Goal: Task Accomplishment & Management: Complete application form

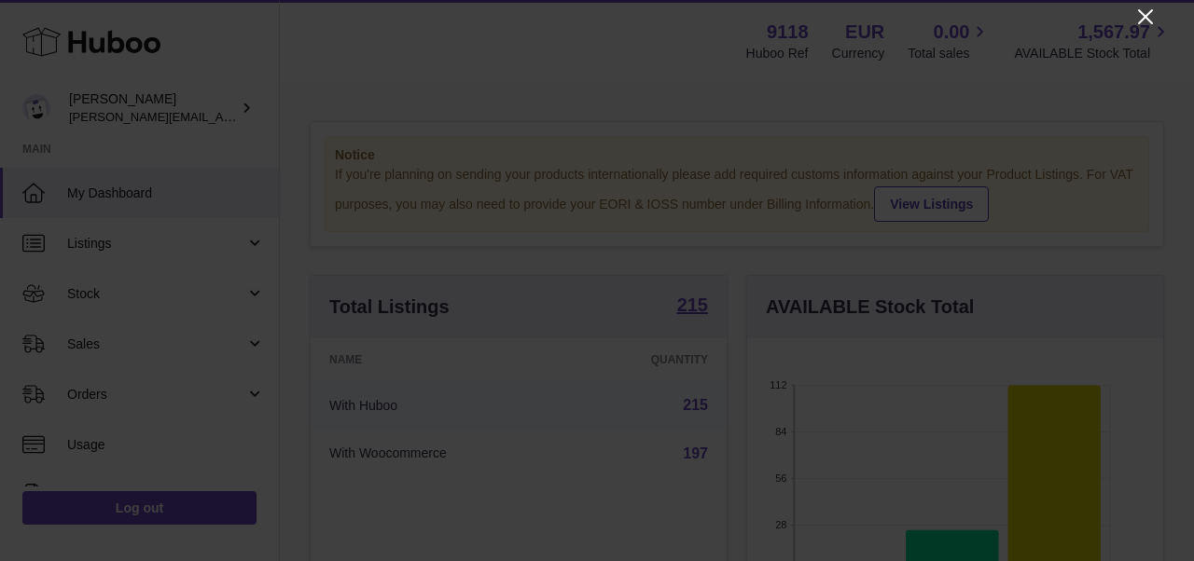
click at [1148, 10] on icon "Close" at bounding box center [1145, 17] width 22 height 22
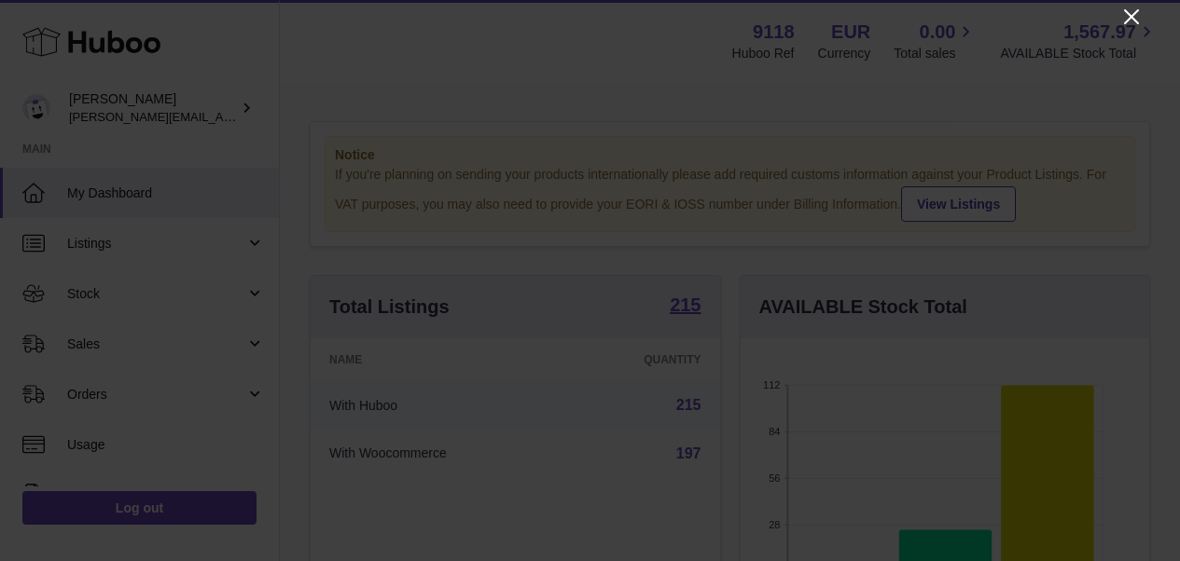
scroll to position [932375, 932256]
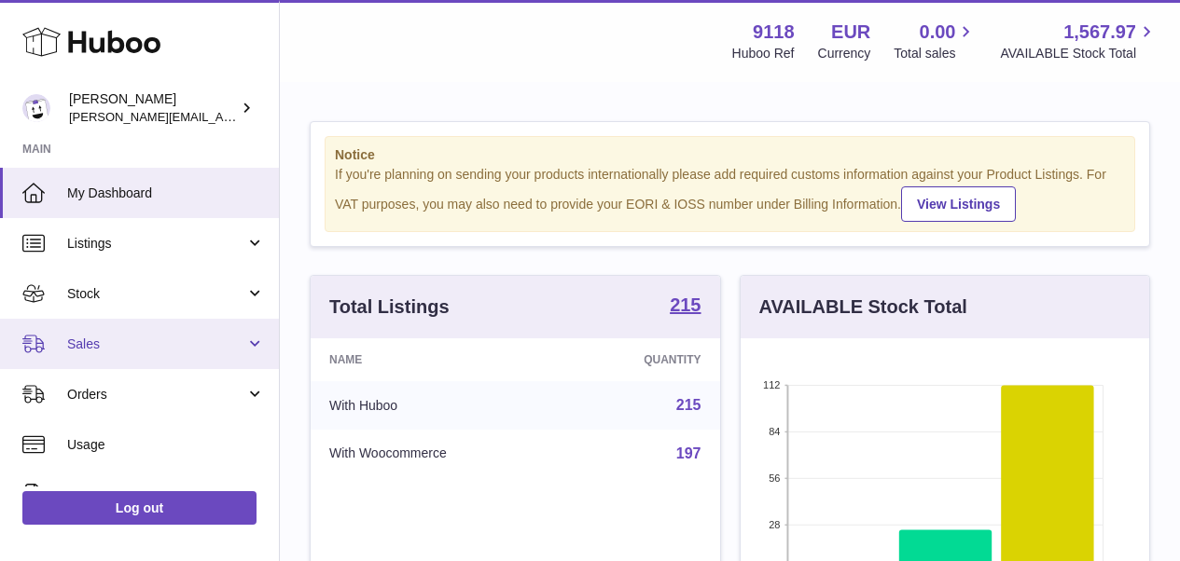
click at [93, 344] on span "Sales" at bounding box center [156, 345] width 178 height 18
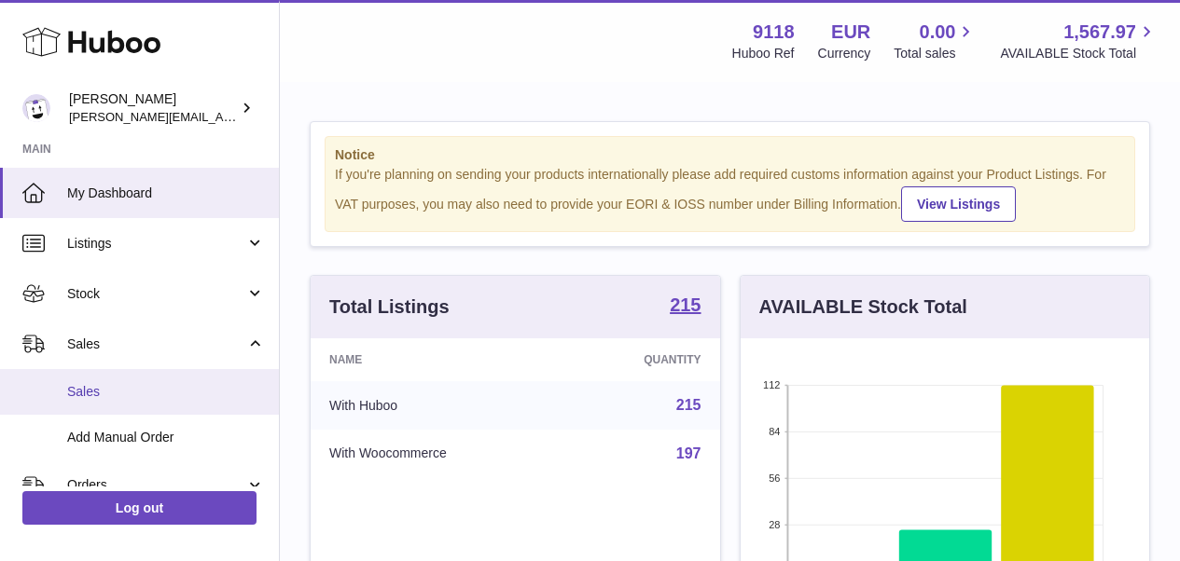
click at [95, 392] on span "Sales" at bounding box center [166, 392] width 198 height 18
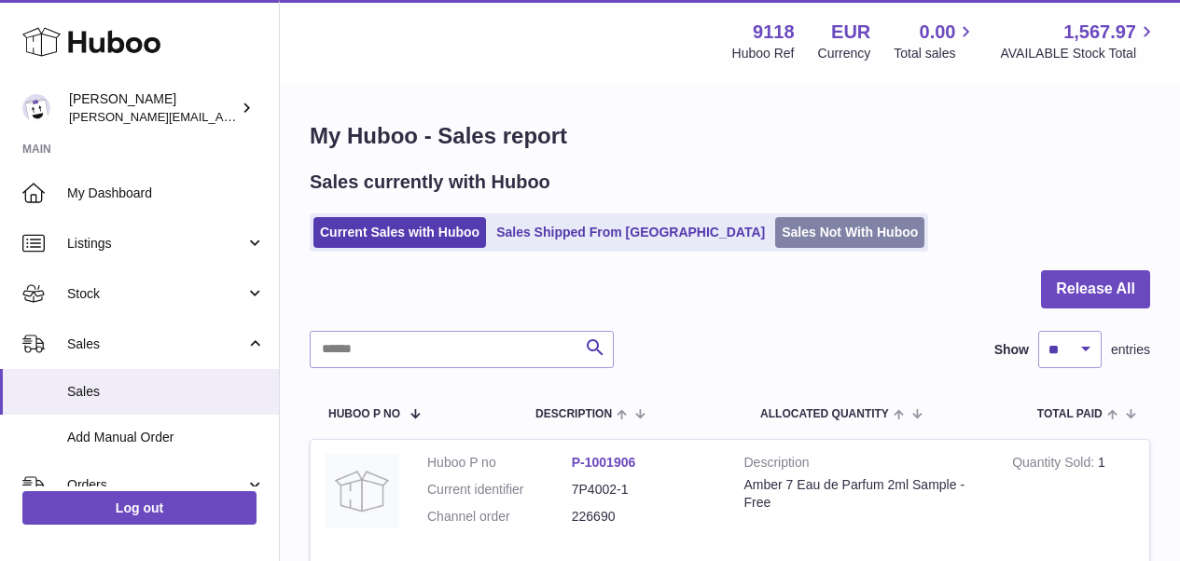
click at [775, 234] on link "Sales Not With Huboo" at bounding box center [849, 232] width 149 height 31
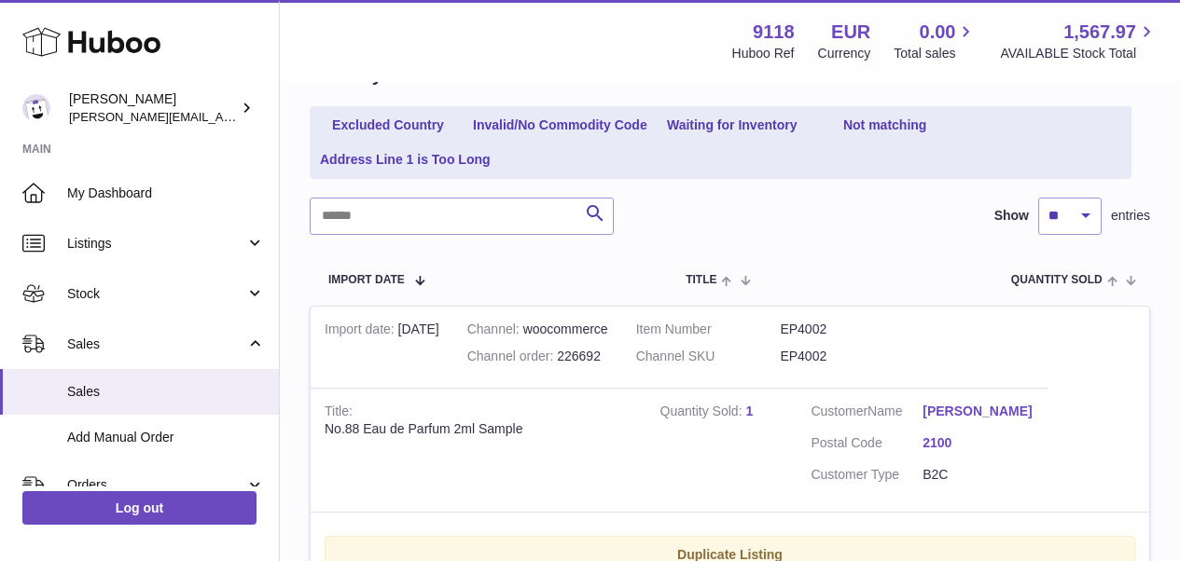
scroll to position [239, 0]
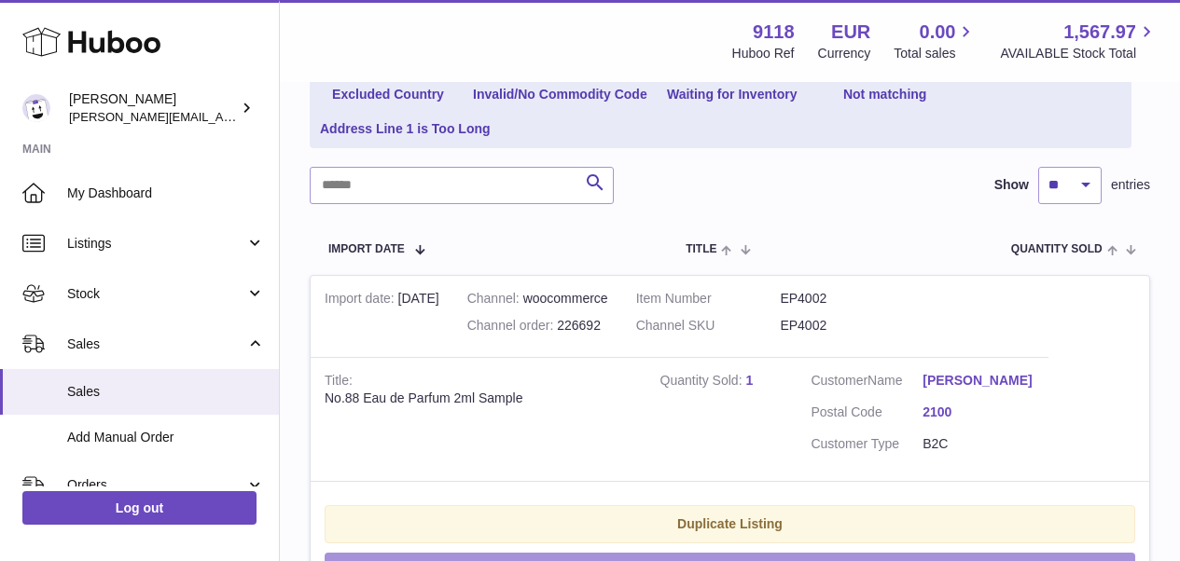
click at [705, 554] on button "Manually Match" at bounding box center [730, 572] width 810 height 38
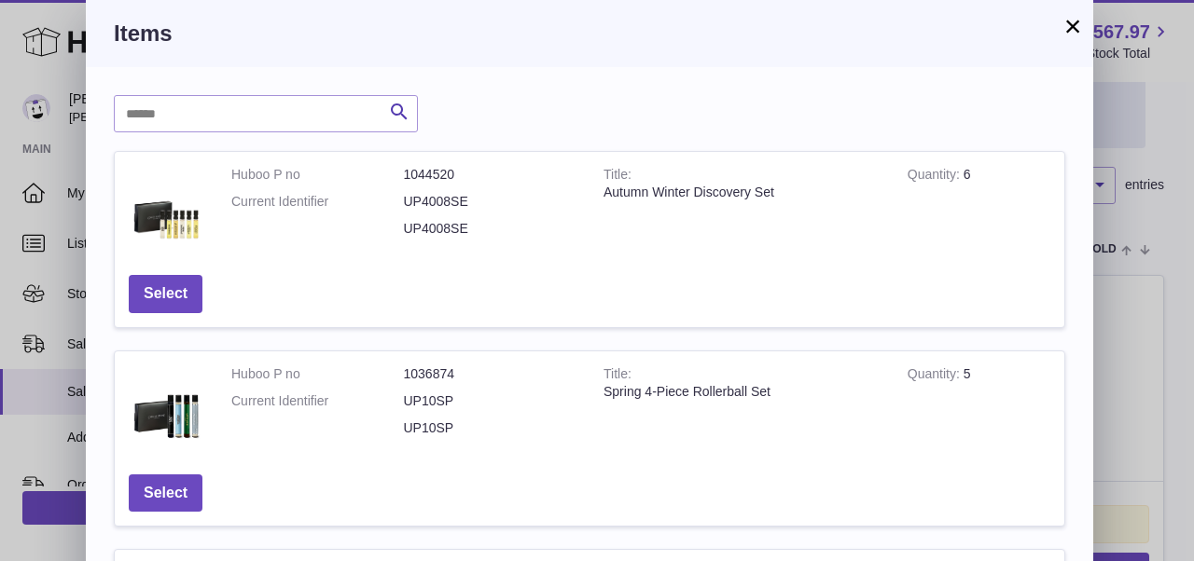
click at [1075, 22] on button "×" at bounding box center [1072, 26] width 22 height 22
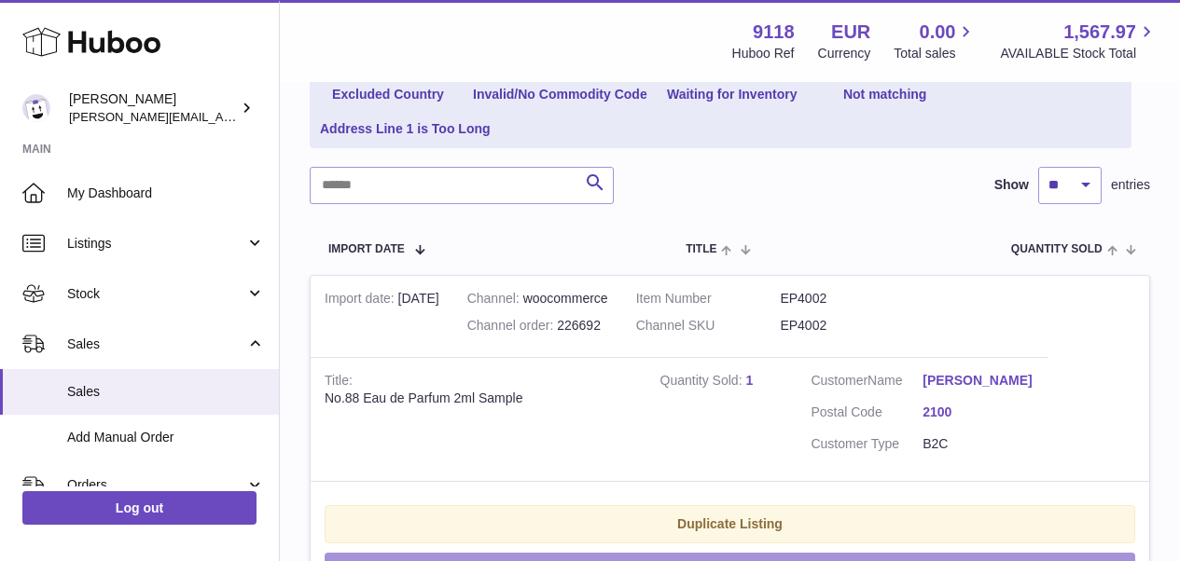
click at [729, 553] on button "Manually Match" at bounding box center [730, 572] width 810 height 38
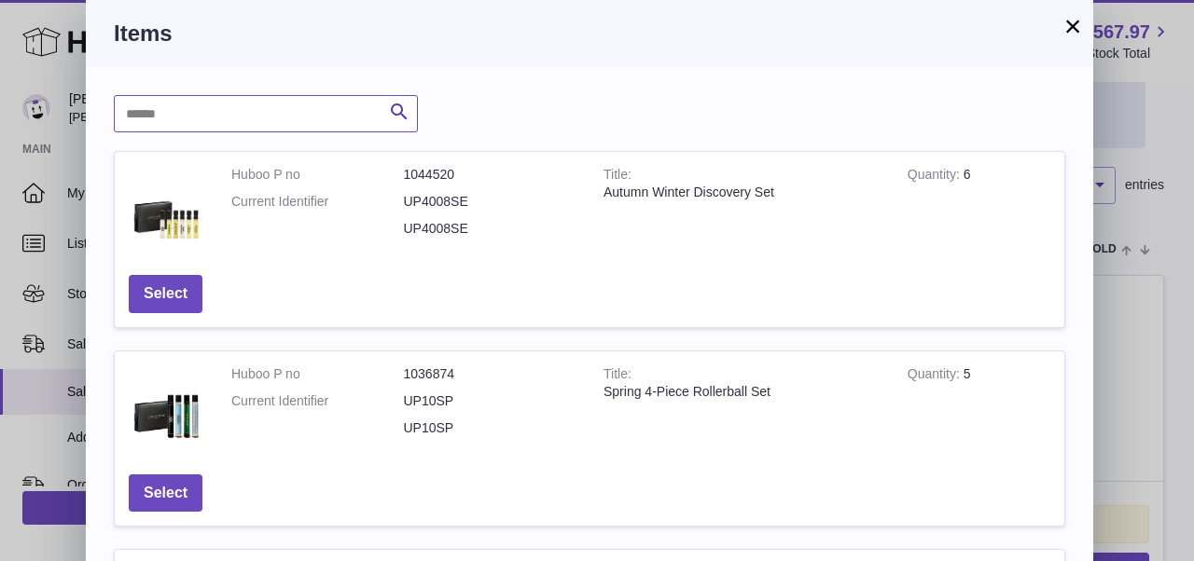
click at [358, 116] on input "text" at bounding box center [266, 113] width 304 height 37
drag, startPoint x: 189, startPoint y: 115, endPoint x: 119, endPoint y: 113, distance: 70.0
click at [119, 113] on input "******" at bounding box center [266, 113] width 304 height 37
type input "******"
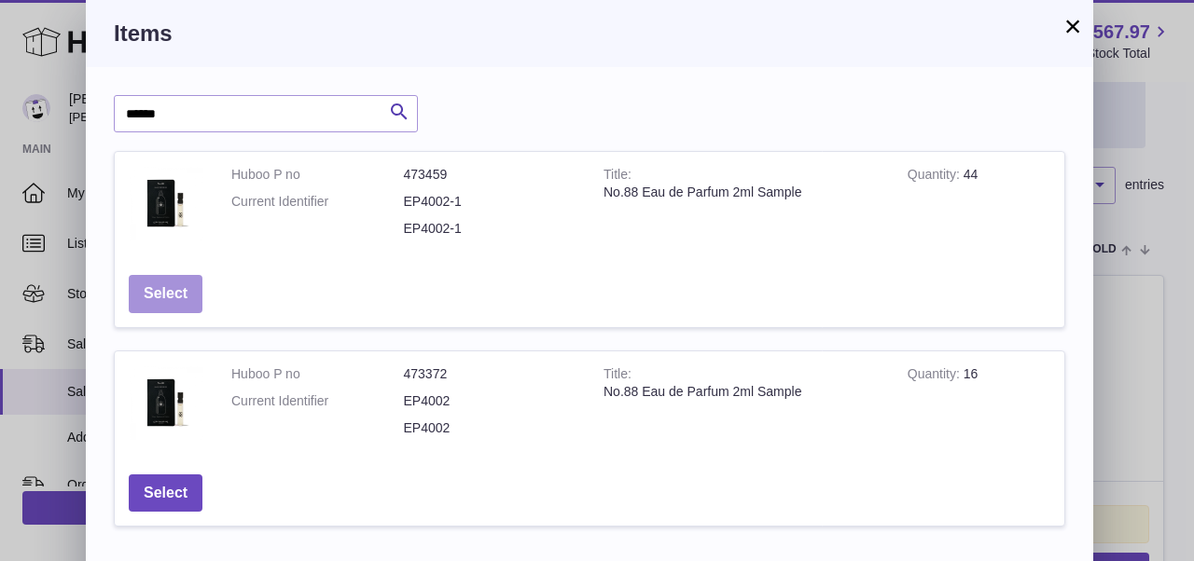
click at [186, 288] on button "Select" at bounding box center [166, 294] width 74 height 38
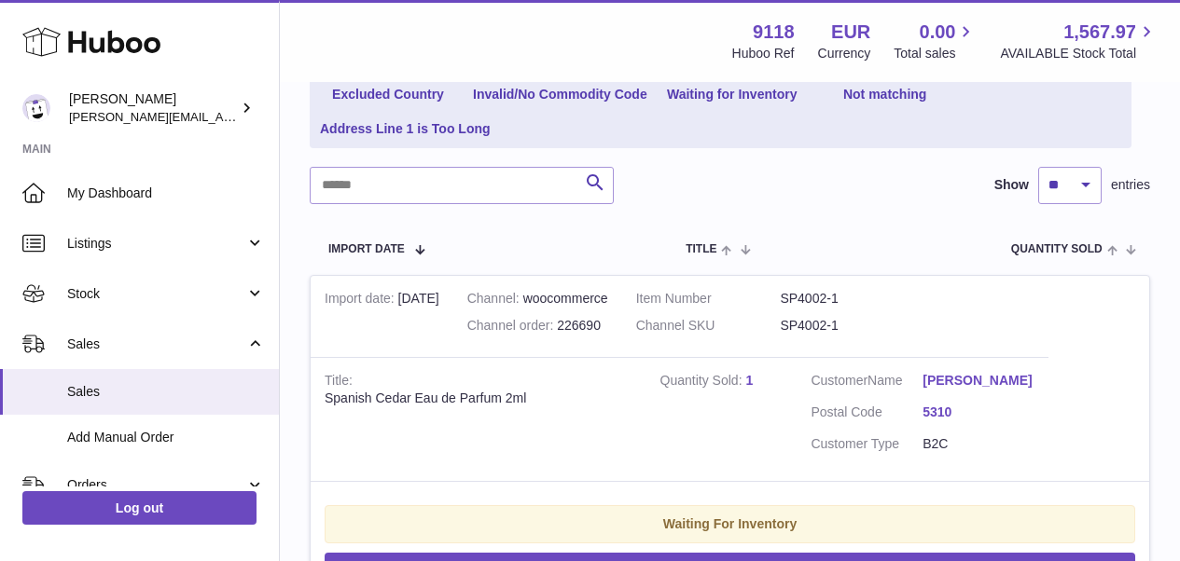
scroll to position [339, 0]
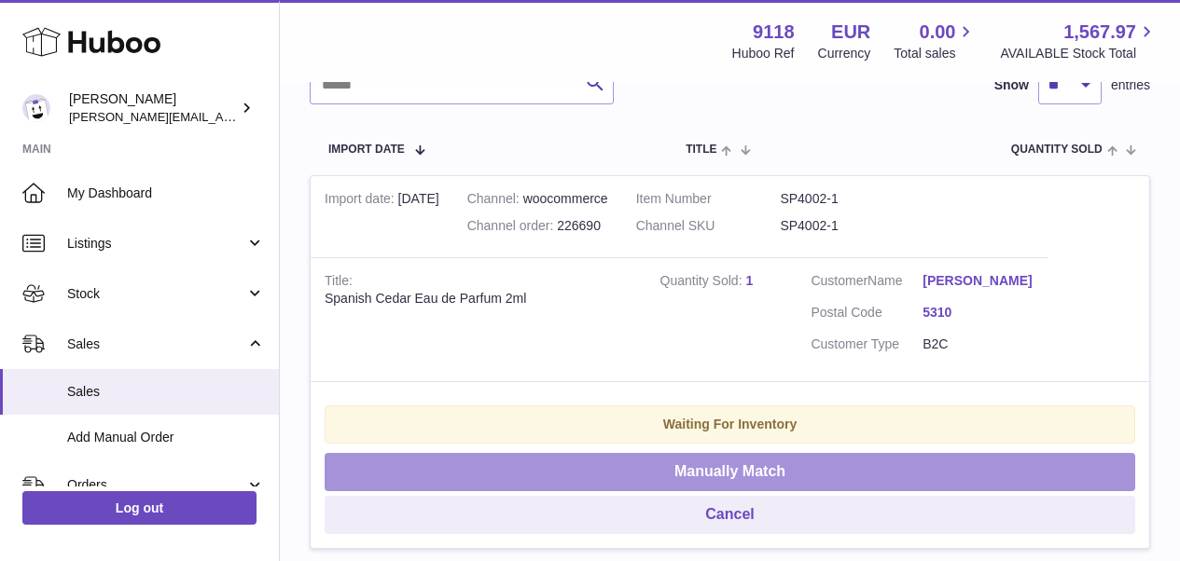
click at [828, 461] on button "Manually Match" at bounding box center [730, 472] width 810 height 38
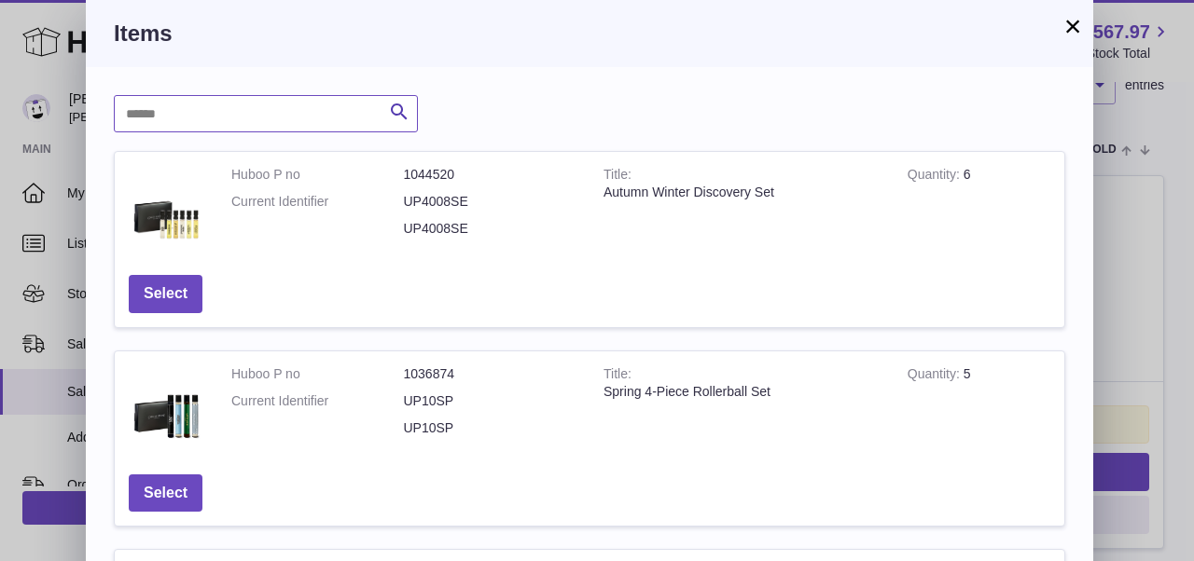
click at [192, 114] on input "text" at bounding box center [266, 113] width 304 height 37
paste input "******"
type input "******"
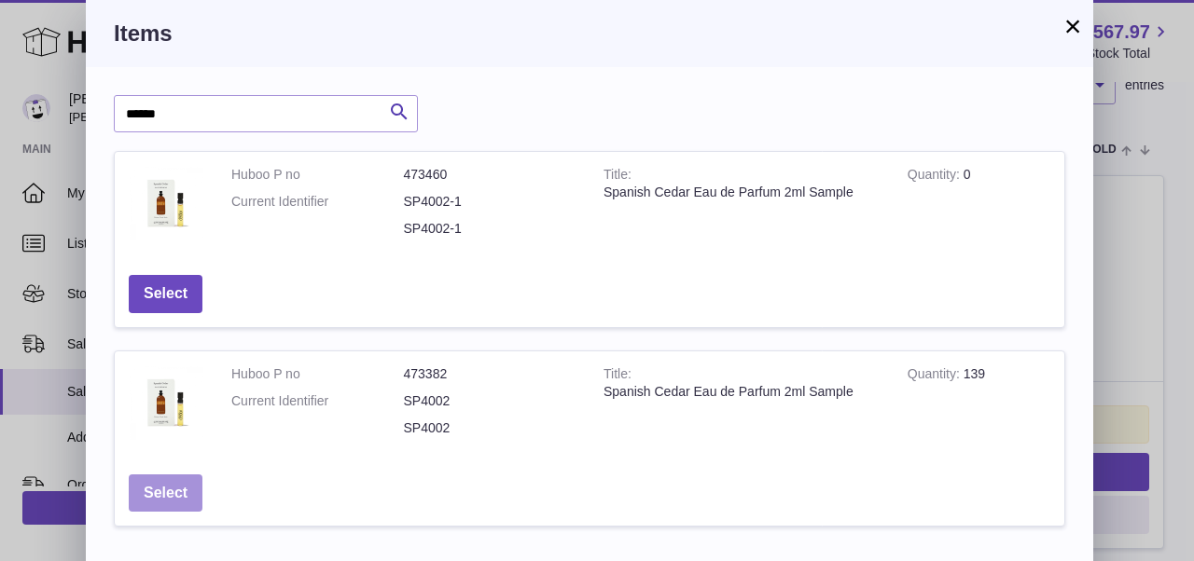
click at [165, 482] on button "Select" at bounding box center [166, 494] width 74 height 38
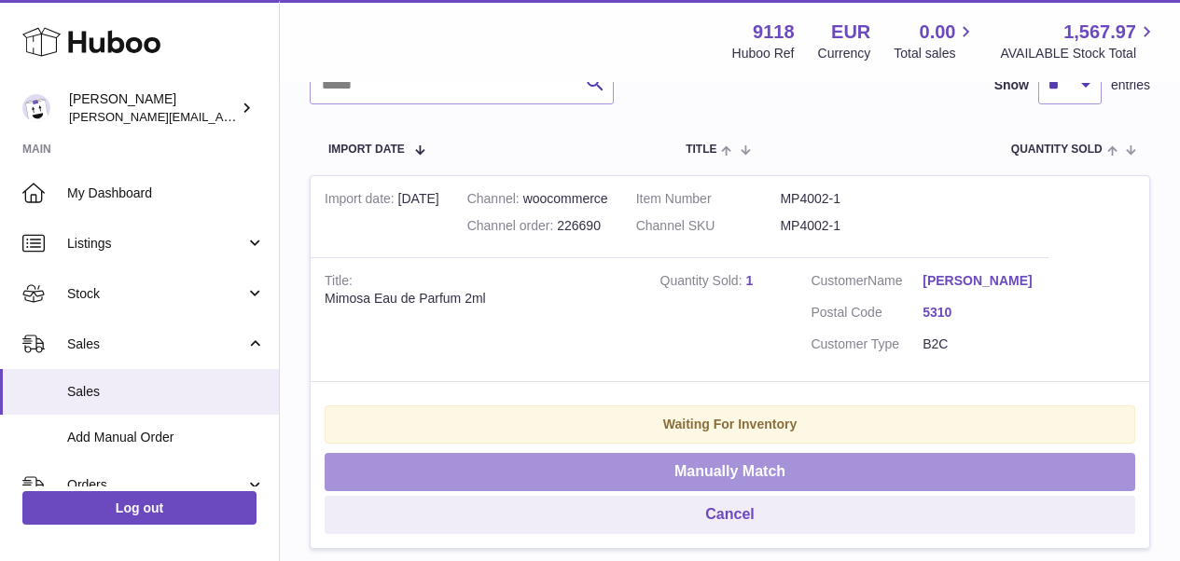
click at [672, 462] on button "Manually Match" at bounding box center [730, 472] width 810 height 38
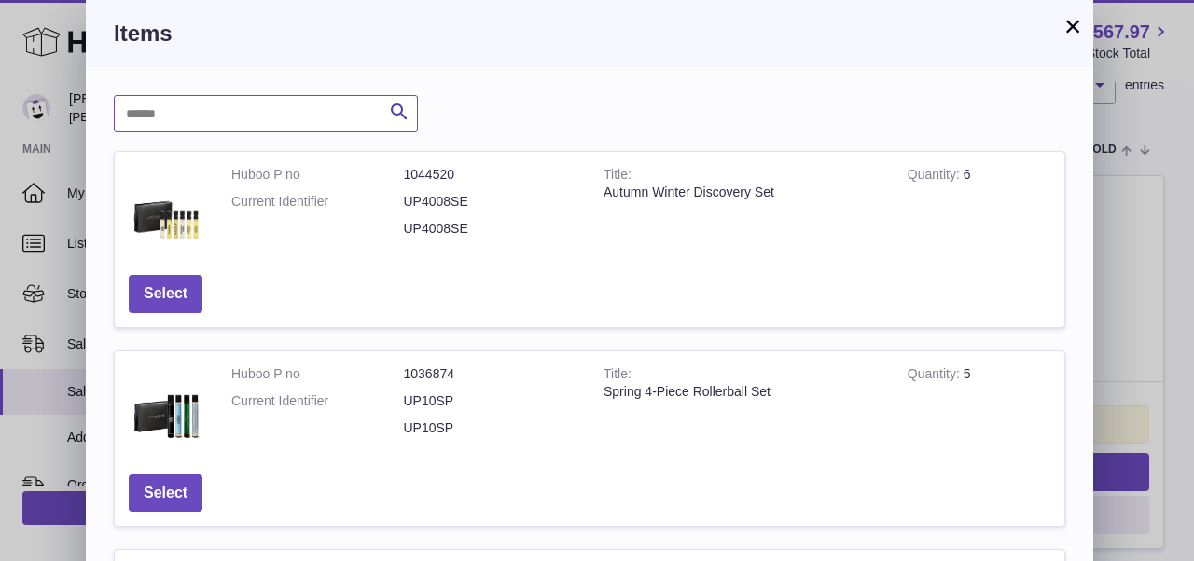
click at [295, 110] on input "text" at bounding box center [266, 113] width 304 height 37
paste input "******"
type input "******"
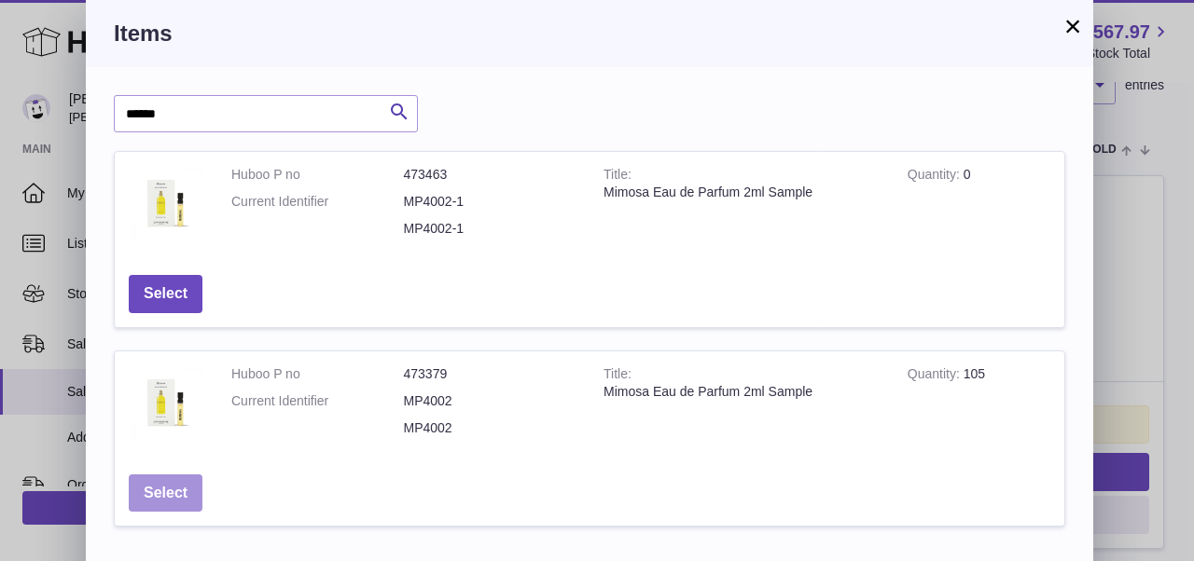
click at [181, 484] on button "Select" at bounding box center [166, 494] width 74 height 38
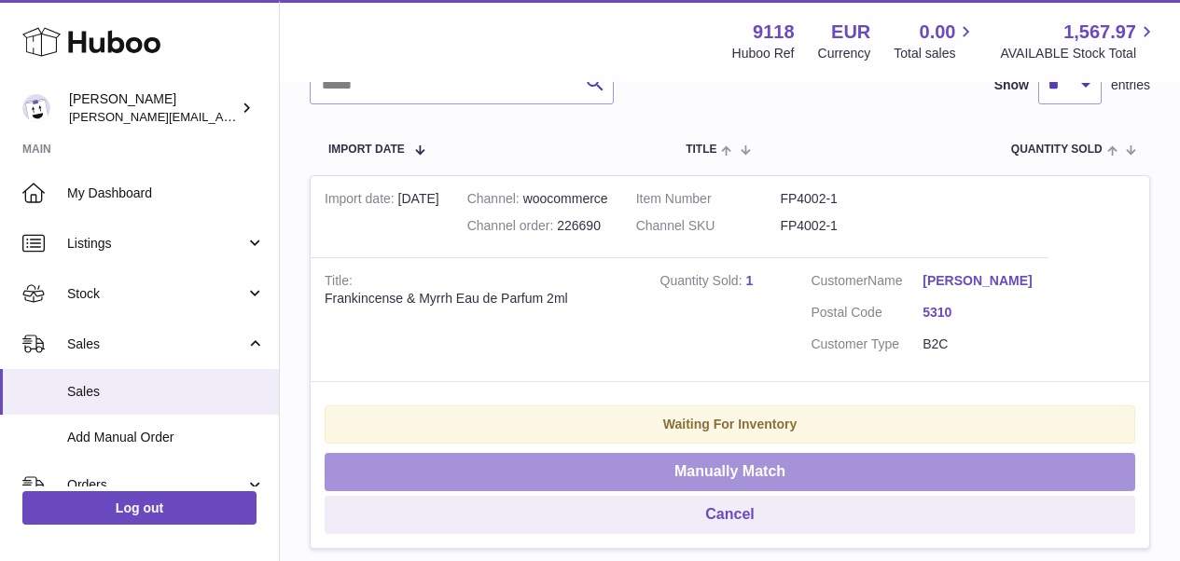
click at [510, 464] on button "Manually Match" at bounding box center [730, 472] width 810 height 38
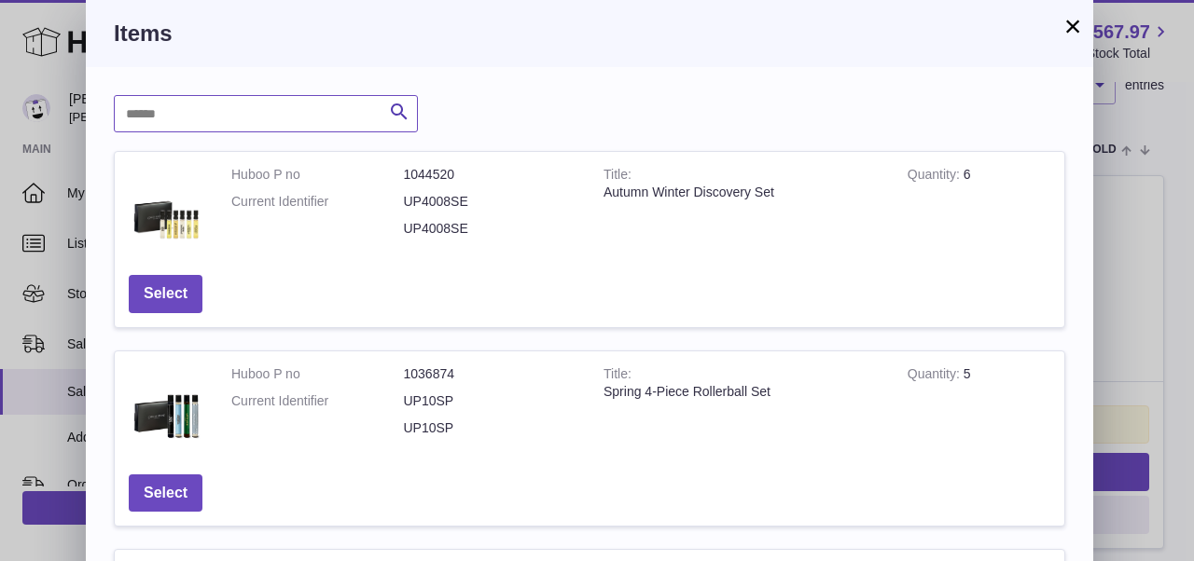
click at [208, 129] on input "text" at bounding box center [266, 113] width 304 height 37
paste input "******"
type input "******"
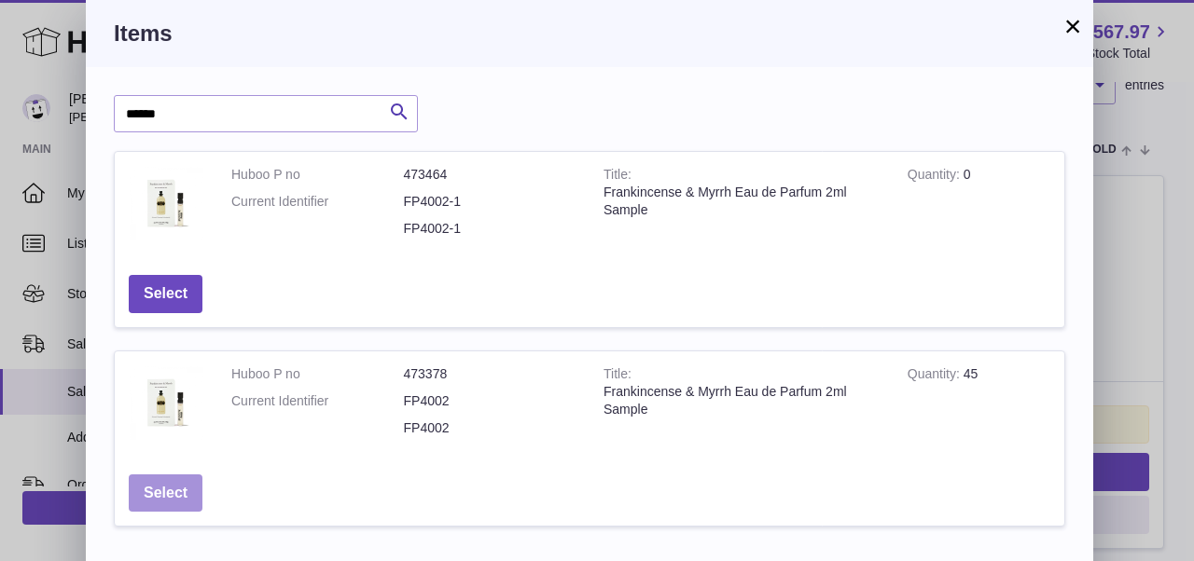
click at [179, 485] on button "Select" at bounding box center [166, 494] width 74 height 38
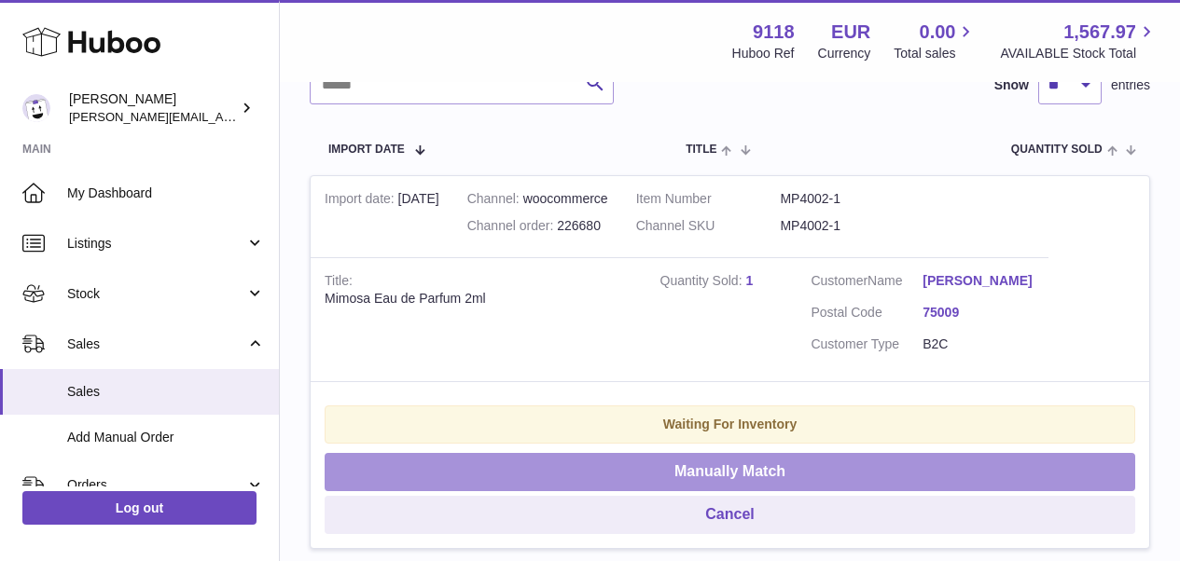
click at [491, 453] on button "Manually Match" at bounding box center [730, 472] width 810 height 38
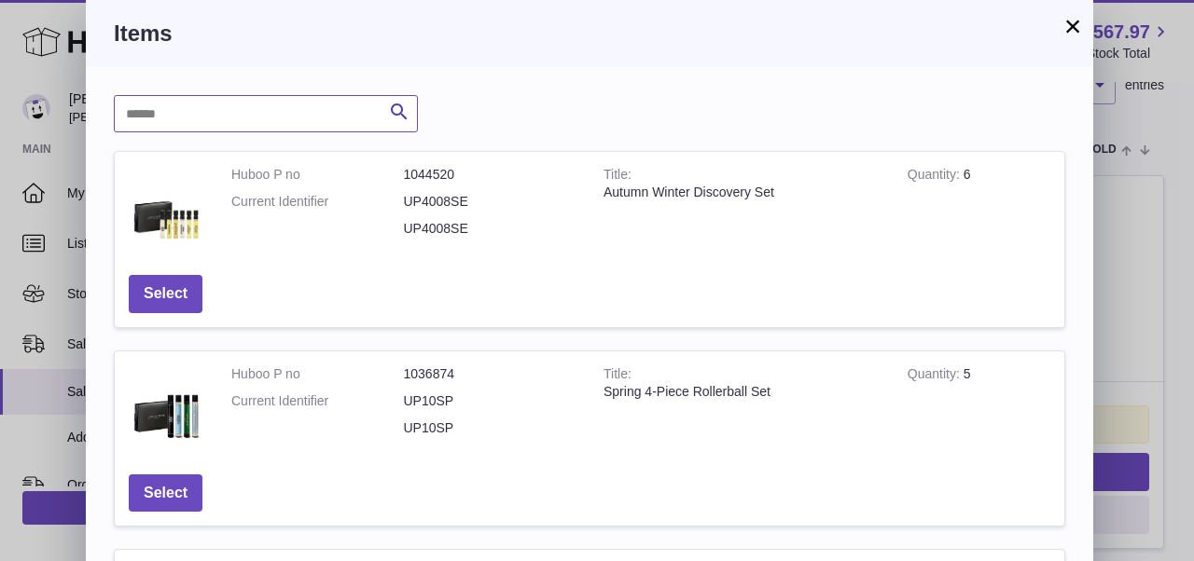
click at [260, 118] on input "text" at bounding box center [266, 113] width 304 height 37
paste input "******"
type input "******"
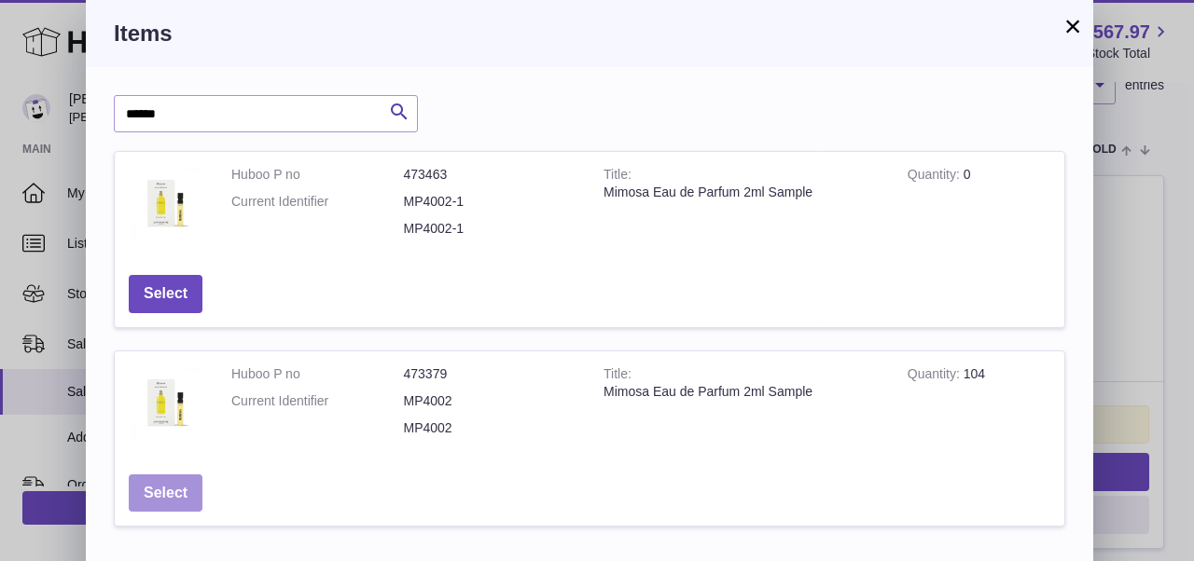
click at [175, 491] on button "Select" at bounding box center [166, 494] width 74 height 38
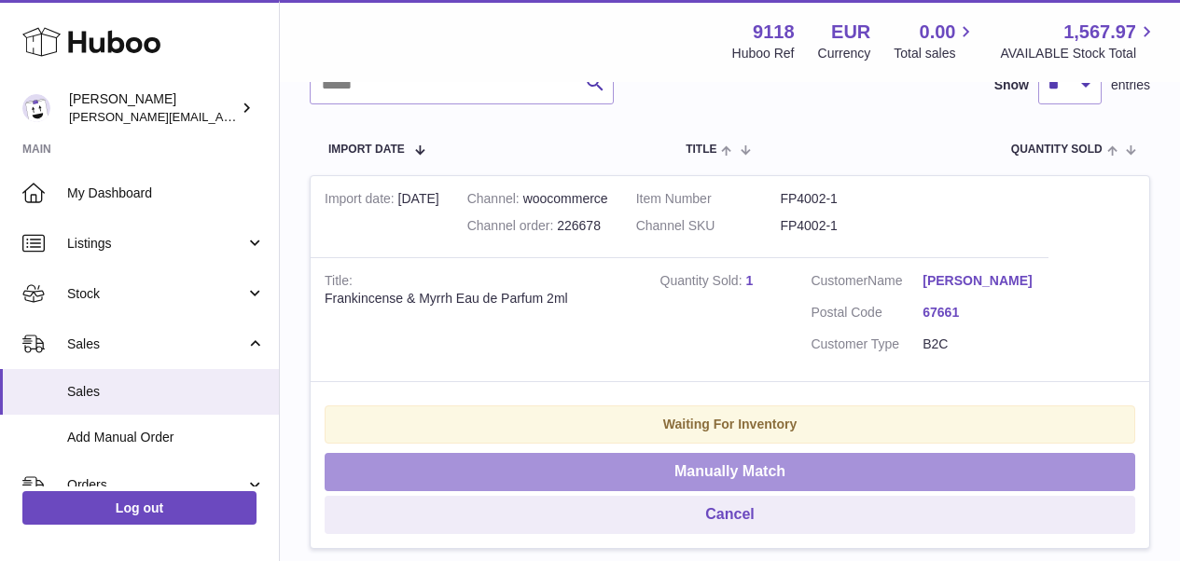
click at [616, 461] on button "Manually Match" at bounding box center [730, 472] width 810 height 38
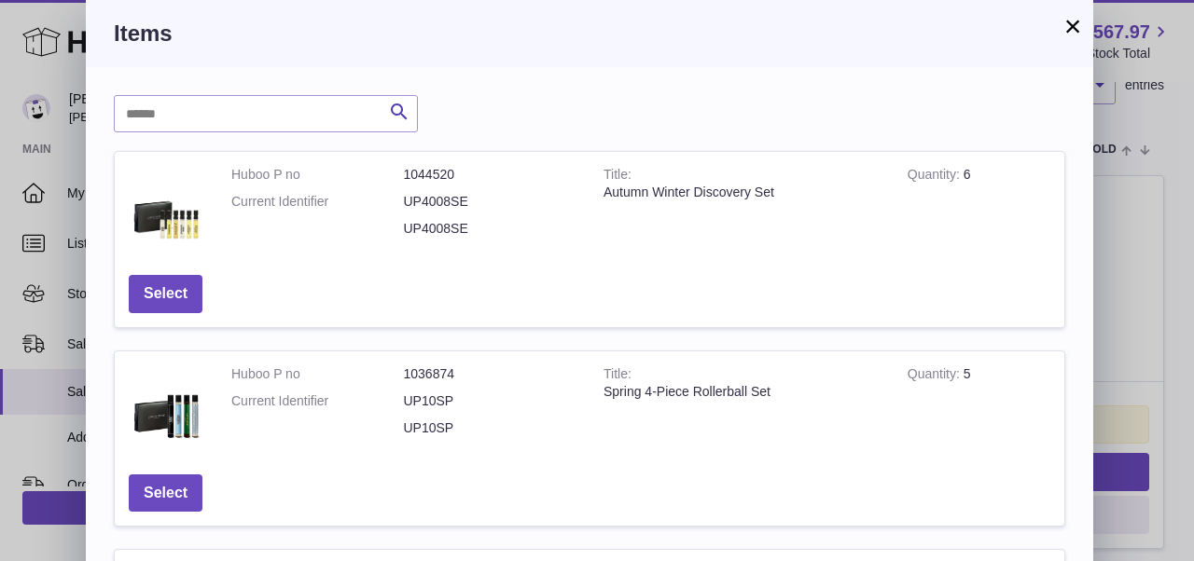
click at [1074, 24] on button "×" at bounding box center [1072, 26] width 22 height 22
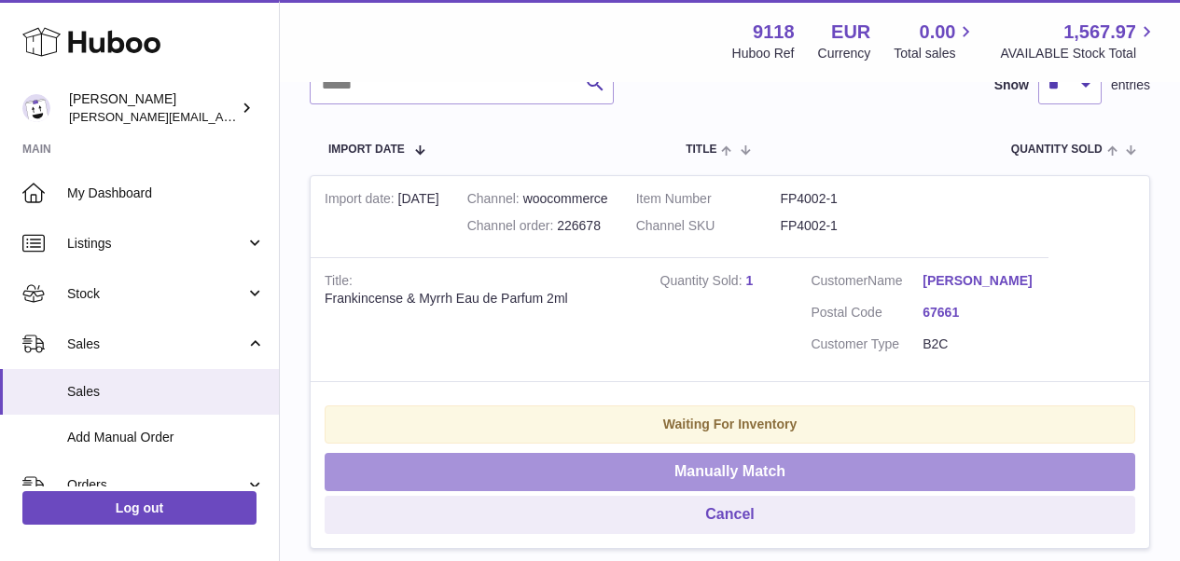
click at [672, 463] on button "Manually Match" at bounding box center [730, 472] width 810 height 38
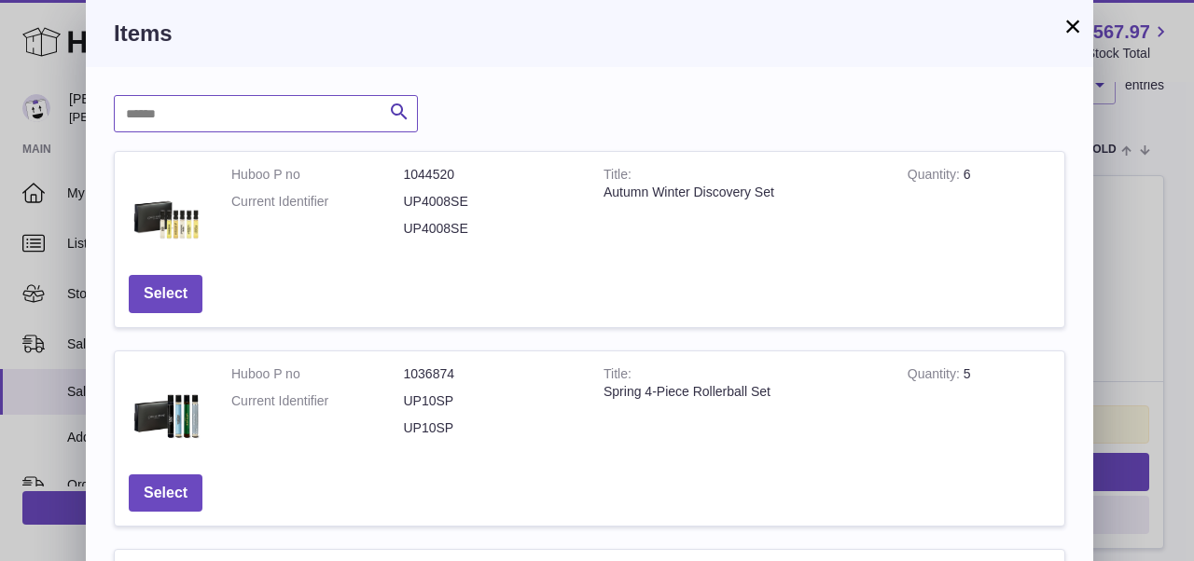
click at [240, 124] on input "text" at bounding box center [266, 113] width 304 height 37
paste input "******"
type input "******"
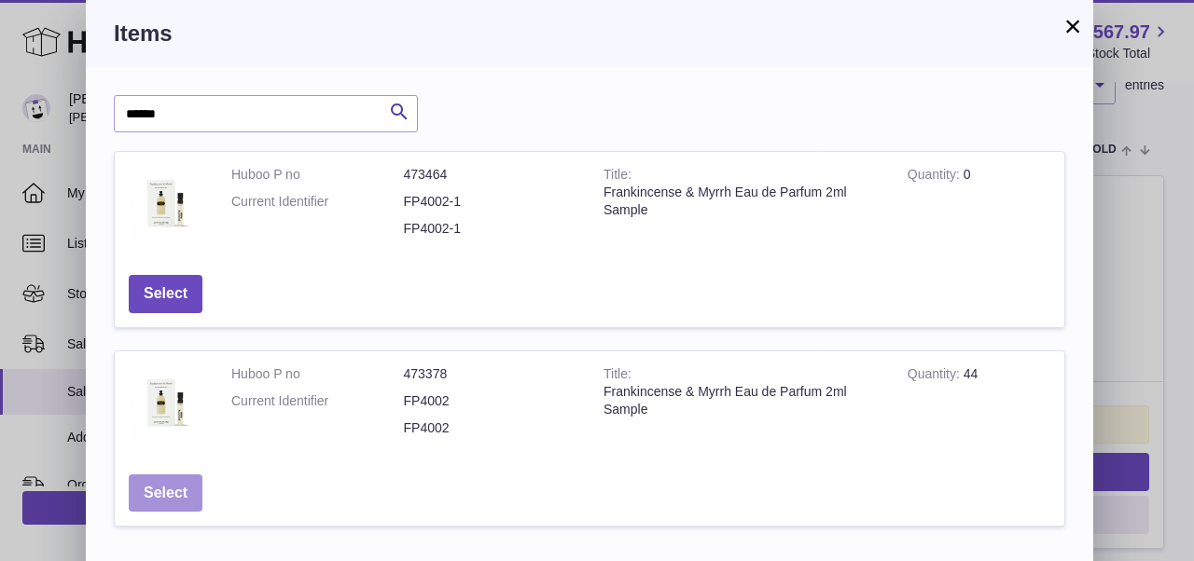
click at [174, 488] on button "Select" at bounding box center [166, 494] width 74 height 38
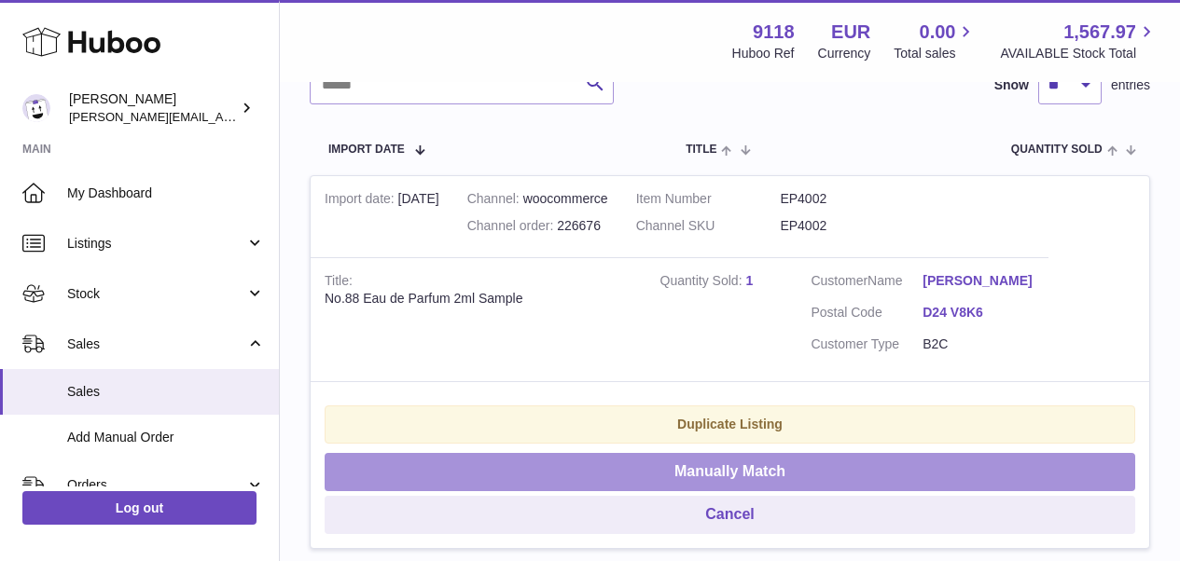
click at [473, 480] on button "Manually Match" at bounding box center [730, 472] width 810 height 38
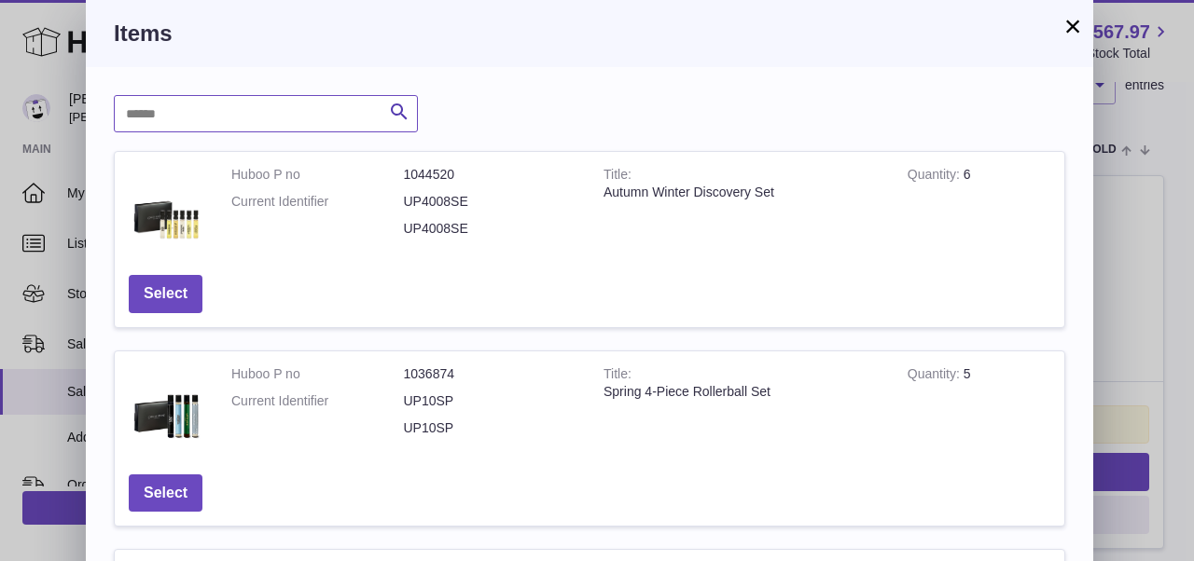
click at [229, 119] on input "text" at bounding box center [266, 113] width 304 height 37
paste input "******"
type input "******"
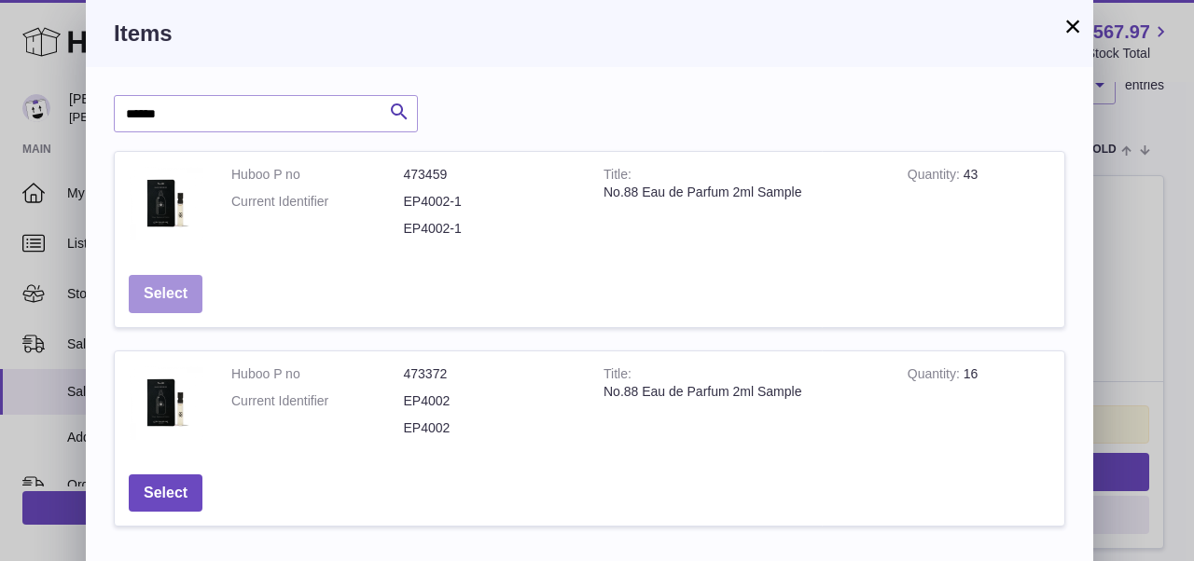
click at [181, 283] on button "Select" at bounding box center [166, 294] width 74 height 38
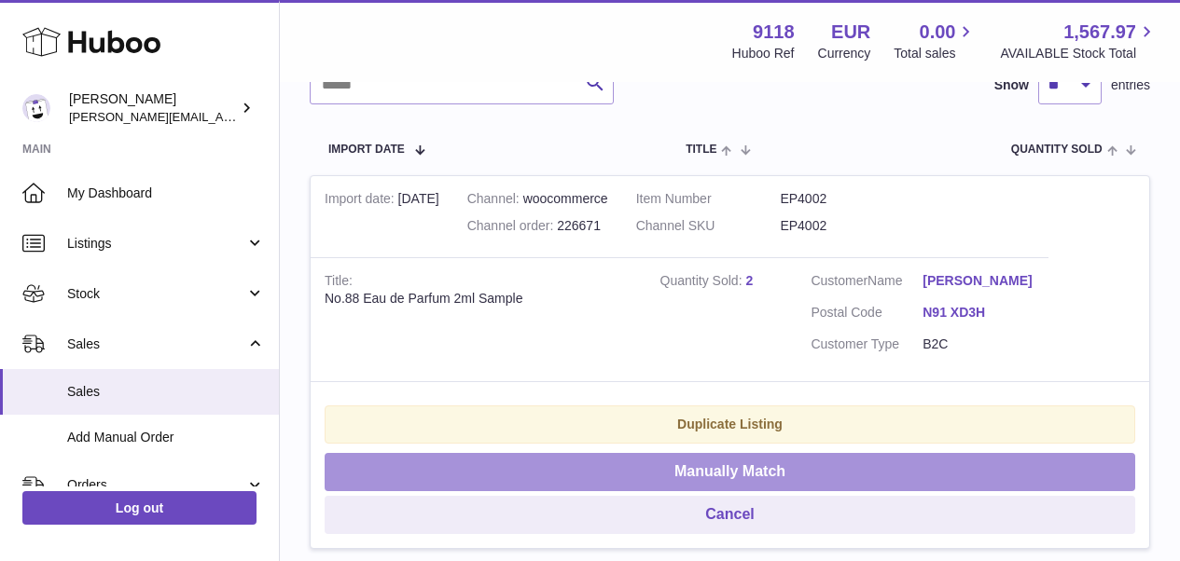
click at [496, 463] on button "Manually Match" at bounding box center [730, 472] width 810 height 38
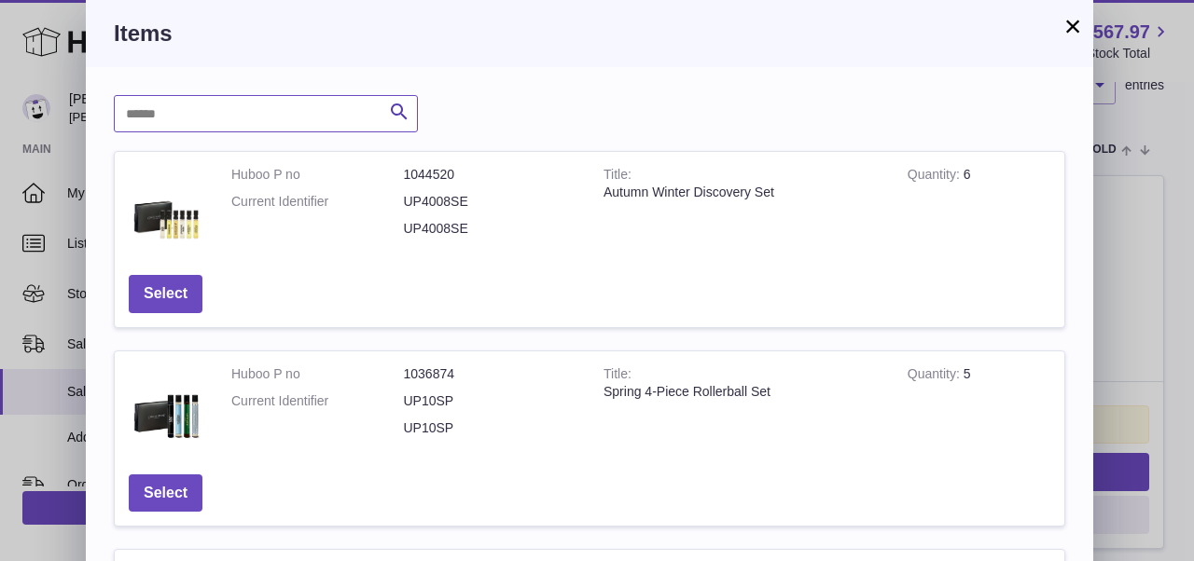
click at [249, 98] on input "text" at bounding box center [266, 113] width 304 height 37
paste input "******"
type input "******"
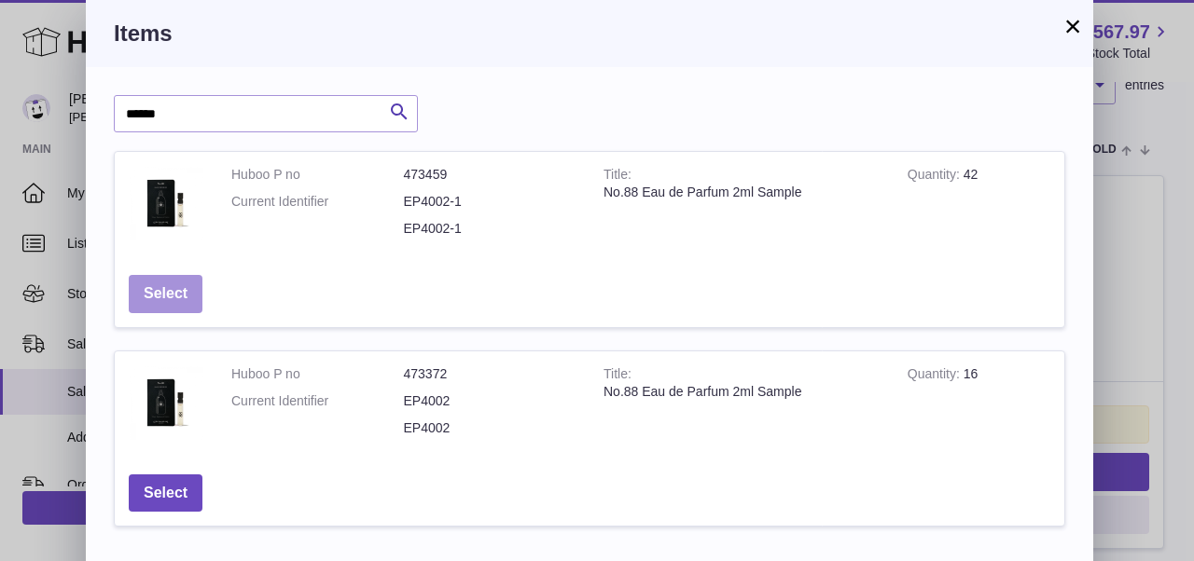
click at [182, 275] on button "Select" at bounding box center [166, 294] width 74 height 38
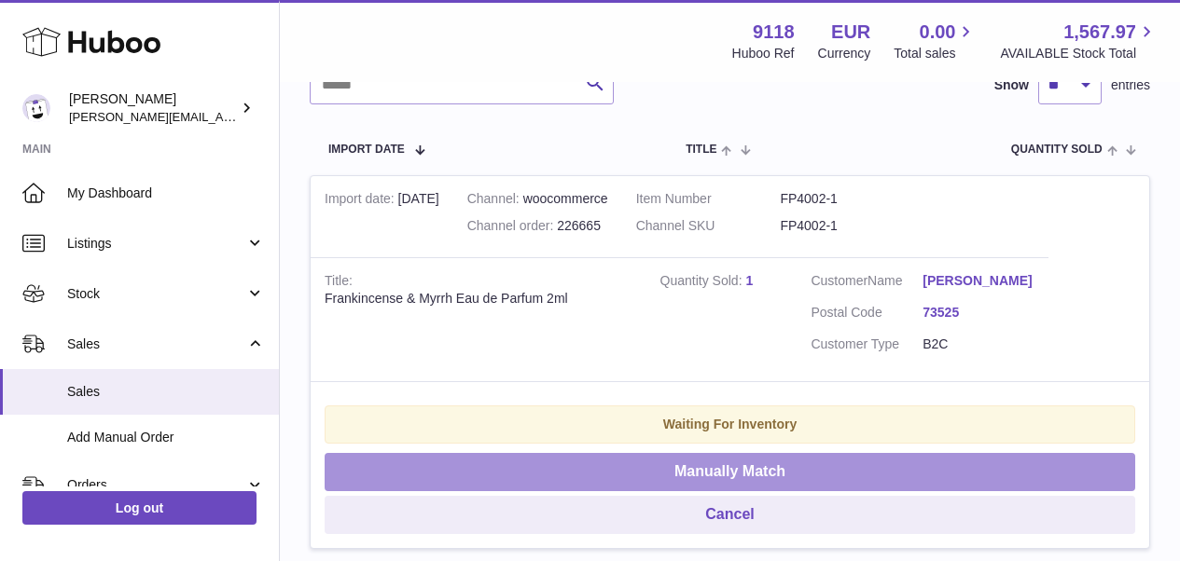
click at [492, 454] on button "Manually Match" at bounding box center [730, 472] width 810 height 38
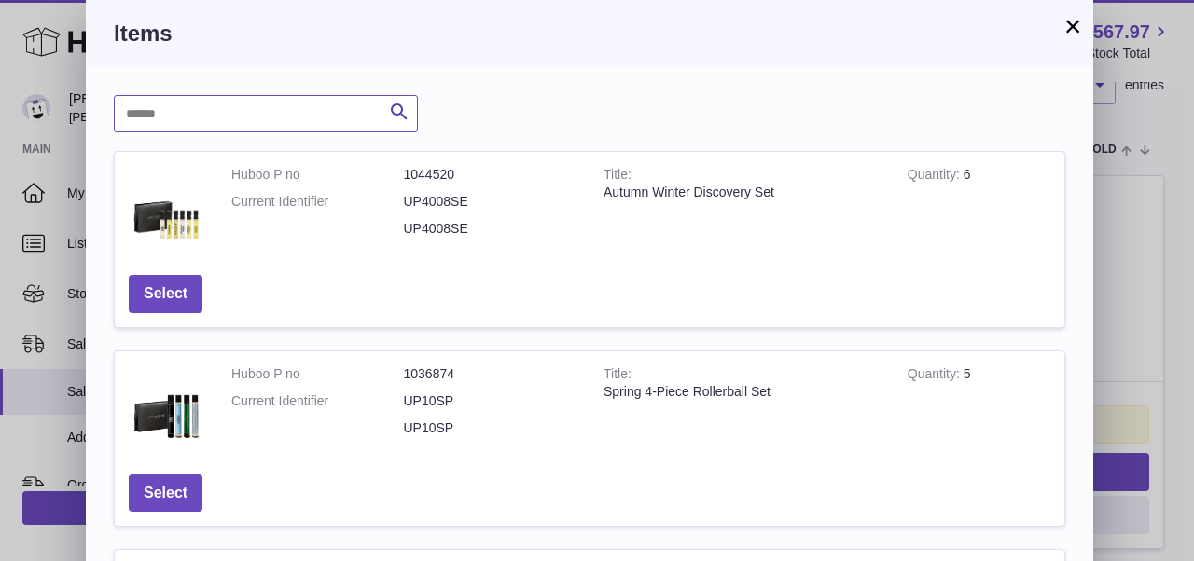
click at [281, 117] on input "text" at bounding box center [266, 113] width 304 height 37
paste input "******"
type input "******"
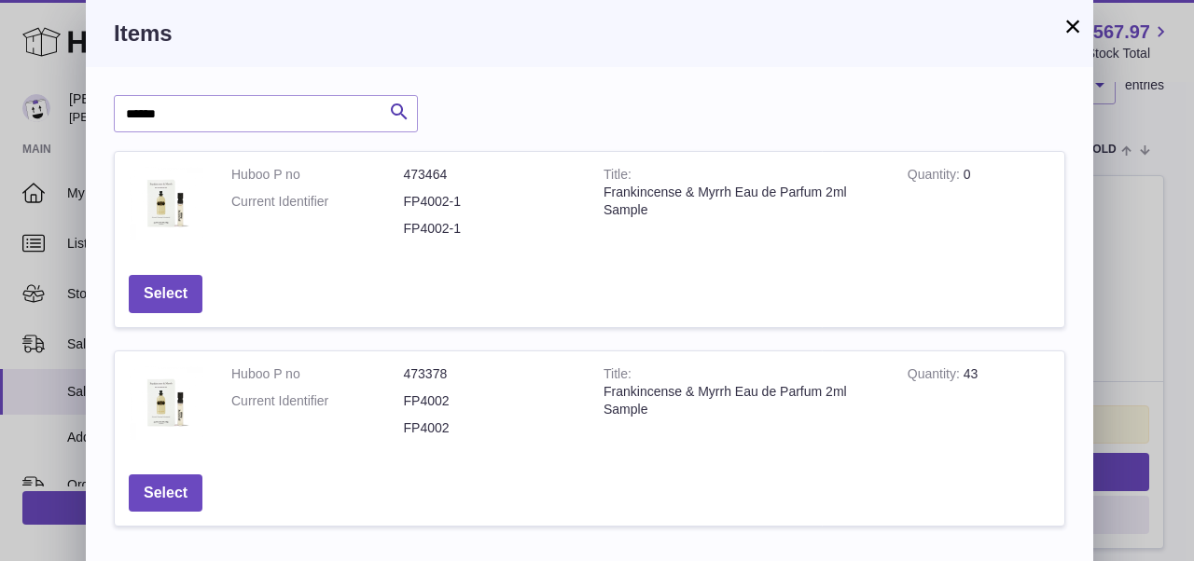
click at [155, 466] on td "Select" at bounding box center [166, 494] width 102 height 66
click at [1069, 24] on button "×" at bounding box center [1072, 26] width 22 height 22
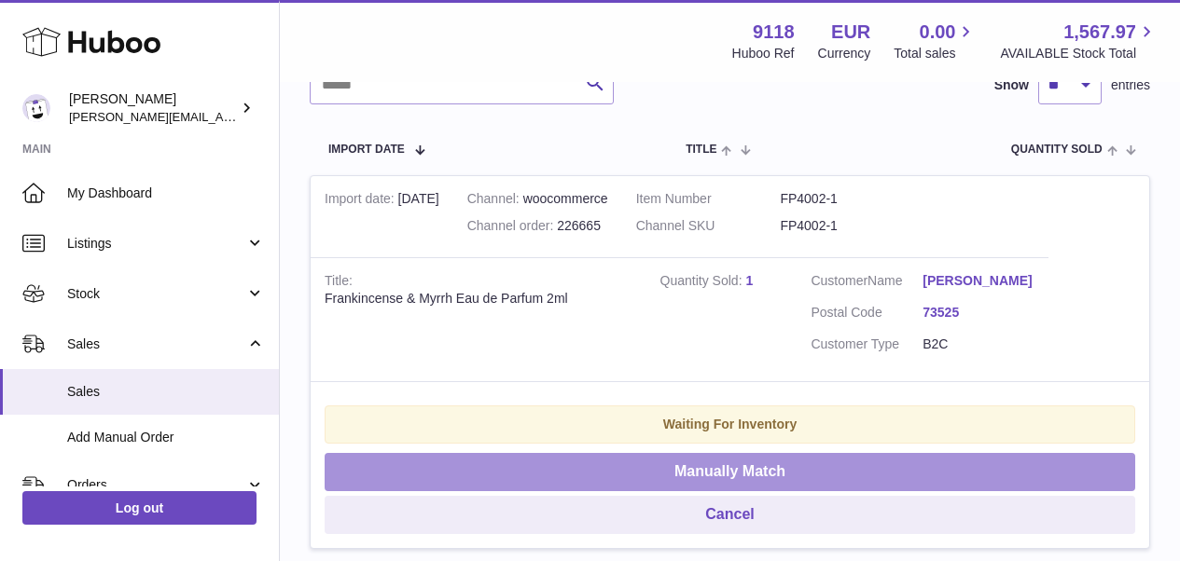
click at [746, 458] on button "Manually Match" at bounding box center [730, 472] width 810 height 38
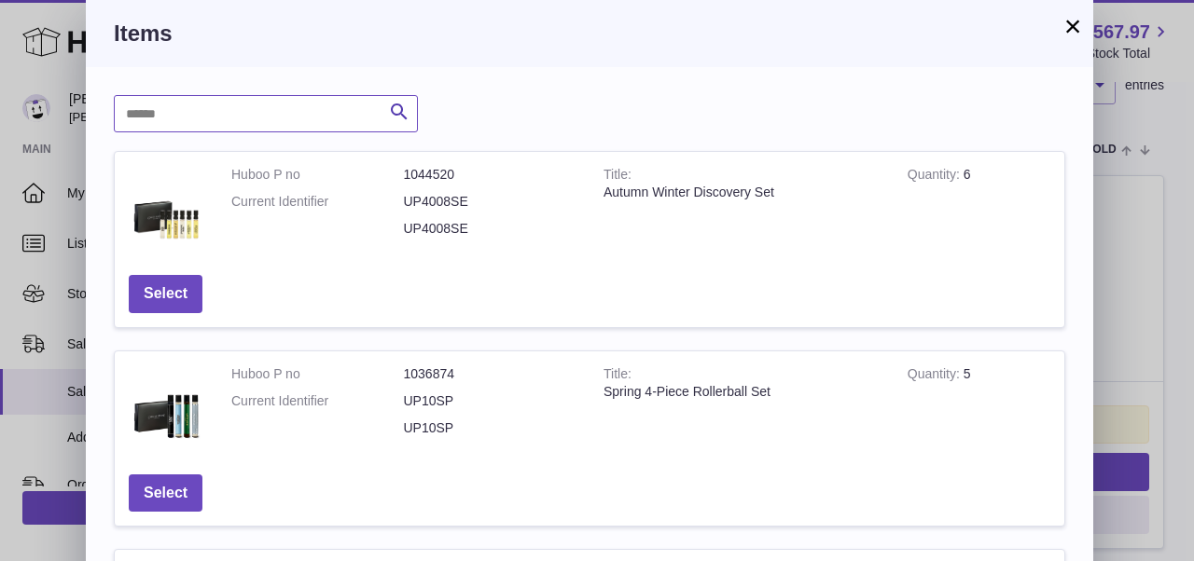
click at [254, 126] on input "text" at bounding box center [266, 113] width 304 height 37
paste input "******"
type input "******"
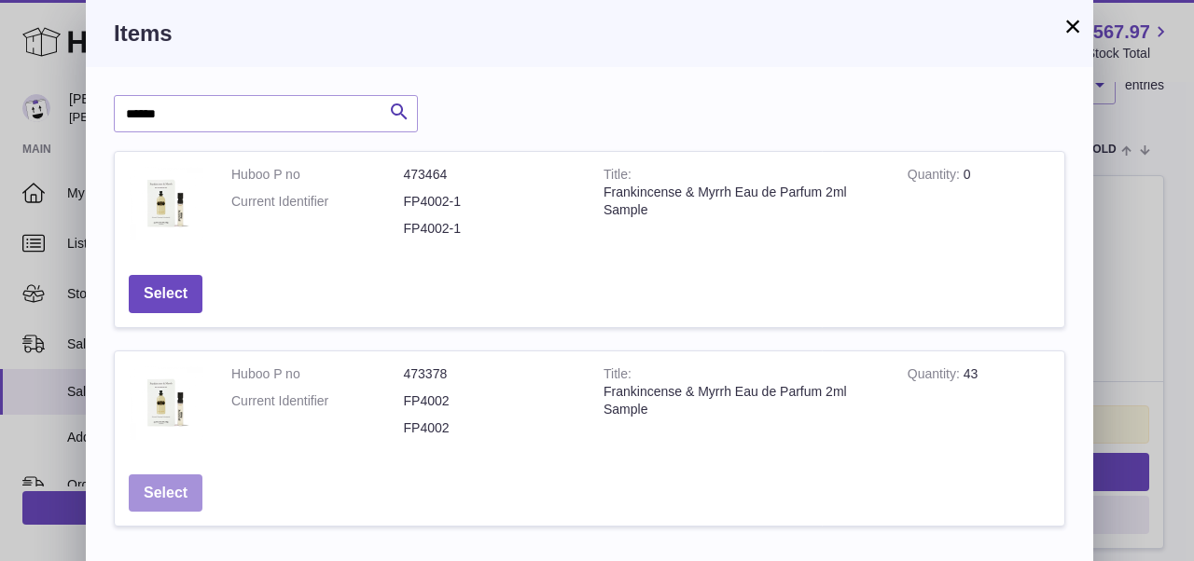
click at [183, 482] on button "Select" at bounding box center [166, 494] width 74 height 38
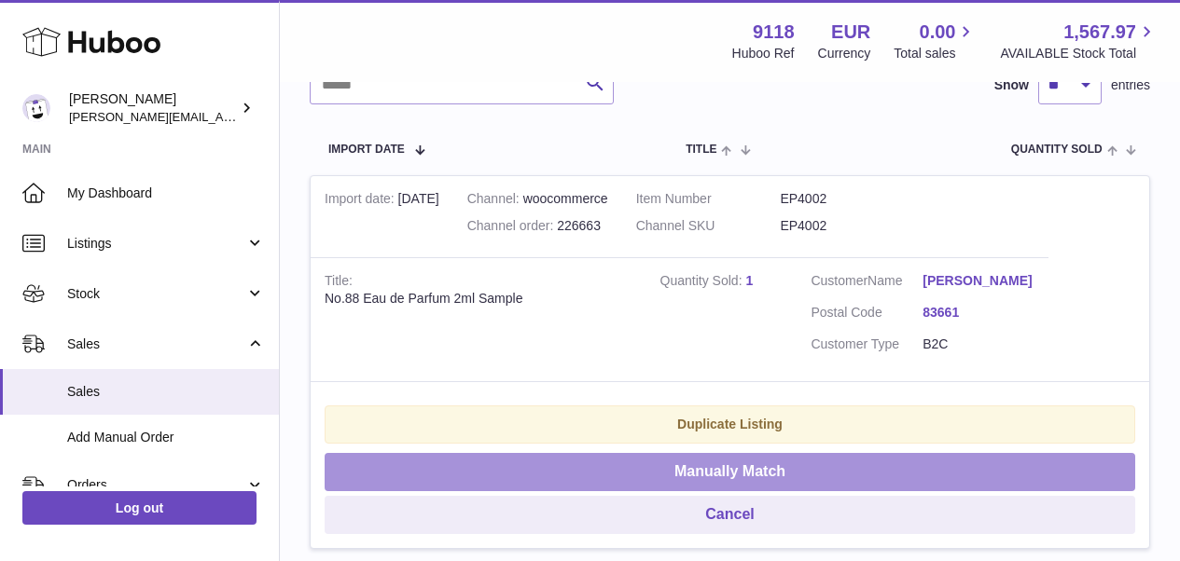
click at [465, 479] on button "Manually Match" at bounding box center [730, 472] width 810 height 38
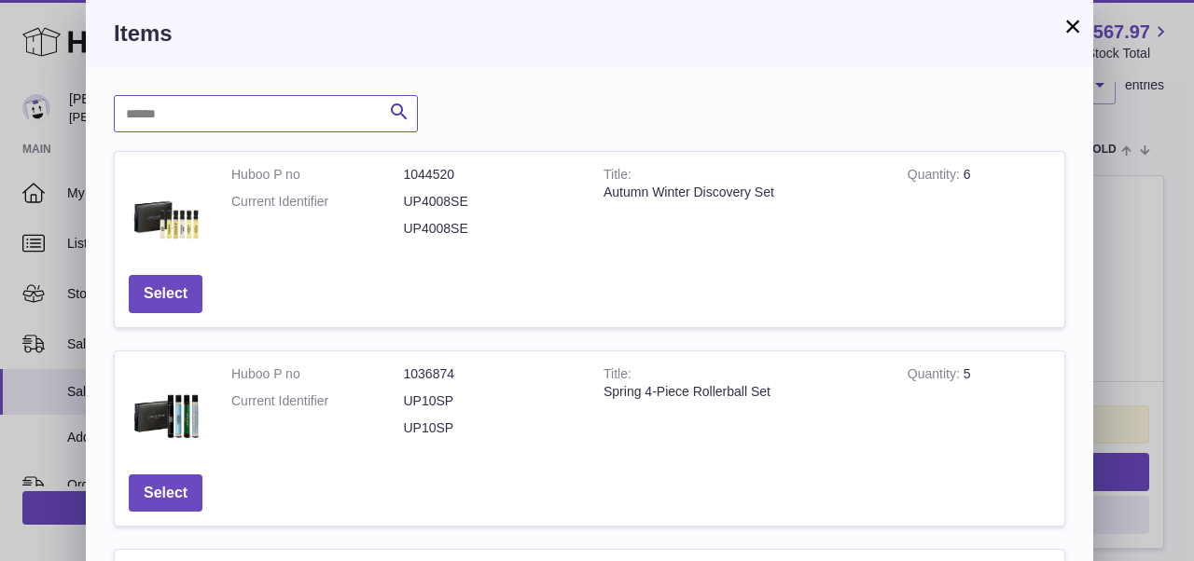
click at [255, 122] on input "text" at bounding box center [266, 113] width 304 height 37
paste input "******"
type input "******"
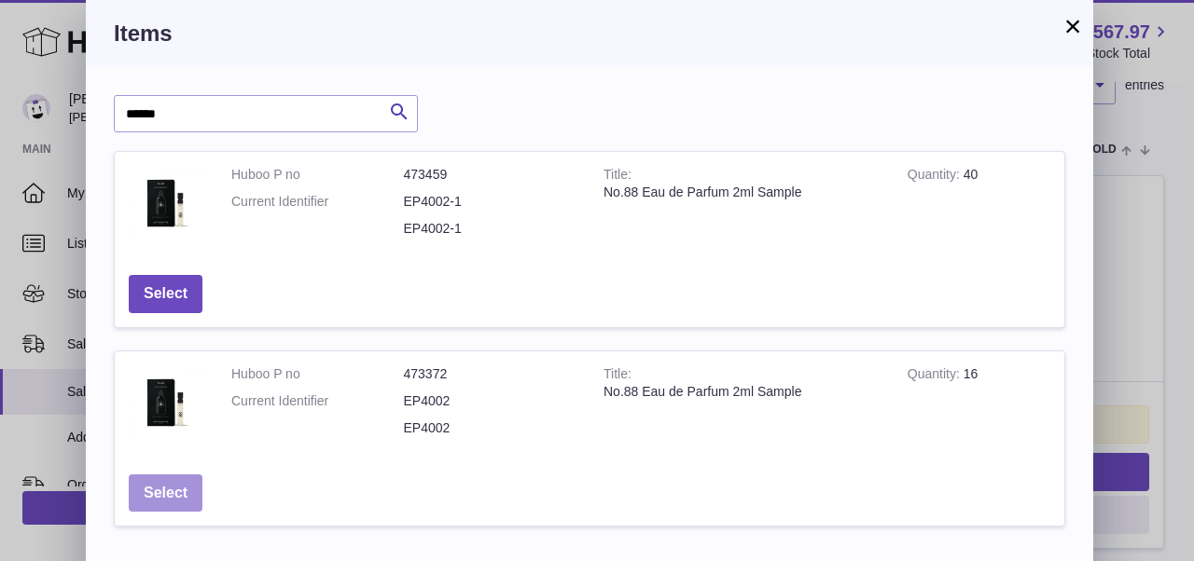
click at [173, 489] on button "Select" at bounding box center [166, 494] width 74 height 38
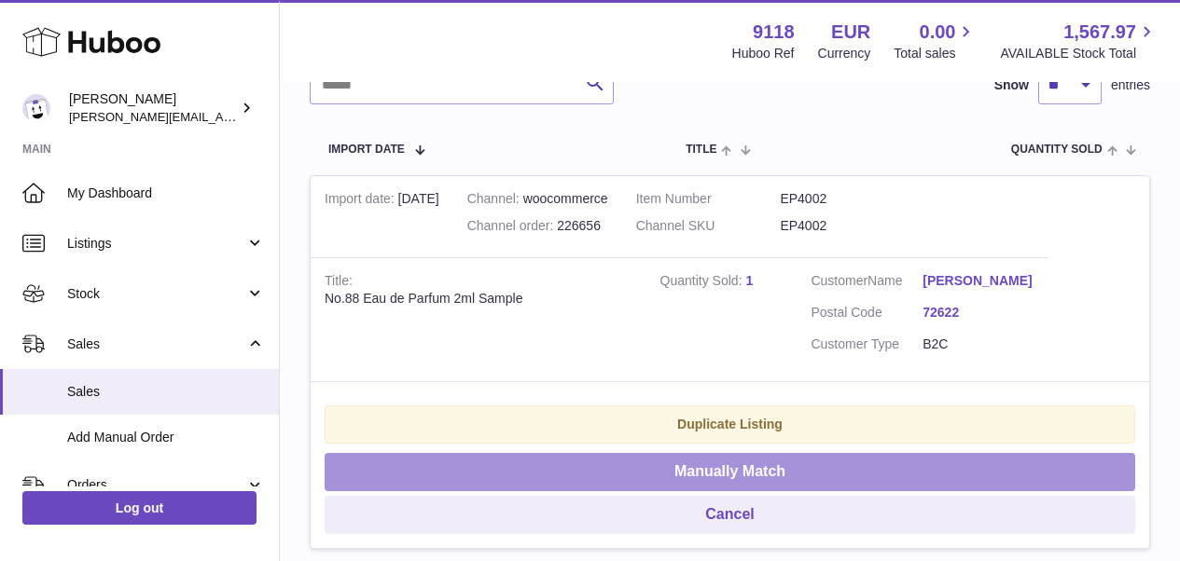
click at [471, 453] on button "Manually Match" at bounding box center [730, 472] width 810 height 38
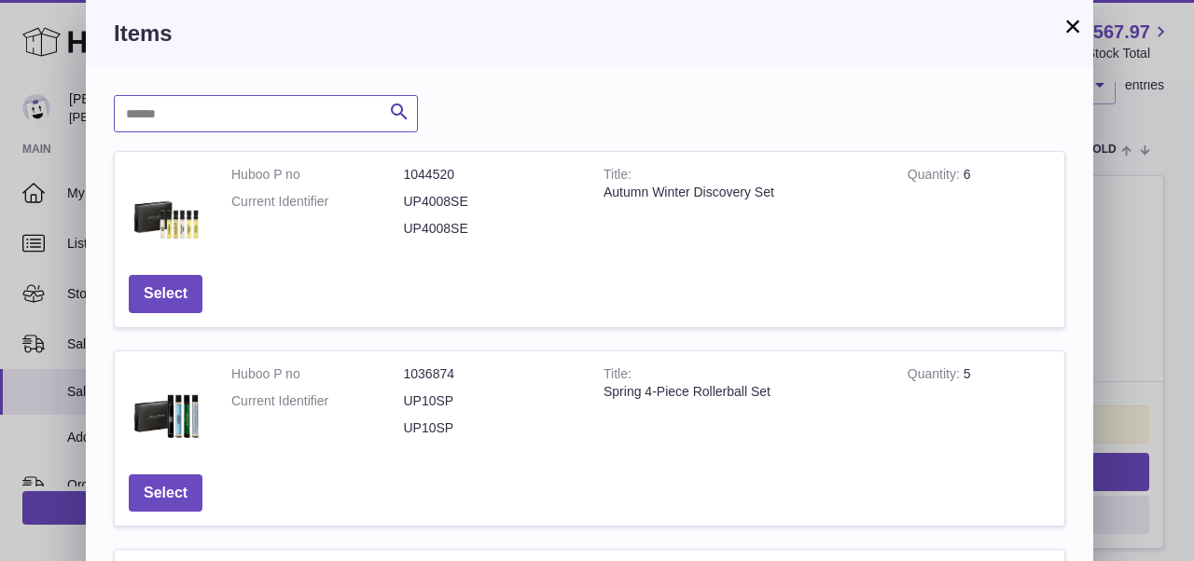
click at [279, 118] on input "text" at bounding box center [266, 113] width 304 height 37
paste input "******"
type input "******"
click at [183, 287] on button "Select" at bounding box center [166, 294] width 74 height 38
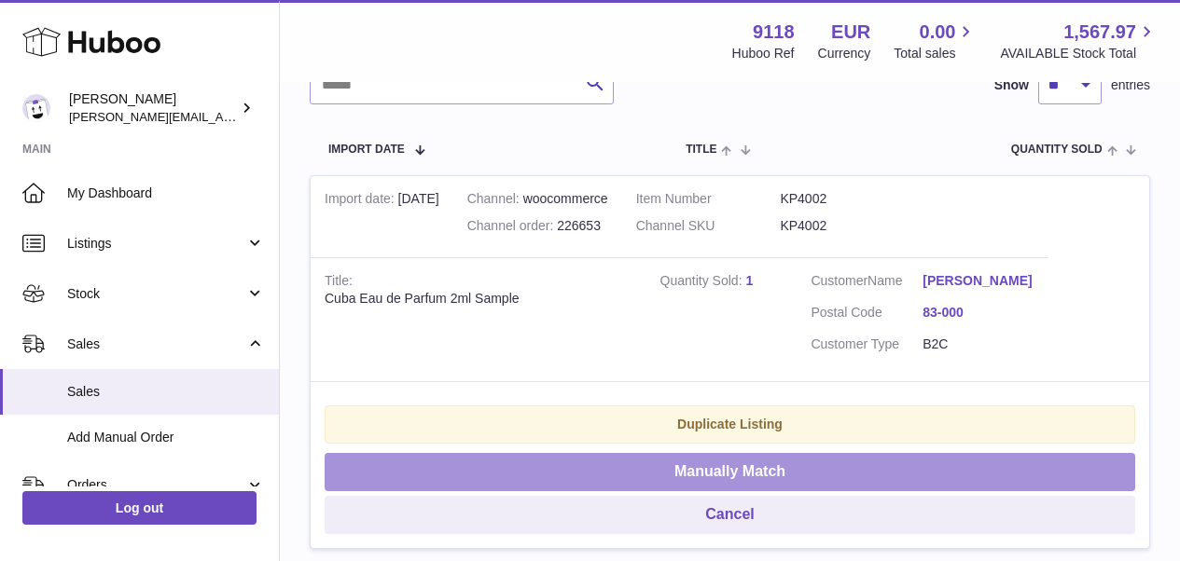
click at [619, 460] on button "Manually Match" at bounding box center [730, 472] width 810 height 38
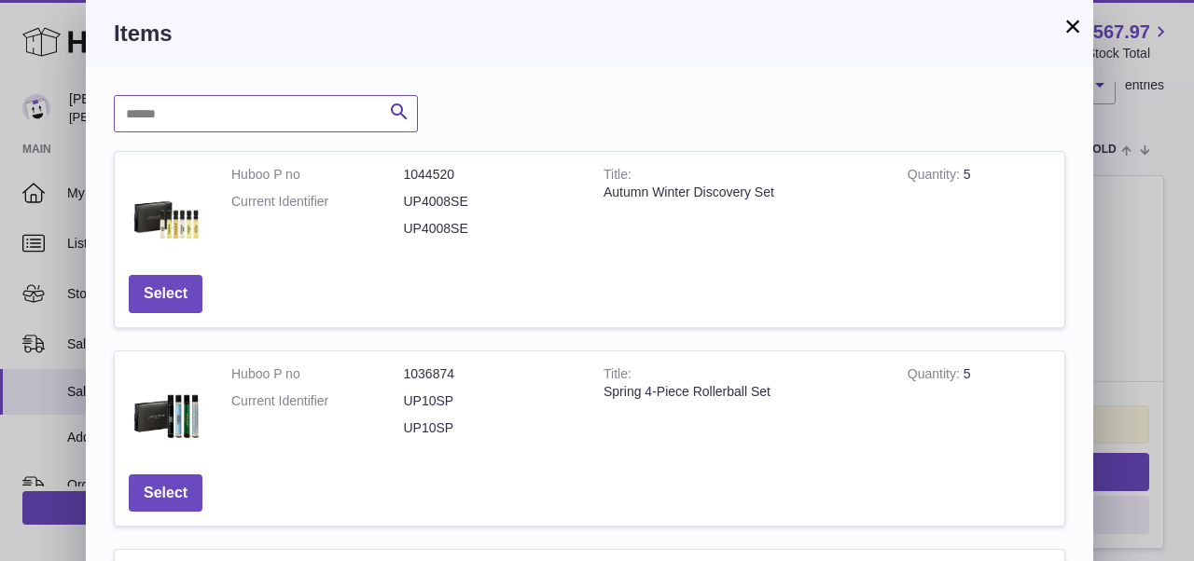
click at [345, 129] on input "text" at bounding box center [266, 113] width 304 height 37
paste input "******"
type input "******"
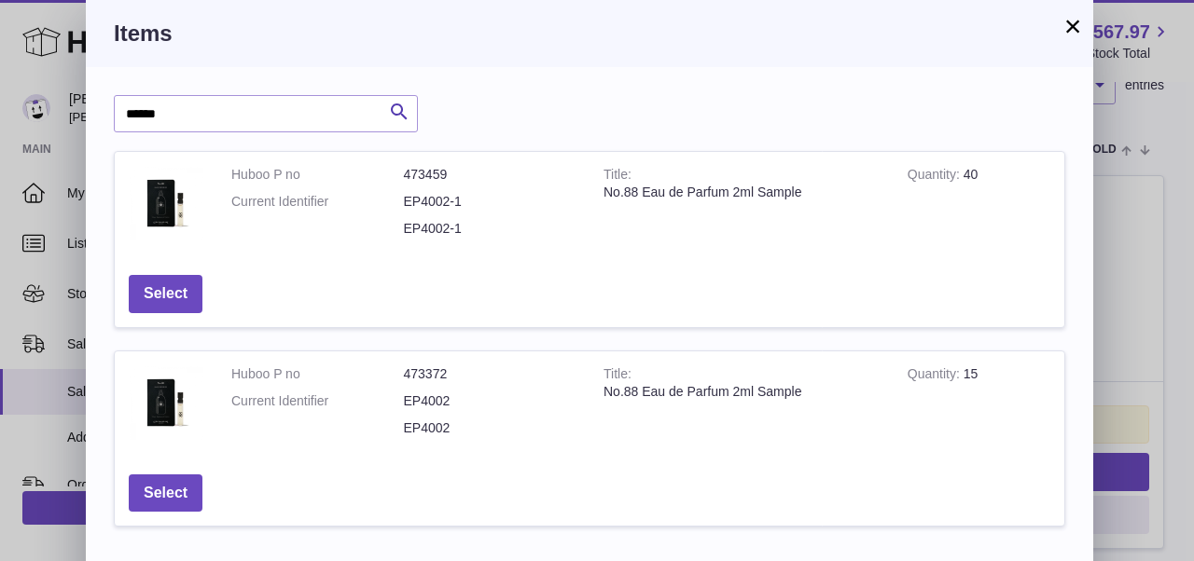
click at [1075, 16] on button "×" at bounding box center [1072, 26] width 22 height 22
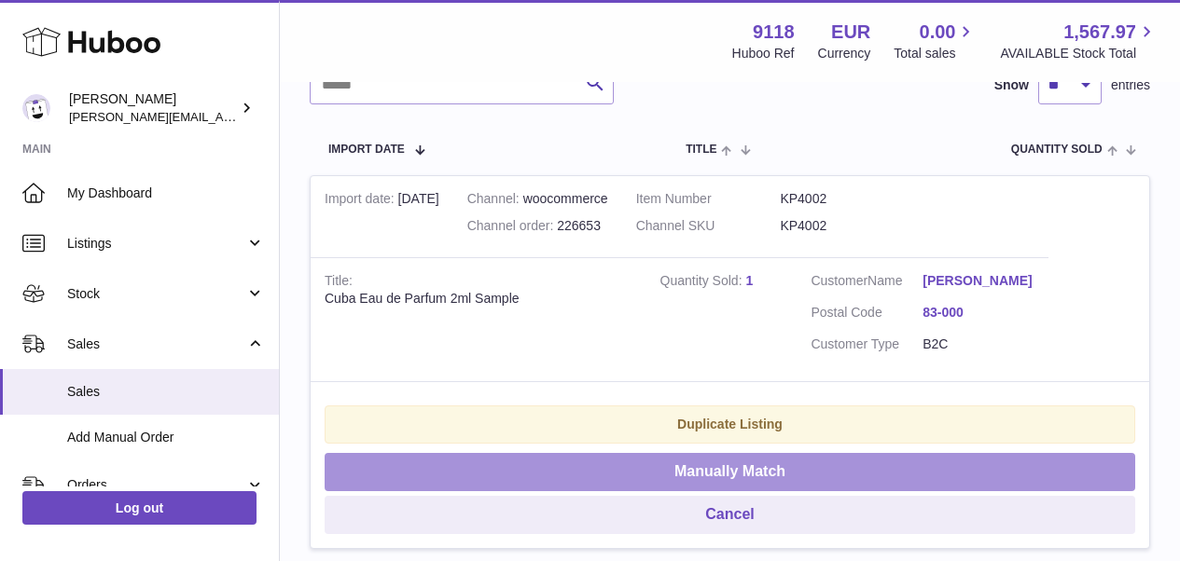
click at [782, 468] on button "Manually Match" at bounding box center [730, 472] width 810 height 38
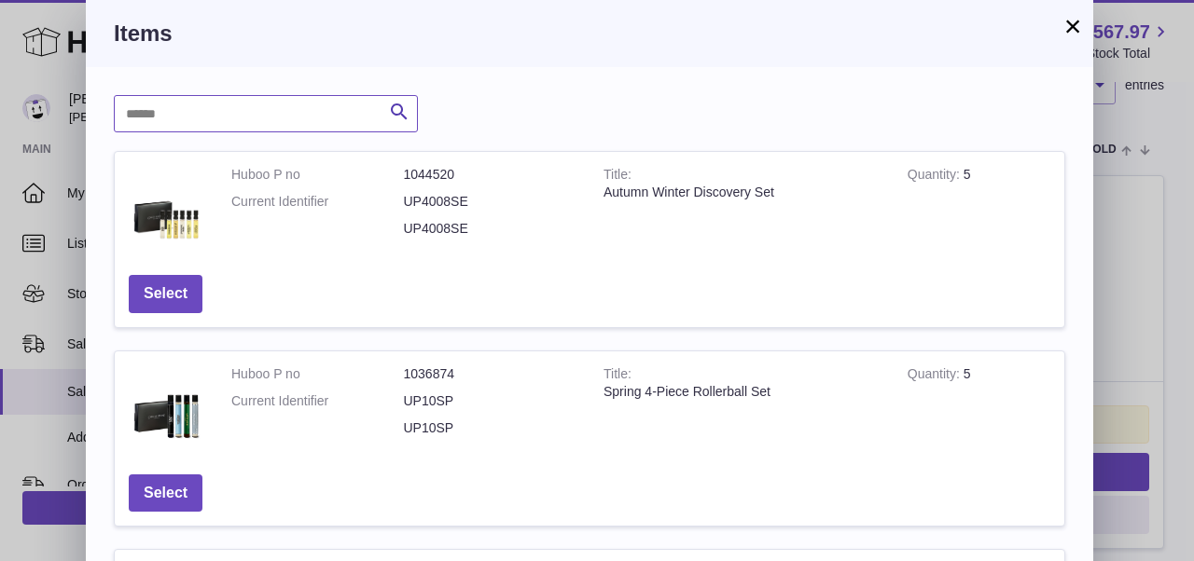
click at [270, 127] on input "text" at bounding box center [266, 113] width 304 height 37
paste input "******"
type input "******"
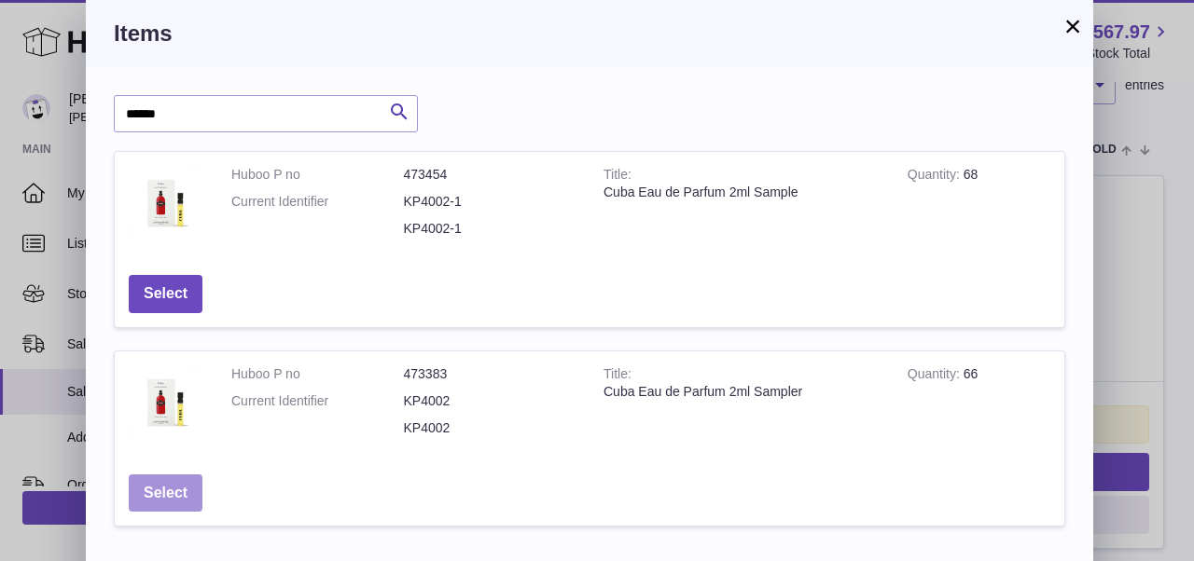
click at [173, 487] on button "Select" at bounding box center [166, 494] width 74 height 38
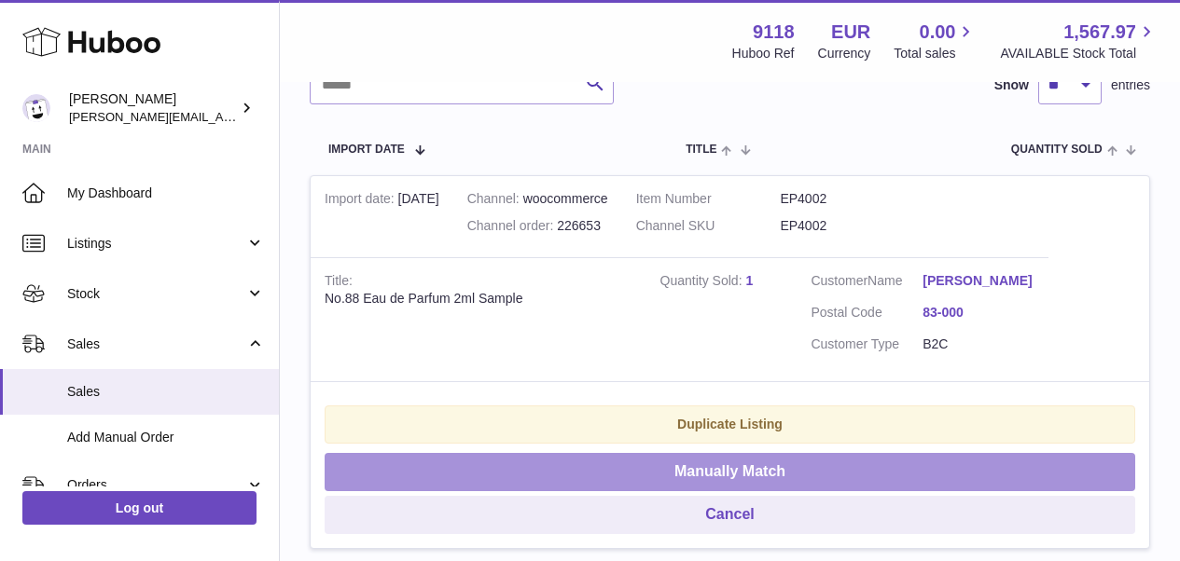
click at [450, 456] on button "Manually Match" at bounding box center [730, 472] width 810 height 38
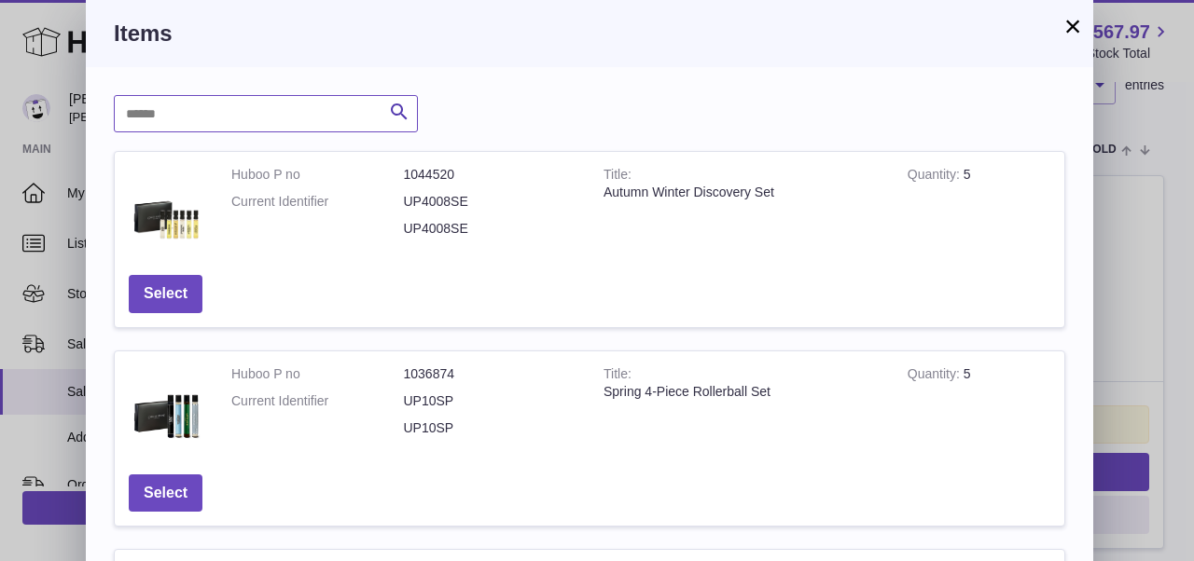
click at [266, 122] on input "text" at bounding box center [266, 113] width 304 height 37
paste input "******"
type input "******"
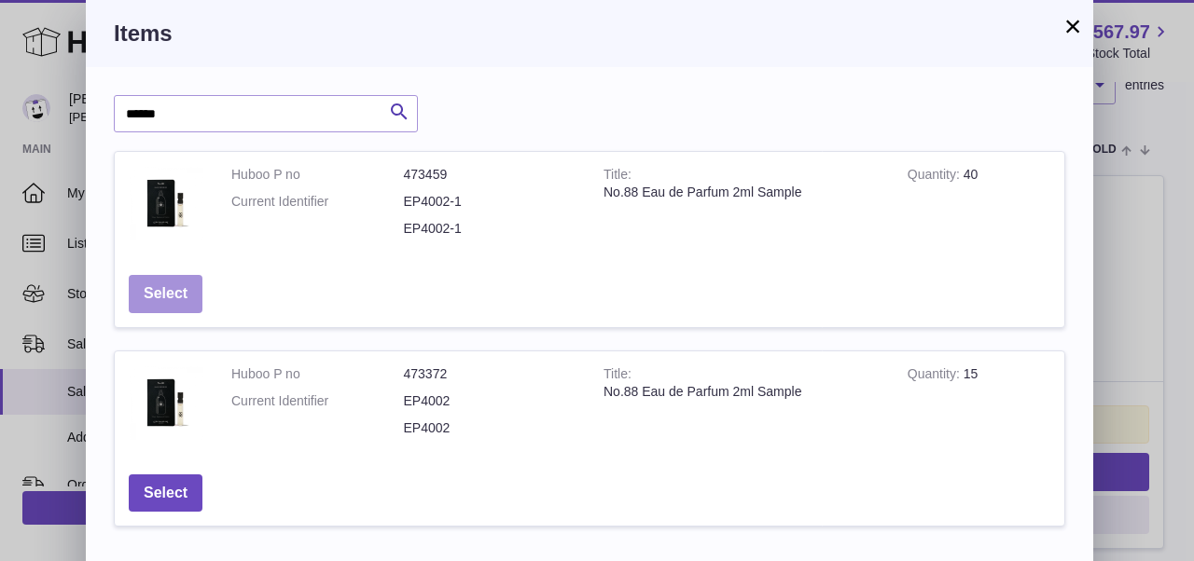
click at [188, 298] on button "Select" at bounding box center [166, 294] width 74 height 38
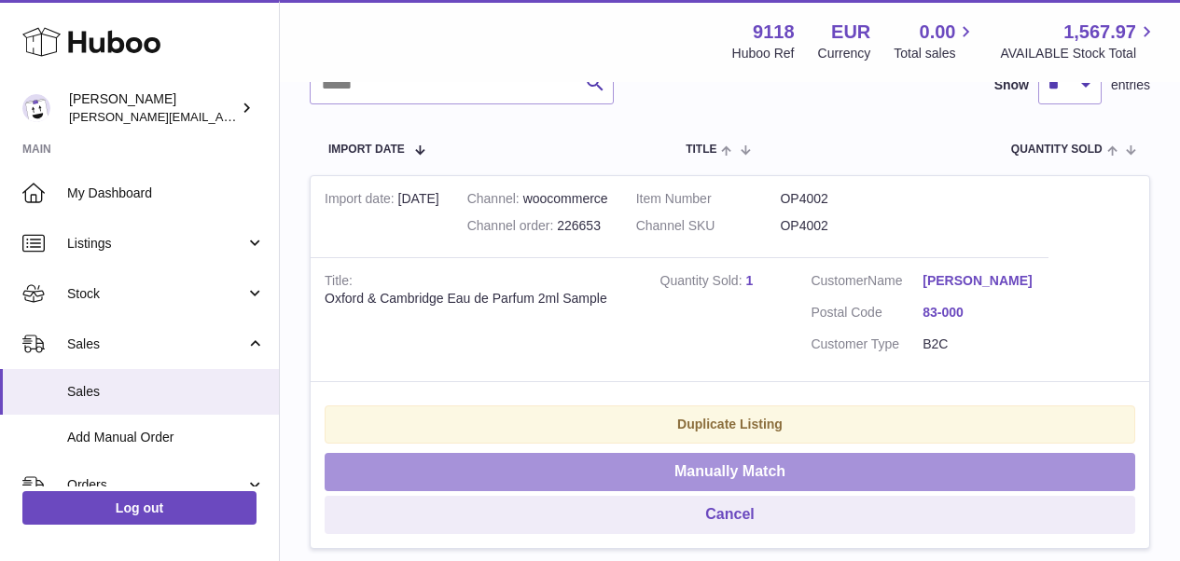
click at [401, 454] on button "Manually Match" at bounding box center [730, 472] width 810 height 38
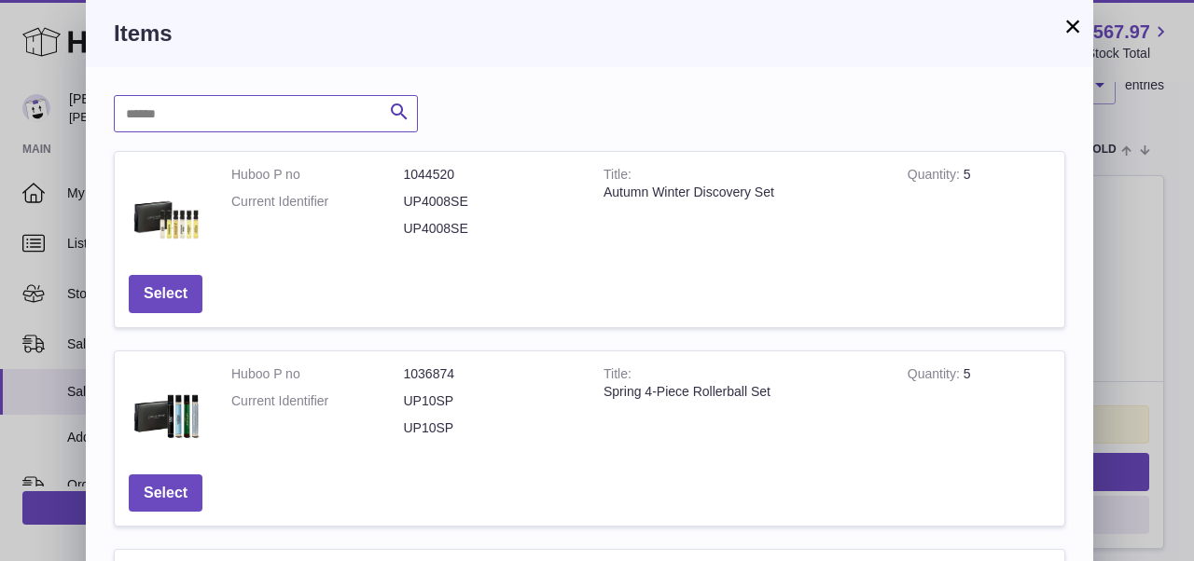
click at [294, 118] on input "text" at bounding box center [266, 113] width 304 height 37
paste input "******"
click at [134, 112] on input "******" at bounding box center [266, 113] width 304 height 37
type input "******"
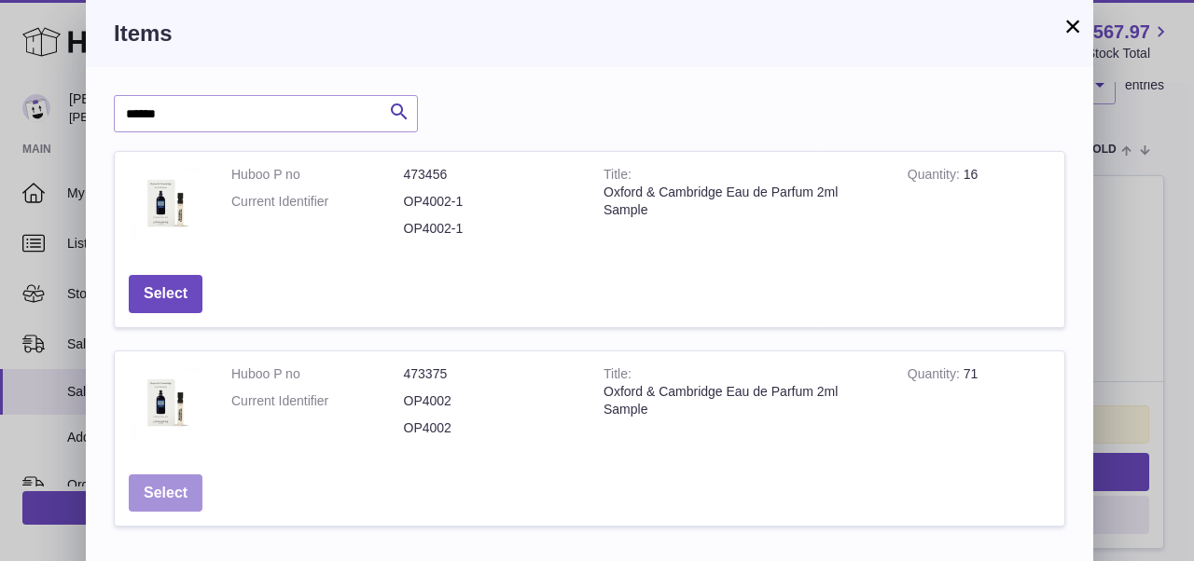
click at [179, 497] on button "Select" at bounding box center [166, 494] width 74 height 38
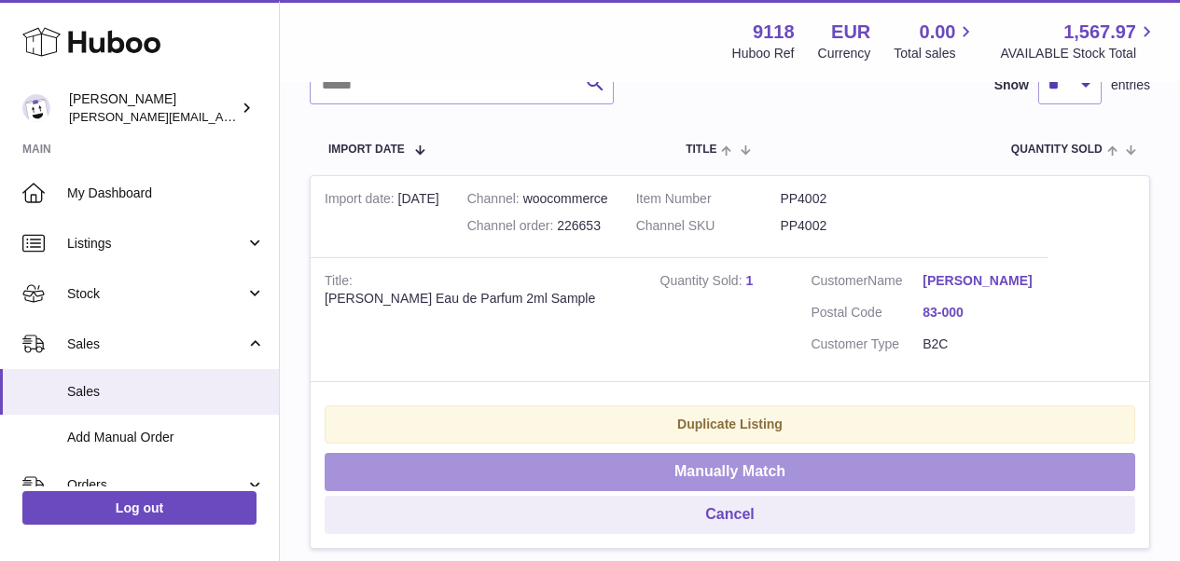
click at [505, 457] on button "Manually Match" at bounding box center [730, 472] width 810 height 38
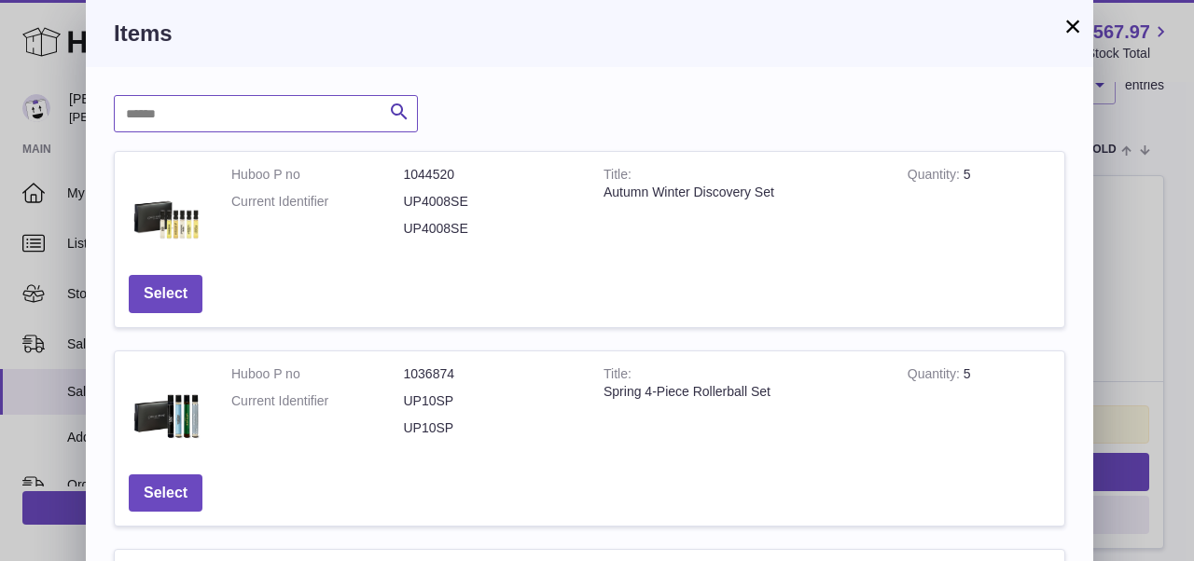
click at [203, 124] on input "text" at bounding box center [266, 113] width 304 height 37
paste input "******"
type input "******"
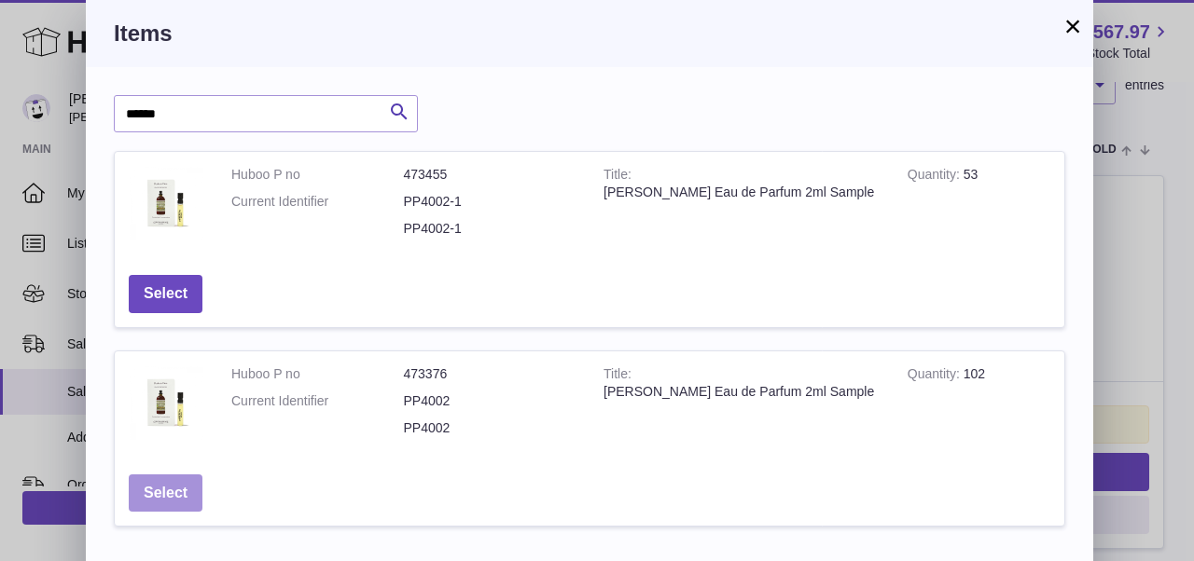
click at [190, 477] on button "Select" at bounding box center [166, 494] width 74 height 38
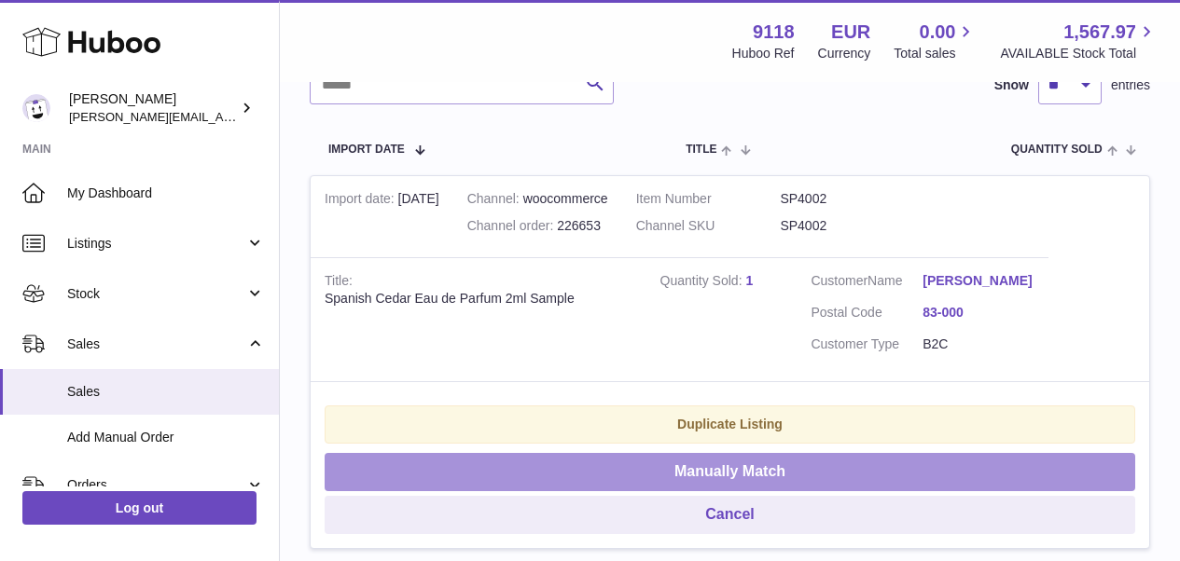
click at [414, 454] on button "Manually Match" at bounding box center [730, 472] width 810 height 38
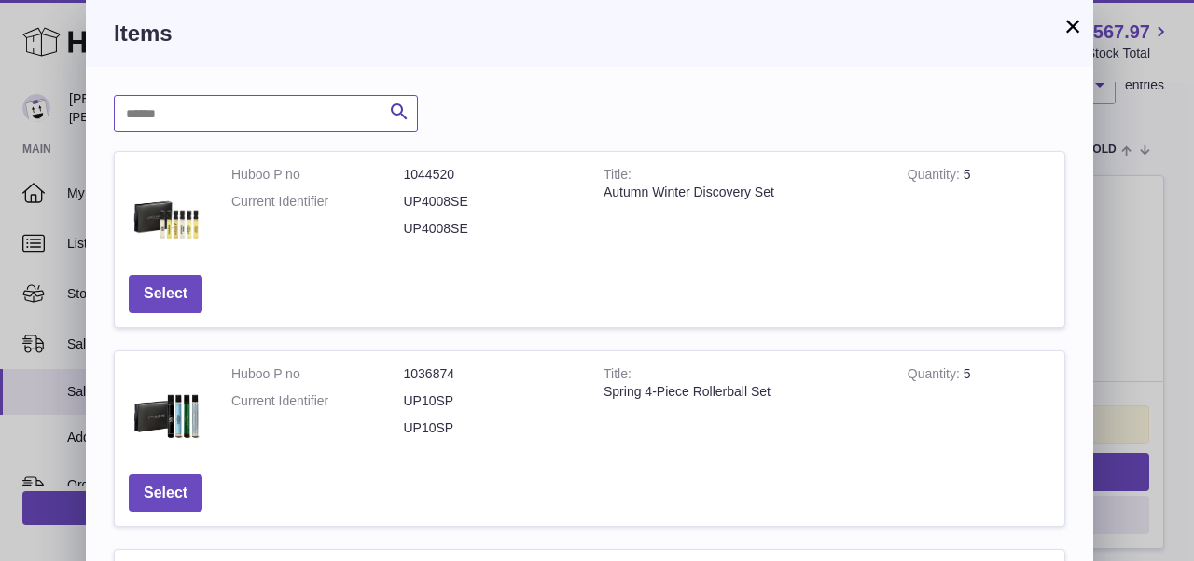
click at [246, 125] on input "text" at bounding box center [266, 113] width 304 height 37
paste input "******"
type input "******"
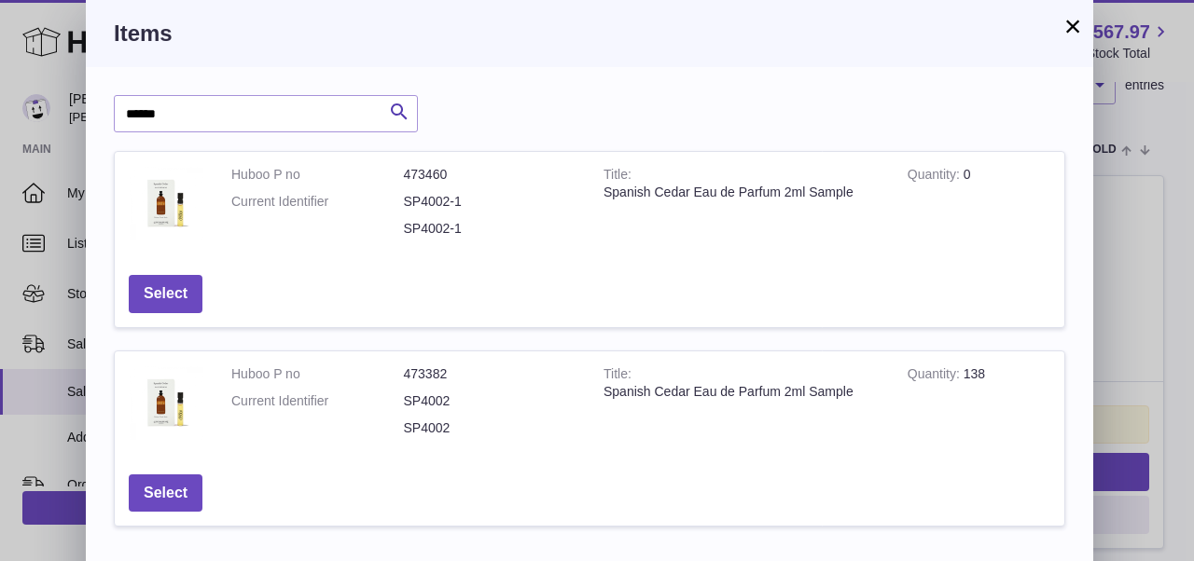
click at [1073, 27] on button "×" at bounding box center [1072, 26] width 22 height 22
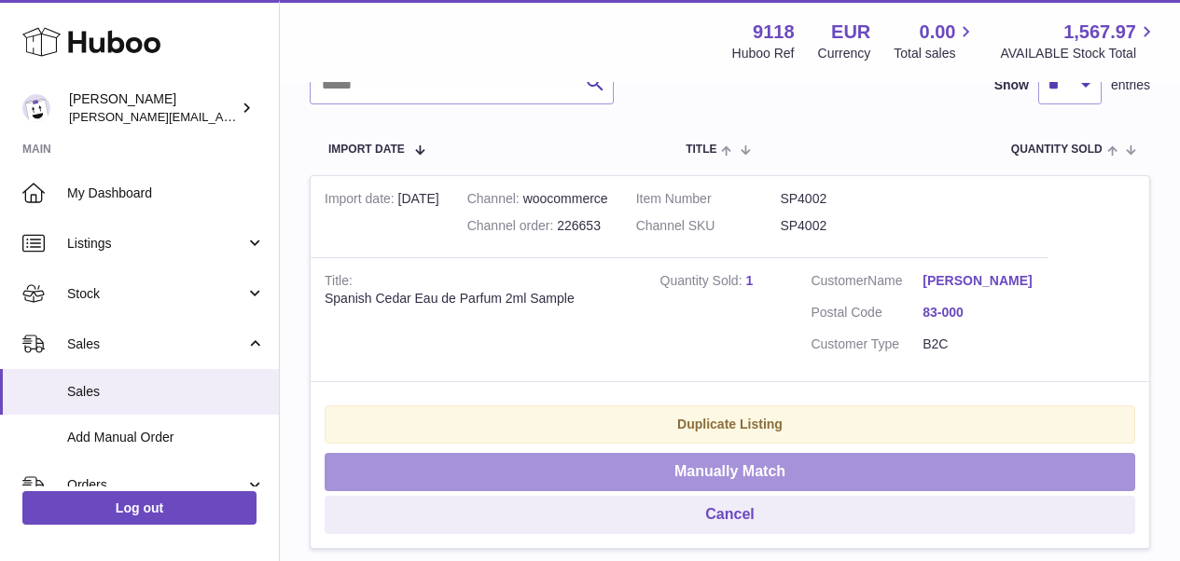
click at [797, 464] on button "Manually Match" at bounding box center [730, 472] width 810 height 38
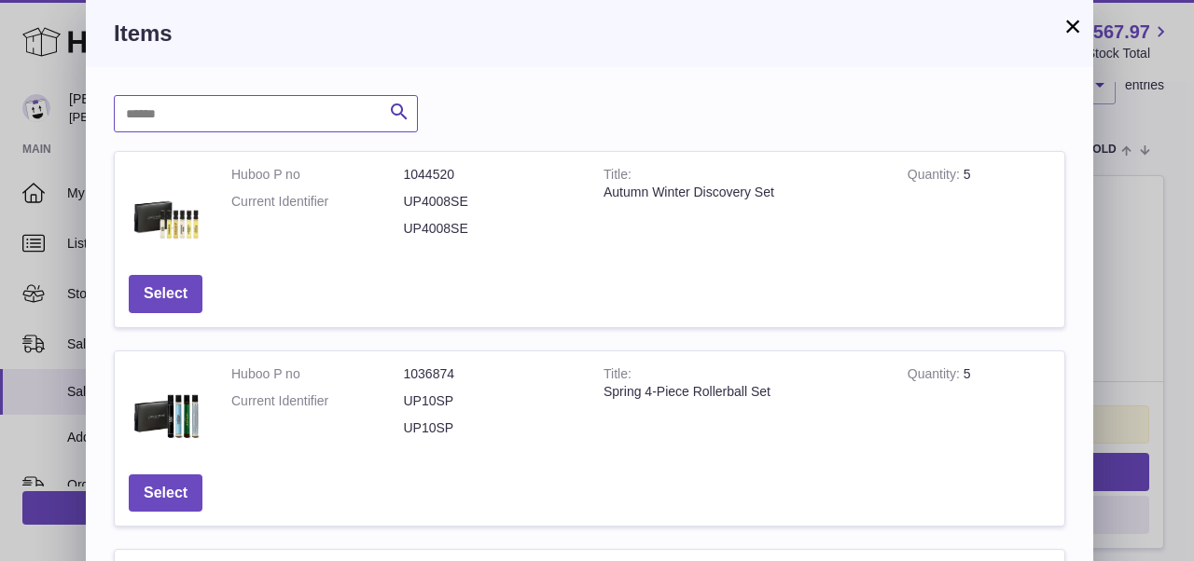
click at [298, 106] on input "text" at bounding box center [266, 113] width 304 height 37
paste input "******"
type input "******"
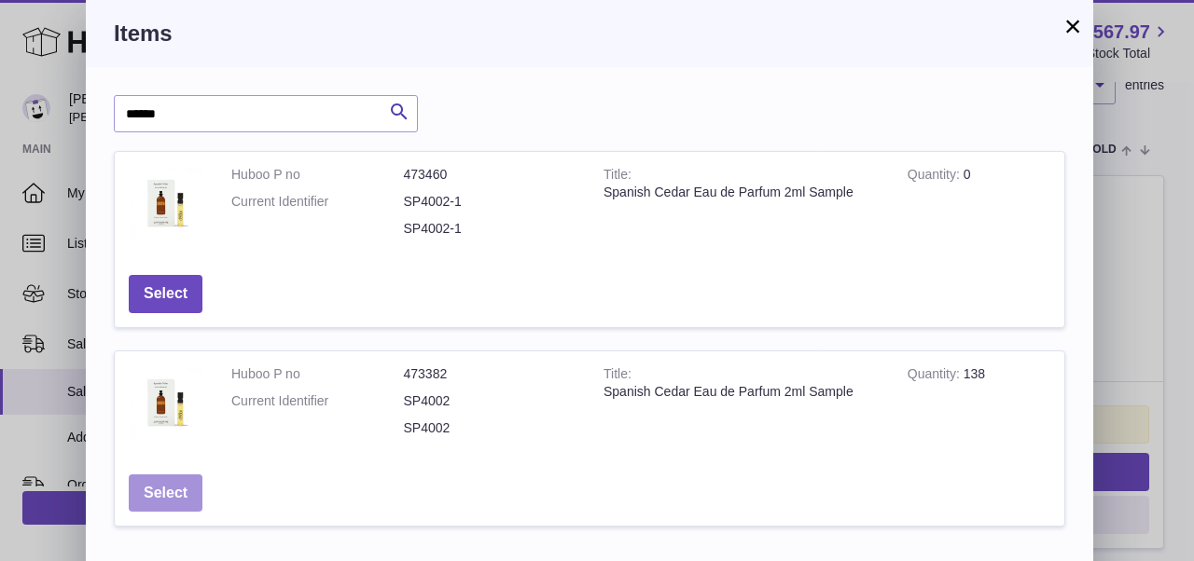
click at [164, 483] on button "Select" at bounding box center [166, 494] width 74 height 38
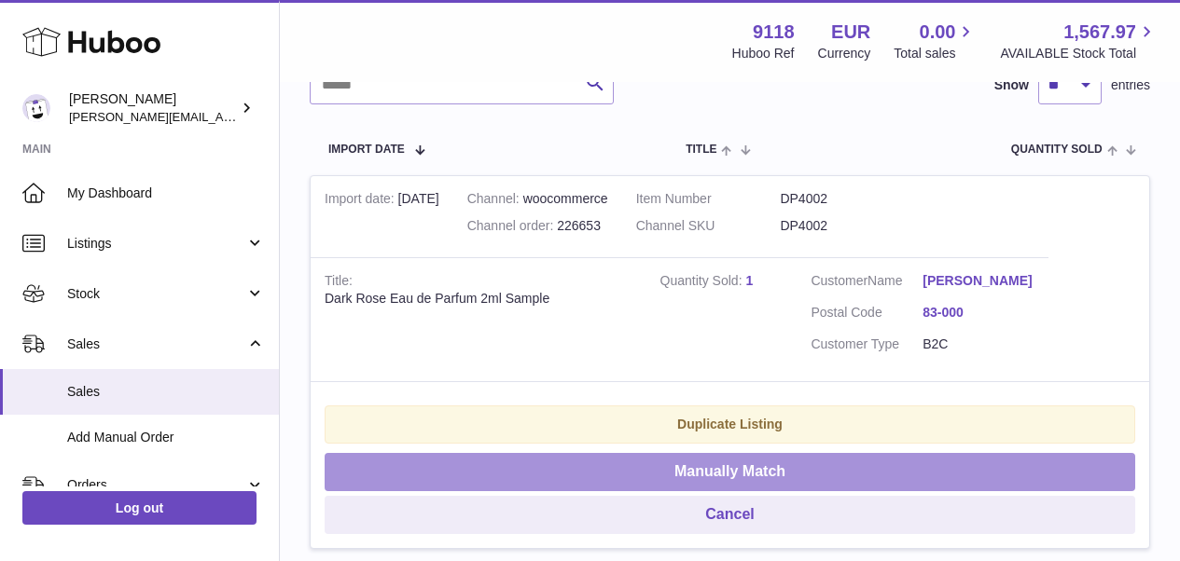
click at [489, 461] on button "Manually Match" at bounding box center [730, 472] width 810 height 38
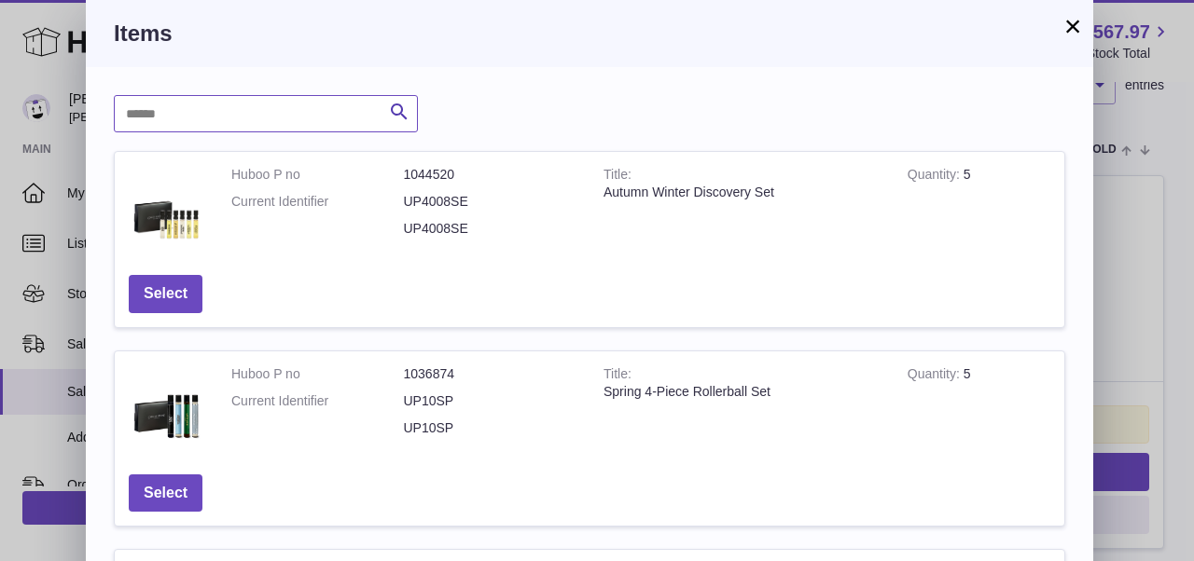
click at [288, 118] on input "text" at bounding box center [266, 113] width 304 height 37
paste input "******"
type input "******"
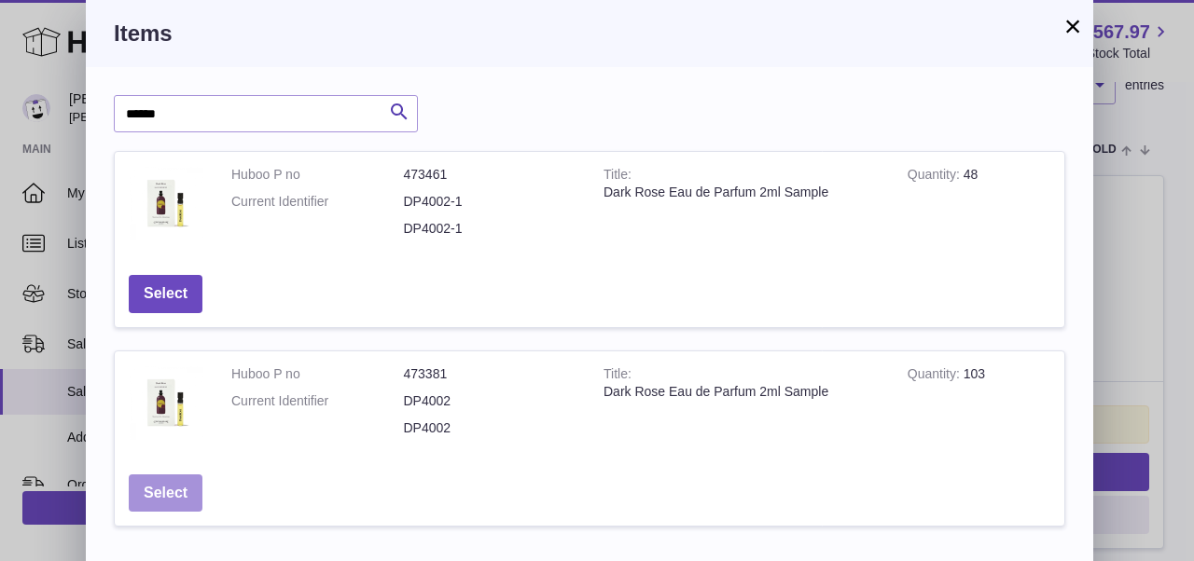
click at [179, 492] on button "Select" at bounding box center [166, 494] width 74 height 38
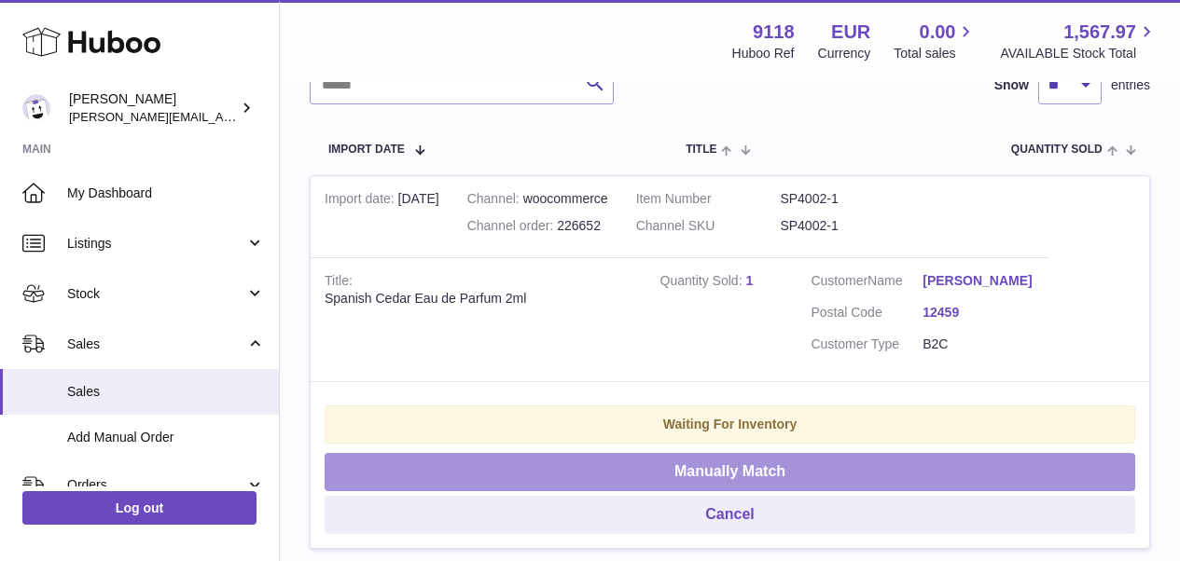
click at [505, 457] on button "Manually Match" at bounding box center [730, 472] width 810 height 38
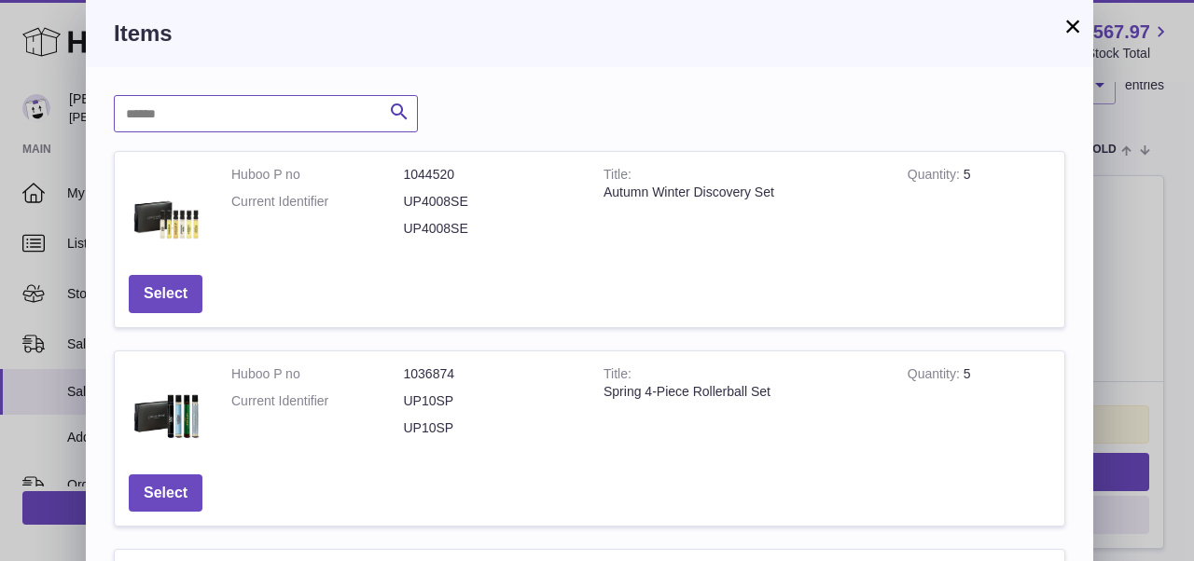
click at [158, 121] on input "text" at bounding box center [266, 113] width 304 height 37
paste input "******"
type input "******"
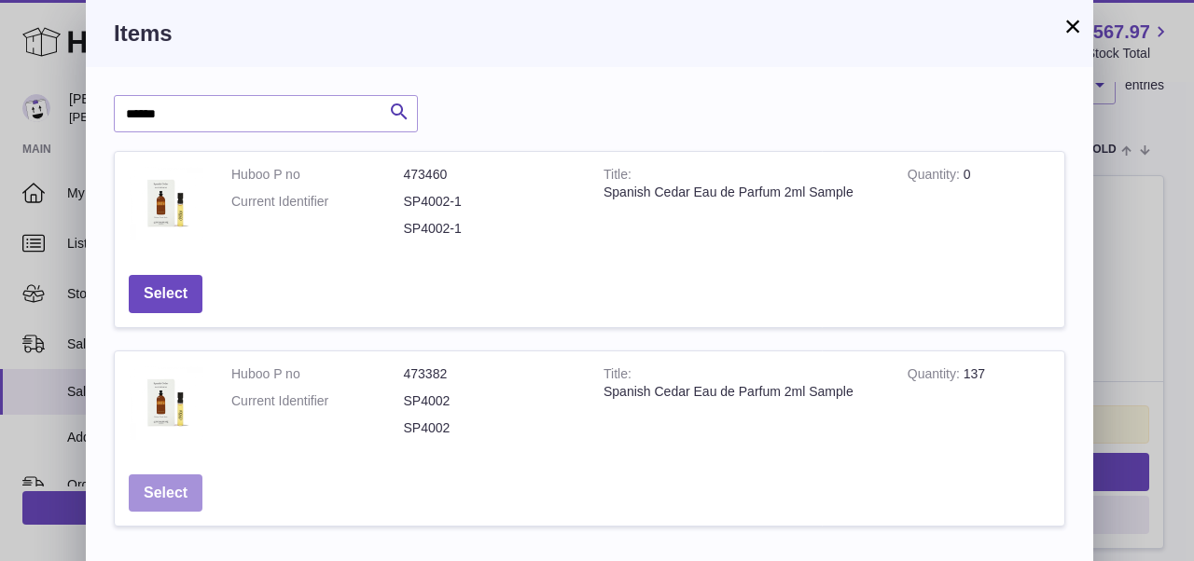
click at [156, 478] on button "Select" at bounding box center [166, 494] width 74 height 38
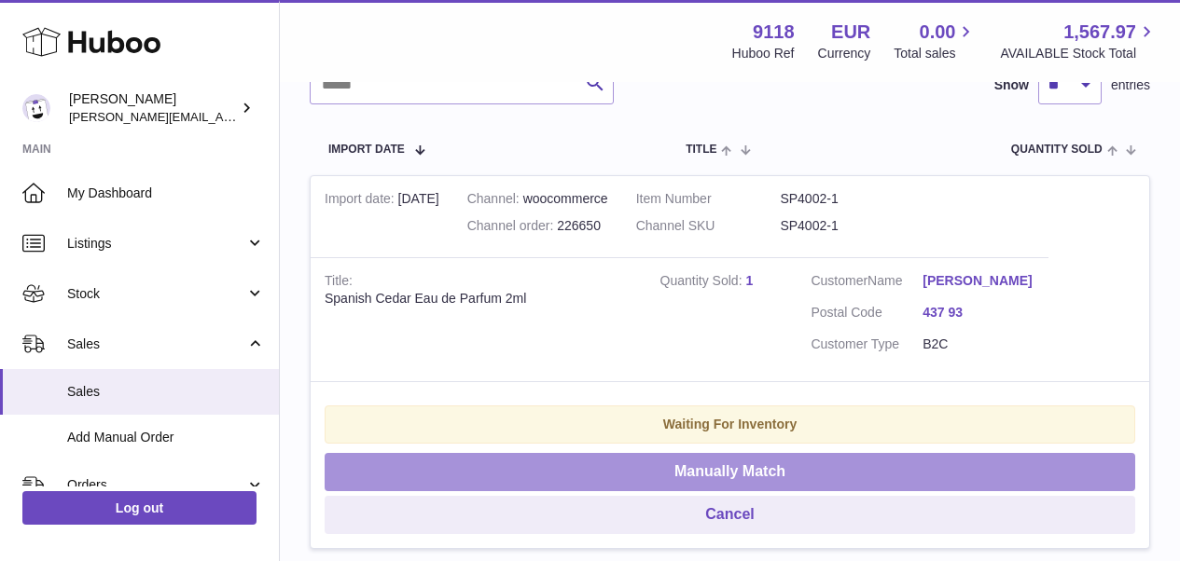
click at [510, 473] on button "Manually Match" at bounding box center [730, 472] width 810 height 38
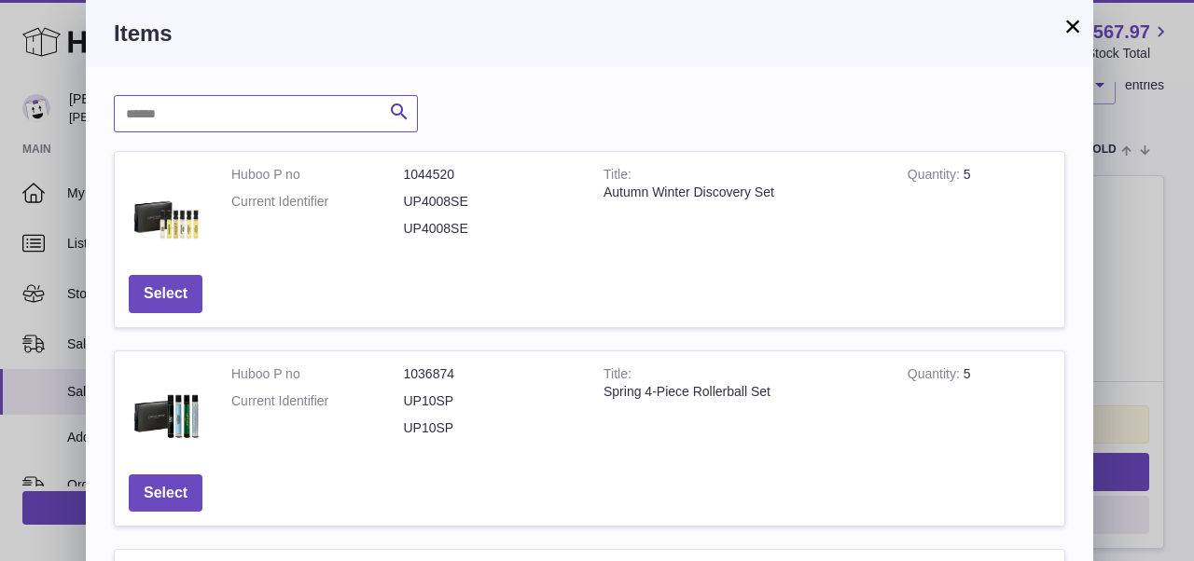
click at [242, 122] on input "text" at bounding box center [266, 113] width 304 height 37
paste input "******"
type input "******"
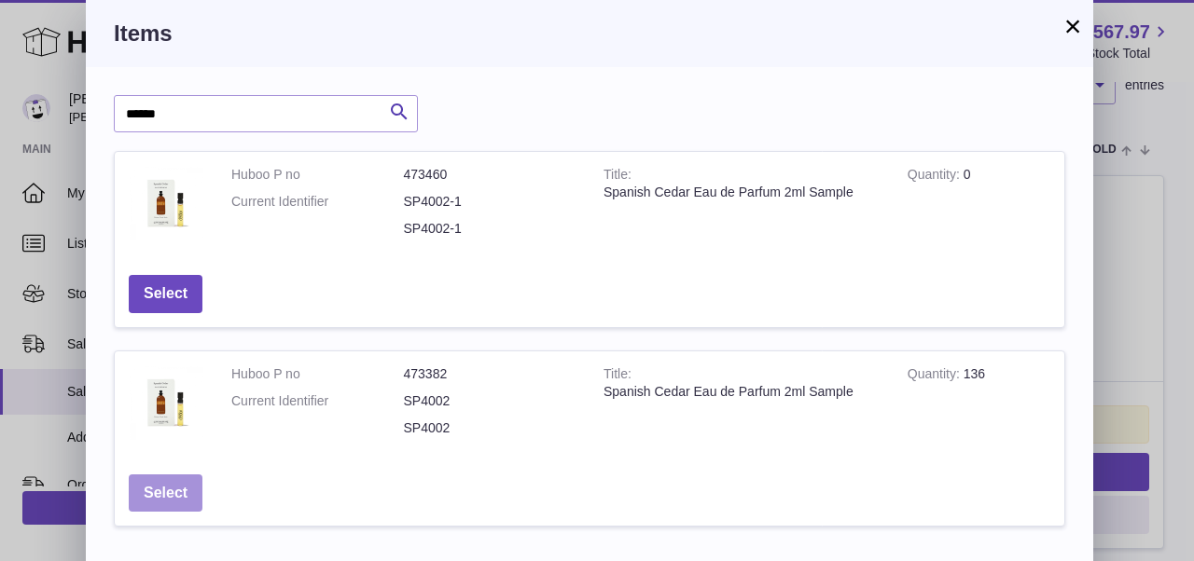
click at [178, 478] on button "Select" at bounding box center [166, 494] width 74 height 38
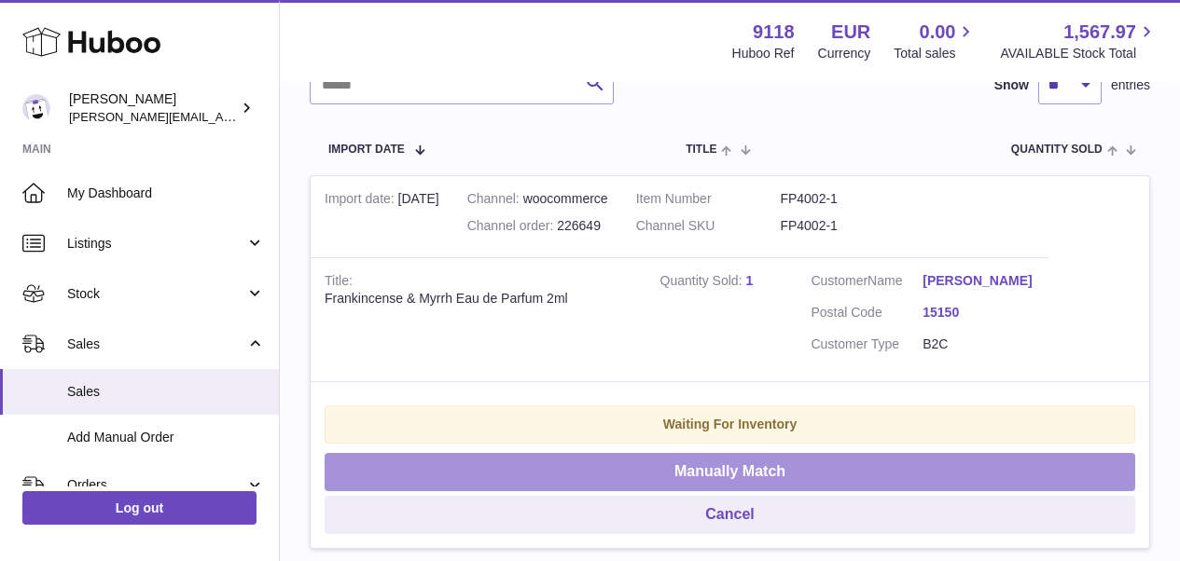
click at [422, 453] on button "Manually Match" at bounding box center [730, 472] width 810 height 38
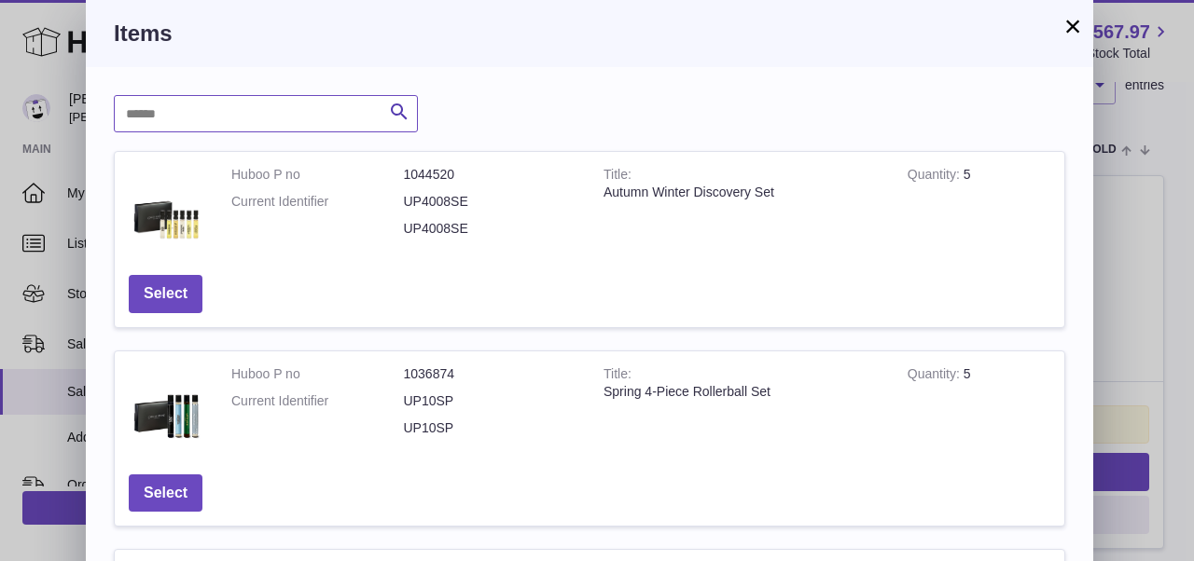
click at [289, 118] on input "text" at bounding box center [266, 113] width 304 height 37
paste input "******"
click at [133, 110] on input "******" at bounding box center [266, 113] width 304 height 37
type input "******"
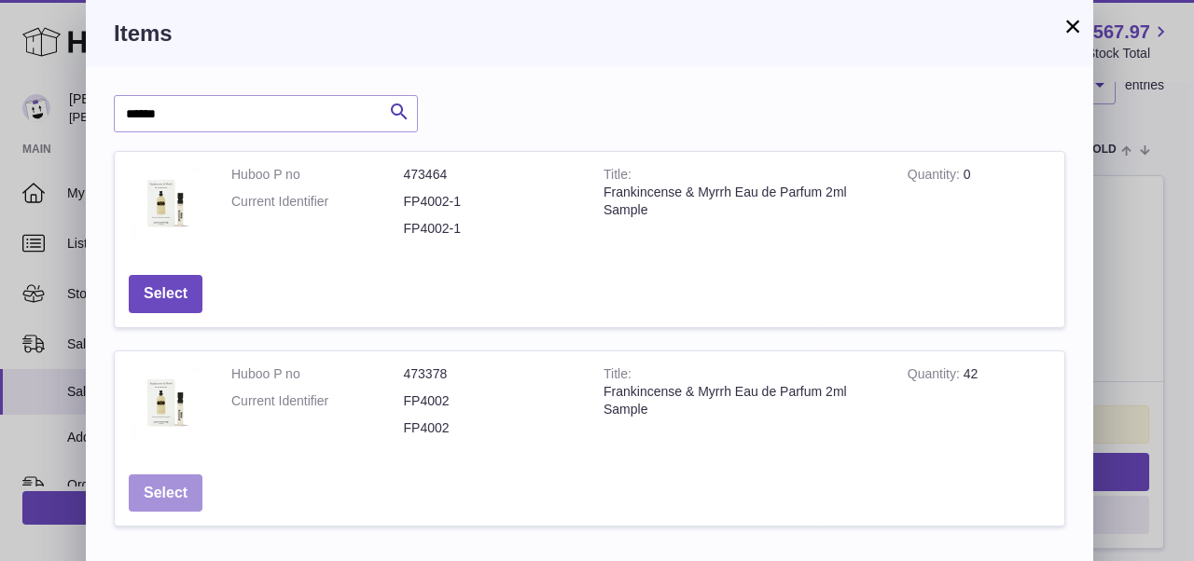
click at [170, 478] on button "Select" at bounding box center [166, 494] width 74 height 38
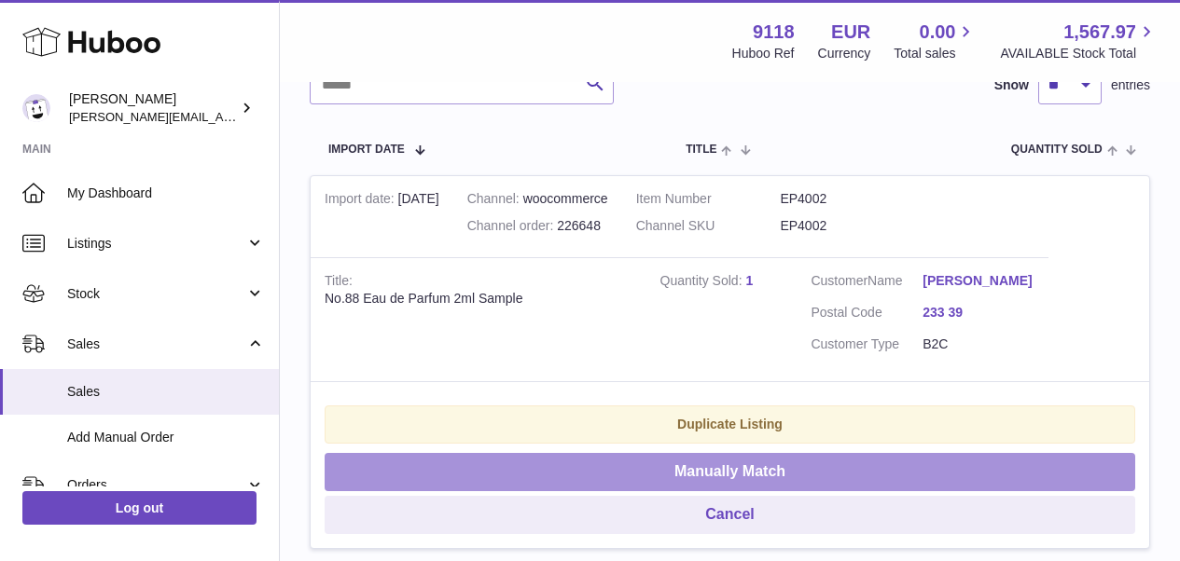
click at [456, 455] on button "Manually Match" at bounding box center [730, 472] width 810 height 38
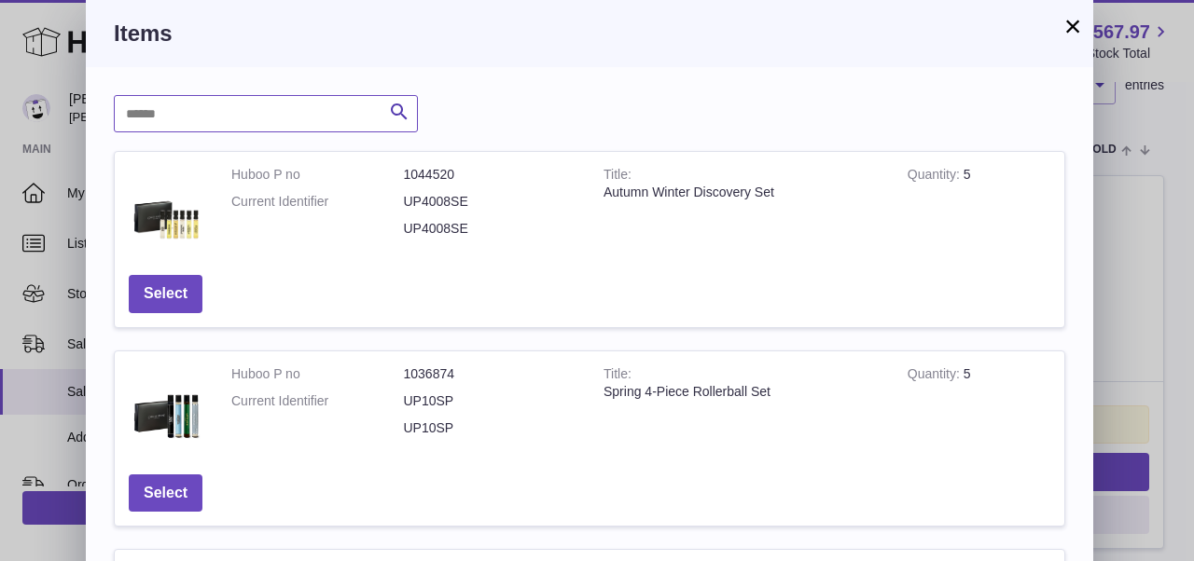
click at [290, 117] on input "text" at bounding box center [266, 113] width 304 height 37
paste input "******"
type input "******"
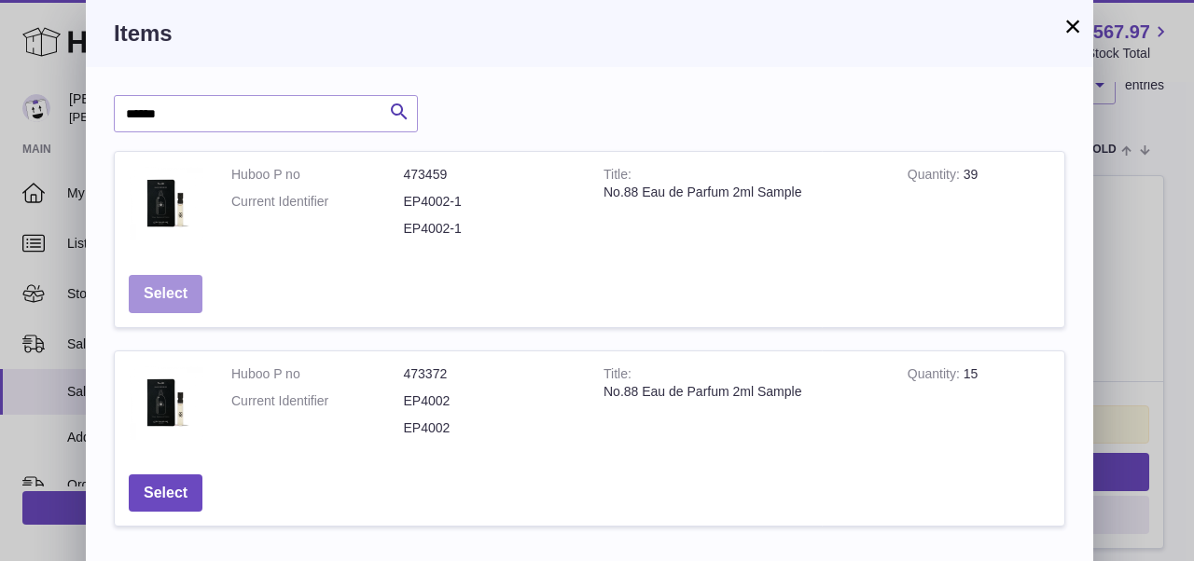
click at [181, 282] on button "Select" at bounding box center [166, 294] width 74 height 38
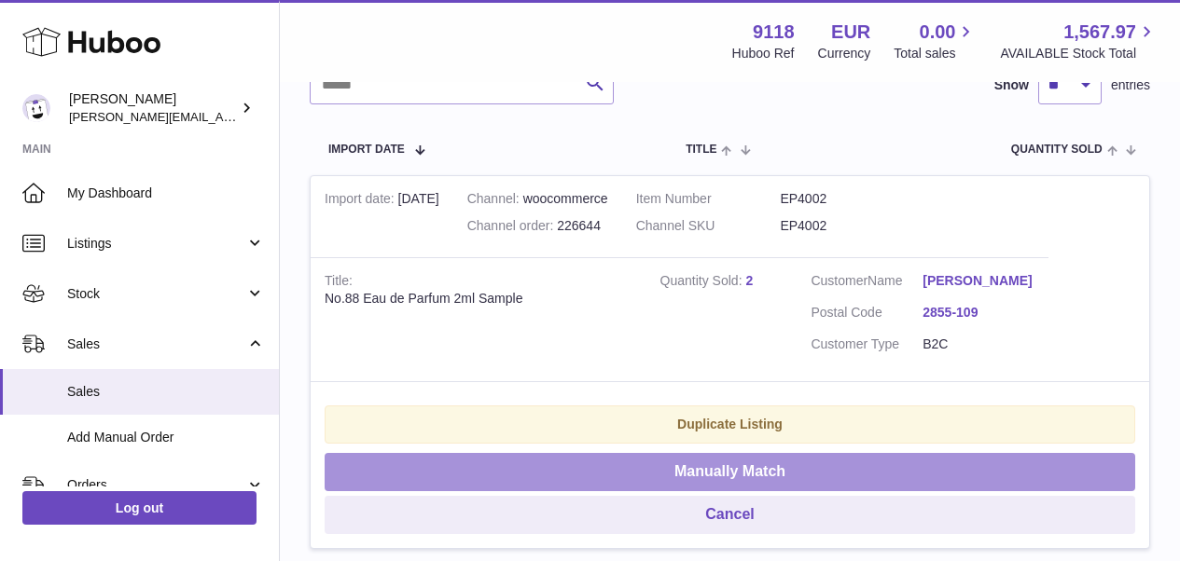
click at [382, 470] on button "Manually Match" at bounding box center [730, 472] width 810 height 38
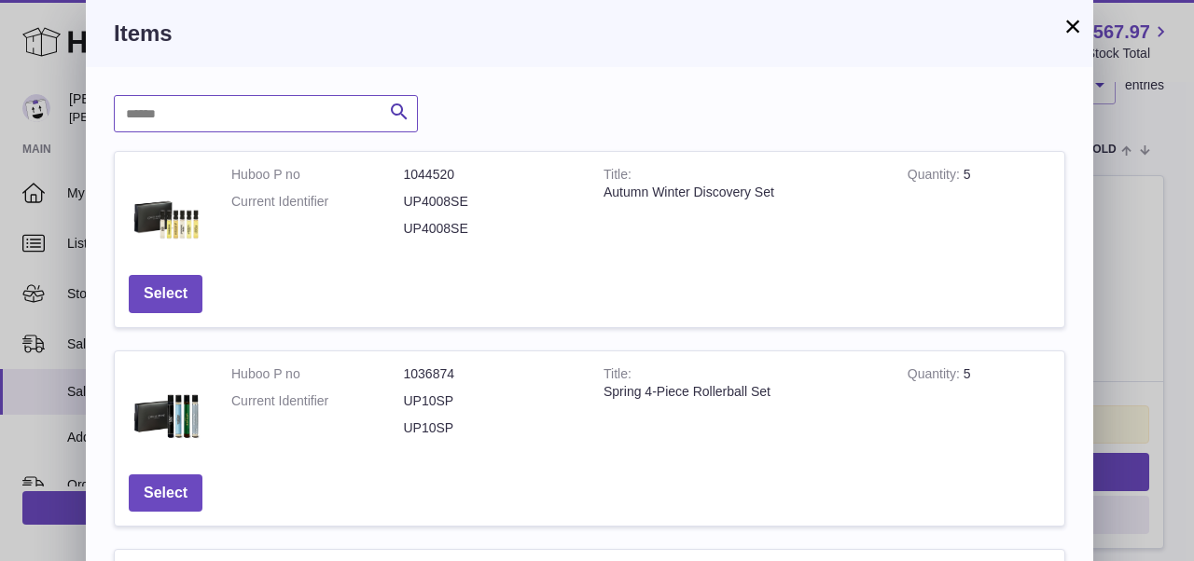
click at [245, 119] on input "text" at bounding box center [266, 113] width 304 height 37
paste input "******"
type input "******"
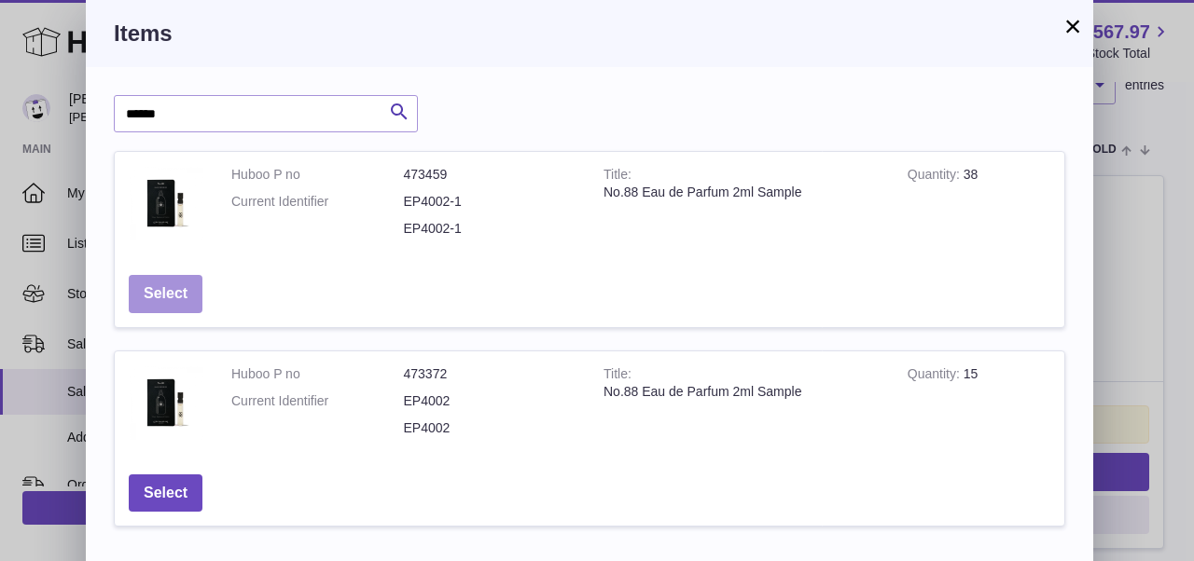
click at [201, 289] on button "Select" at bounding box center [166, 294] width 74 height 38
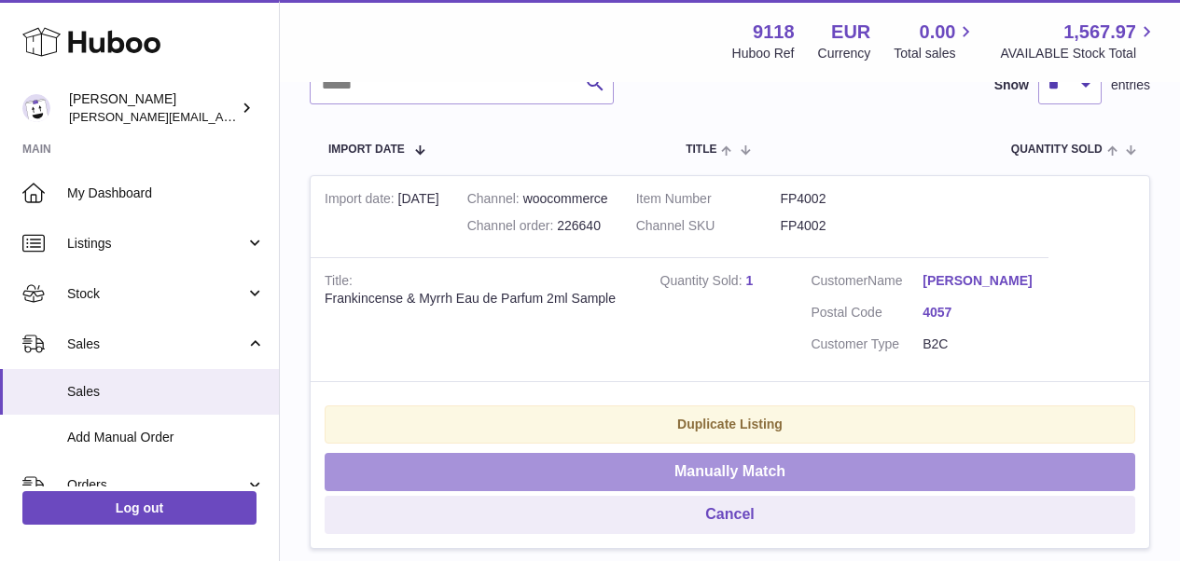
click at [367, 472] on button "Manually Match" at bounding box center [730, 472] width 810 height 38
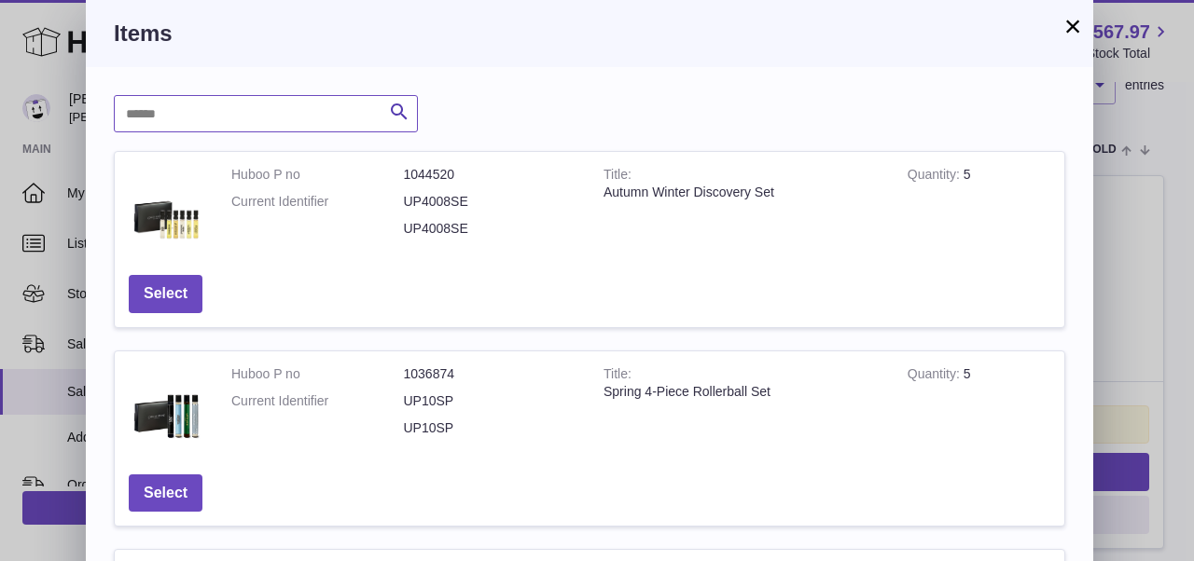
click at [174, 122] on input "text" at bounding box center [266, 113] width 304 height 37
paste input "******"
type input "******"
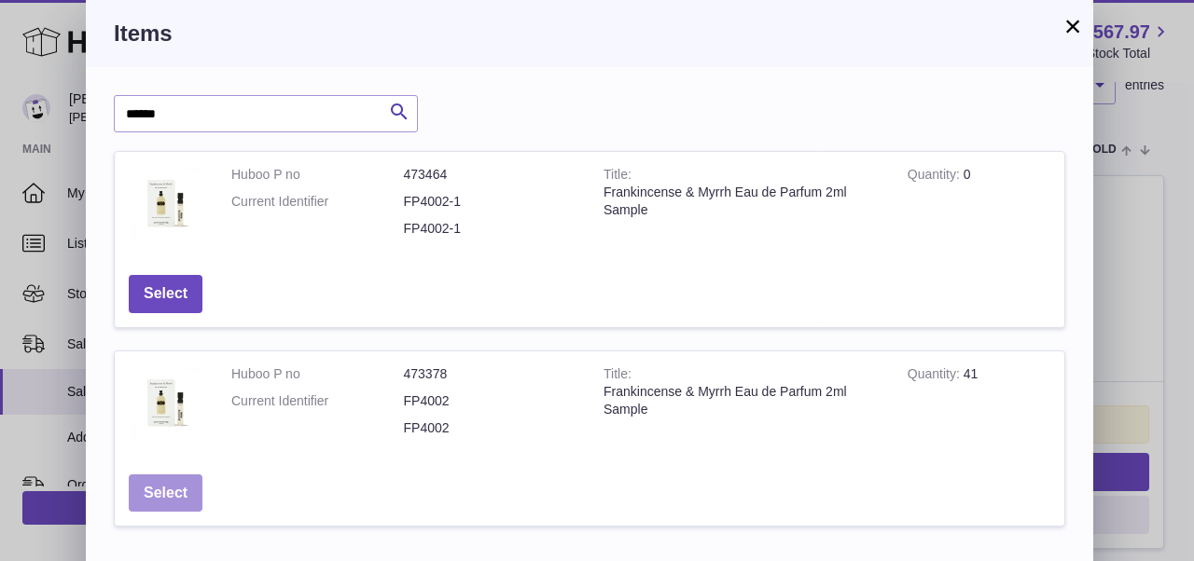
click at [172, 487] on button "Select" at bounding box center [166, 494] width 74 height 38
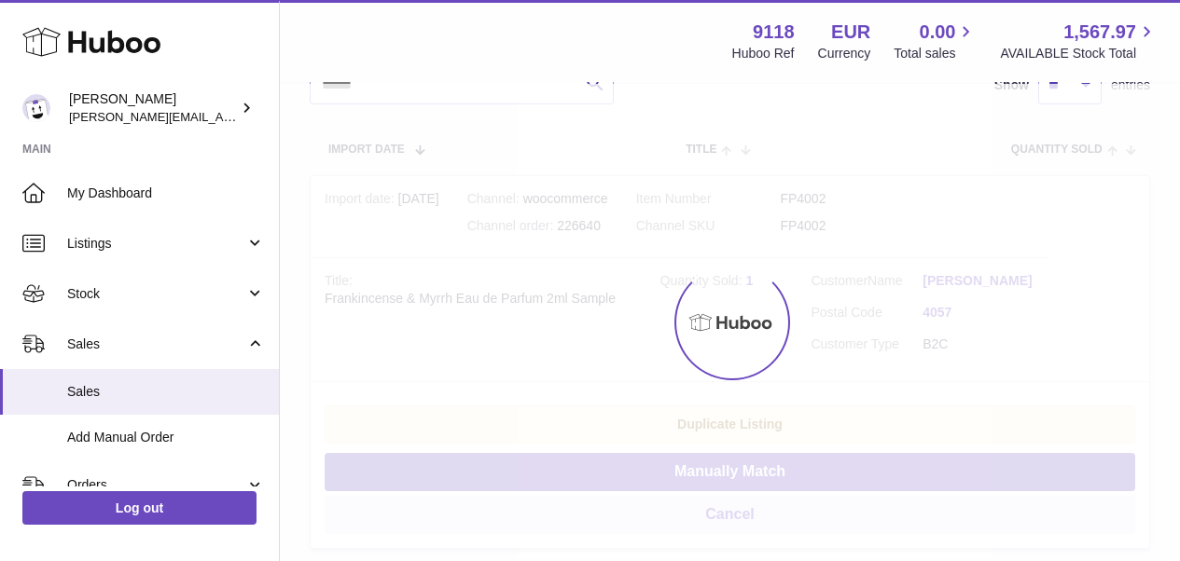
scroll to position [94, 0]
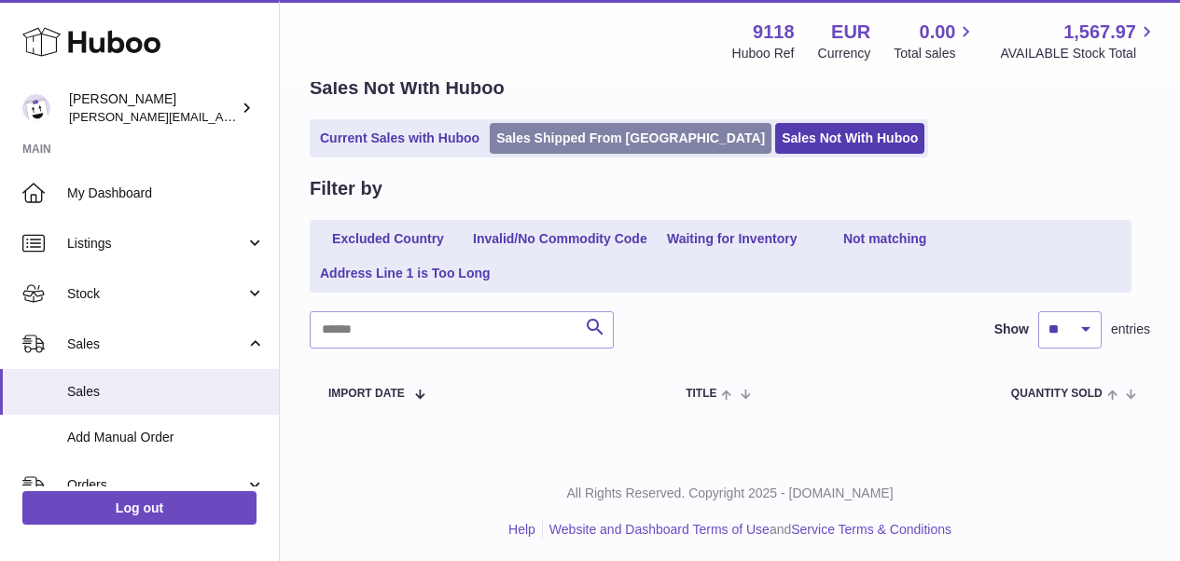
click at [560, 140] on link "Sales Shipped From [GEOGRAPHIC_DATA]" at bounding box center [631, 138] width 282 height 31
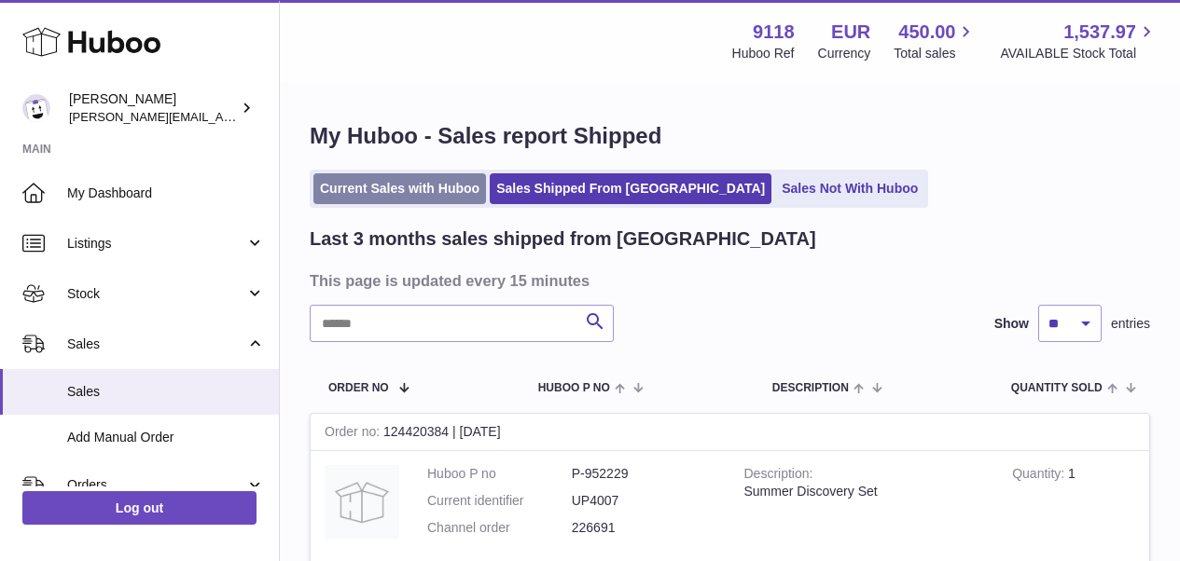
click at [451, 189] on link "Current Sales with Huboo" at bounding box center [399, 188] width 173 height 31
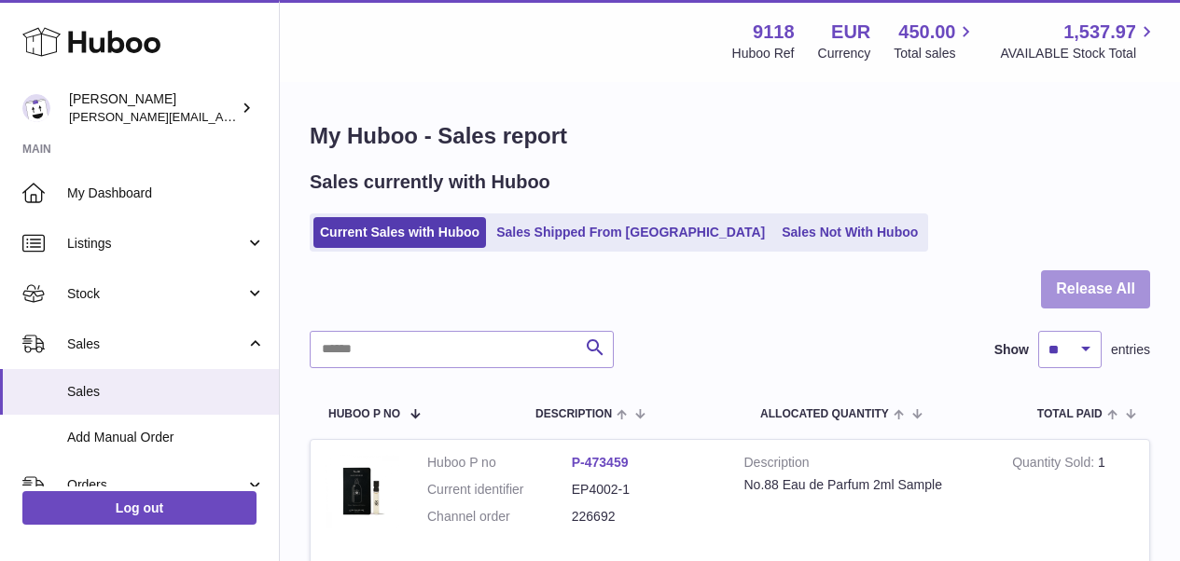
click at [1101, 289] on button "Release All" at bounding box center [1095, 289] width 109 height 38
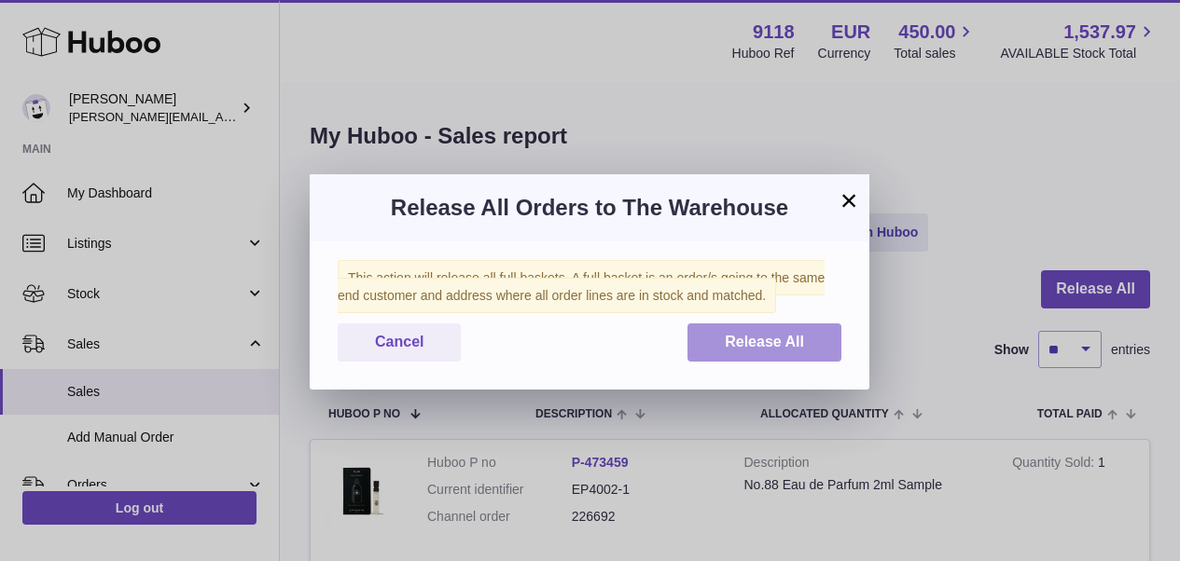
click at [825, 335] on button "Release All" at bounding box center [764, 343] width 154 height 38
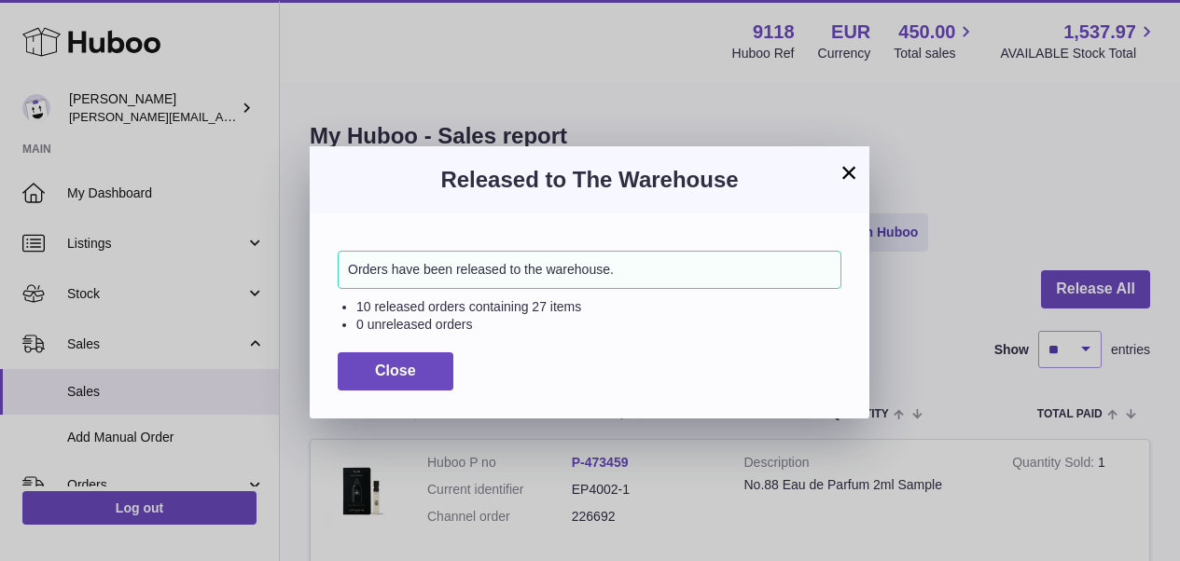
click at [843, 172] on button "×" at bounding box center [849, 172] width 22 height 22
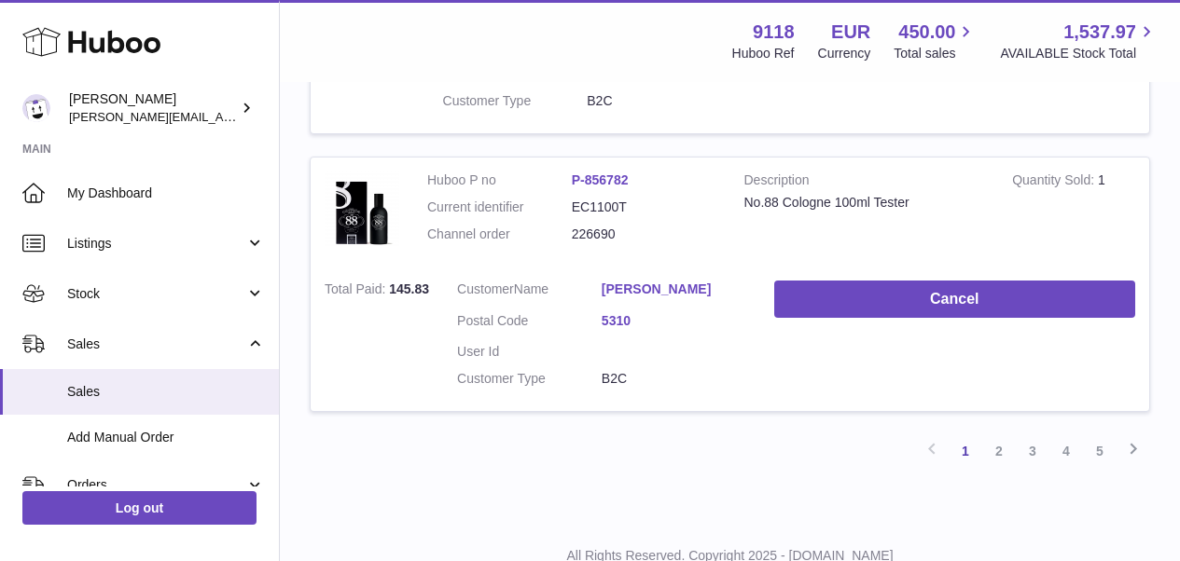
scroll to position [2791, 0]
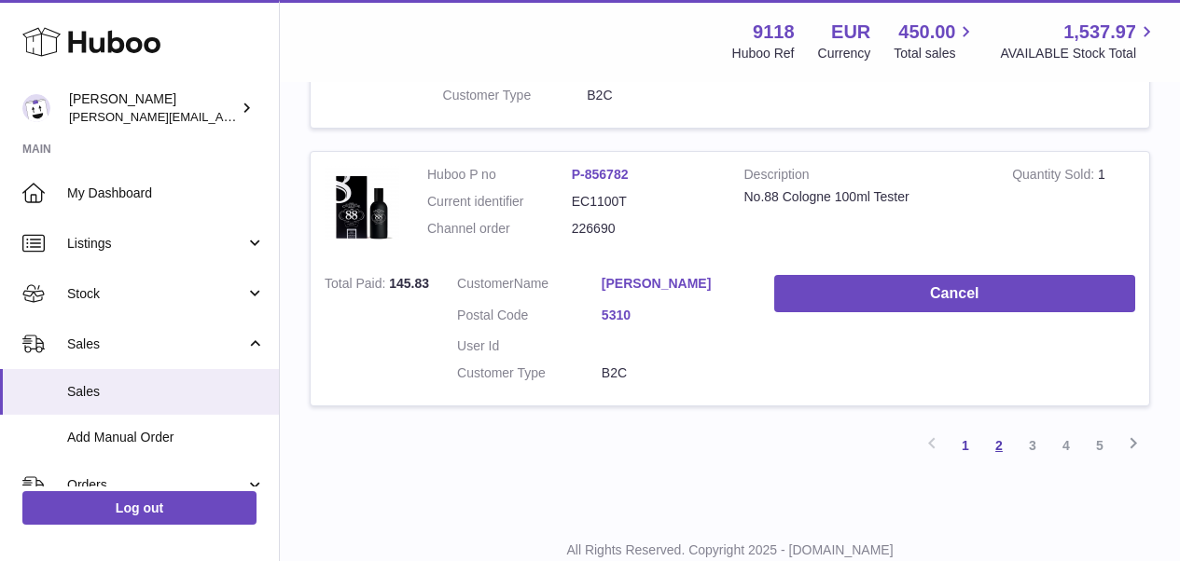
click at [1001, 429] on link "2" at bounding box center [999, 446] width 34 height 34
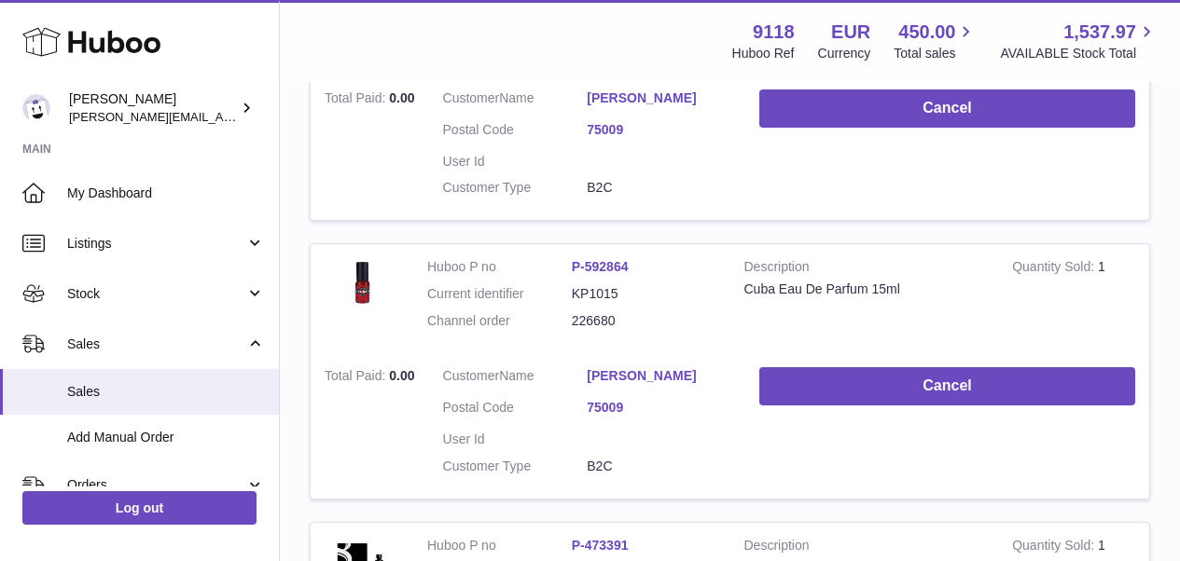
scroll to position [84, 0]
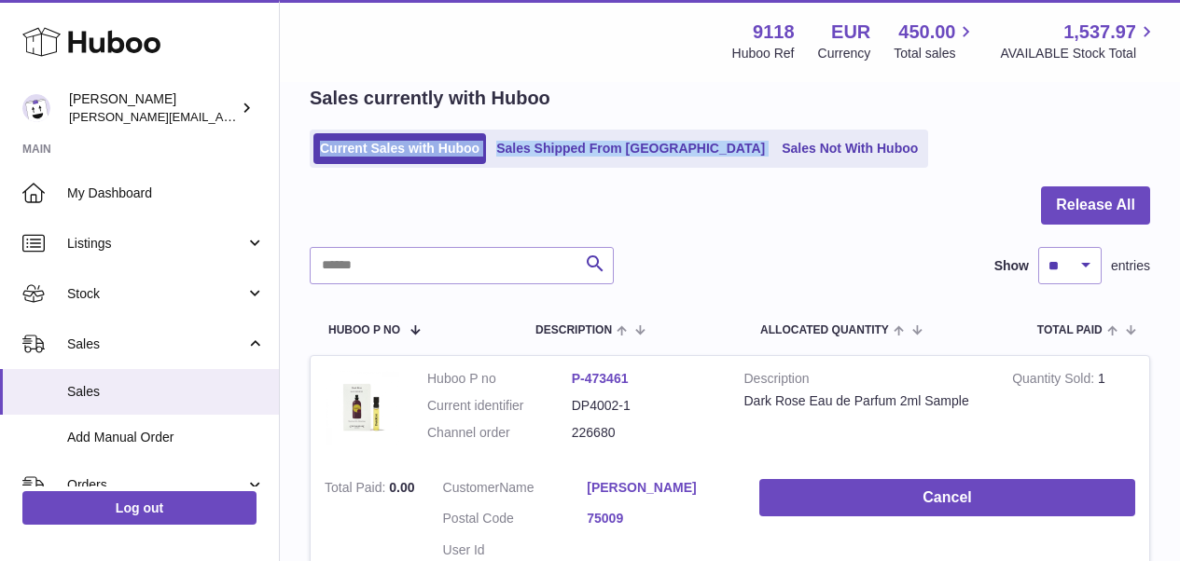
drag, startPoint x: 1178, startPoint y: 86, endPoint x: 1178, endPoint y: 116, distance: 29.8
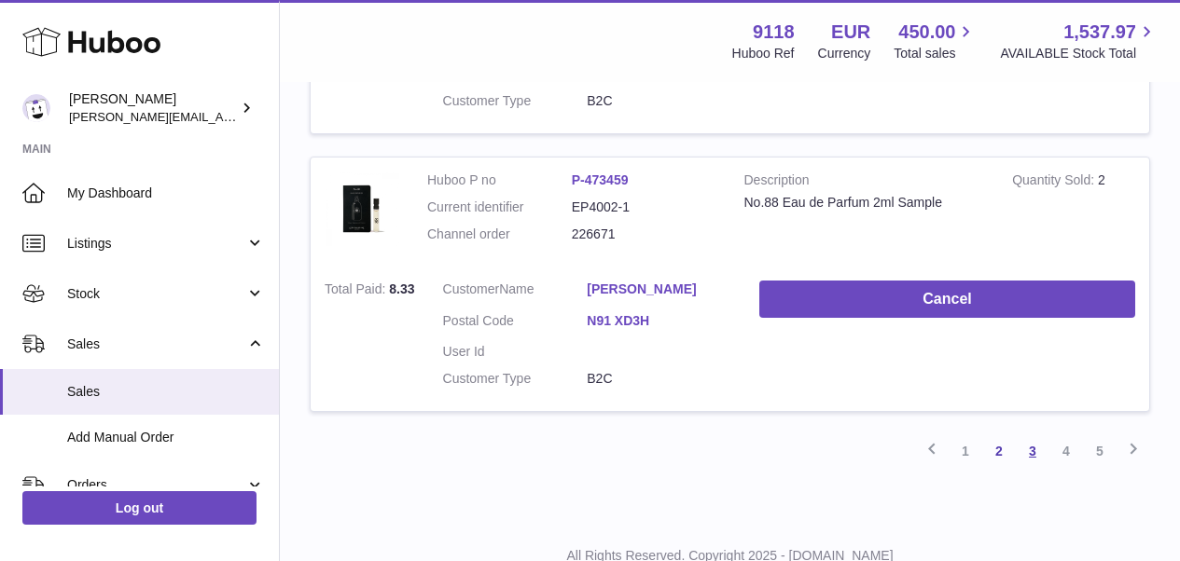
click at [1032, 435] on link "3" at bounding box center [1033, 452] width 34 height 34
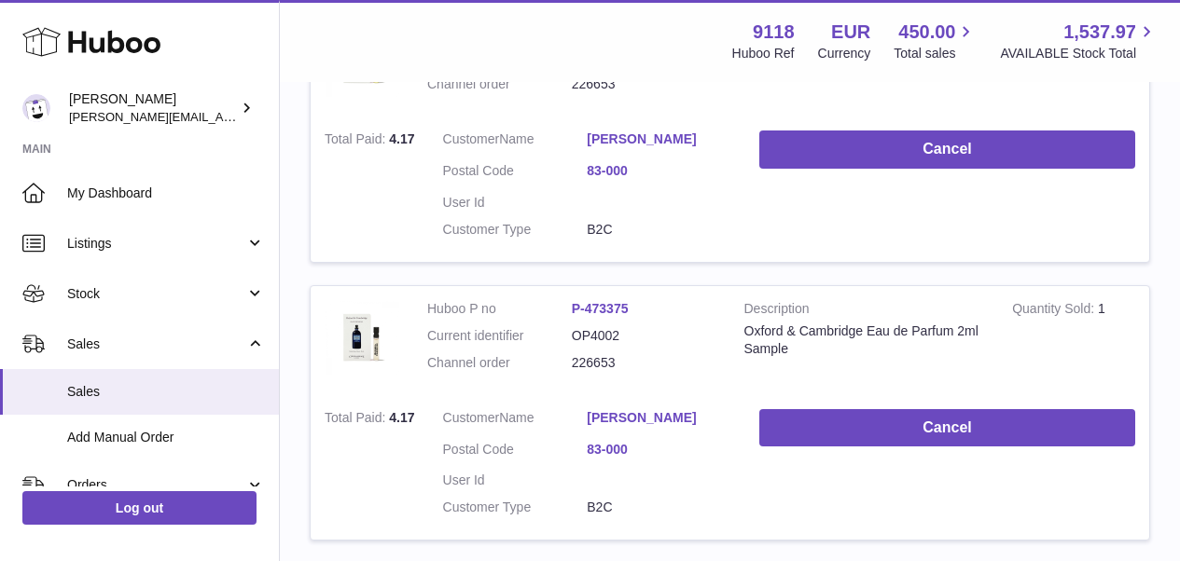
scroll to position [2674, 0]
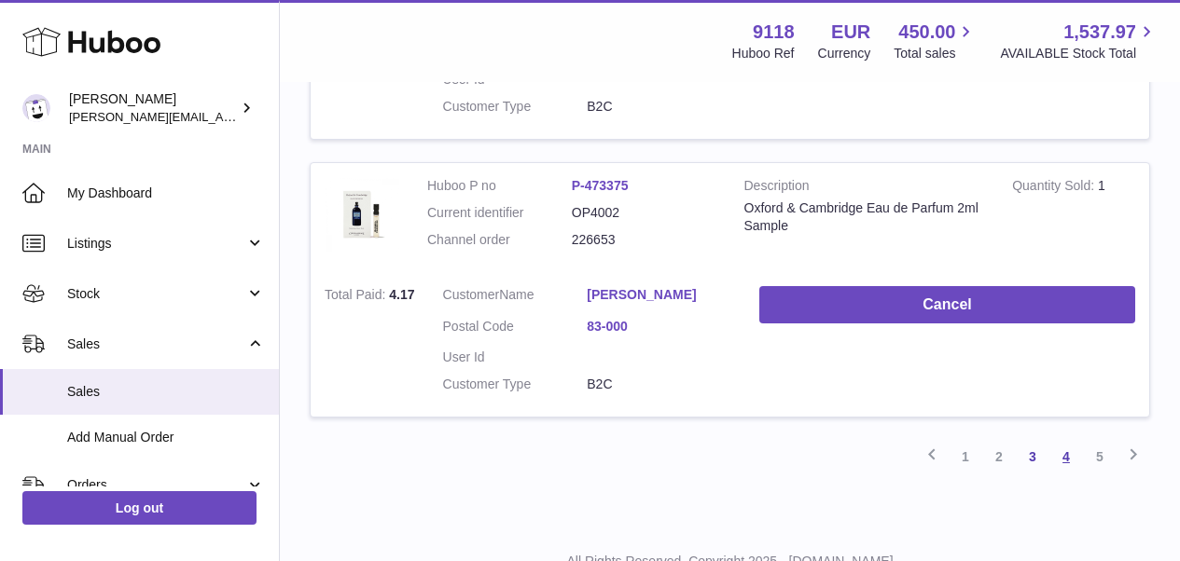
click at [1067, 440] on link "4" at bounding box center [1066, 457] width 34 height 34
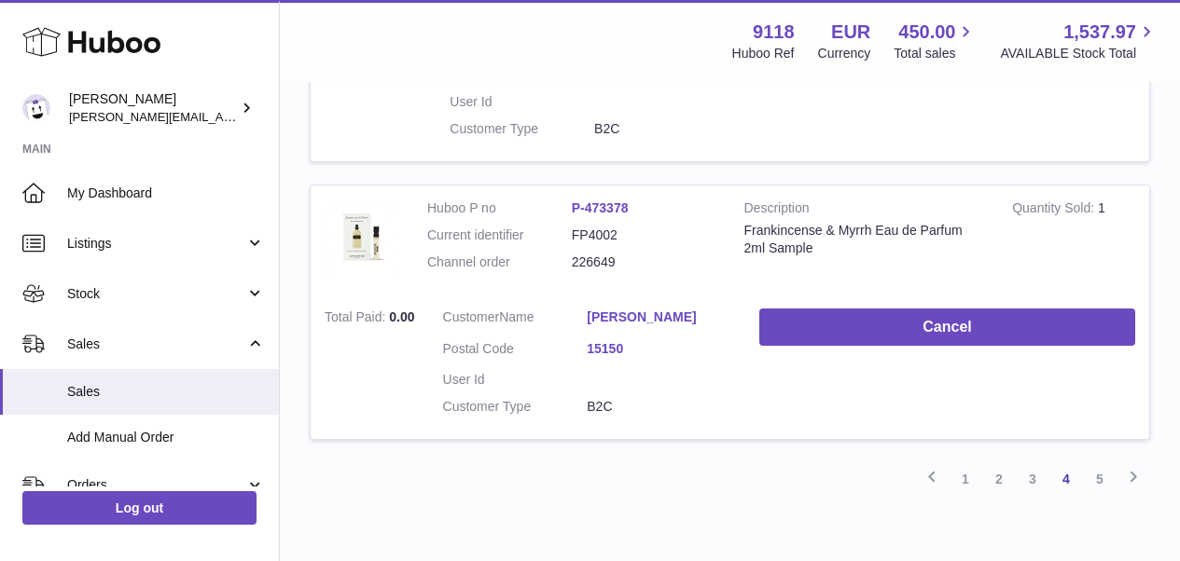
scroll to position [2775, 0]
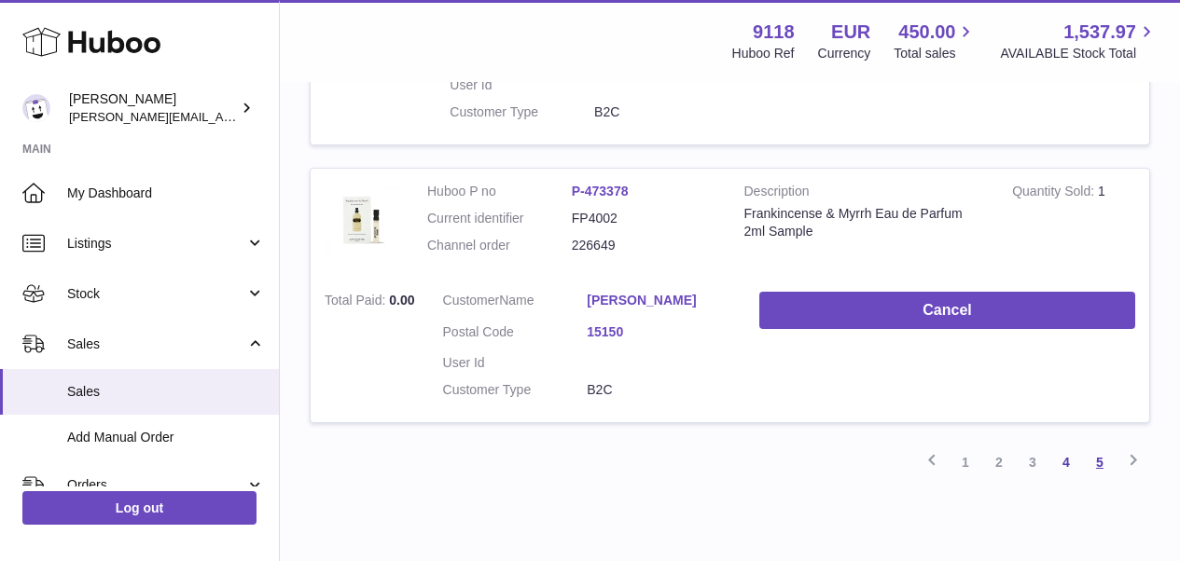
click at [1101, 446] on link "5" at bounding box center [1100, 463] width 34 height 34
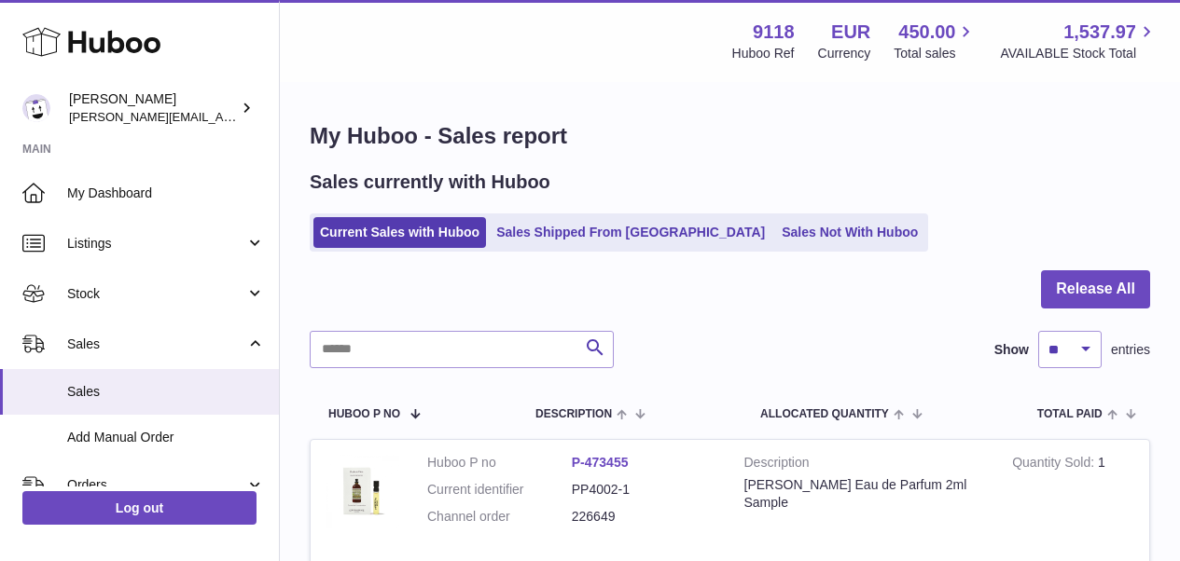
click at [540, 248] on ul "Current Sales with Huboo Sales Shipped From Huboo Sales Not With Huboo" at bounding box center [619, 233] width 618 height 38
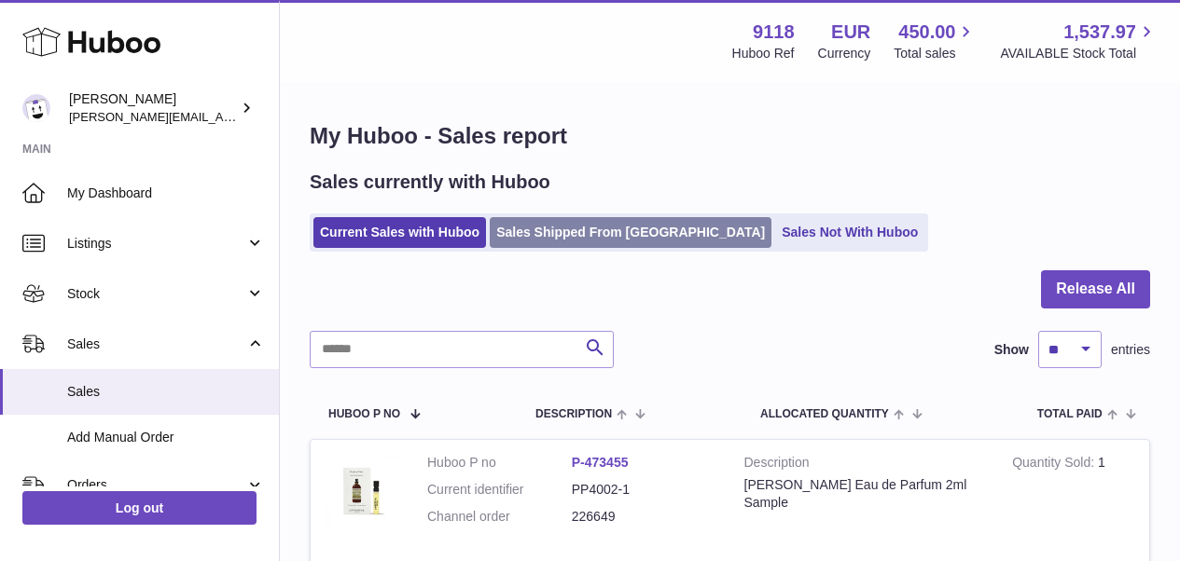
click at [542, 222] on link "Sales Shipped From [GEOGRAPHIC_DATA]" at bounding box center [631, 232] width 282 height 31
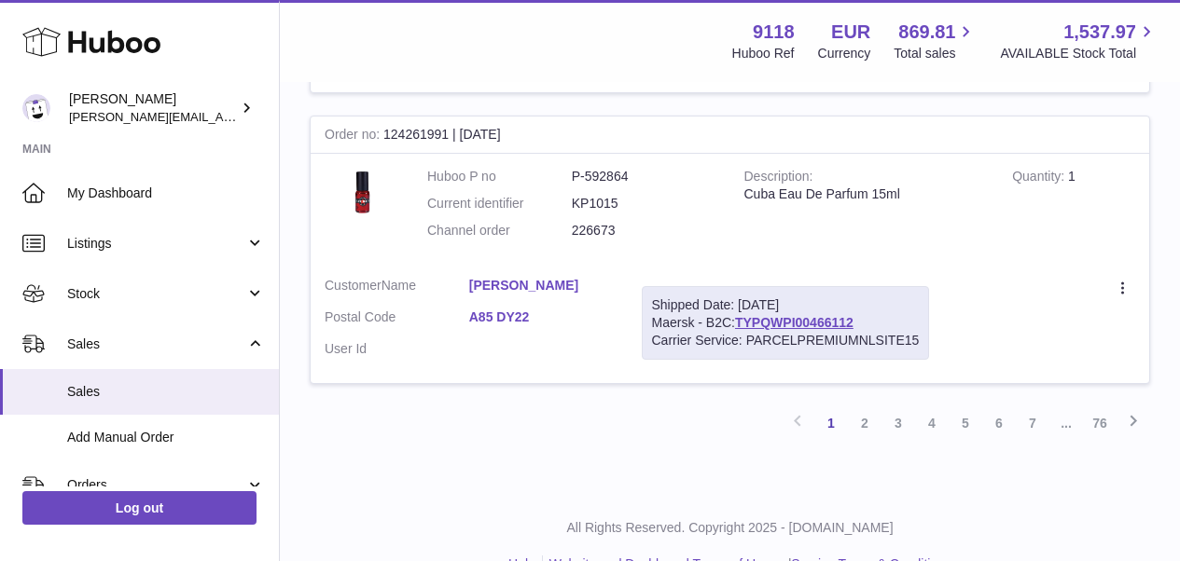
scroll to position [2976, 0]
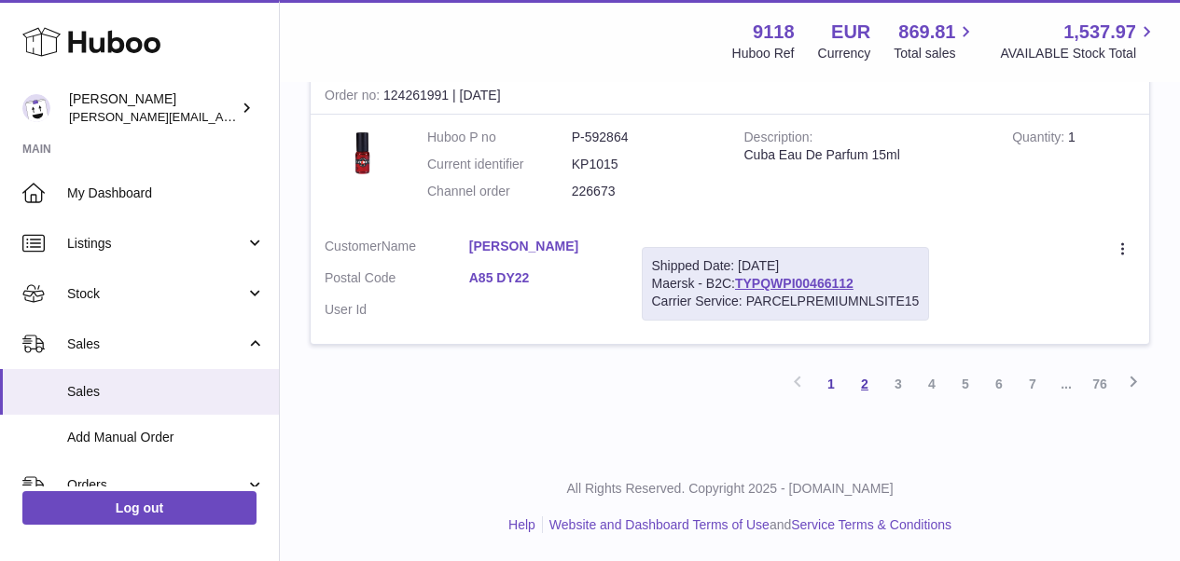
click at [861, 384] on link "2" at bounding box center [865, 384] width 34 height 34
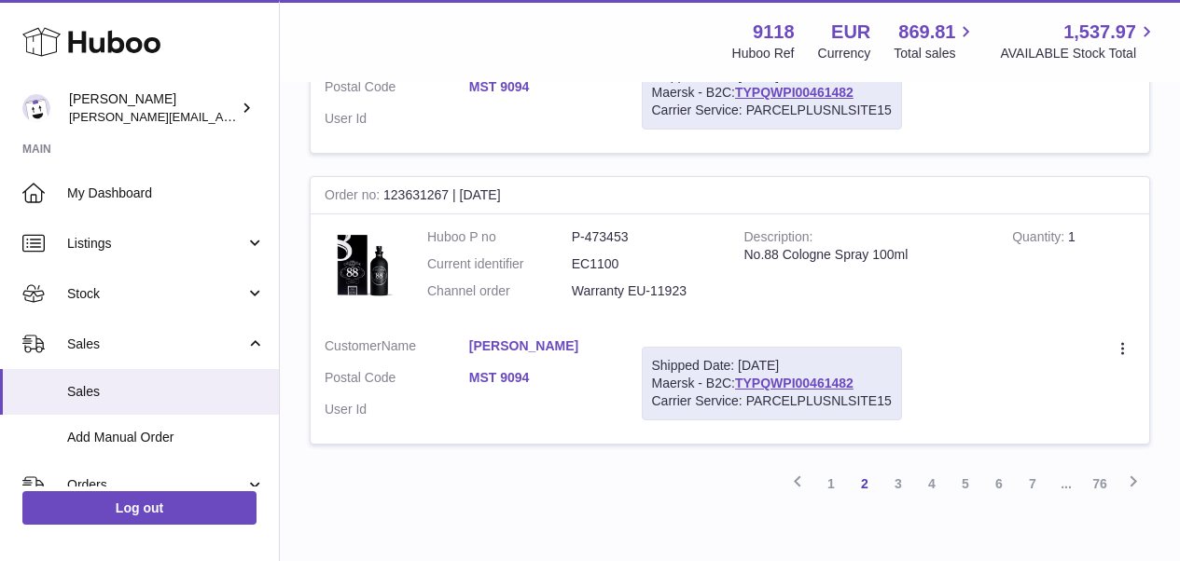
scroll to position [2896, 0]
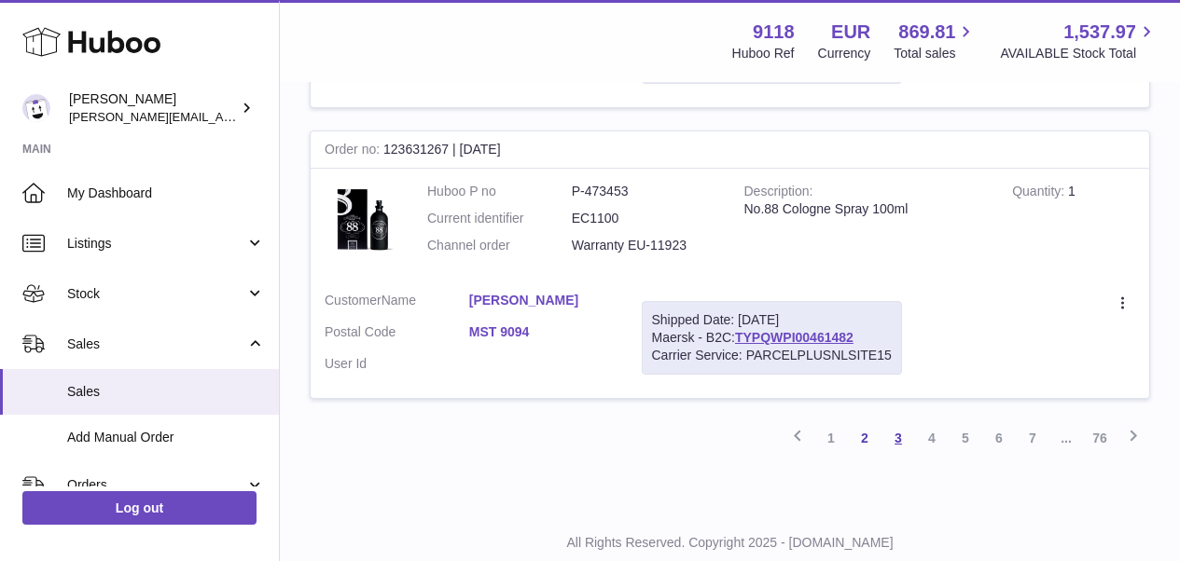
click at [896, 422] on link "3" at bounding box center [898, 439] width 34 height 34
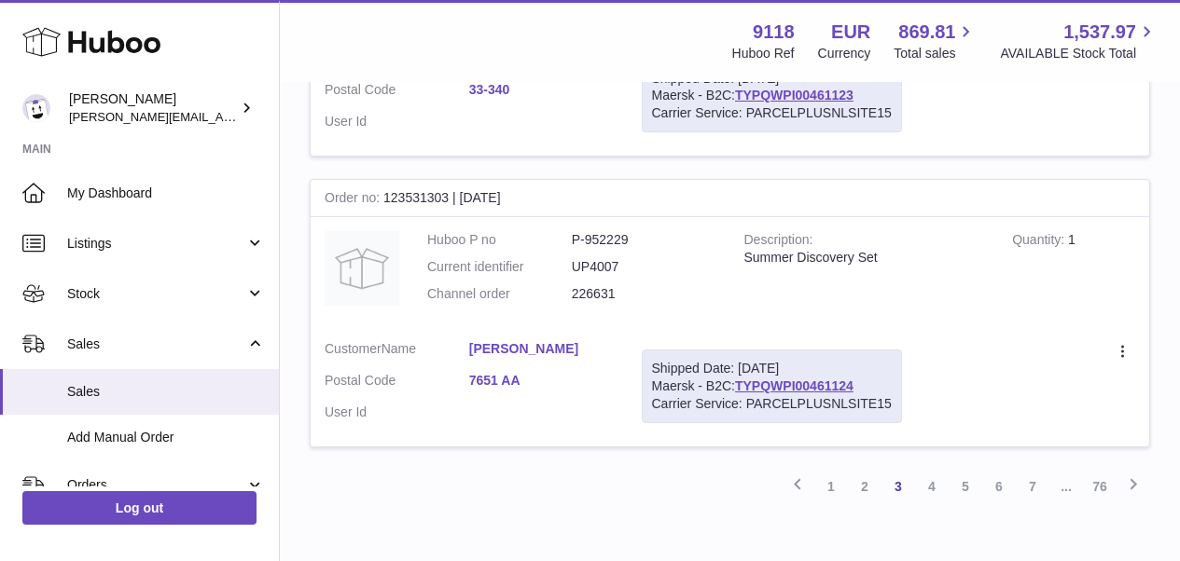
scroll to position [2853, 0]
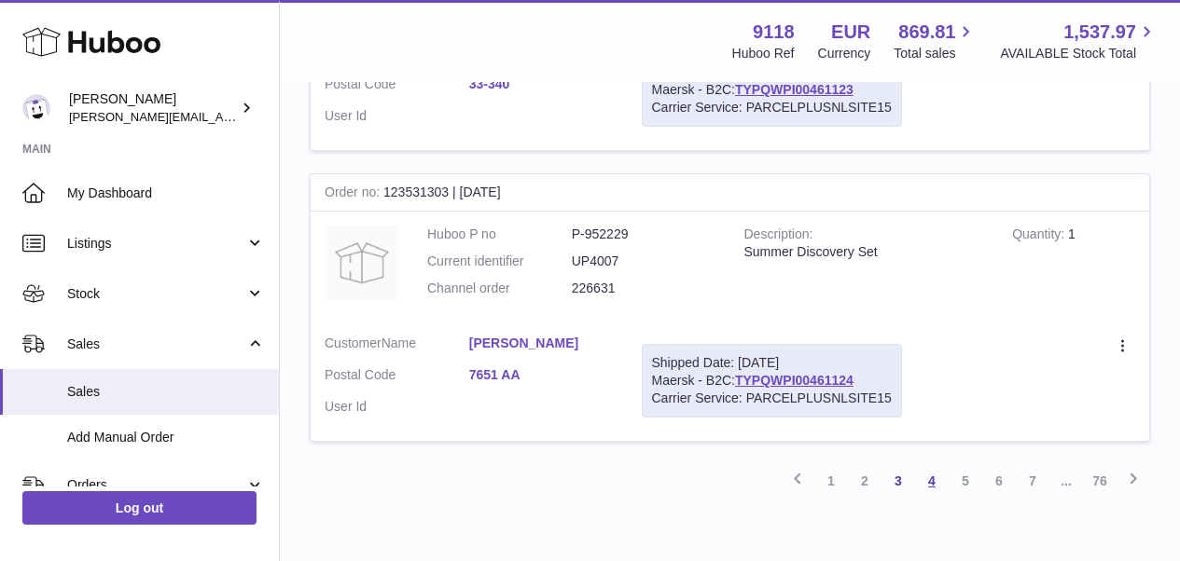
click at [935, 464] on link "4" at bounding box center [932, 481] width 34 height 34
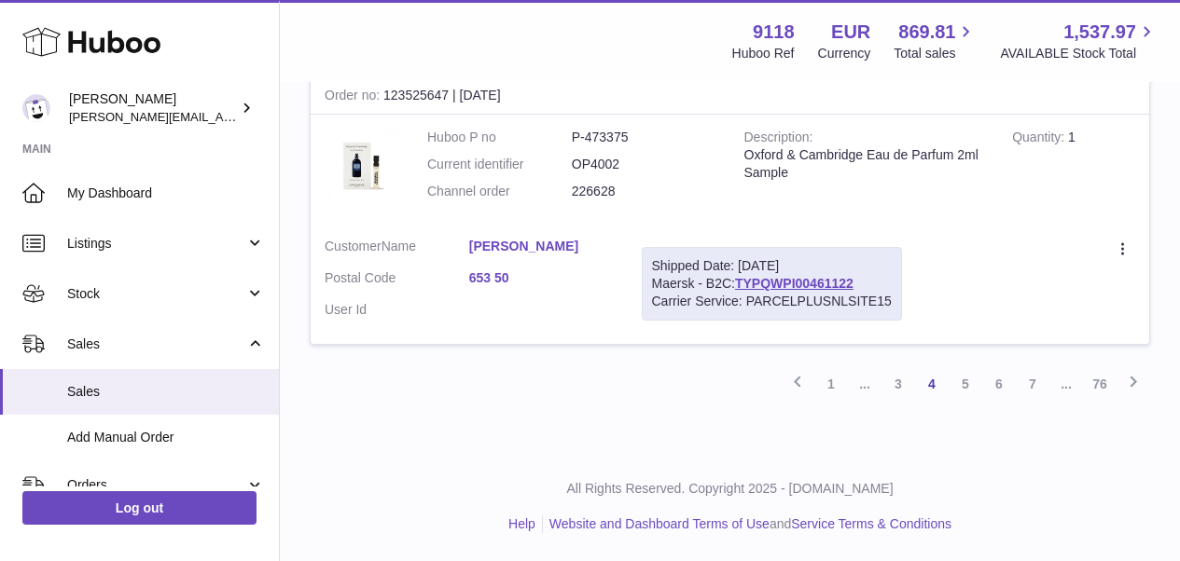
scroll to position [2977, 0]
click at [954, 401] on link "5" at bounding box center [966, 384] width 34 height 34
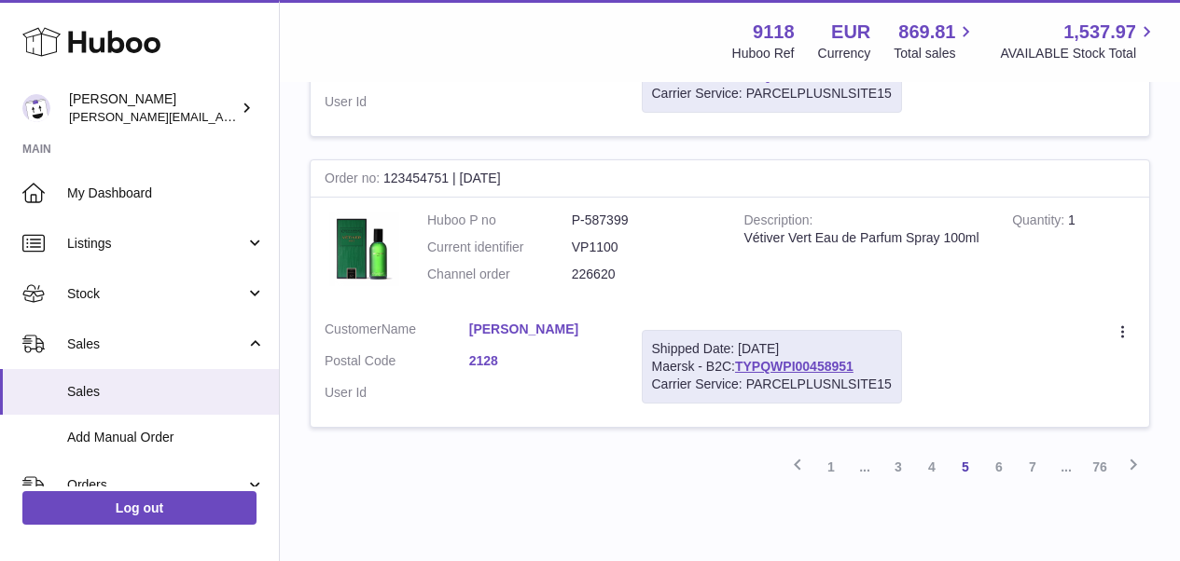
scroll to position [2896, 0]
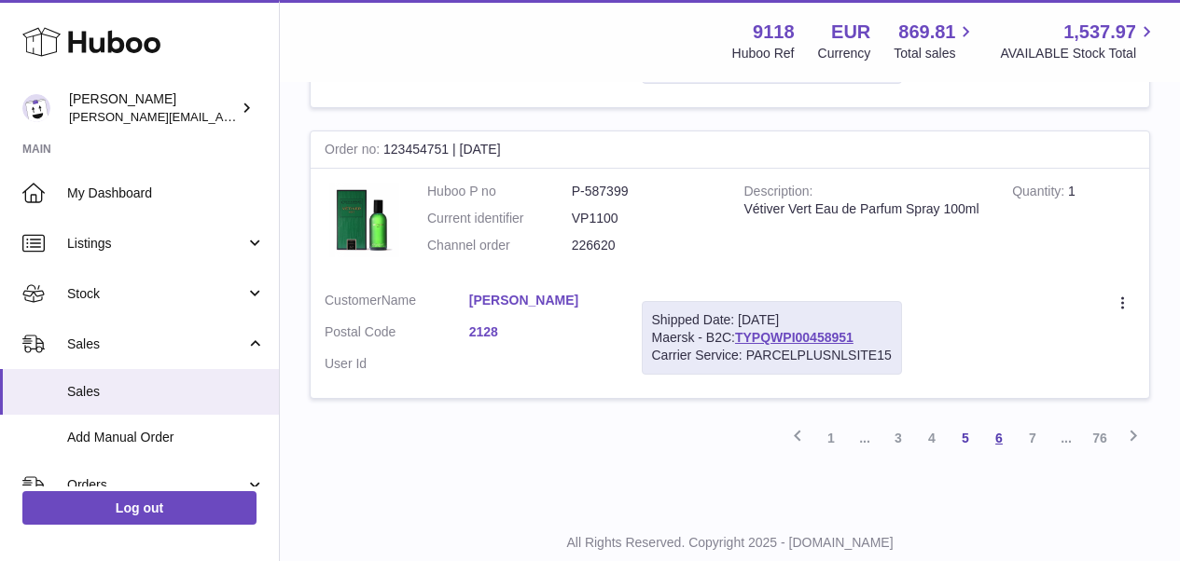
click at [1001, 422] on link "6" at bounding box center [999, 439] width 34 height 34
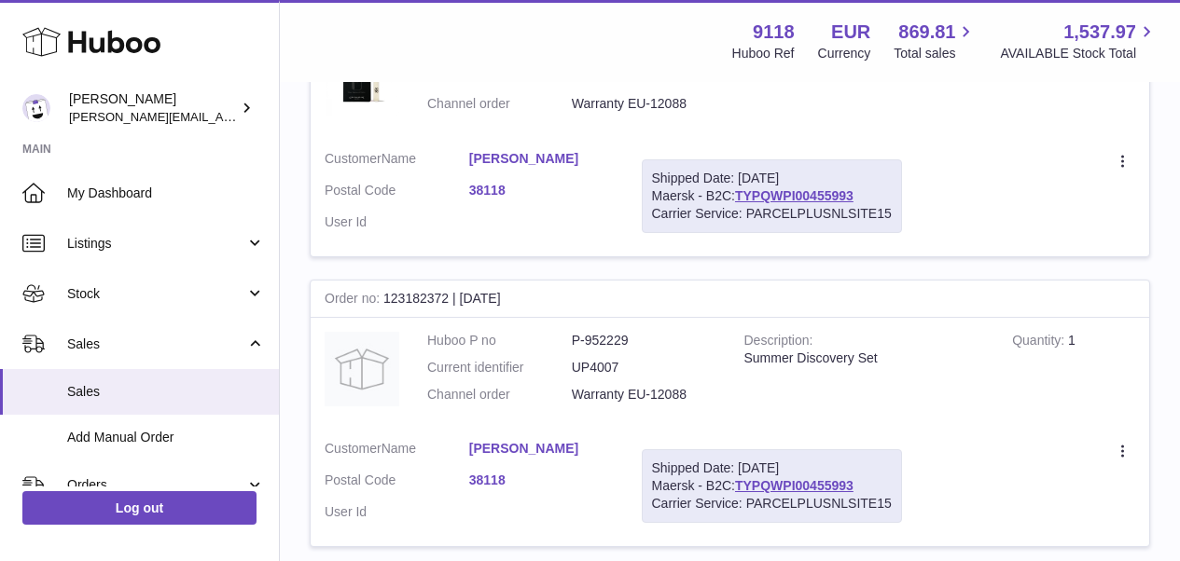
scroll to position [2896, 0]
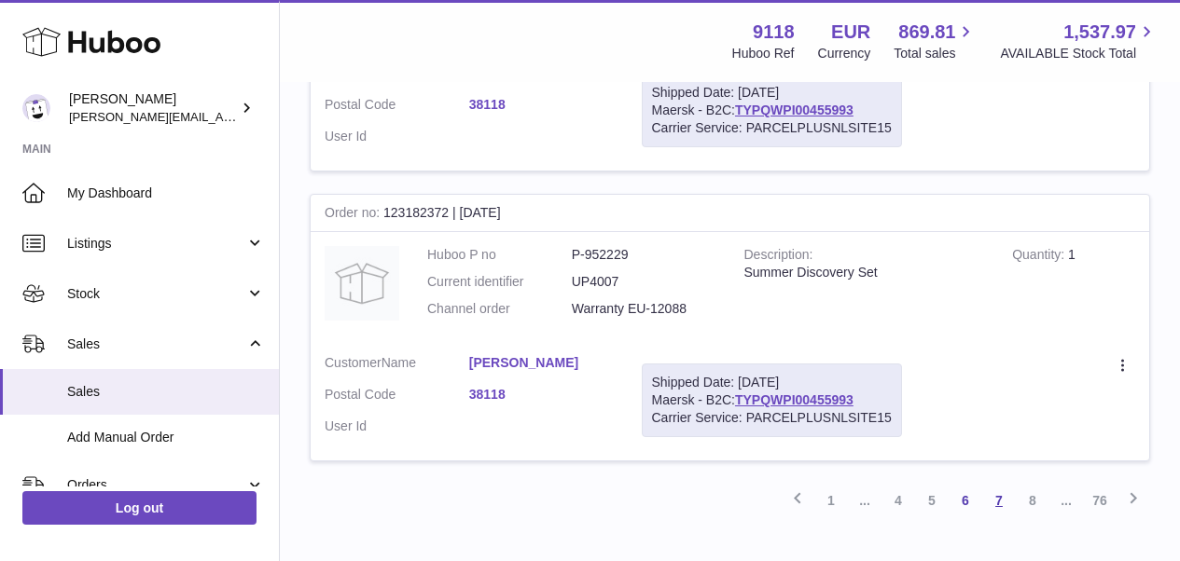
click at [1004, 484] on link "7" at bounding box center [999, 501] width 34 height 34
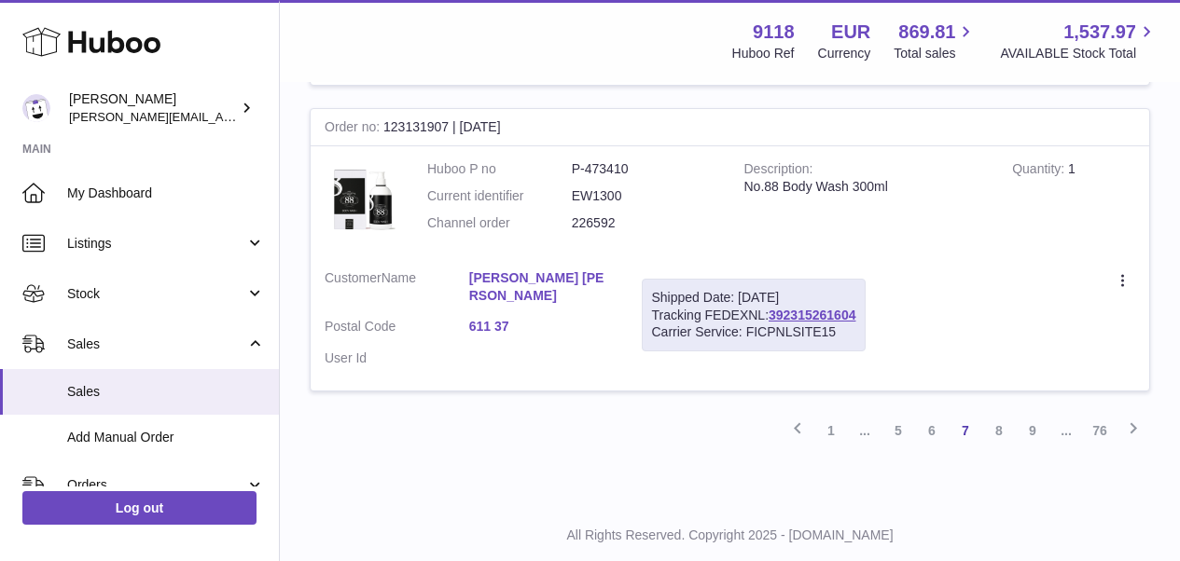
scroll to position [2985, 0]
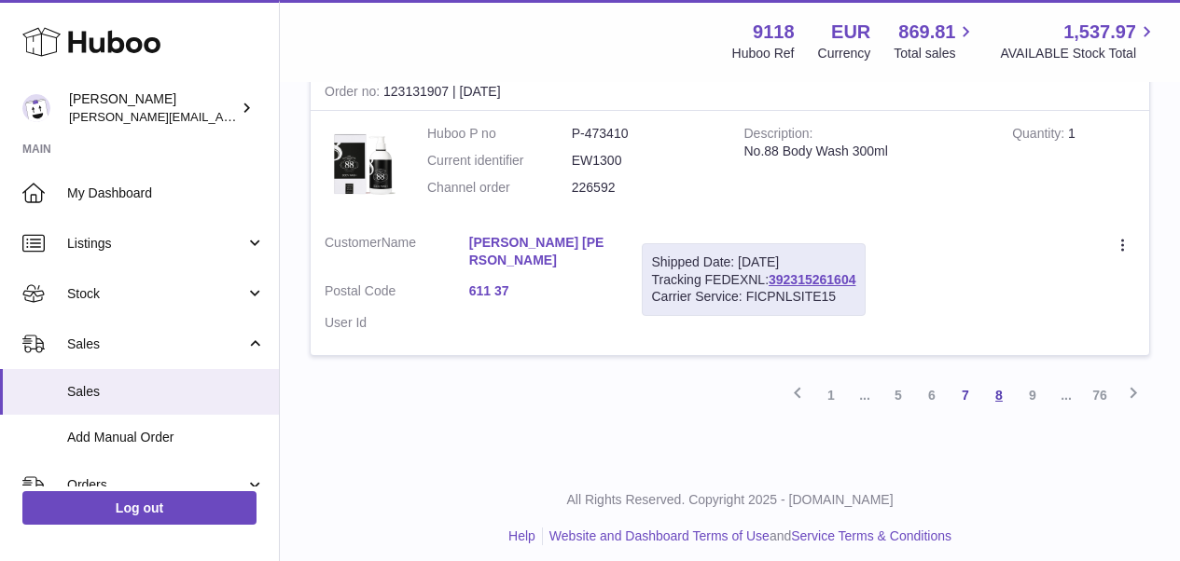
click at [1000, 389] on link "8" at bounding box center [999, 396] width 34 height 34
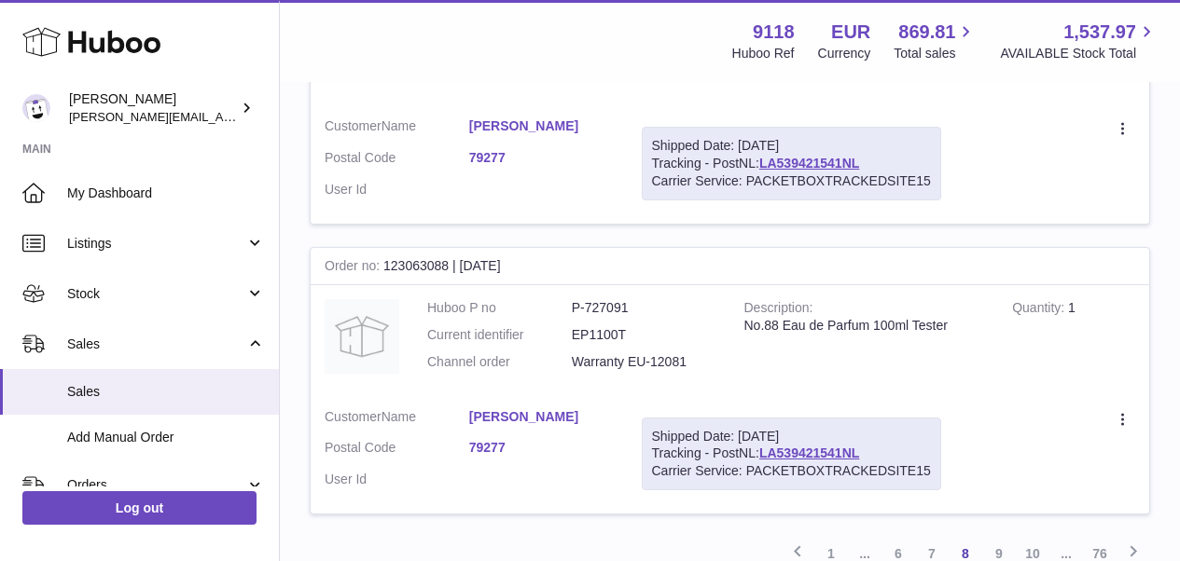
scroll to position [2850, 0]
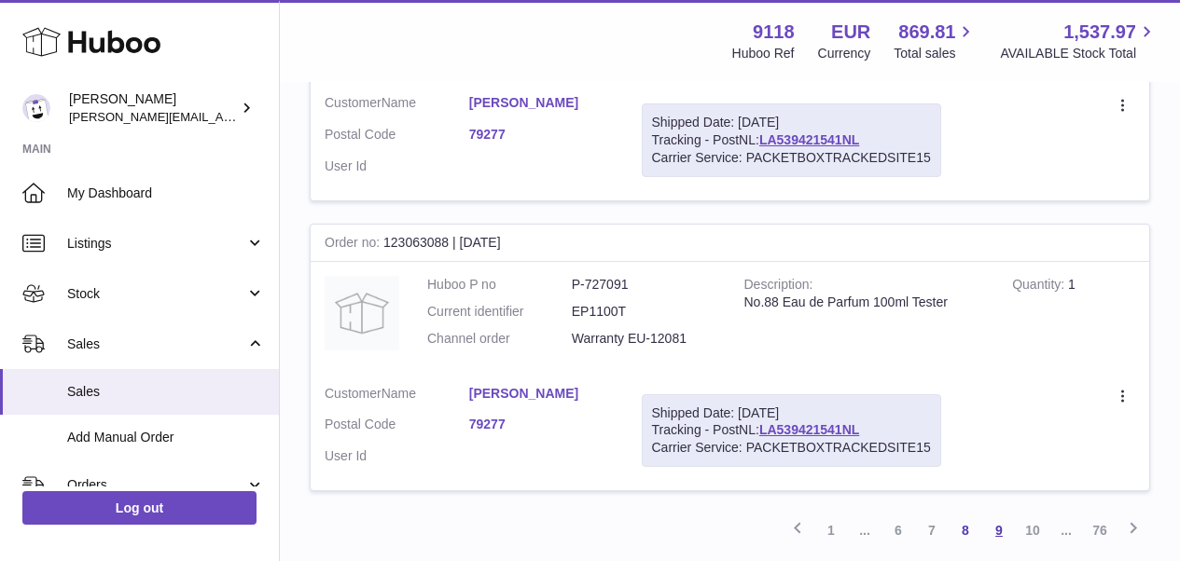
click at [999, 514] on link "9" at bounding box center [999, 531] width 34 height 34
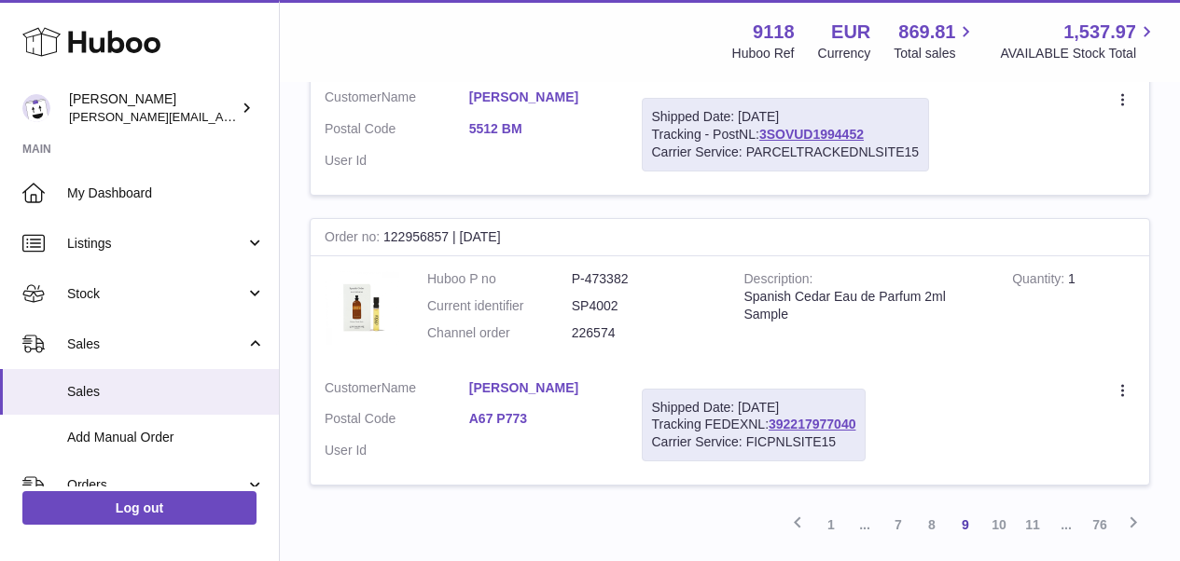
scroll to position [2861, 0]
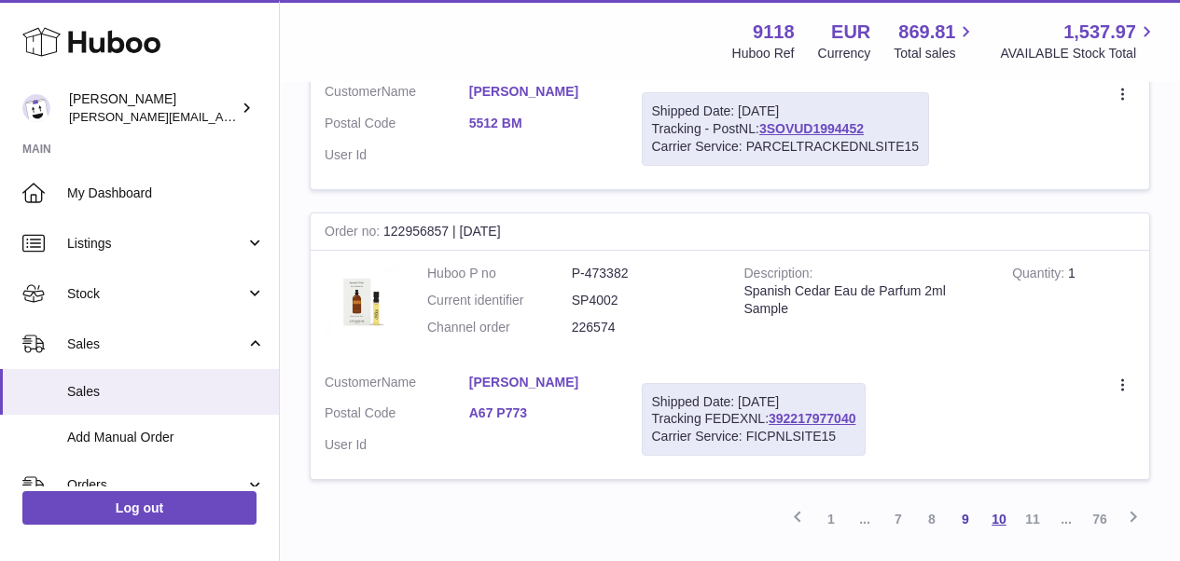
click at [1001, 503] on link "10" at bounding box center [999, 520] width 34 height 34
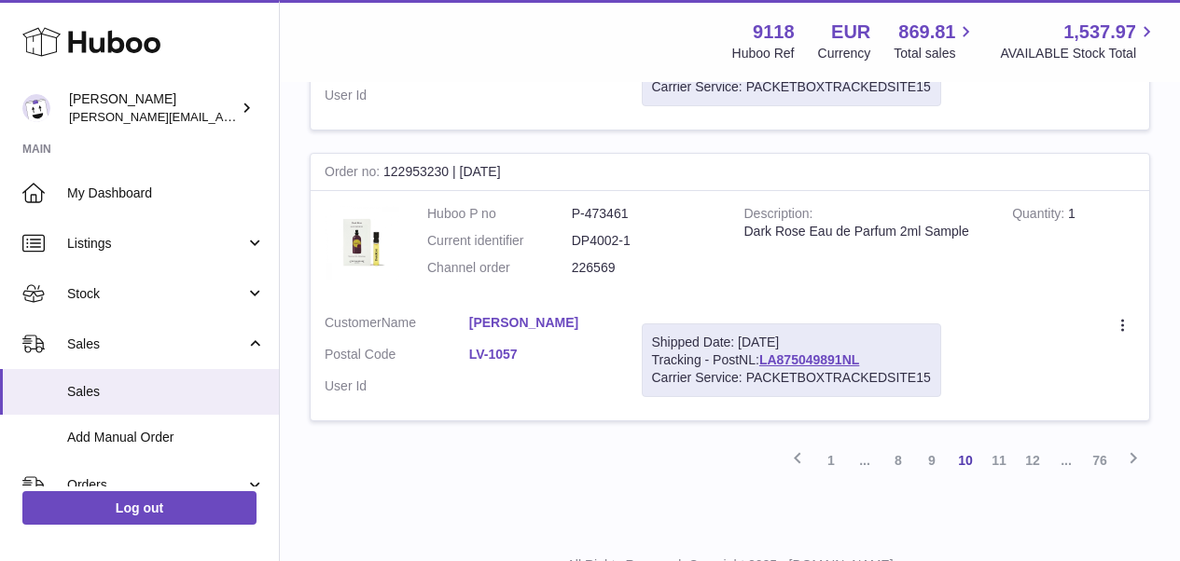
scroll to position [2897, 0]
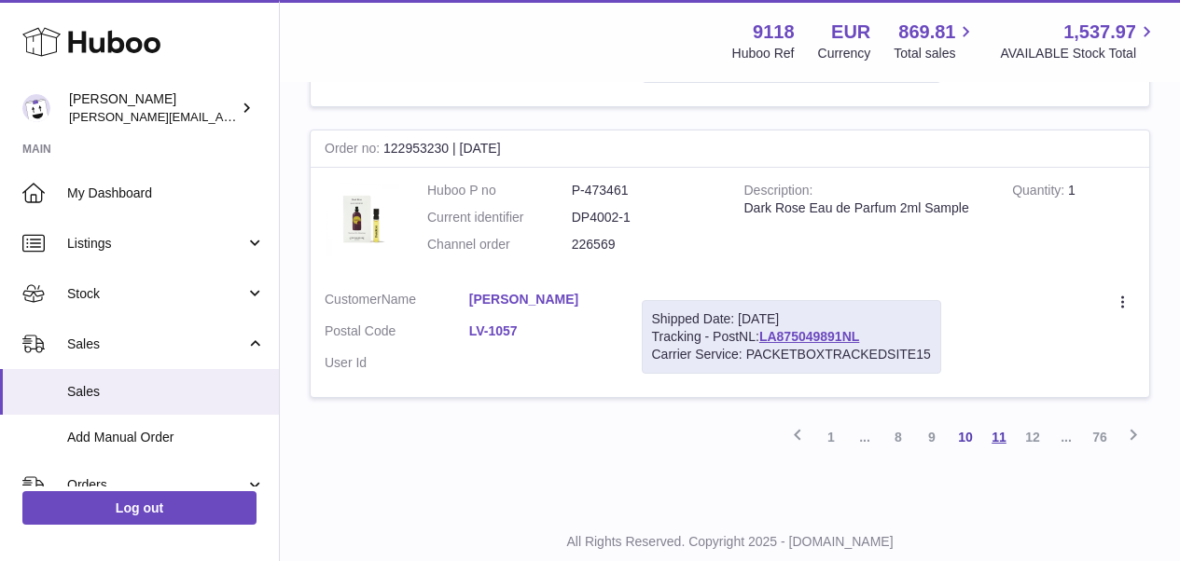
click at [1000, 421] on link "11" at bounding box center [999, 438] width 34 height 34
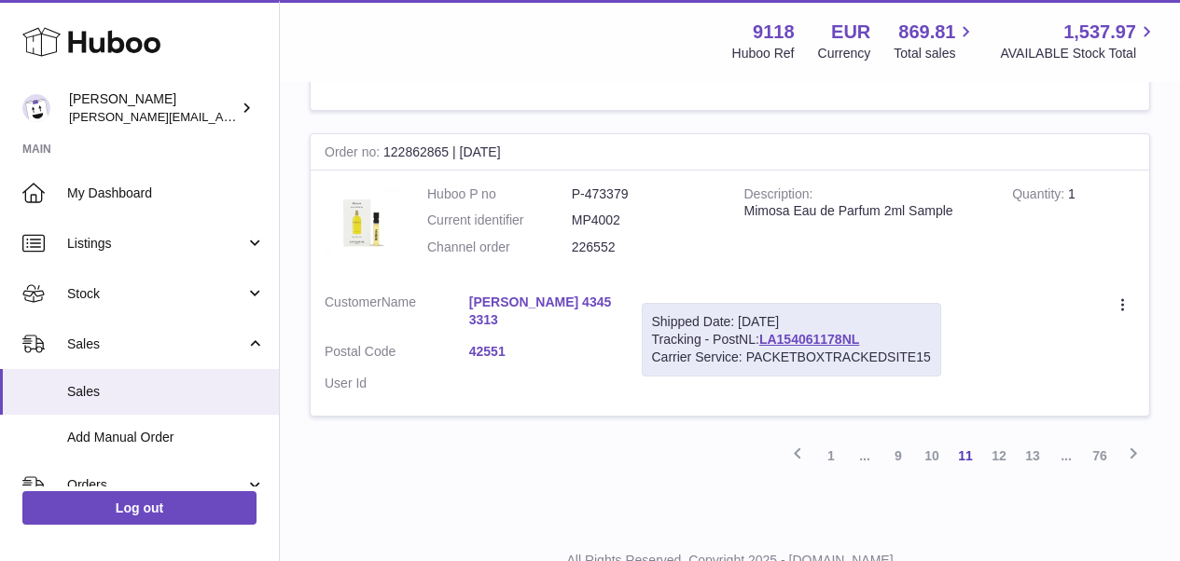
scroll to position [3000, 0]
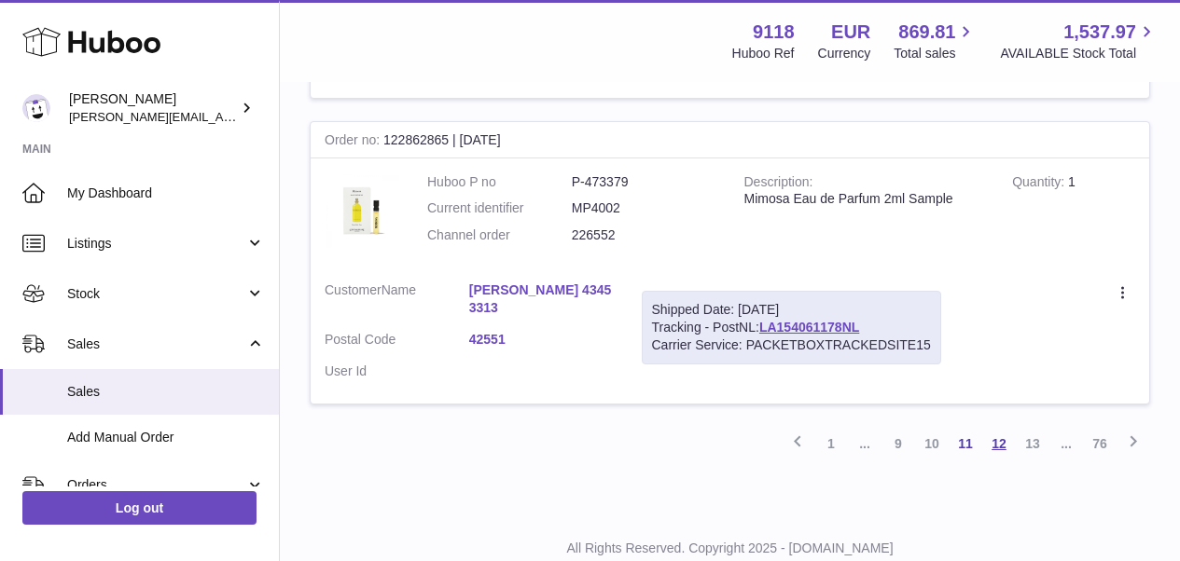
click at [1006, 427] on link "12" at bounding box center [999, 444] width 34 height 34
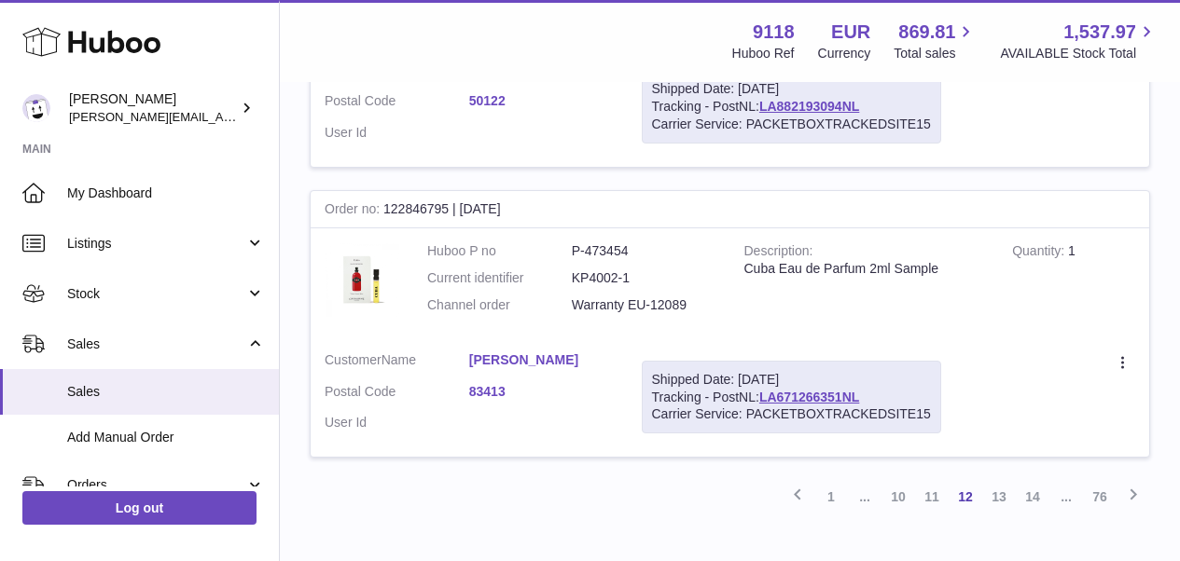
scroll to position [2908, 0]
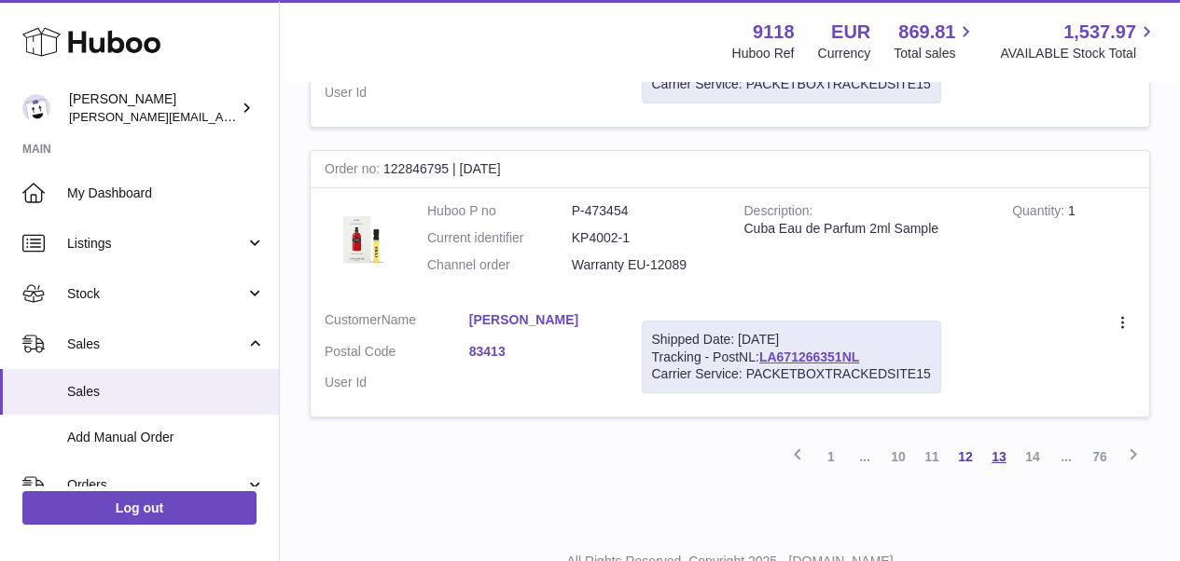
click at [1005, 440] on link "13" at bounding box center [999, 457] width 34 height 34
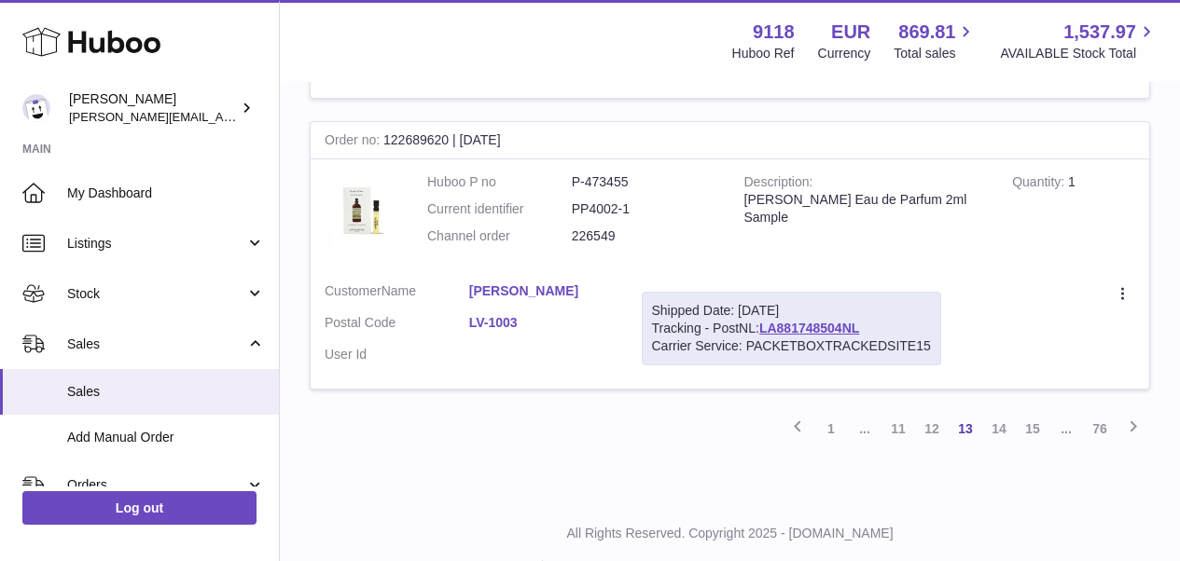
scroll to position [2911, 0]
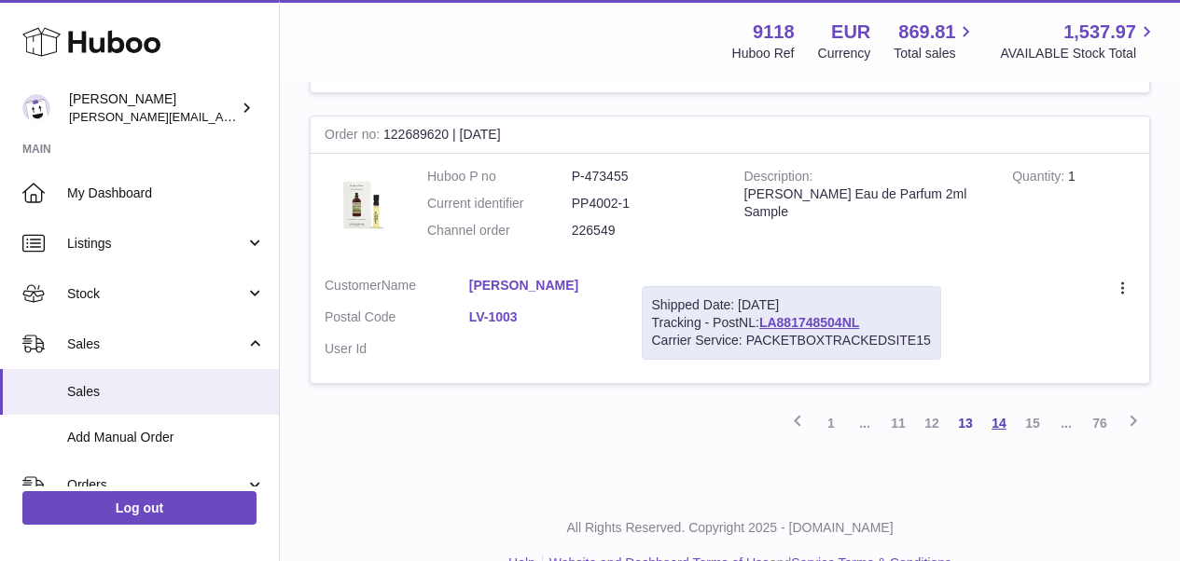
click at [993, 407] on link "14" at bounding box center [999, 424] width 34 height 34
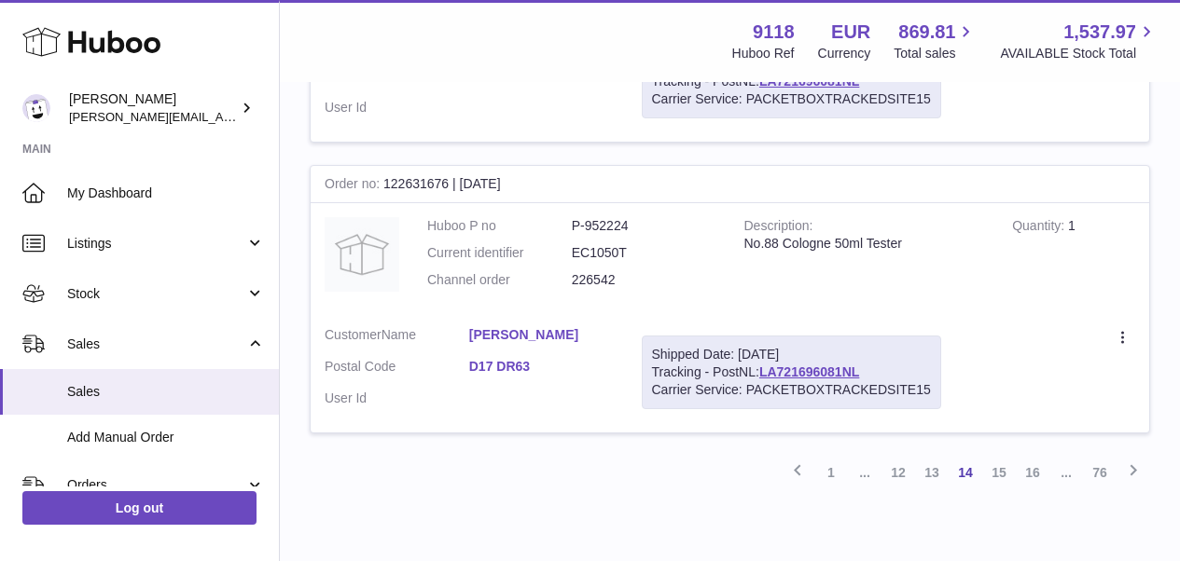
scroll to position [2896, 0]
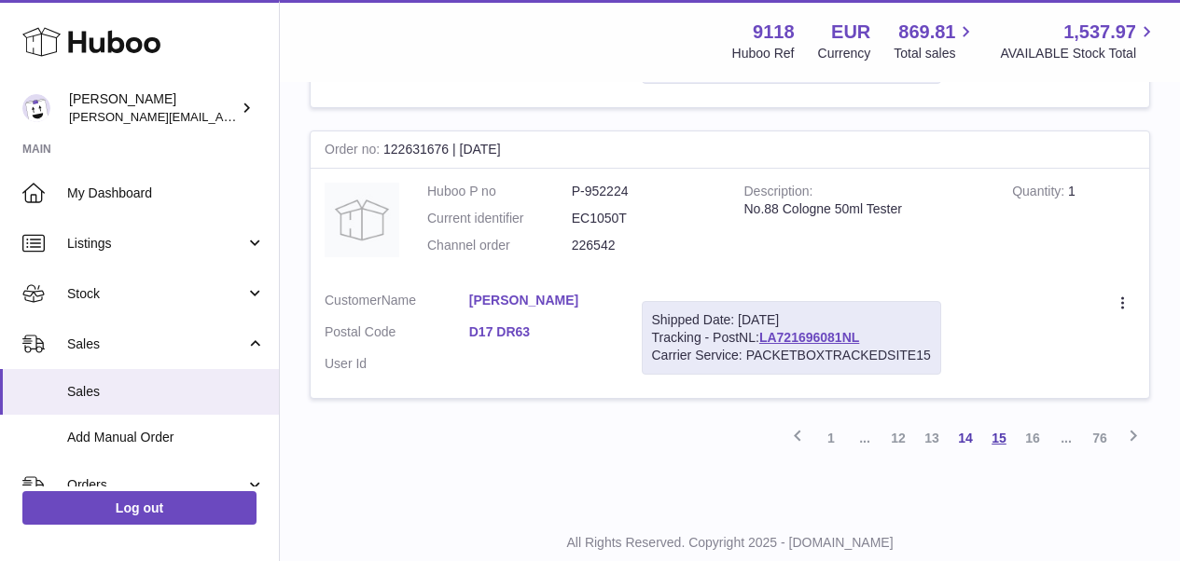
click at [1004, 422] on link "15" at bounding box center [999, 439] width 34 height 34
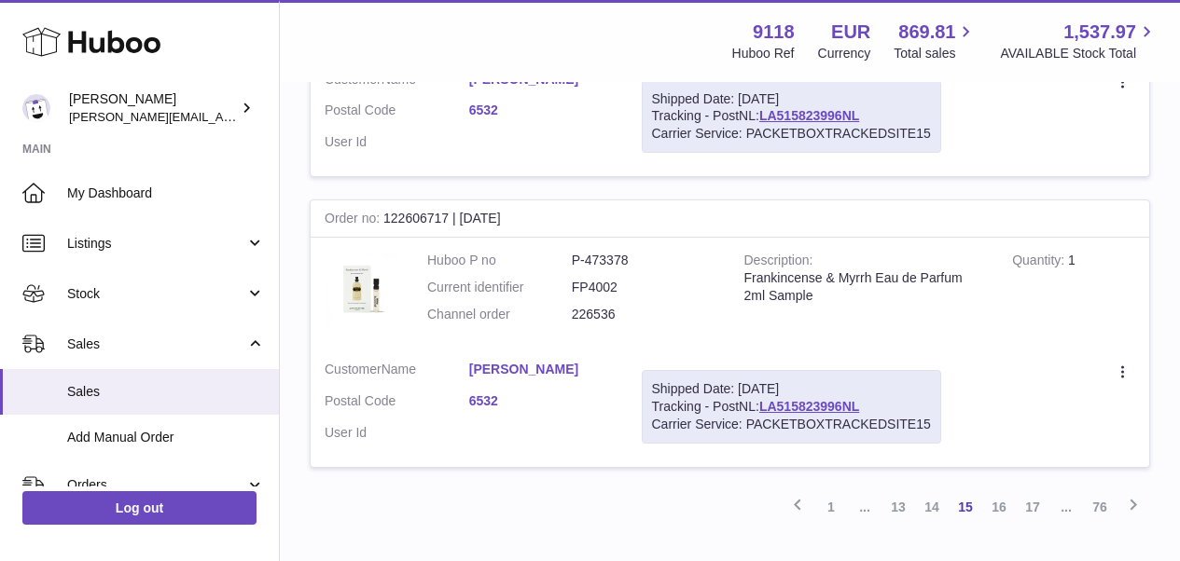
scroll to position [2896, 0]
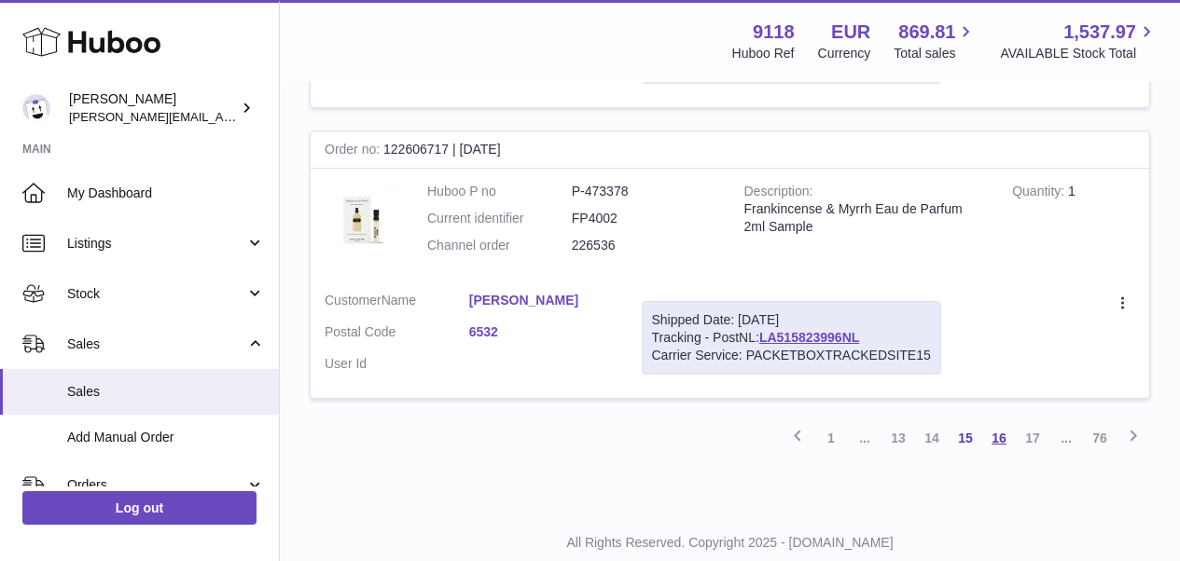
click at [1004, 422] on link "16" at bounding box center [999, 439] width 34 height 34
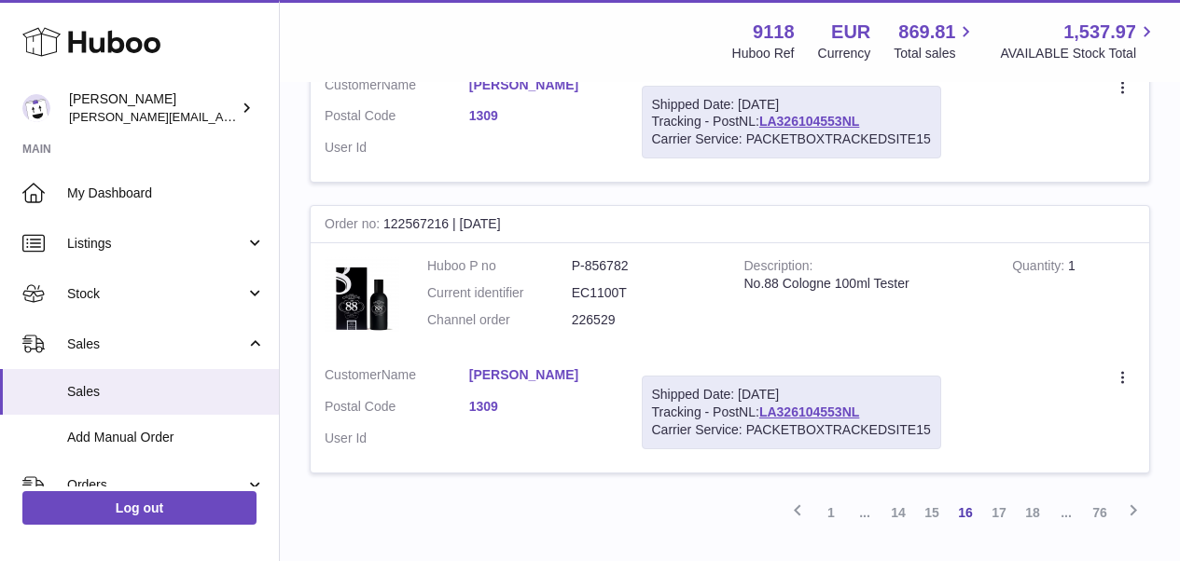
scroll to position [2833, 0]
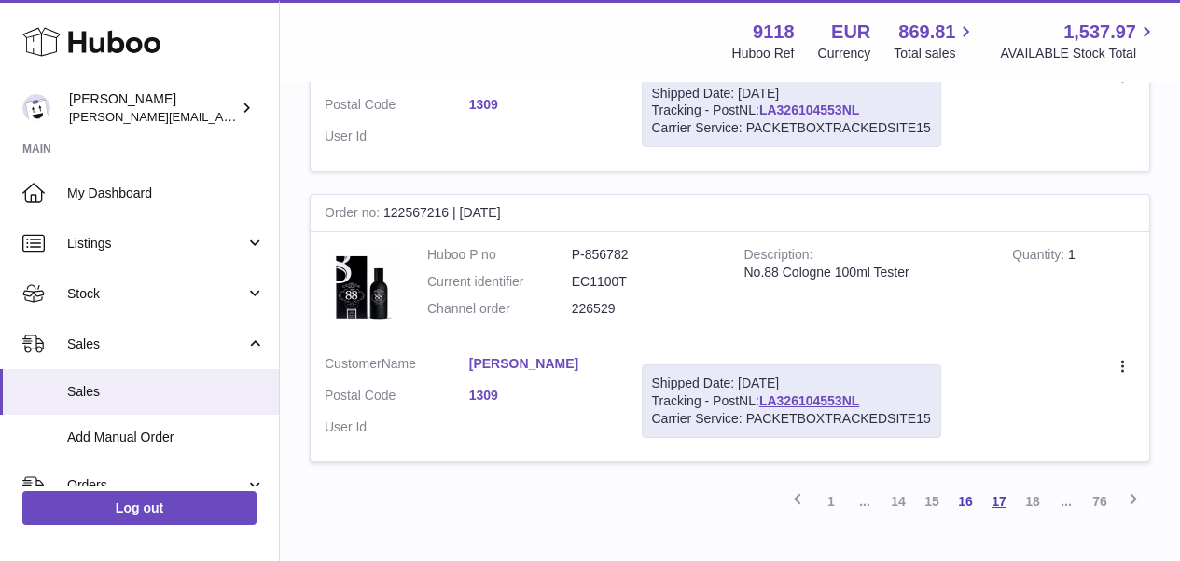
click at [1005, 485] on link "17" at bounding box center [999, 502] width 34 height 34
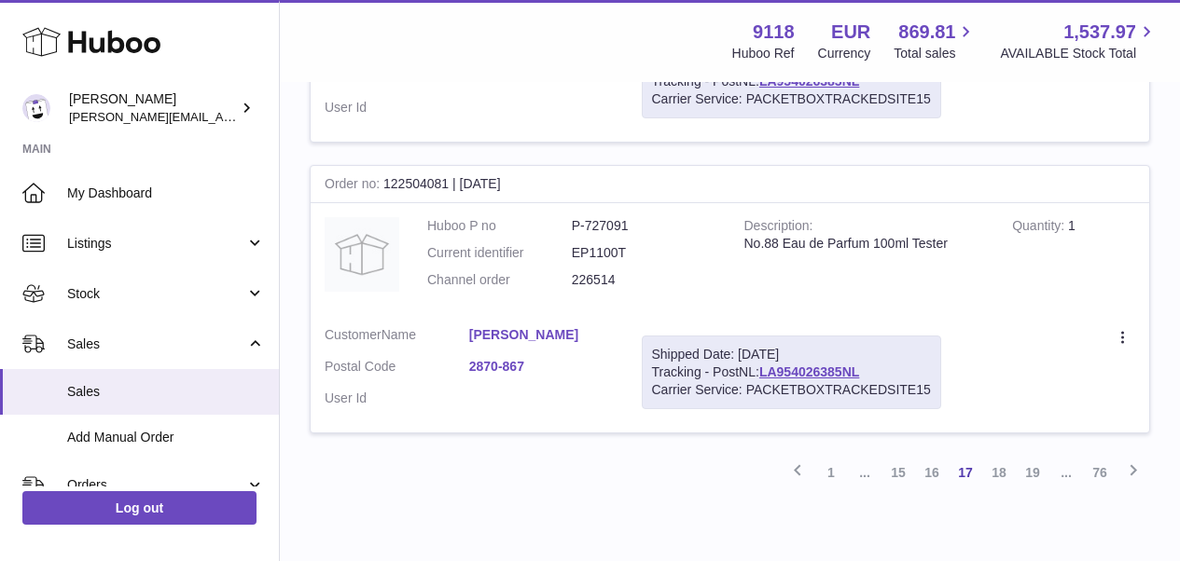
scroll to position [2896, 0]
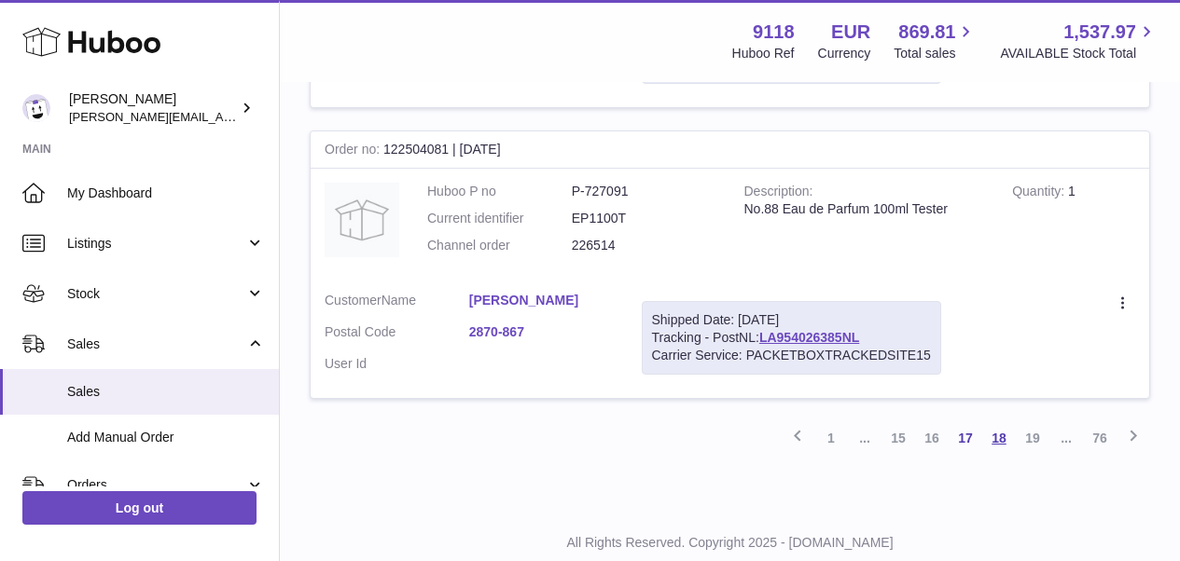
click at [996, 422] on link "18" at bounding box center [999, 439] width 34 height 34
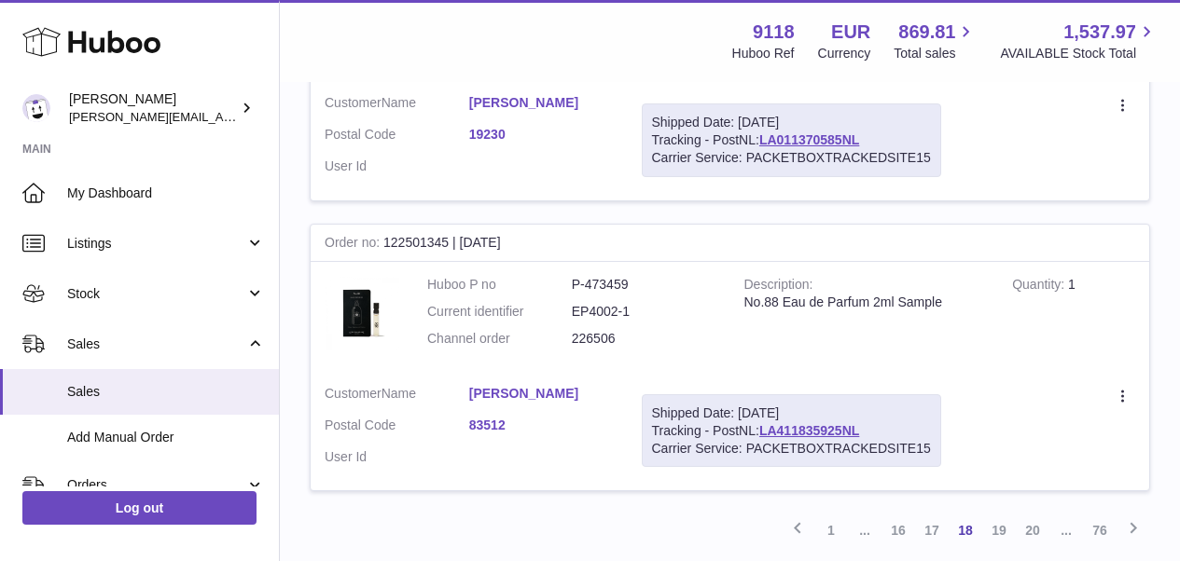
scroll to position [2911, 0]
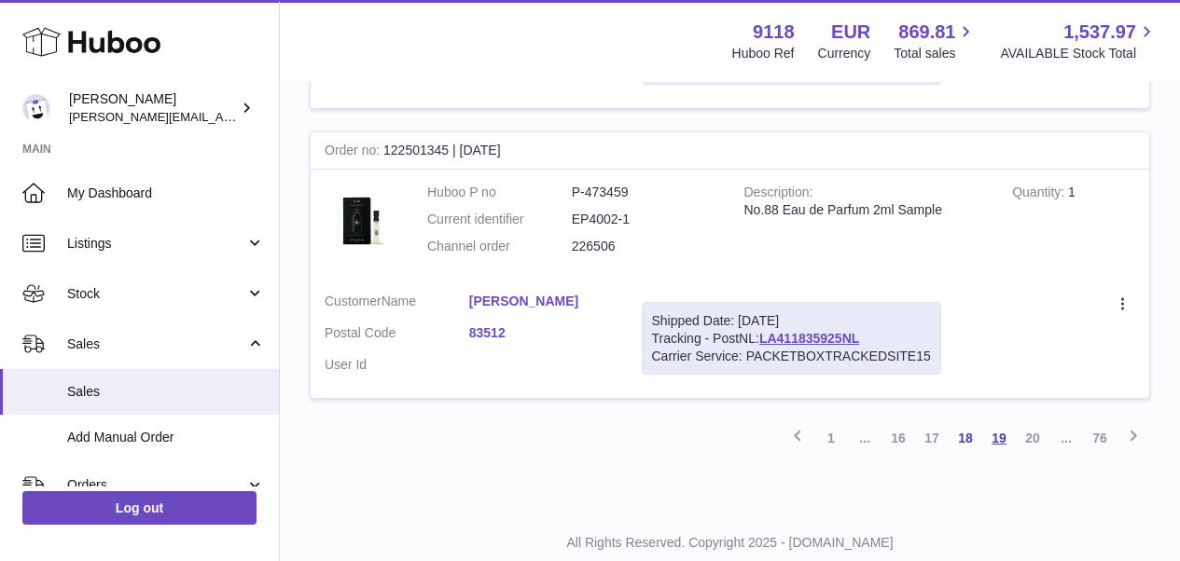
click at [997, 422] on link "19" at bounding box center [999, 439] width 34 height 34
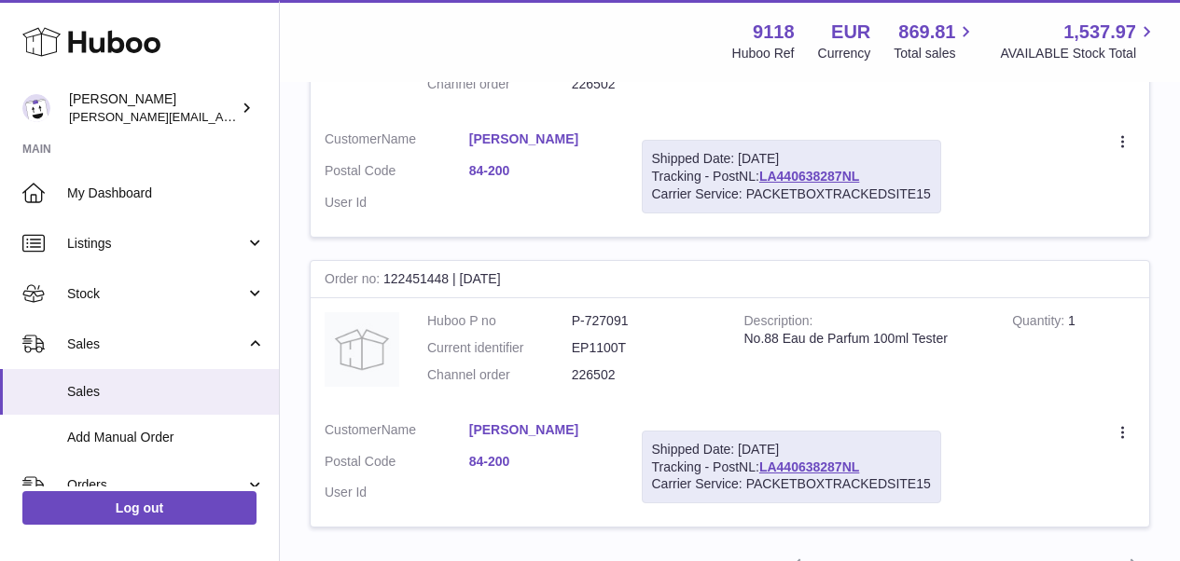
scroll to position [2850, 0]
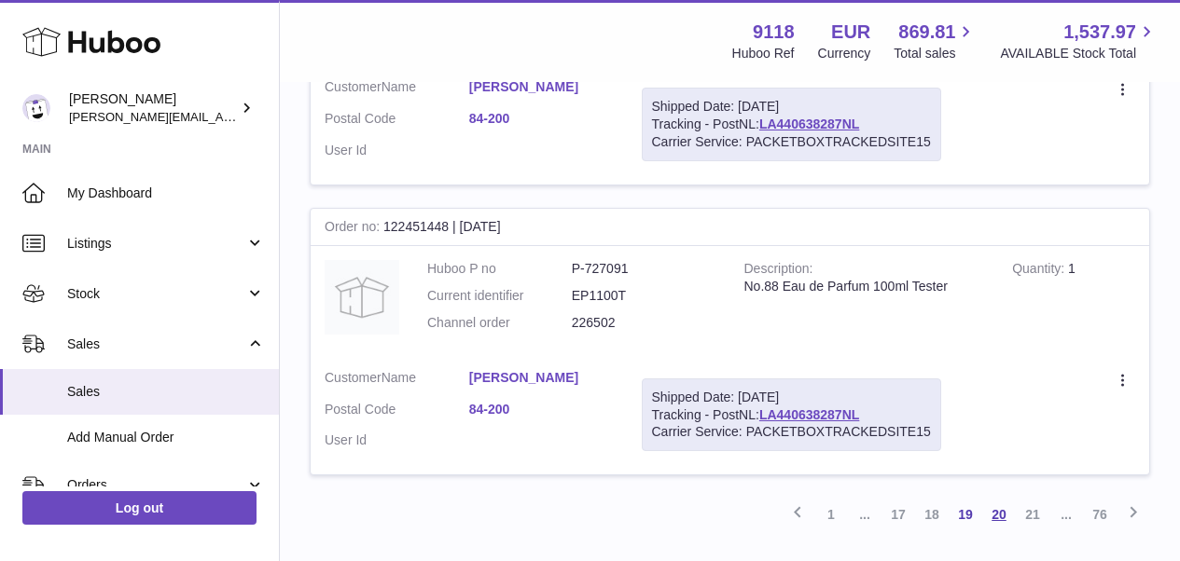
click at [993, 498] on link "20" at bounding box center [999, 515] width 34 height 34
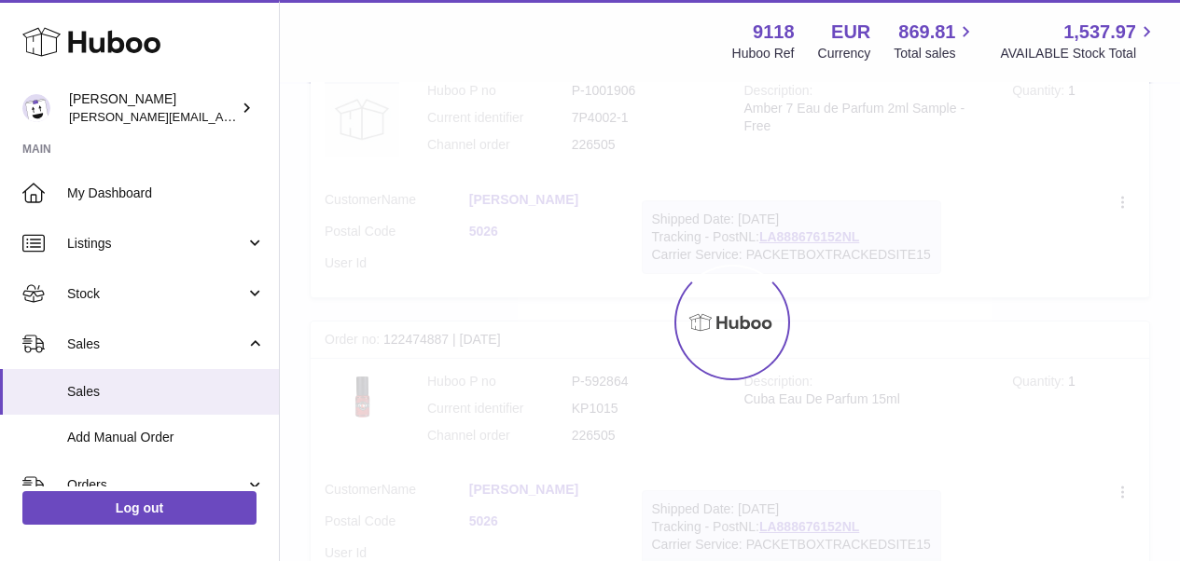
scroll to position [84, 0]
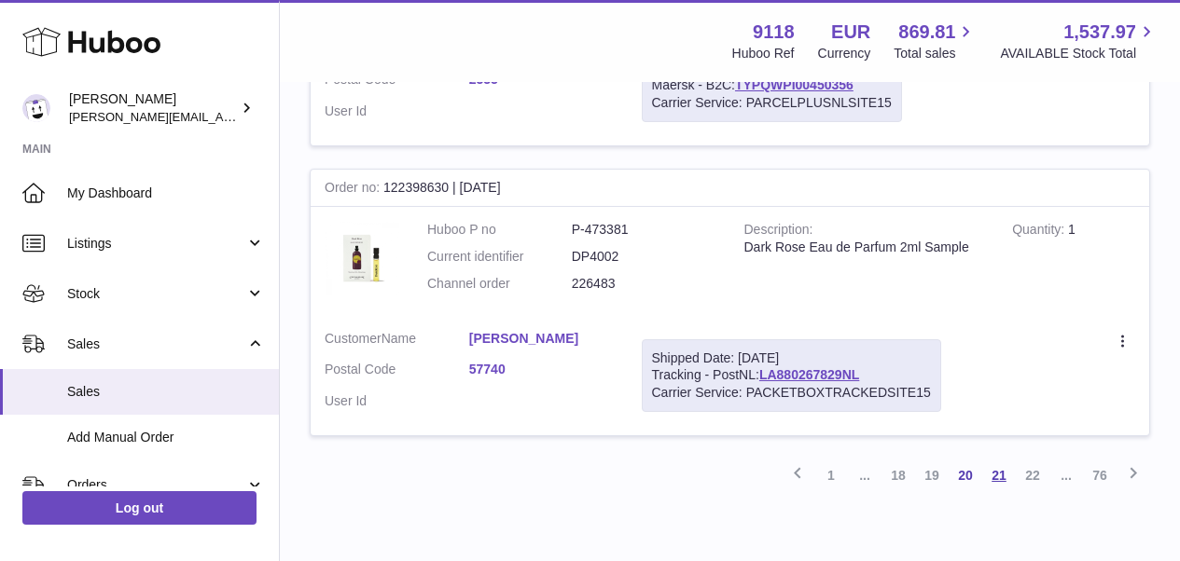
click at [1001, 459] on link "21" at bounding box center [999, 476] width 34 height 34
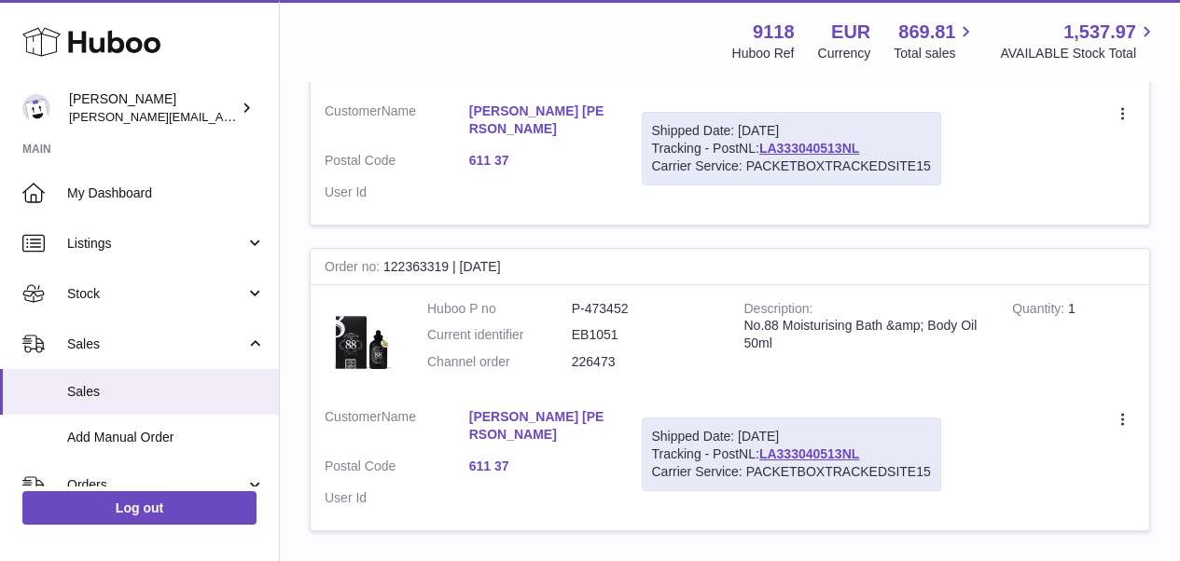
scroll to position [2920, 0]
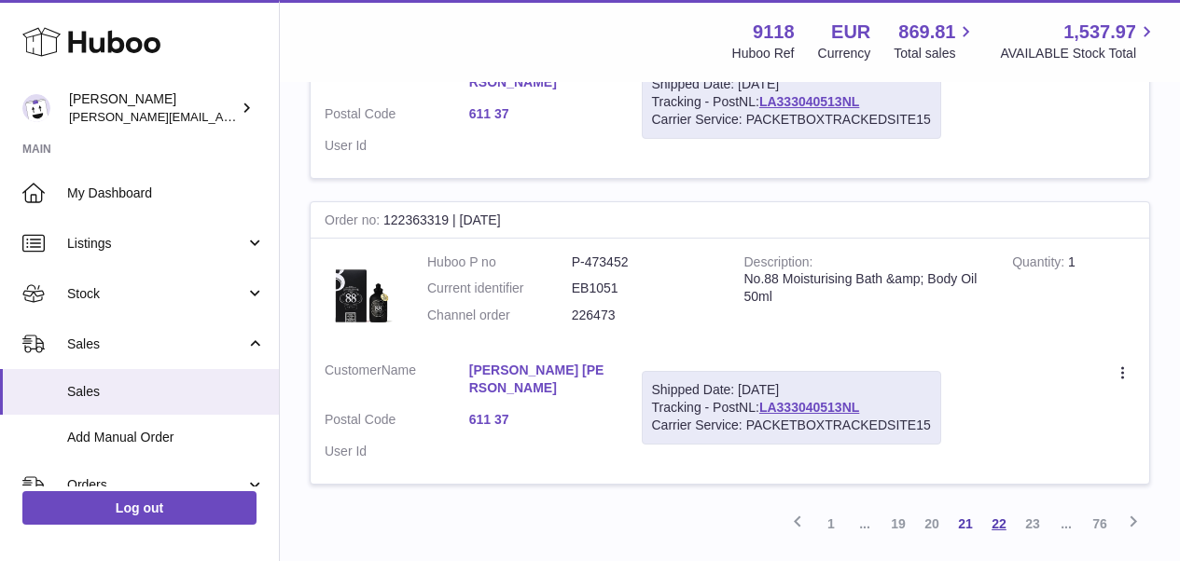
click at [1003, 507] on link "22" at bounding box center [999, 524] width 34 height 34
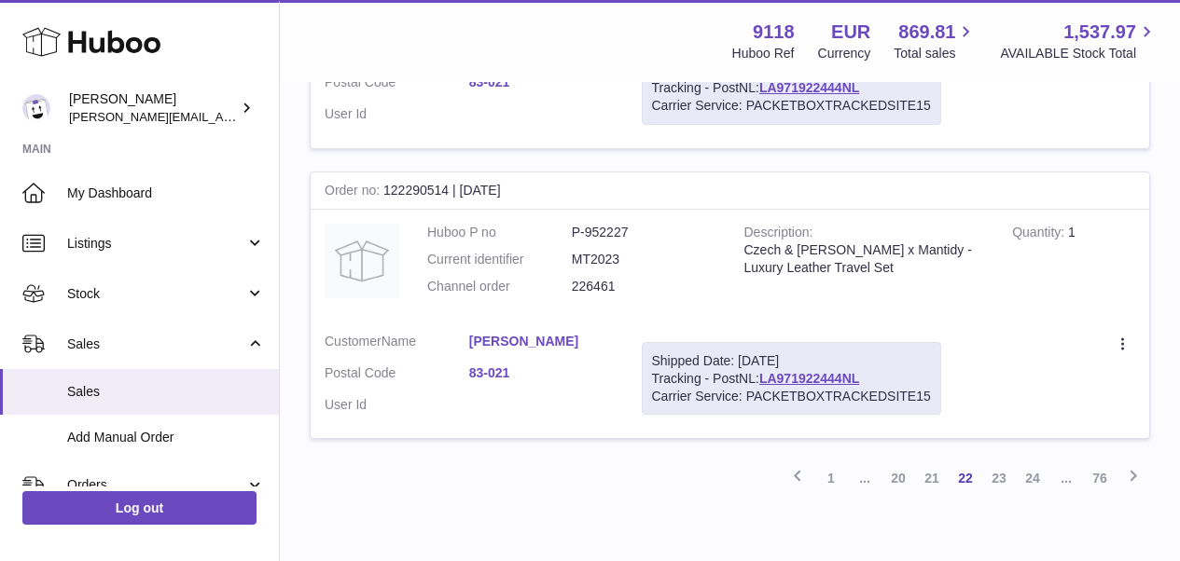
scroll to position [2911, 0]
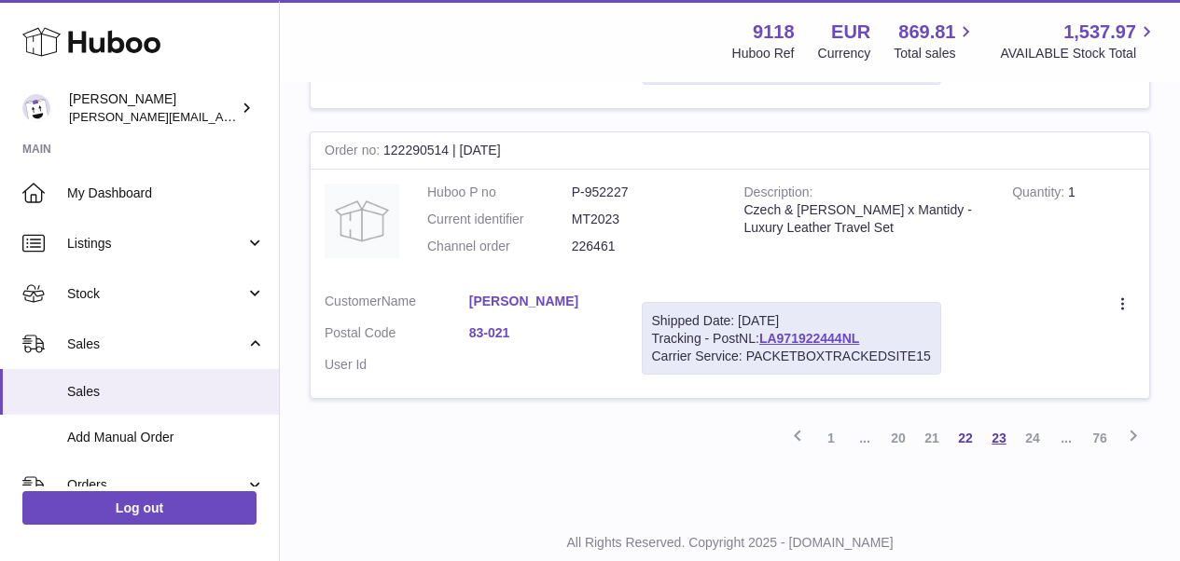
click at [1000, 422] on link "23" at bounding box center [999, 439] width 34 height 34
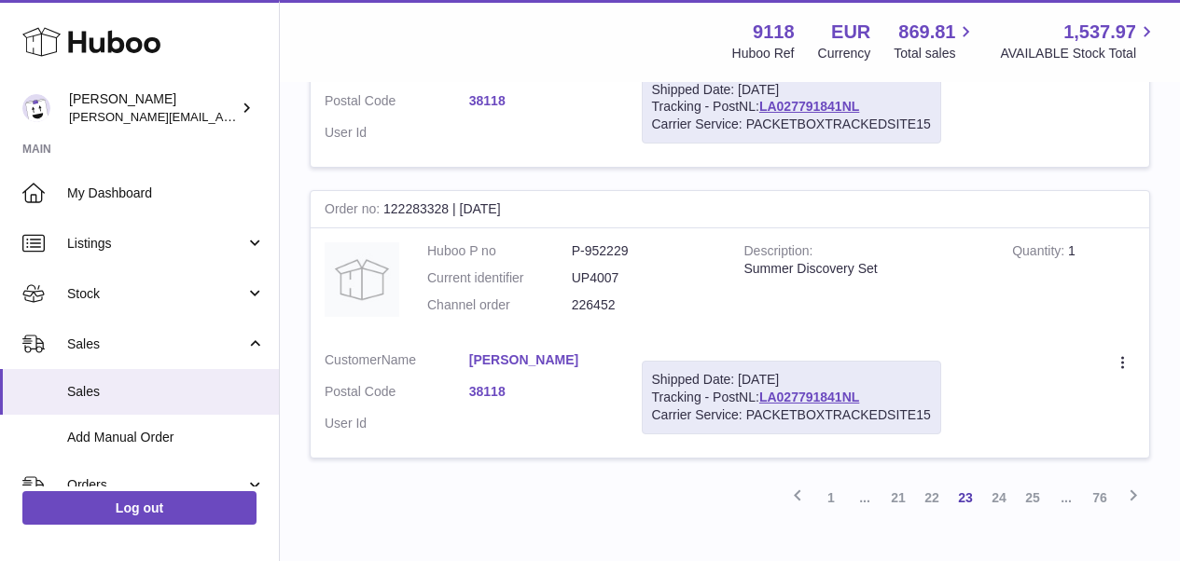
scroll to position [2911, 0]
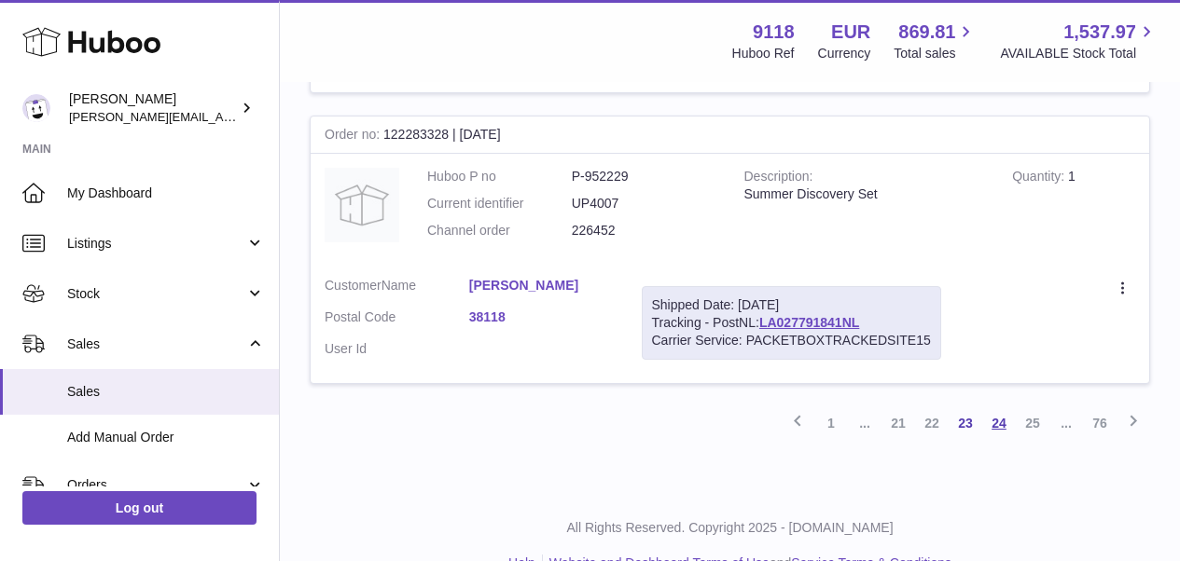
click at [999, 407] on link "24" at bounding box center [999, 424] width 34 height 34
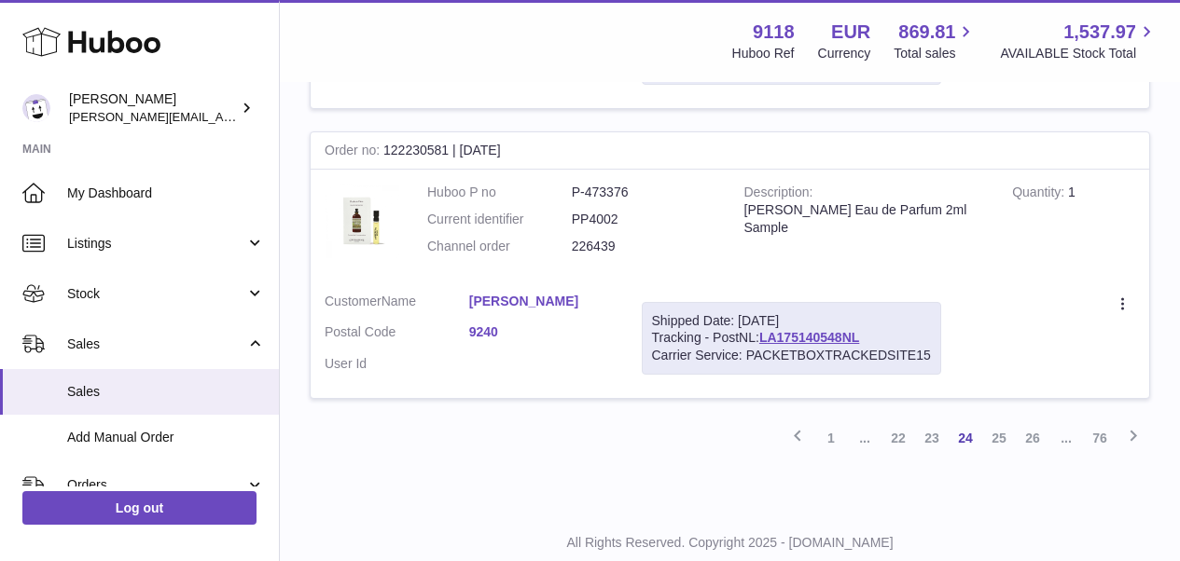
scroll to position [2896, 0]
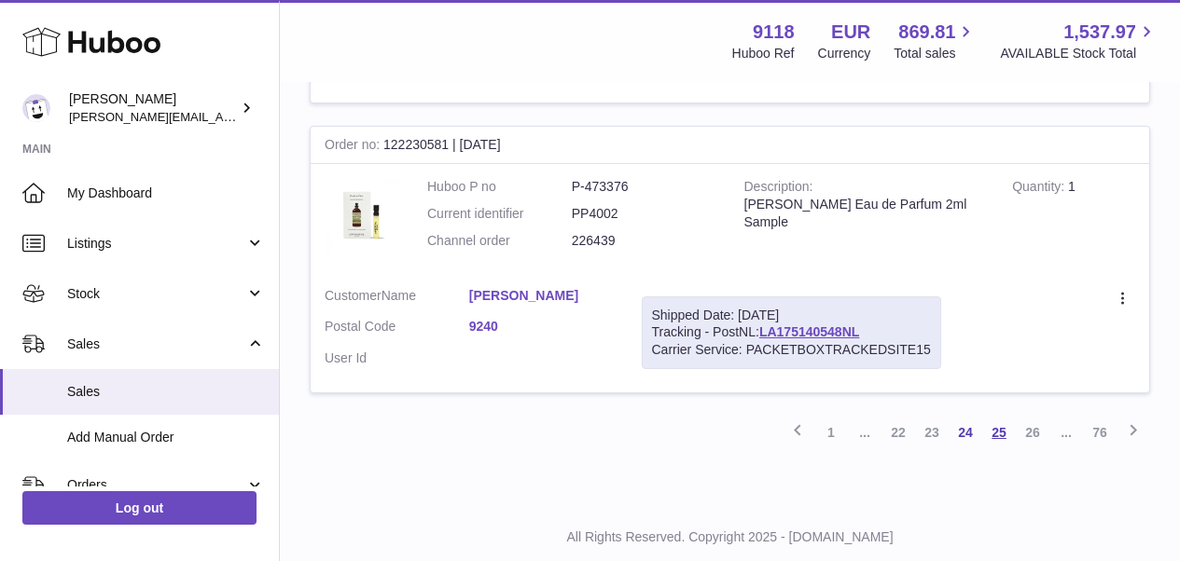
click at [1004, 416] on link "25" at bounding box center [999, 433] width 34 height 34
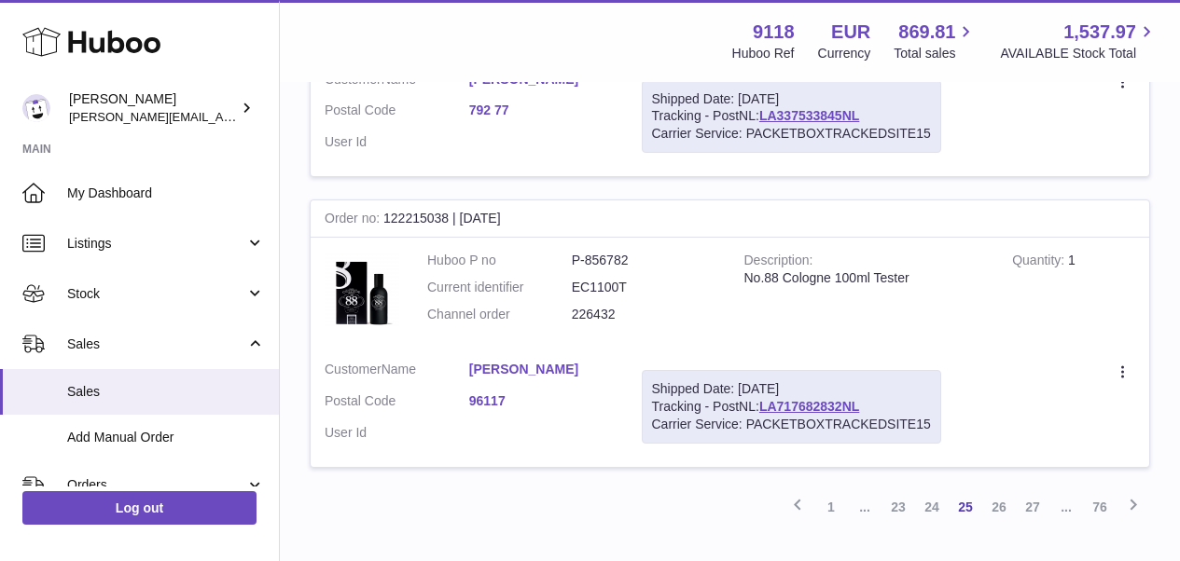
scroll to position [2845, 0]
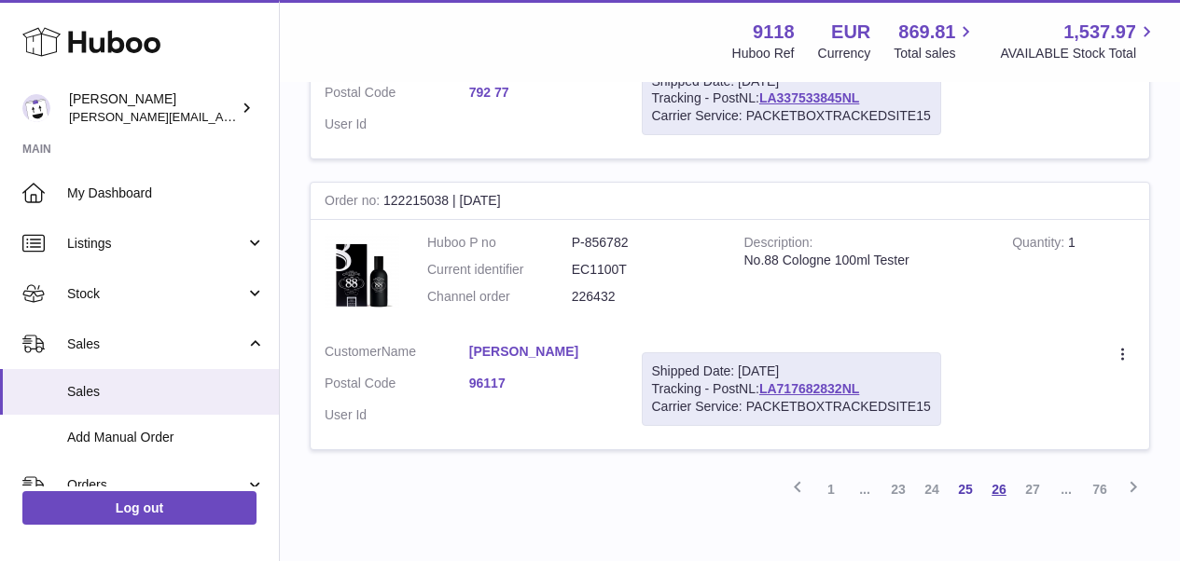
click at [995, 473] on link "26" at bounding box center [999, 490] width 34 height 34
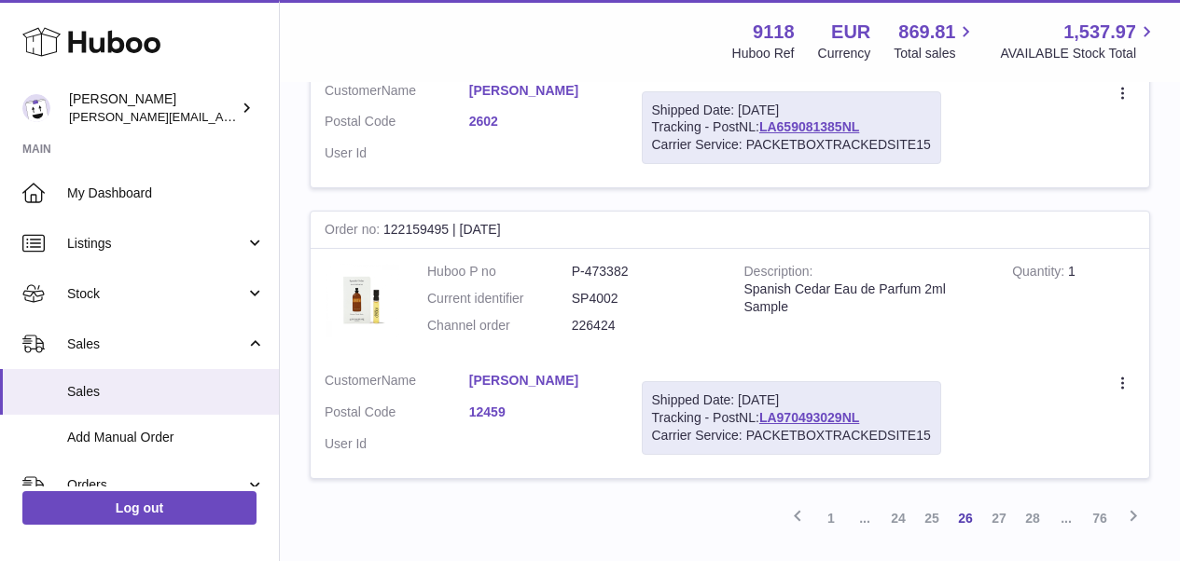
scroll to position [2896, 0]
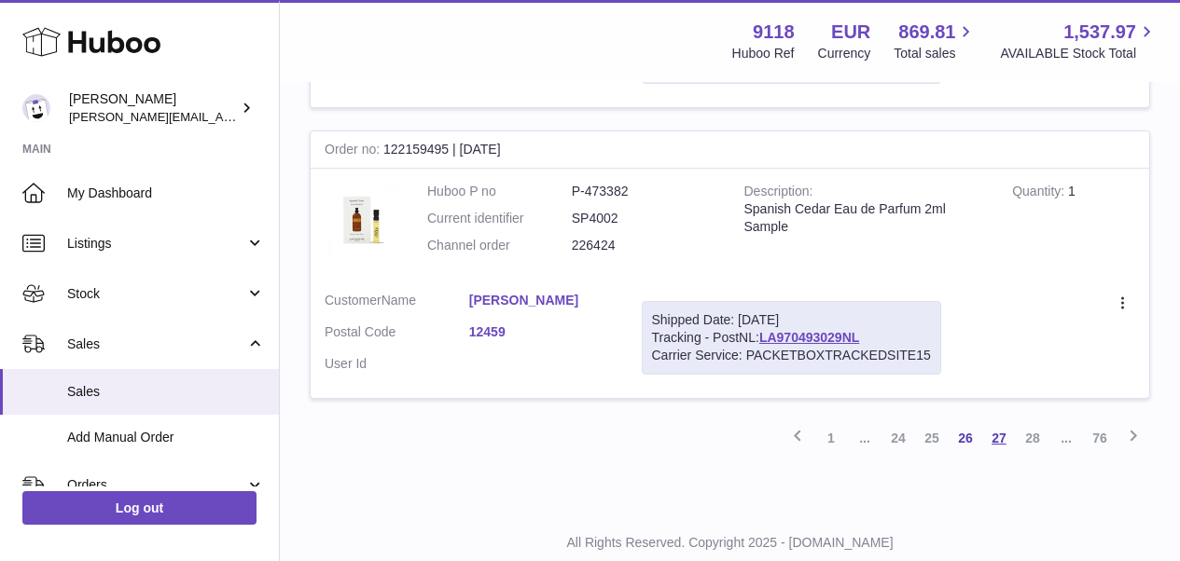
click at [998, 422] on link "27" at bounding box center [999, 439] width 34 height 34
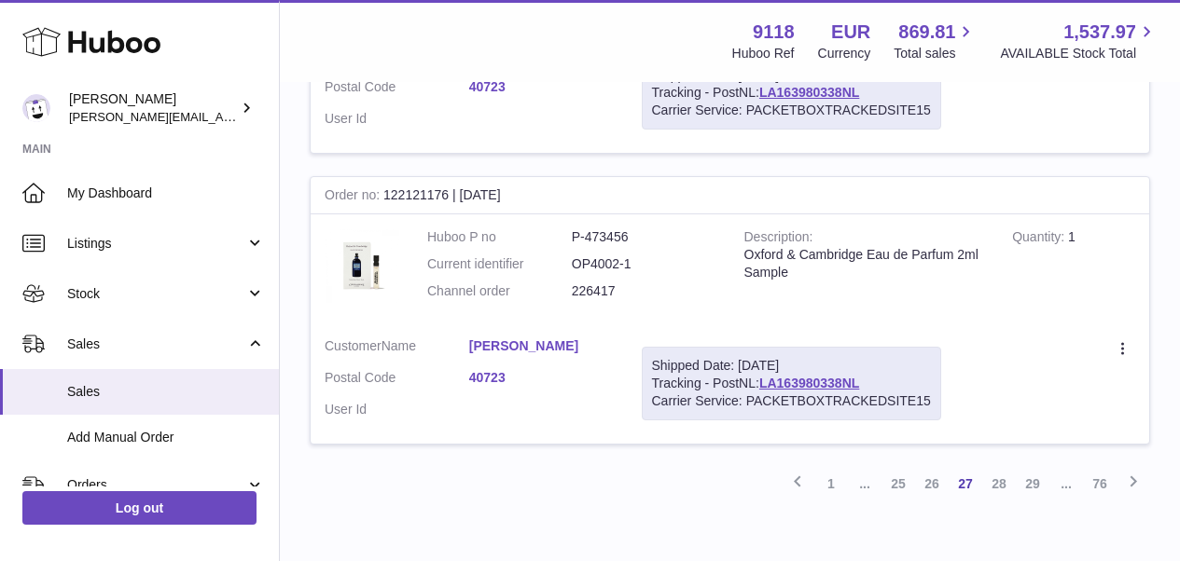
scroll to position [2861, 0]
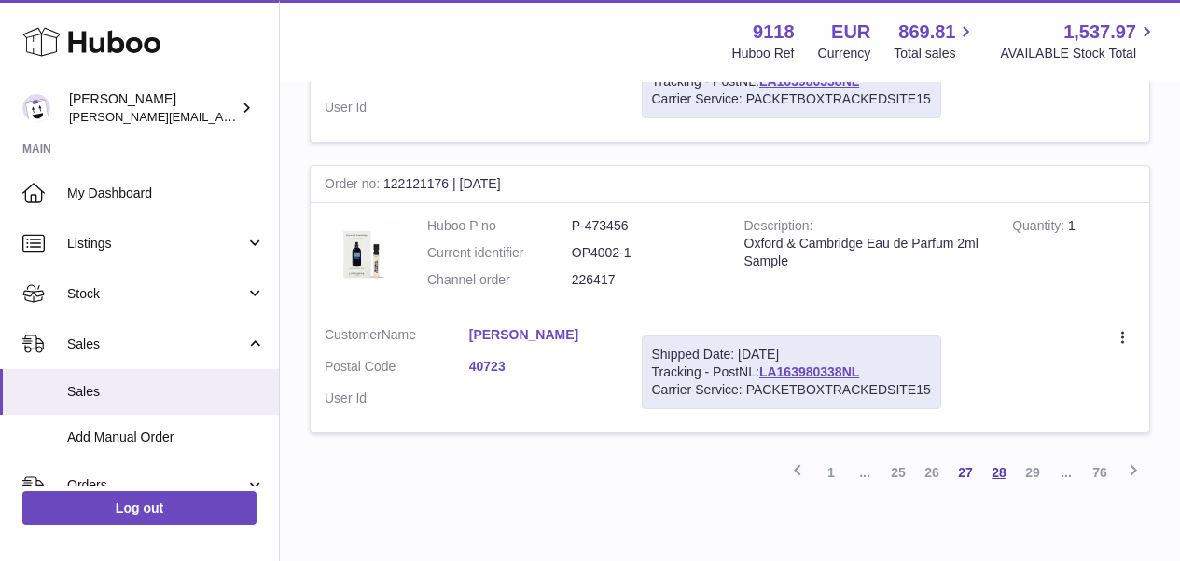
click at [999, 456] on link "28" at bounding box center [999, 473] width 34 height 34
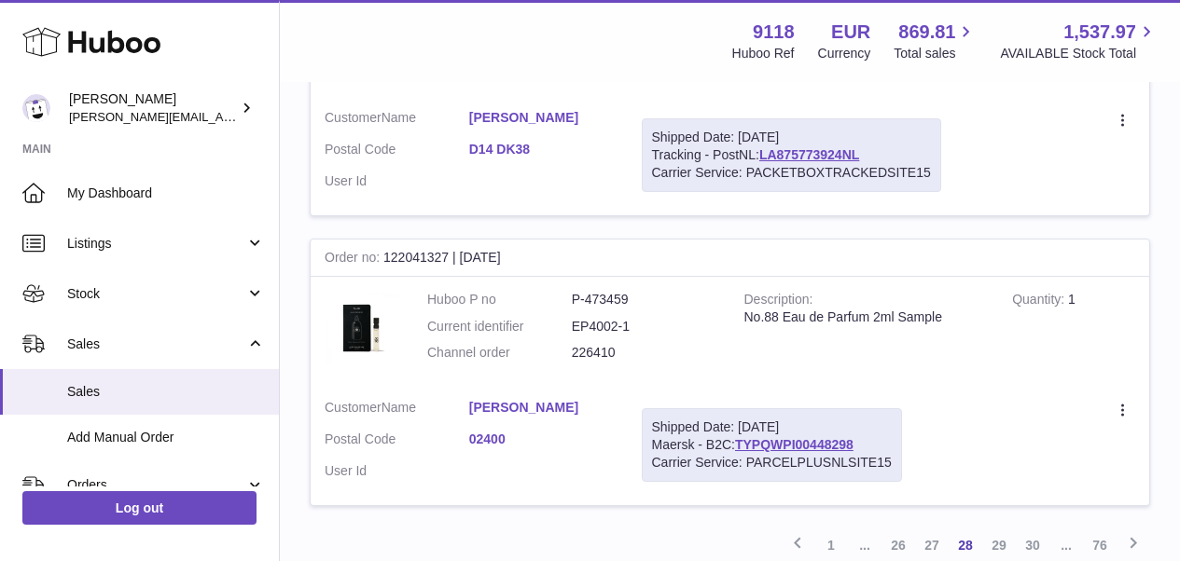
scroll to position [2896, 0]
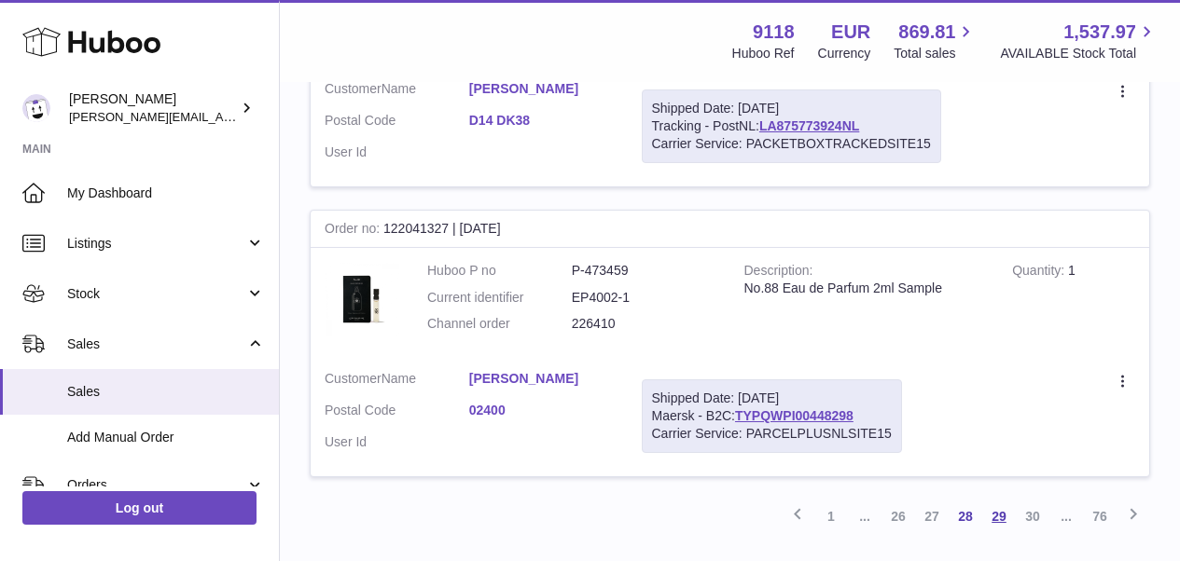
click at [1000, 500] on link "29" at bounding box center [999, 517] width 34 height 34
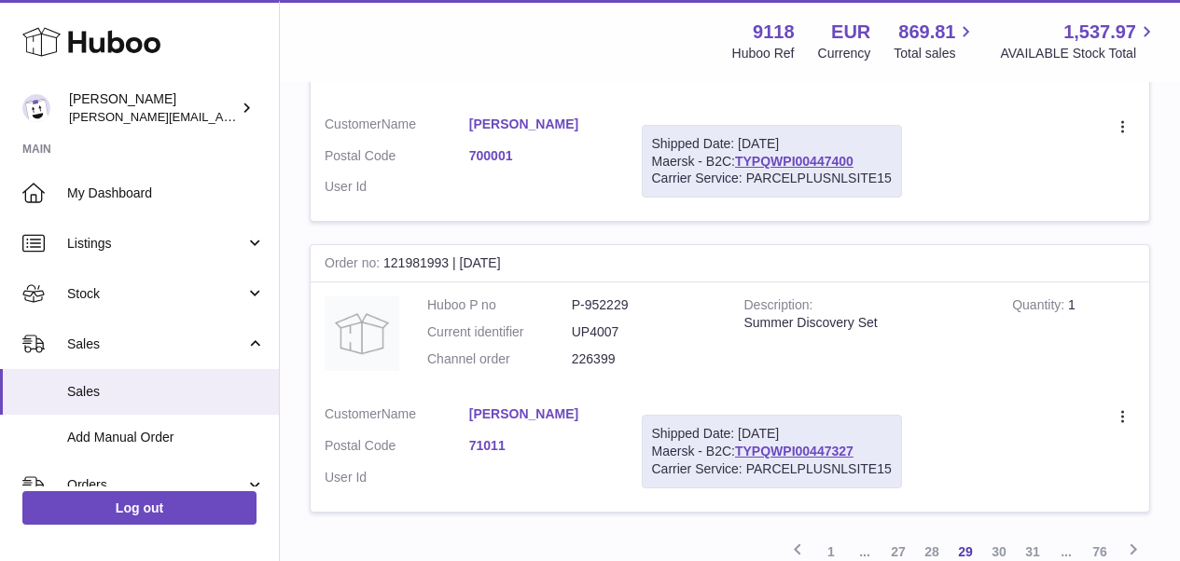
scroll to position [2911, 0]
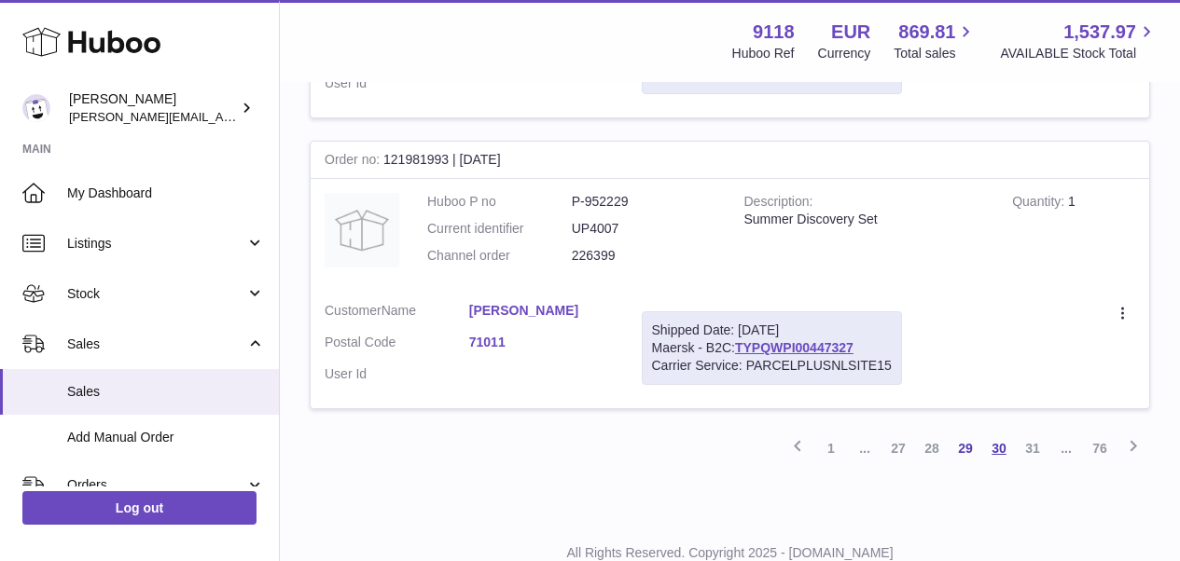
click at [1003, 432] on link "30" at bounding box center [999, 449] width 34 height 34
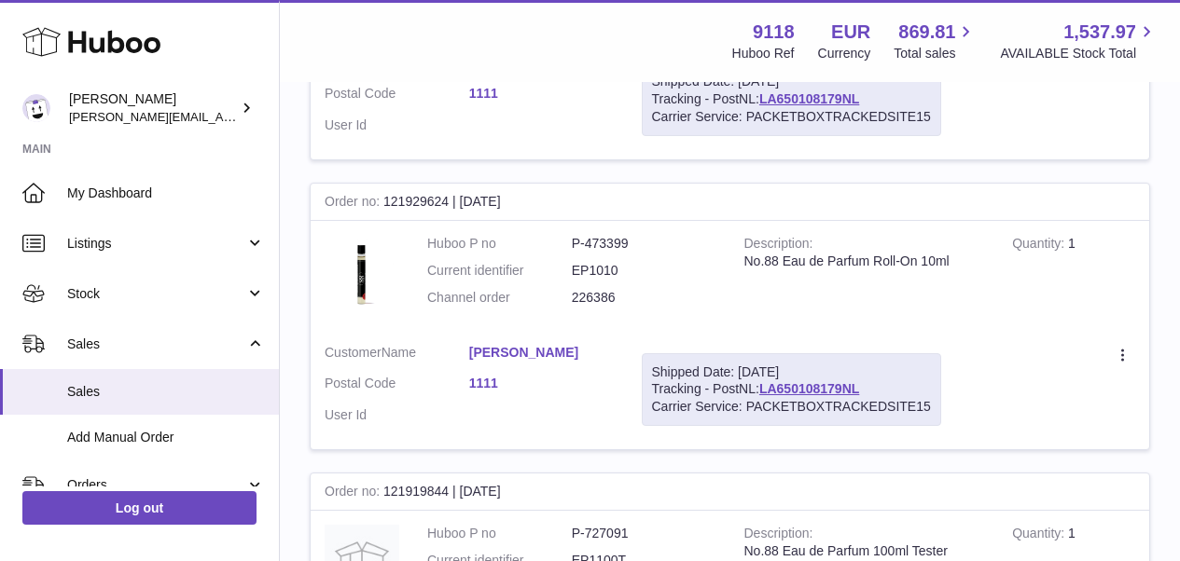
scroll to position [2617, 0]
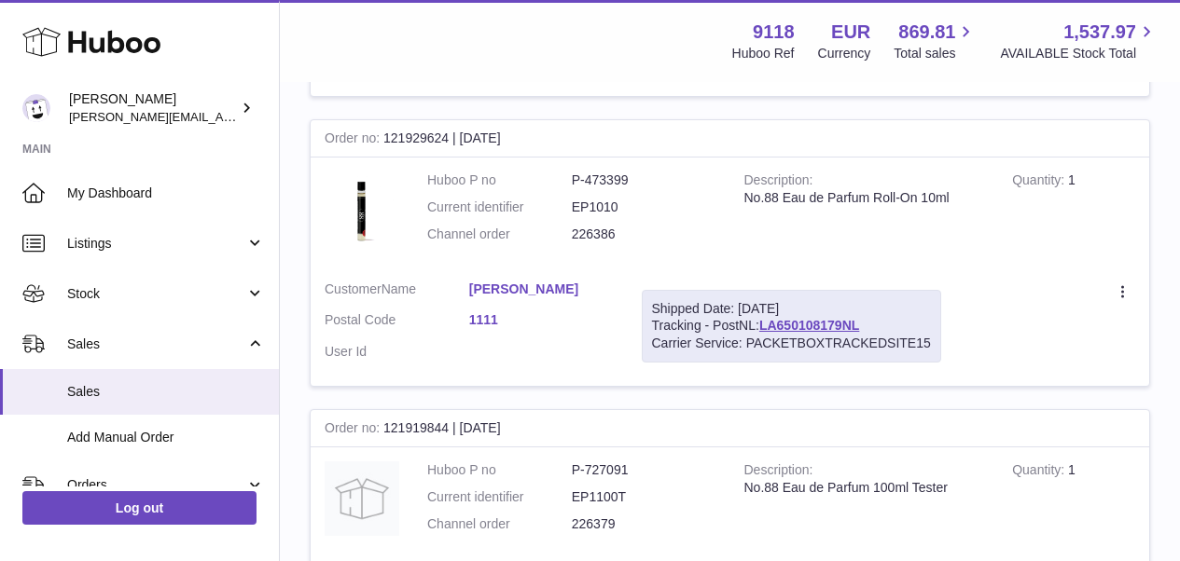
drag, startPoint x: 1179, startPoint y: 468, endPoint x: 1179, endPoint y: 492, distance: 23.3
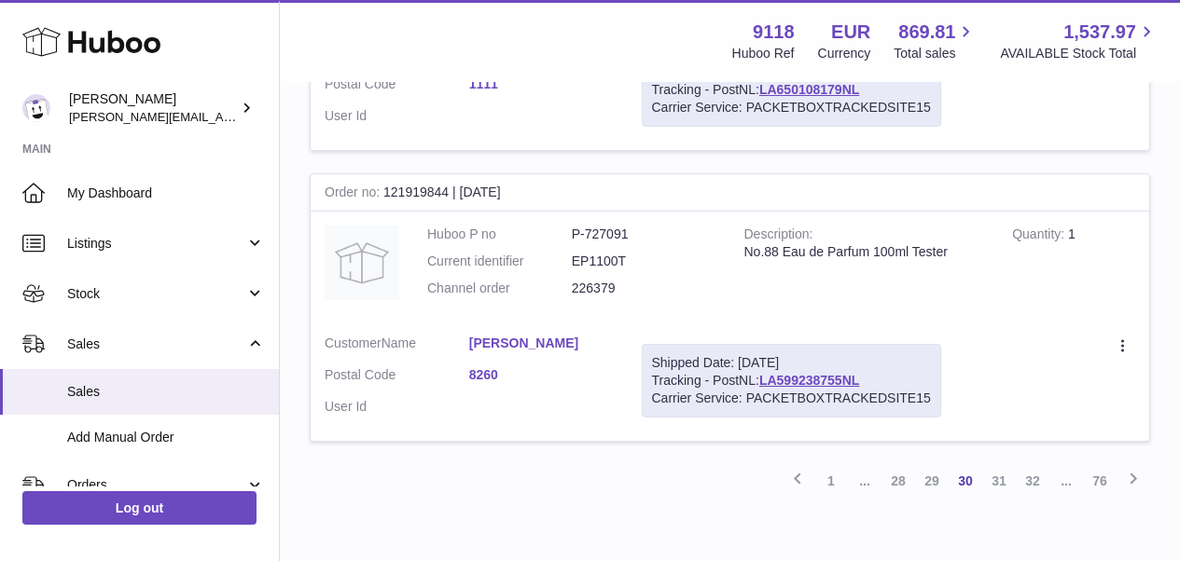
scroll to position [2911, 0]
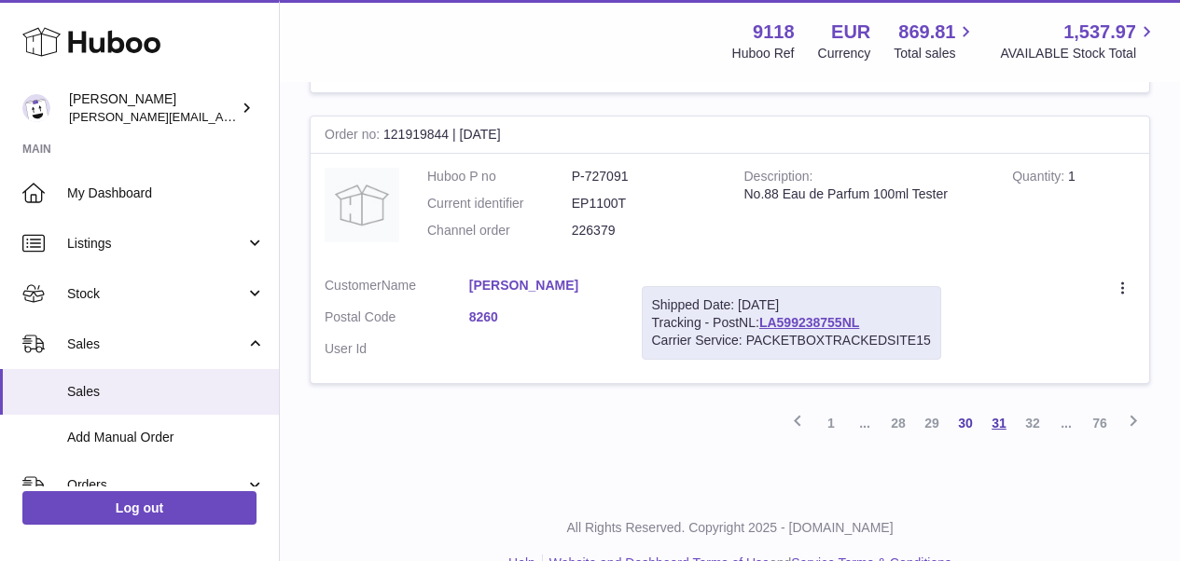
click at [1004, 407] on link "31" at bounding box center [999, 424] width 34 height 34
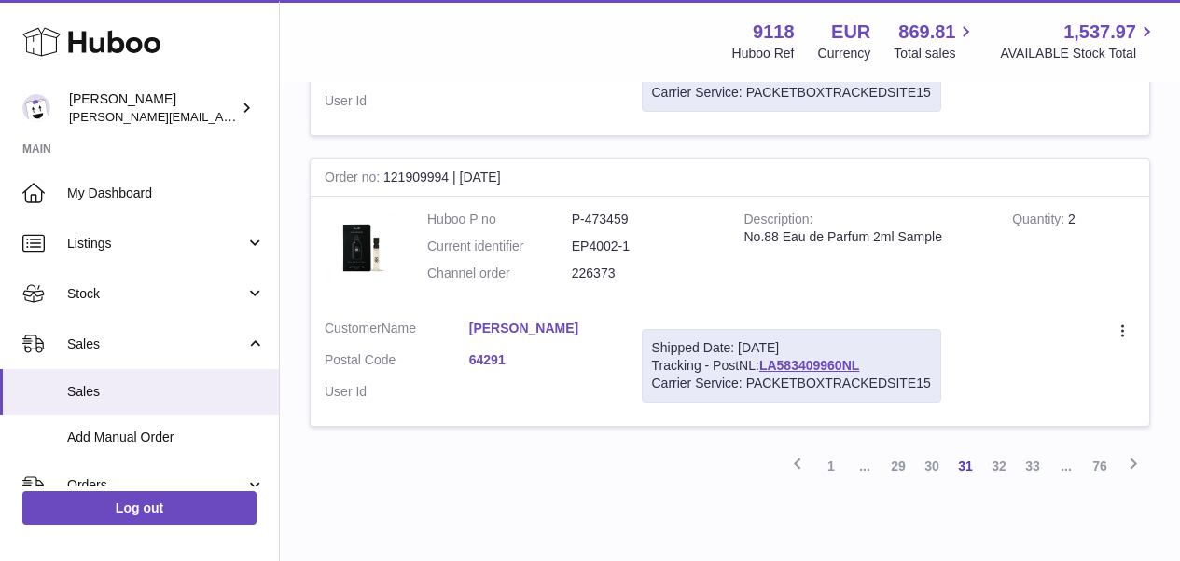
scroll to position [2874, 0]
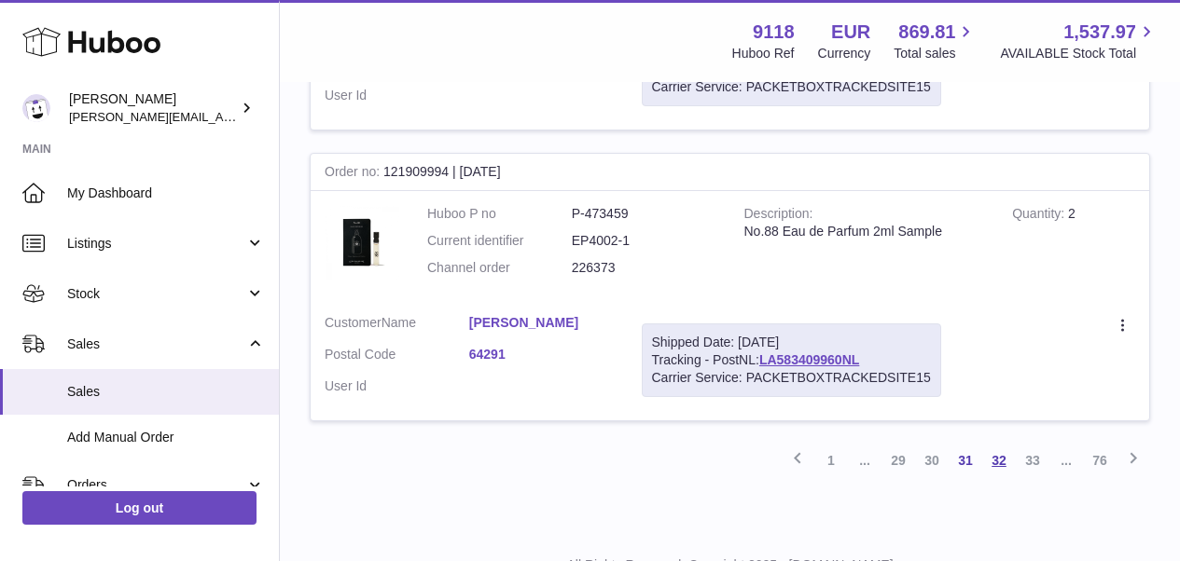
click at [996, 444] on link "32" at bounding box center [999, 461] width 34 height 34
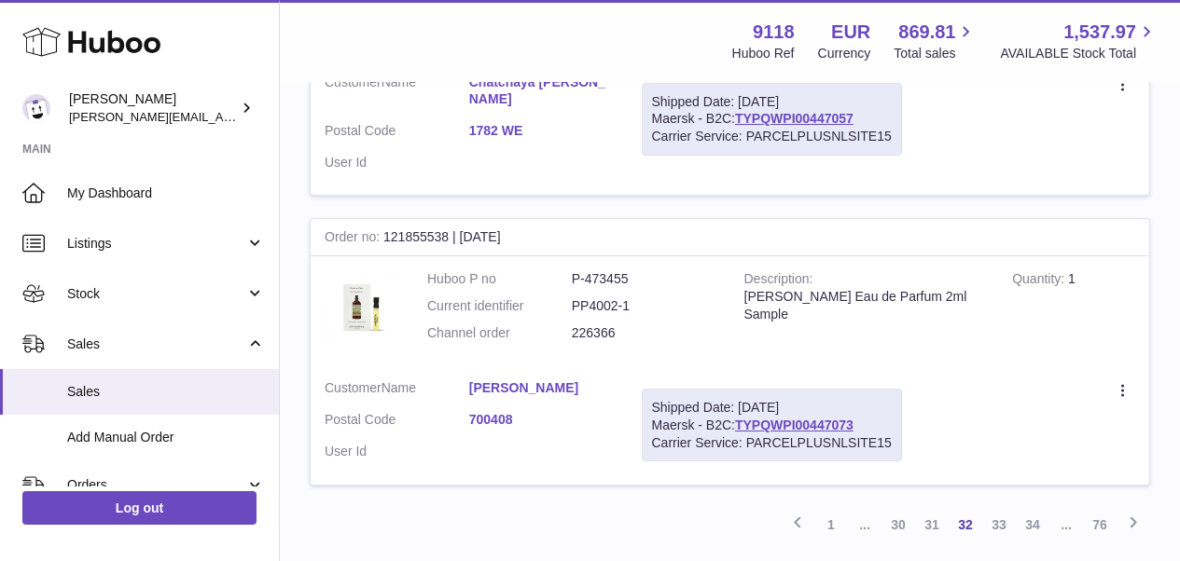
scroll to position [2911, 0]
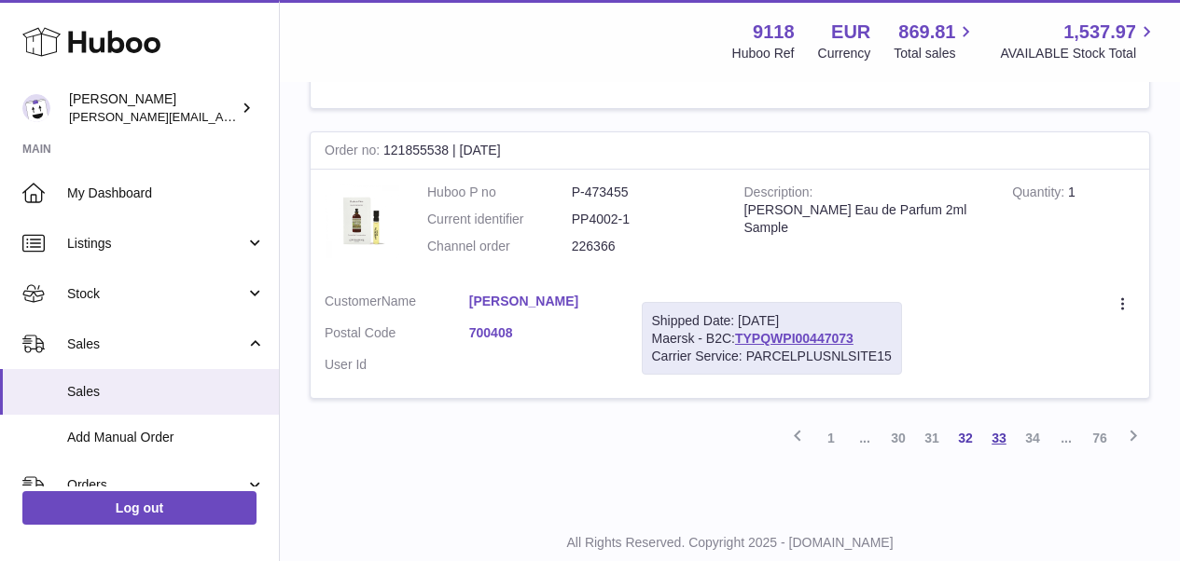
click at [999, 422] on link "33" at bounding box center [999, 439] width 34 height 34
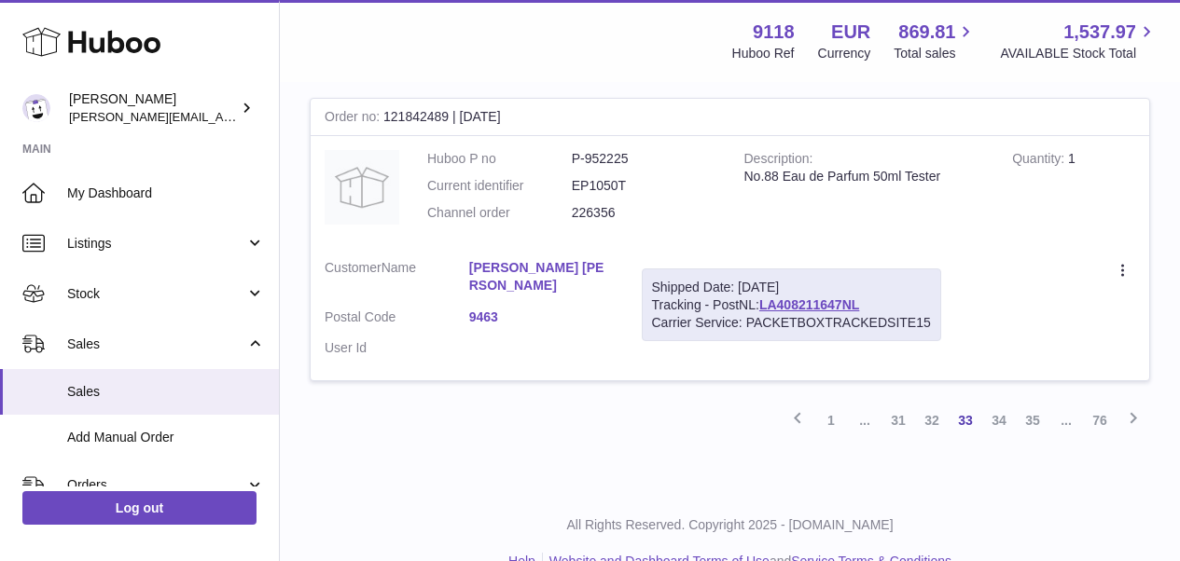
scroll to position [2985, 0]
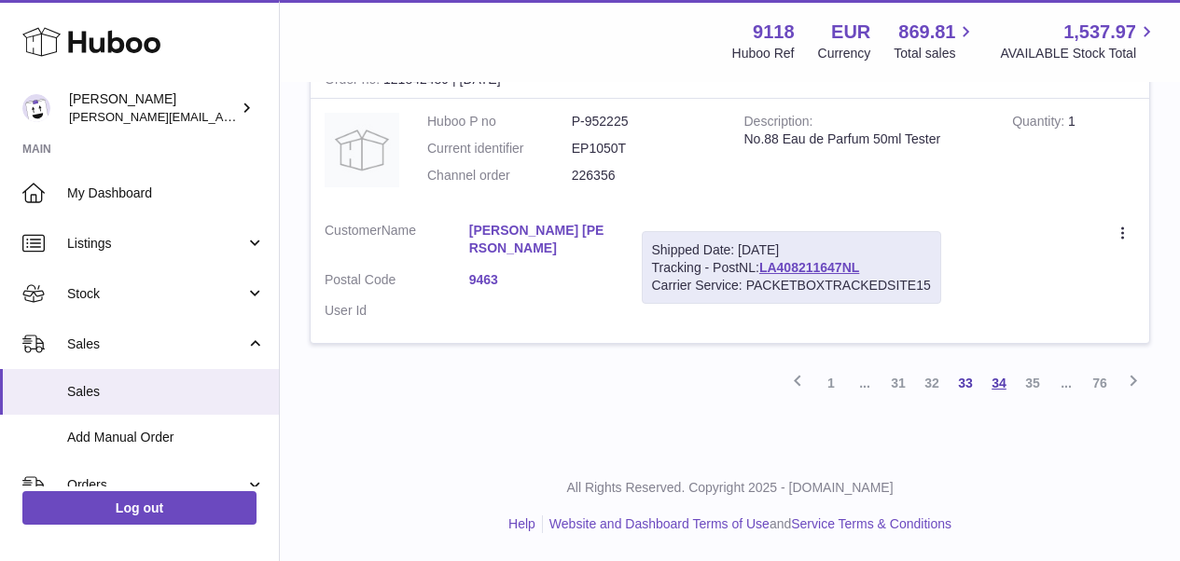
click at [1004, 389] on link "34" at bounding box center [999, 384] width 34 height 34
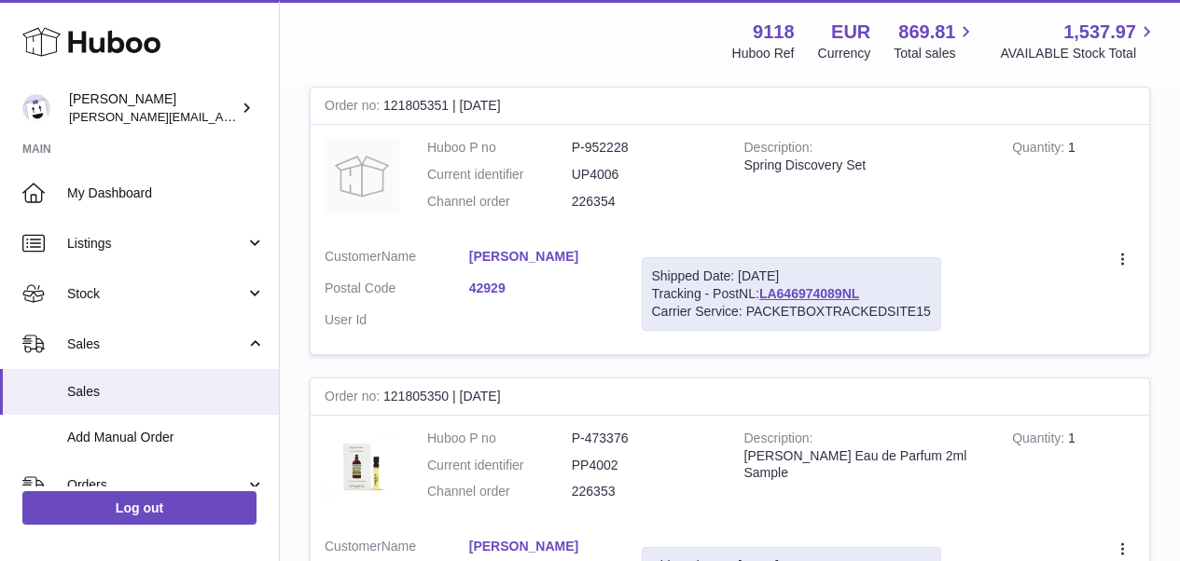
scroll to position [655, 0]
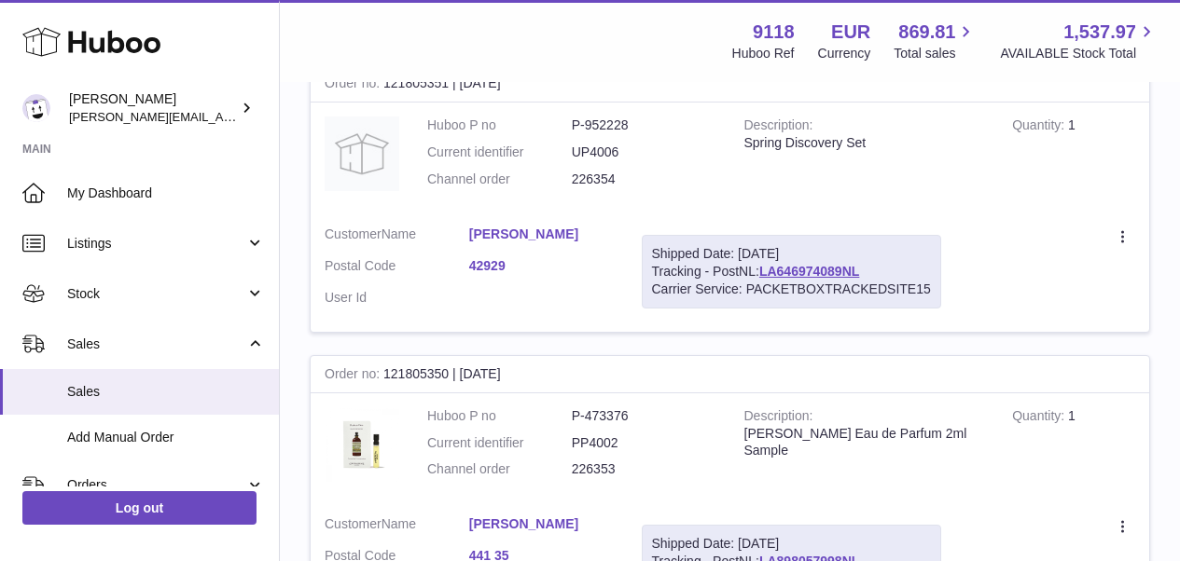
click at [587, 226] on link "Maximilian vom Feld" at bounding box center [541, 235] width 145 height 18
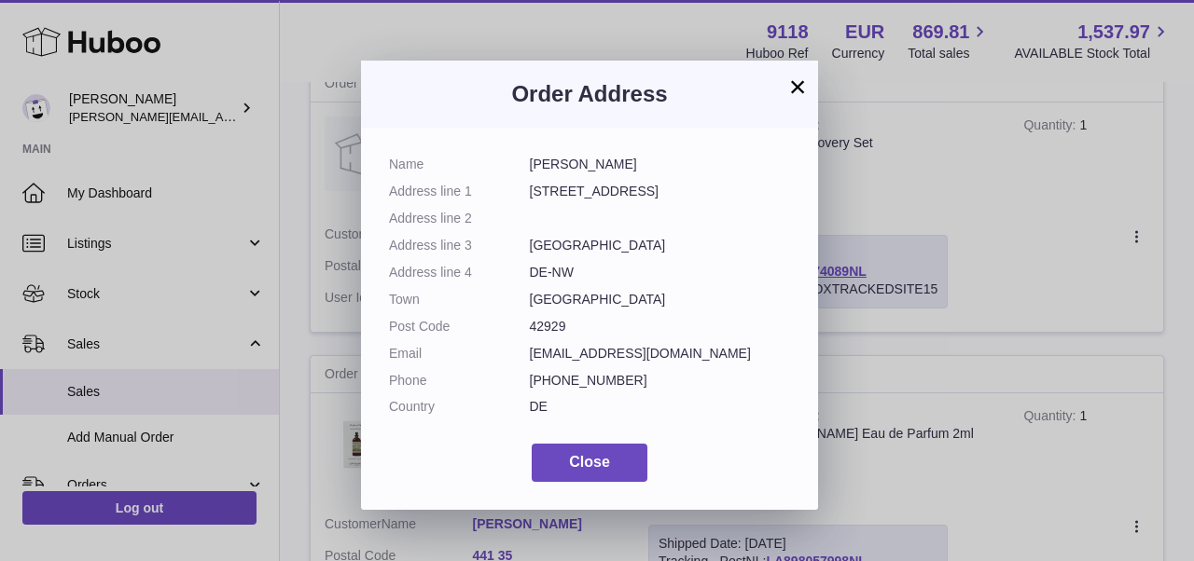
click at [800, 87] on button "×" at bounding box center [797, 87] width 22 height 22
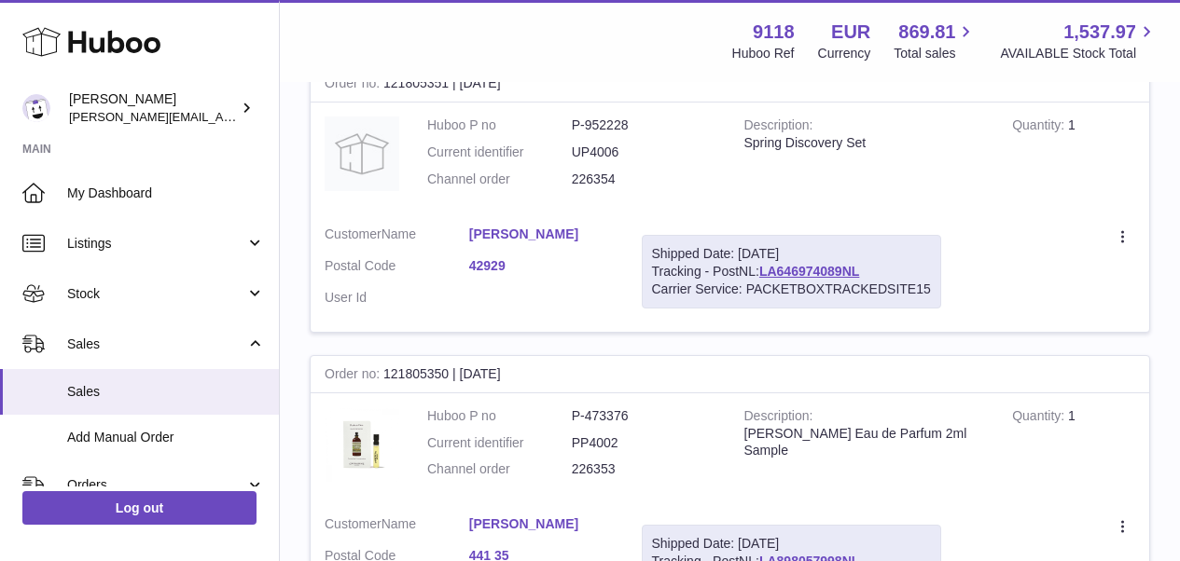
click at [578, 226] on link "Maximilian vom Feld" at bounding box center [541, 235] width 145 height 18
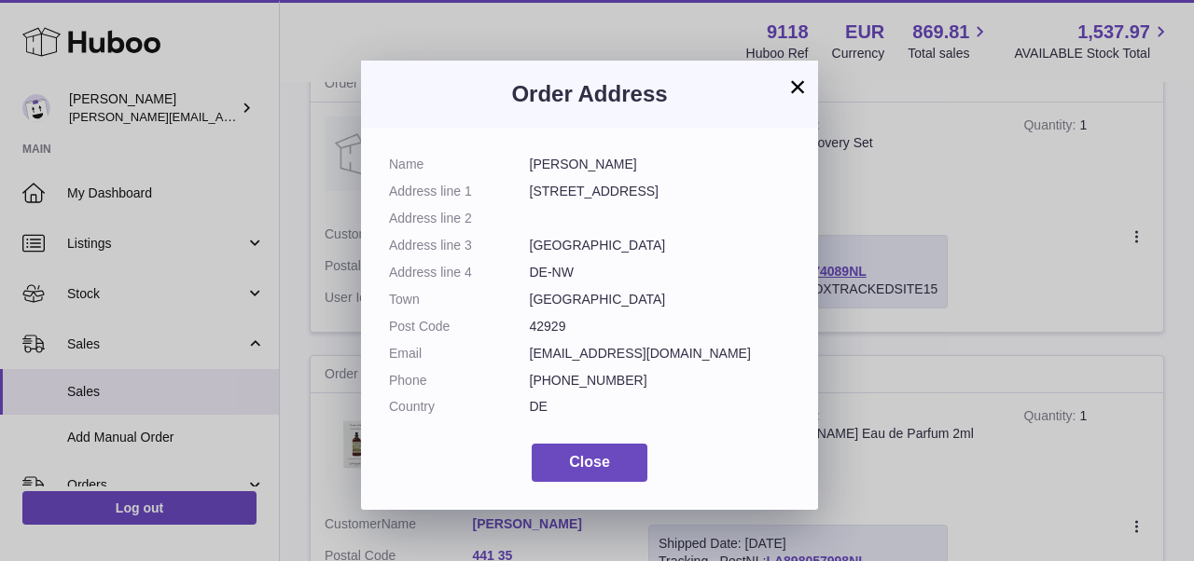
click at [794, 87] on button "×" at bounding box center [797, 87] width 22 height 22
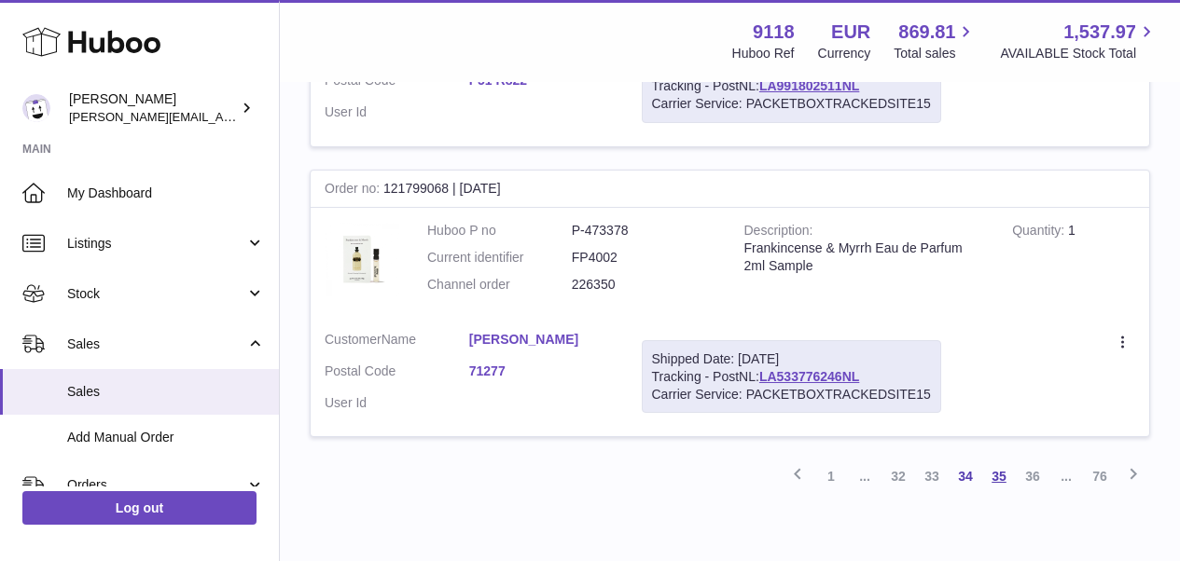
click at [1001, 460] on link "35" at bounding box center [999, 477] width 34 height 34
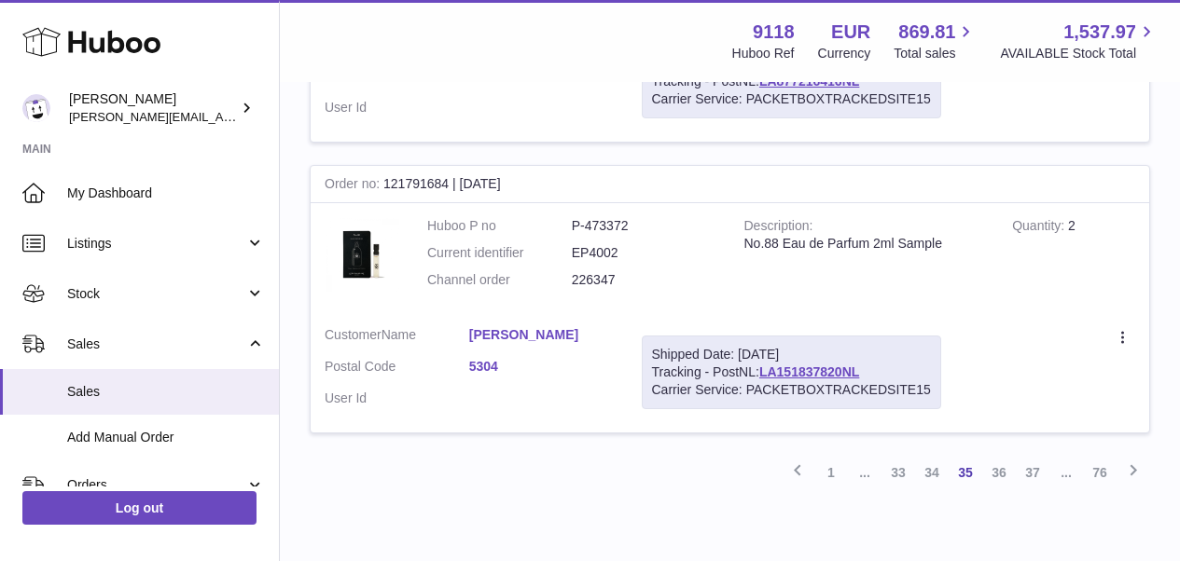
scroll to position [2896, 0]
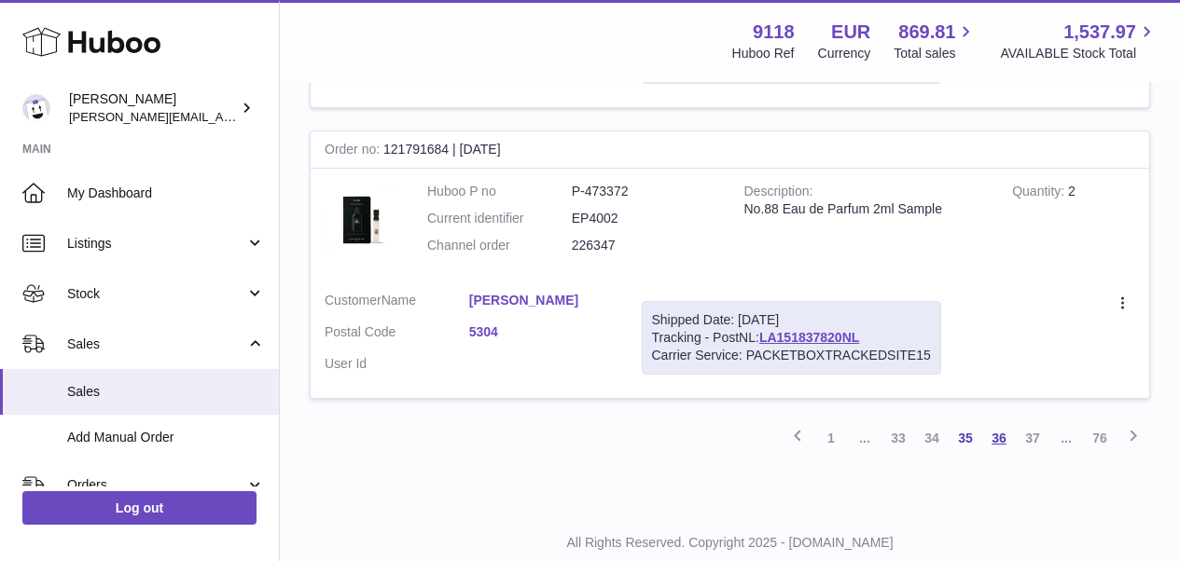
click at [998, 422] on link "36" at bounding box center [999, 439] width 34 height 34
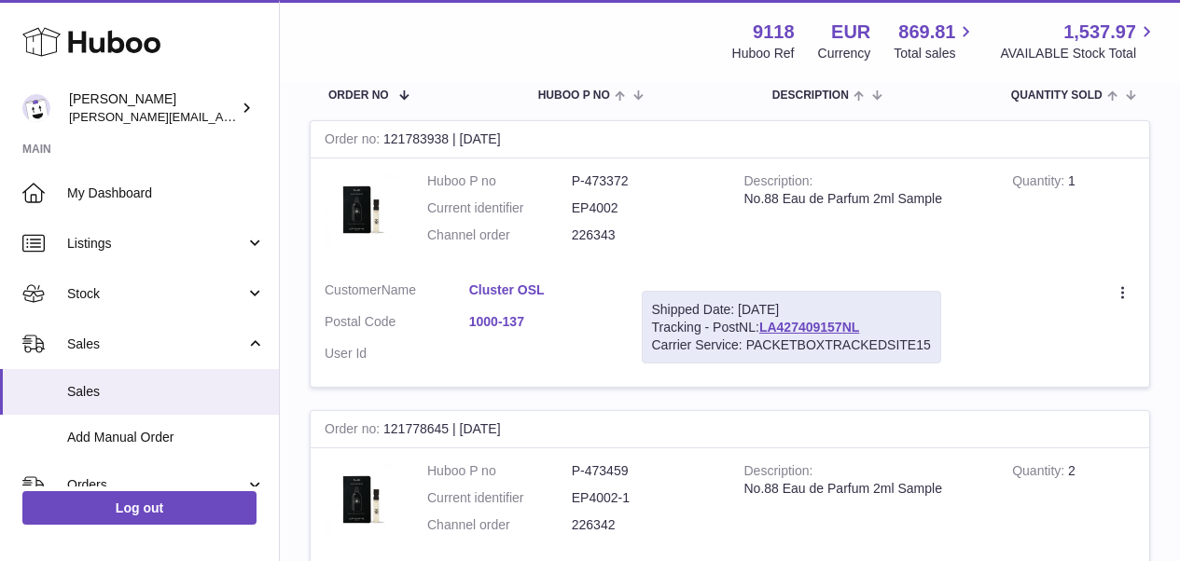
scroll to position [298, 0]
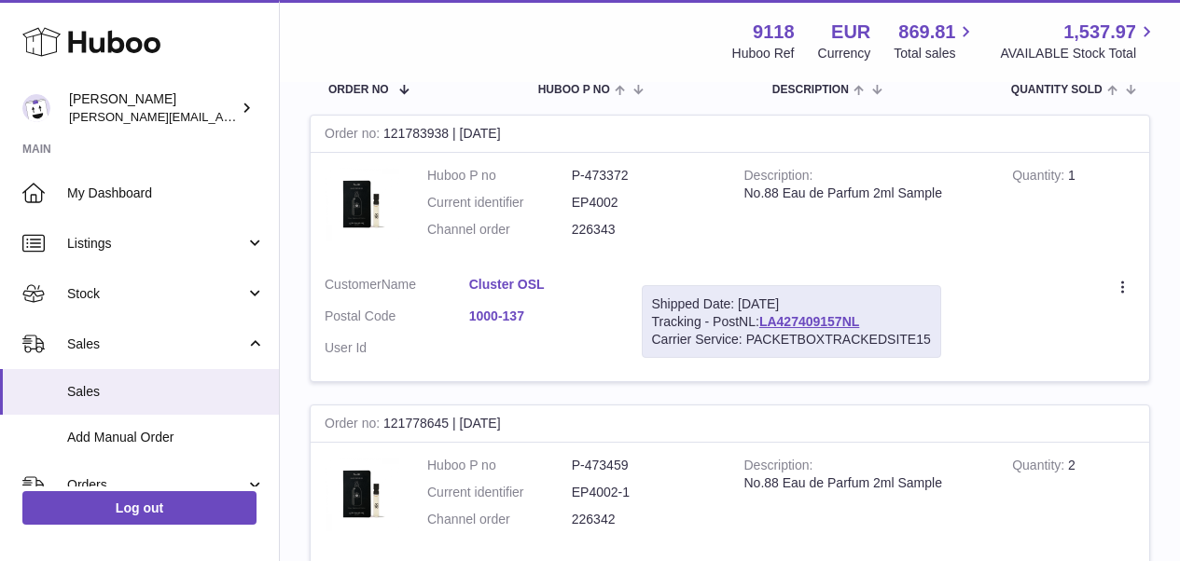
click at [526, 277] on link "Cluster OSL" at bounding box center [541, 285] width 145 height 18
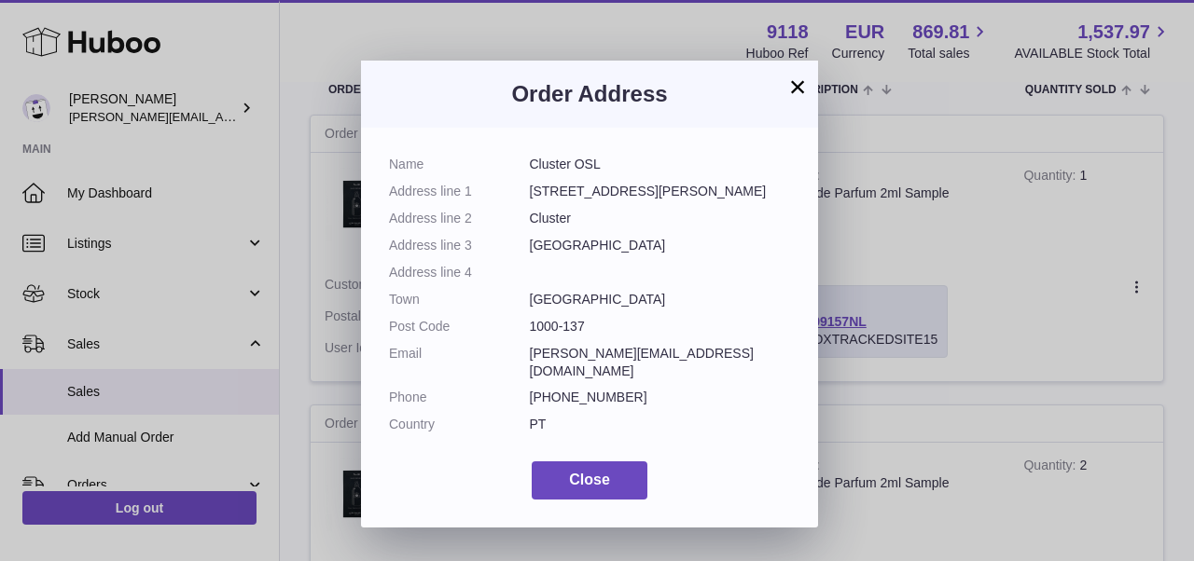
click at [798, 86] on button "×" at bounding box center [797, 87] width 22 height 22
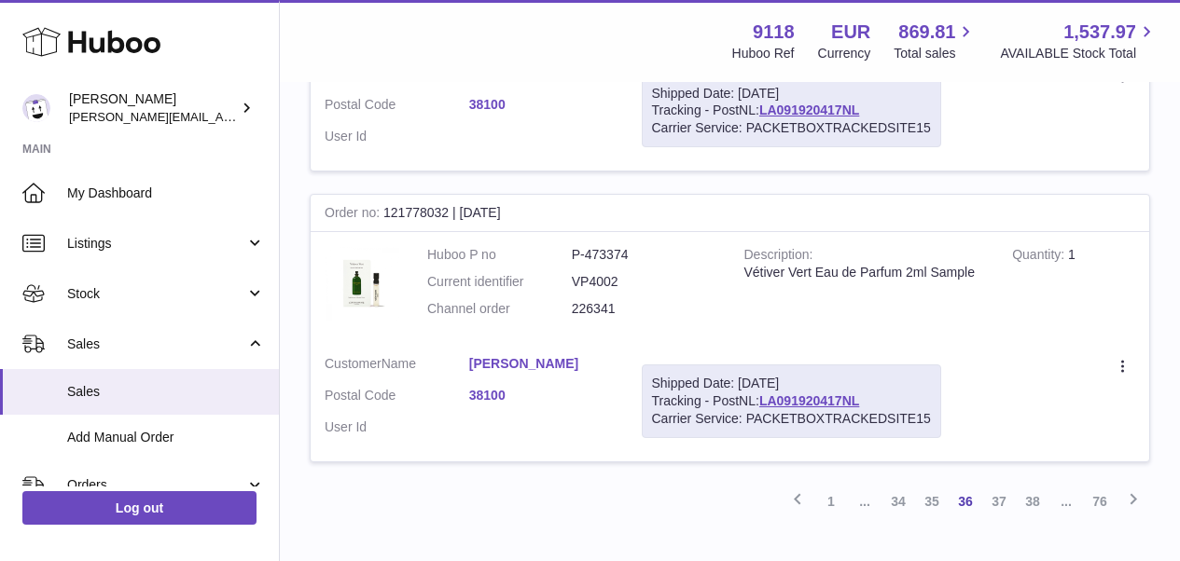
scroll to position [2867, 0]
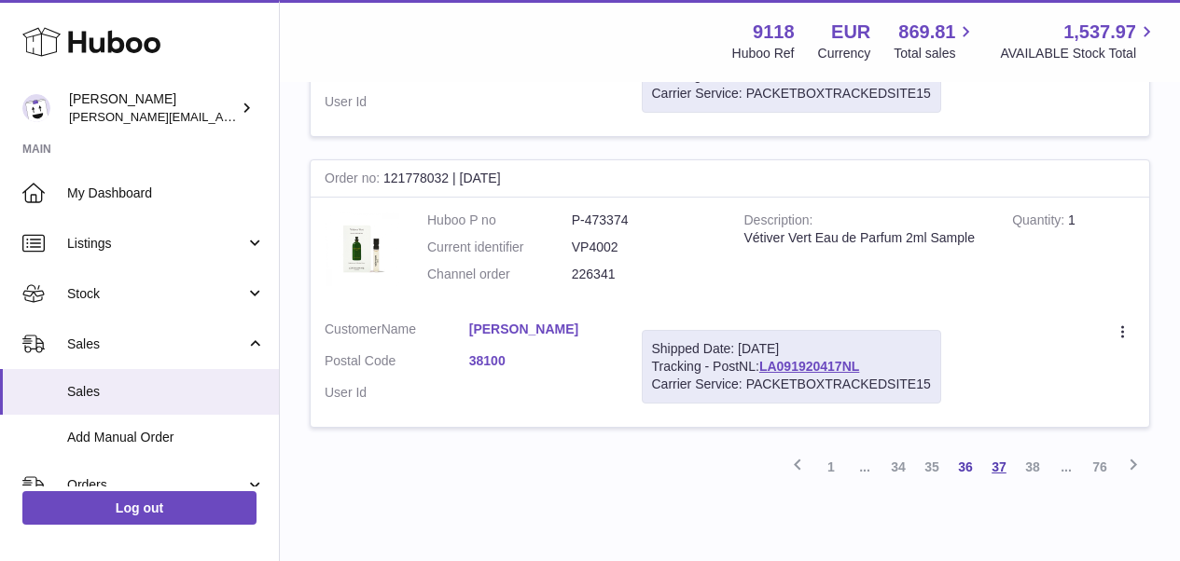
click at [993, 450] on link "37" at bounding box center [999, 467] width 34 height 34
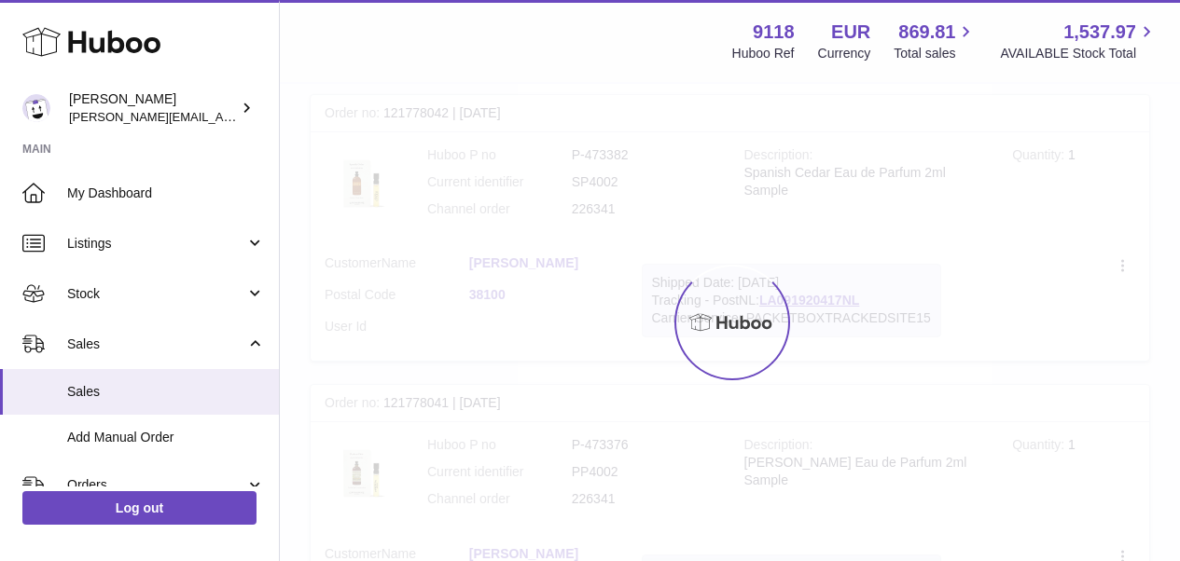
scroll to position [84, 0]
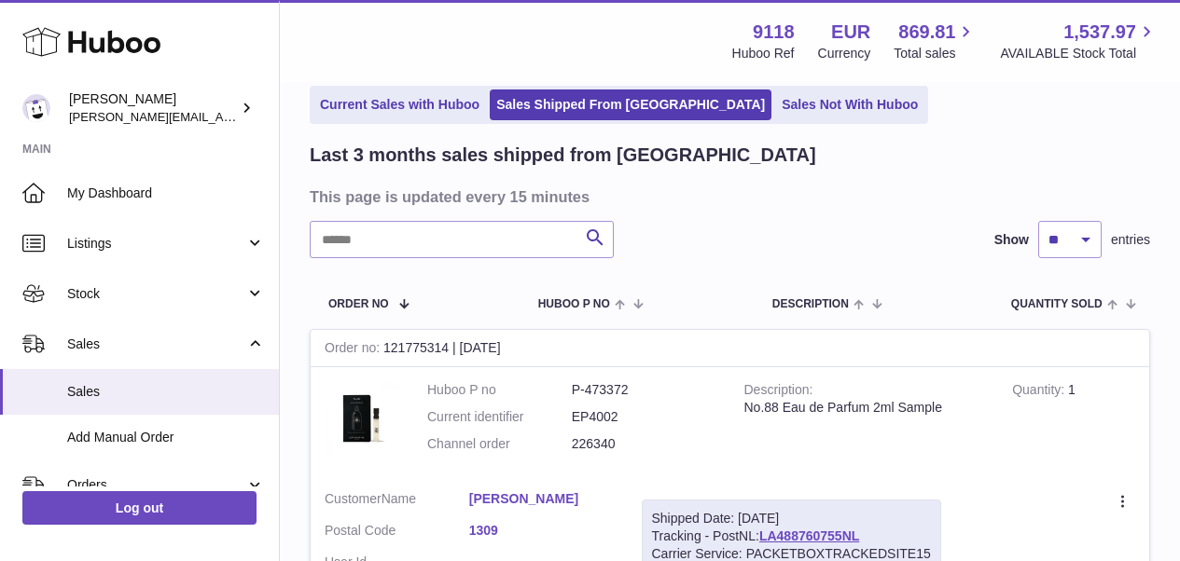
click at [495, 491] on link "Maksim Dimitrov" at bounding box center [541, 500] width 145 height 18
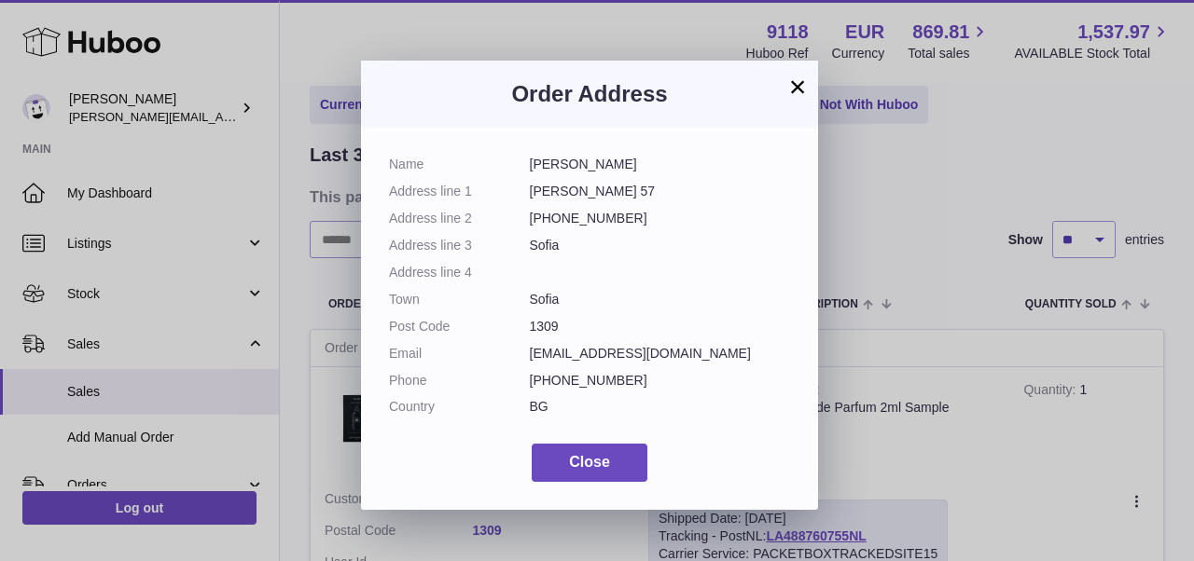
click at [796, 89] on button "×" at bounding box center [797, 87] width 22 height 22
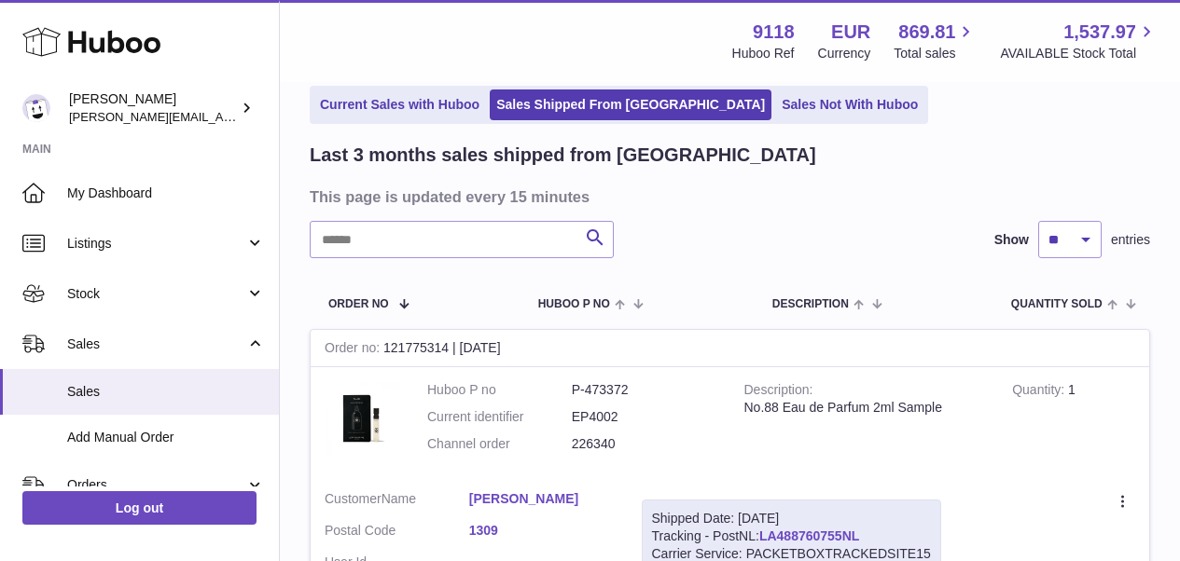
drag, startPoint x: 865, startPoint y: 524, endPoint x: 762, endPoint y: 532, distance: 102.9
click at [762, 532] on div "Shipped Date: 29th Jul 2025 Tracking - PostNL: LA488760755NL Carrier Service: P…" at bounding box center [791, 537] width 299 height 74
copy link "LA488760755NL"
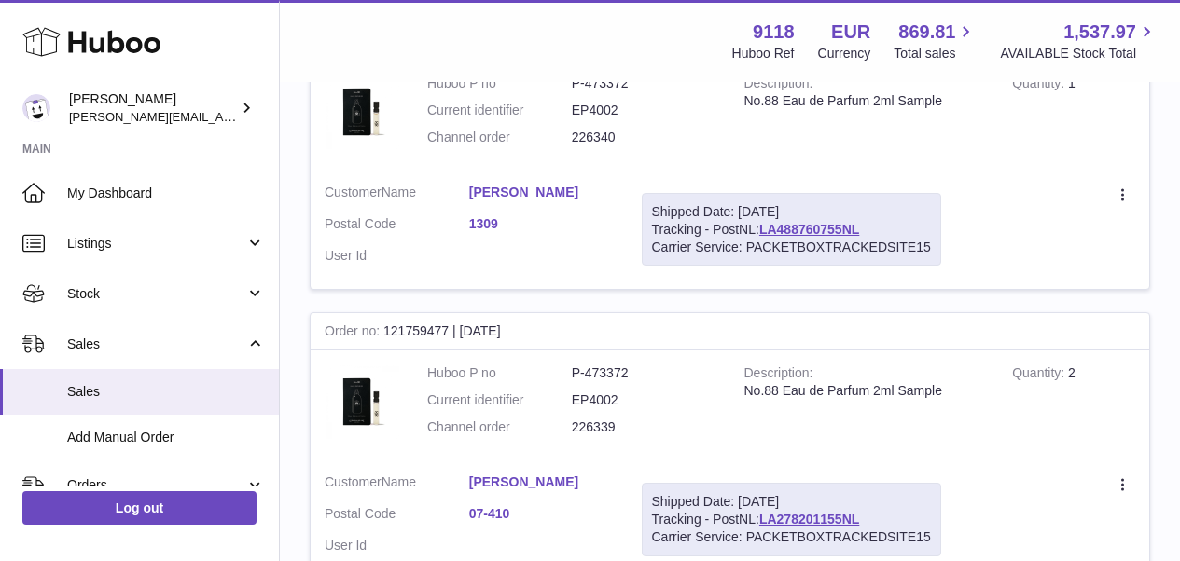
scroll to position [373, 0]
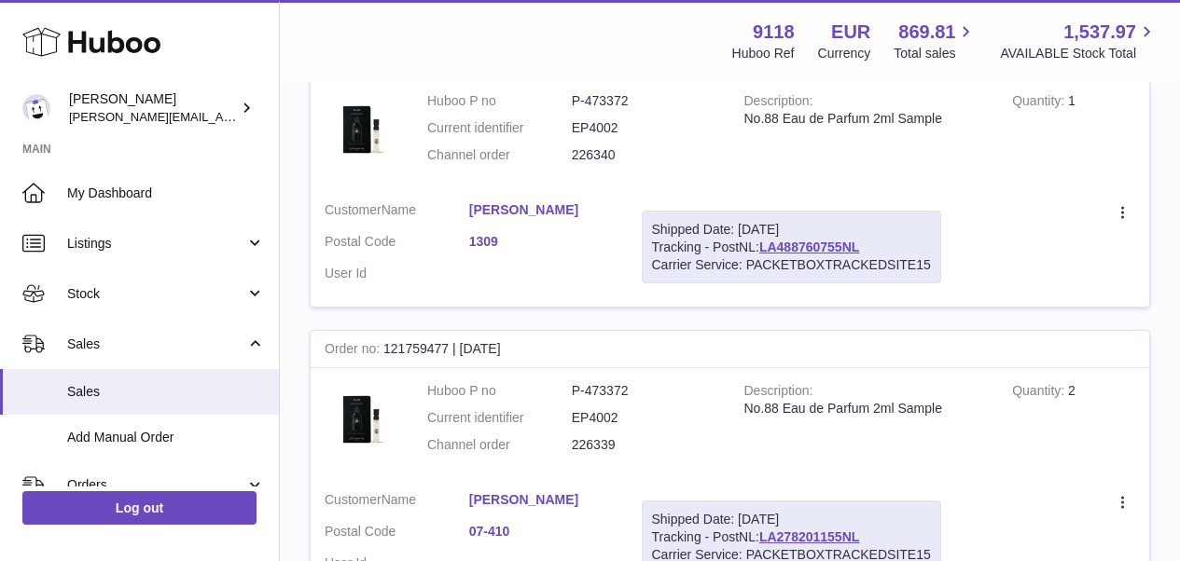
click at [503, 206] on link "Maksim Dimitrov" at bounding box center [541, 210] width 145 height 18
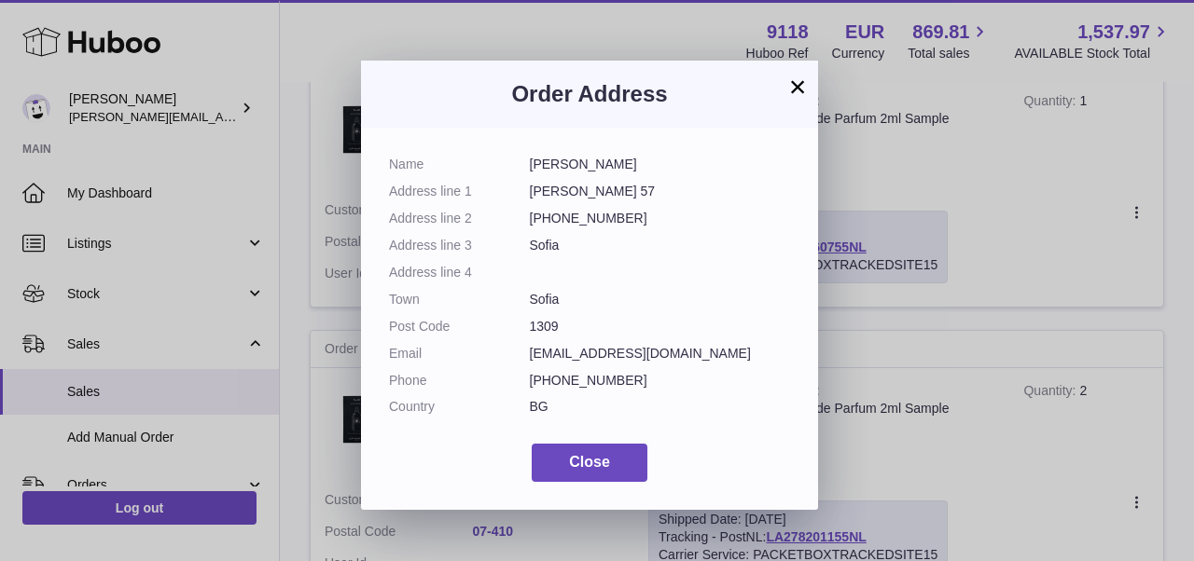
click at [803, 89] on button "×" at bounding box center [797, 87] width 22 height 22
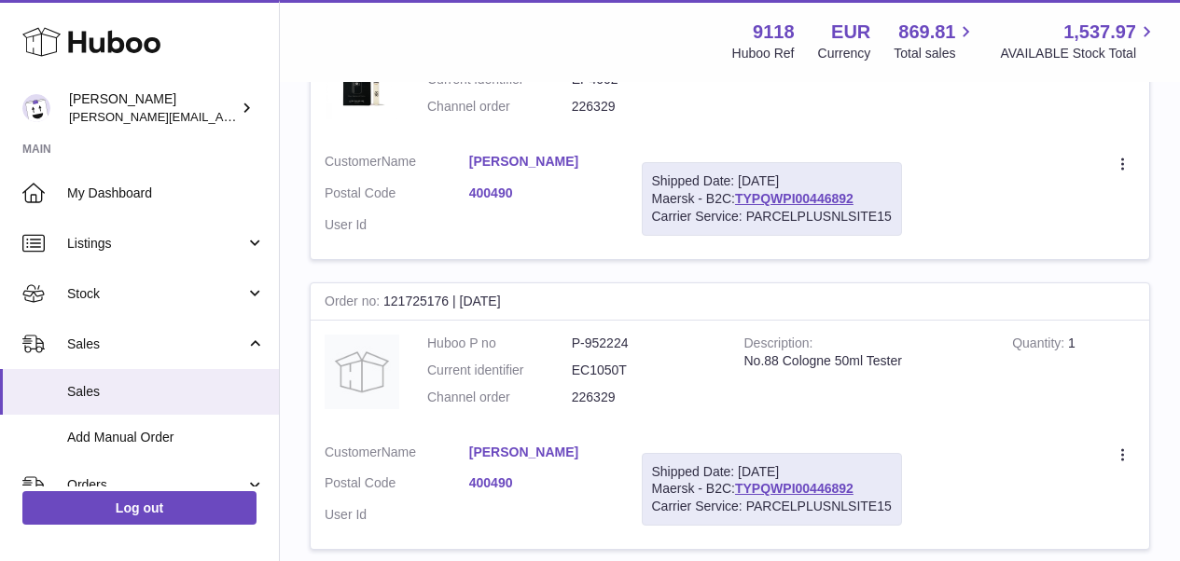
scroll to position [2896, 0]
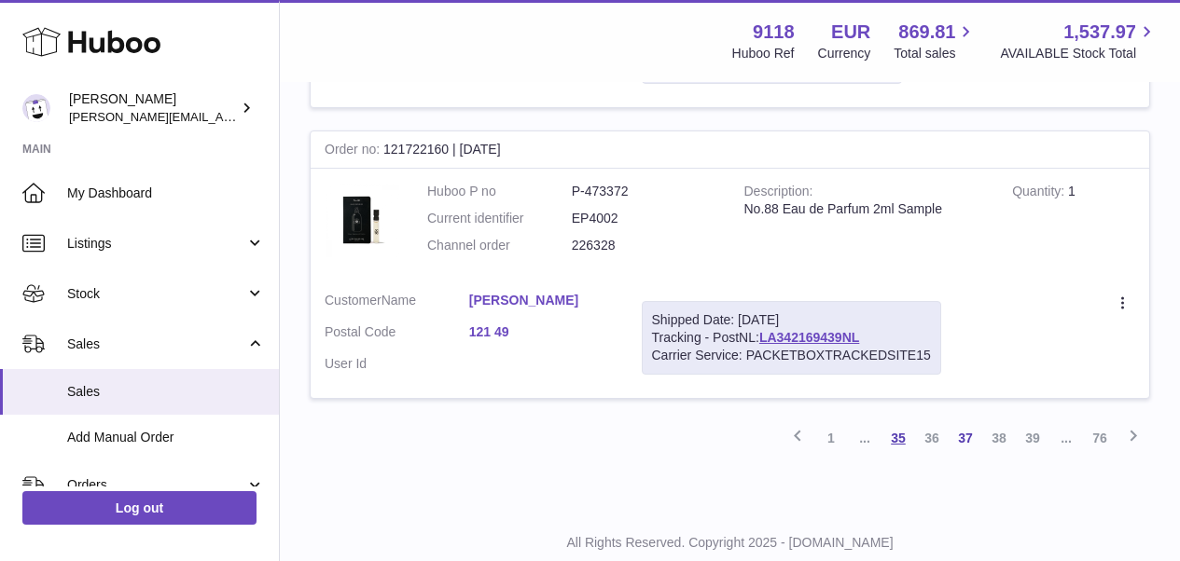
click at [897, 422] on link "35" at bounding box center [898, 439] width 34 height 34
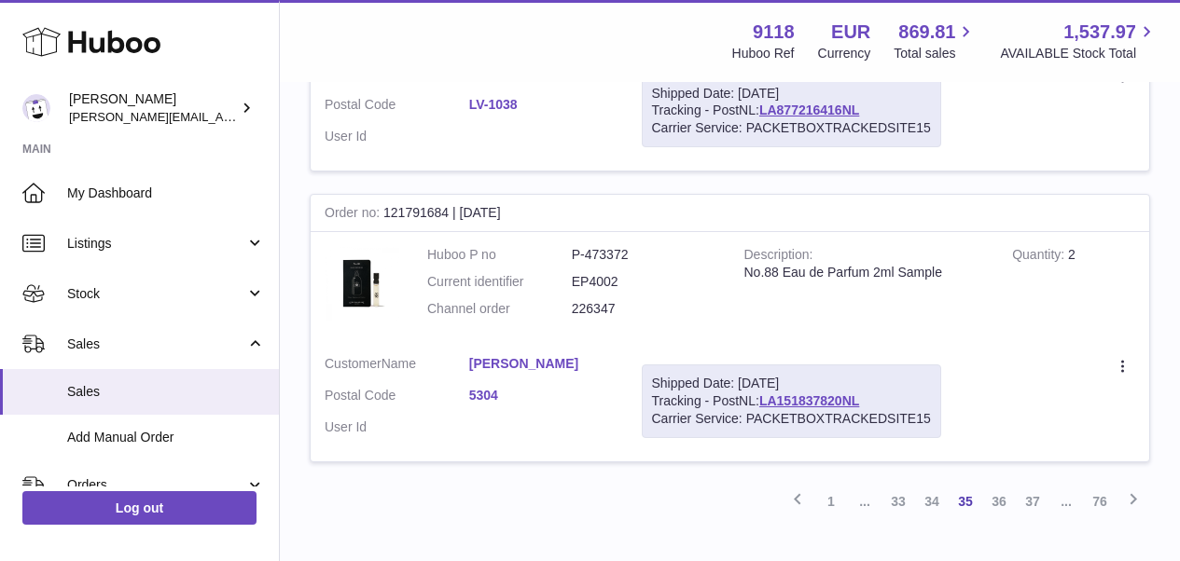
scroll to position [2896, 0]
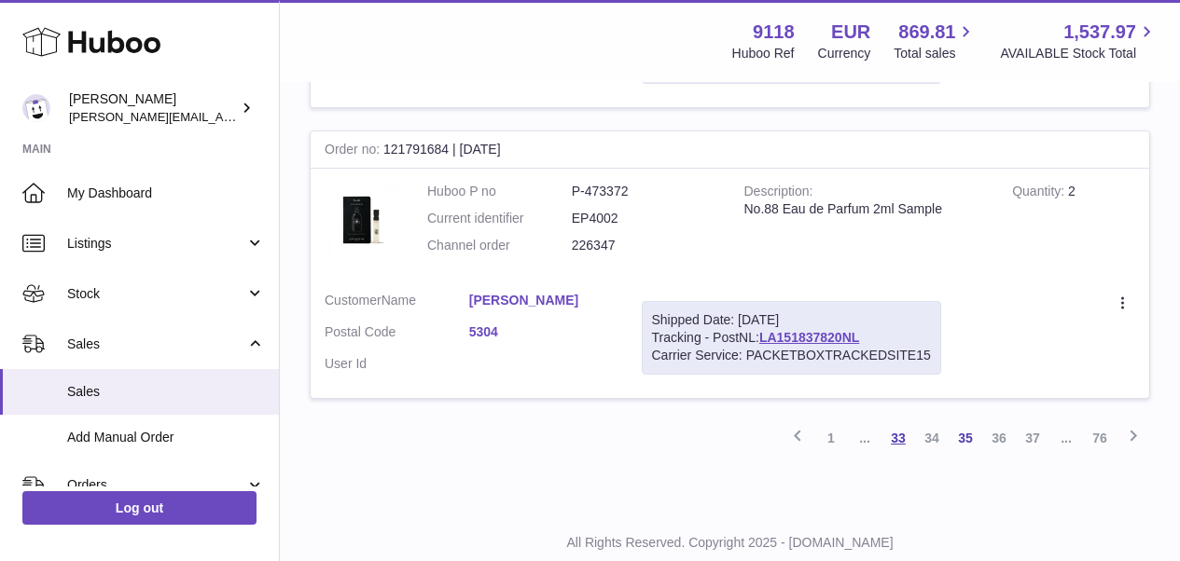
click at [899, 422] on link "33" at bounding box center [898, 439] width 34 height 34
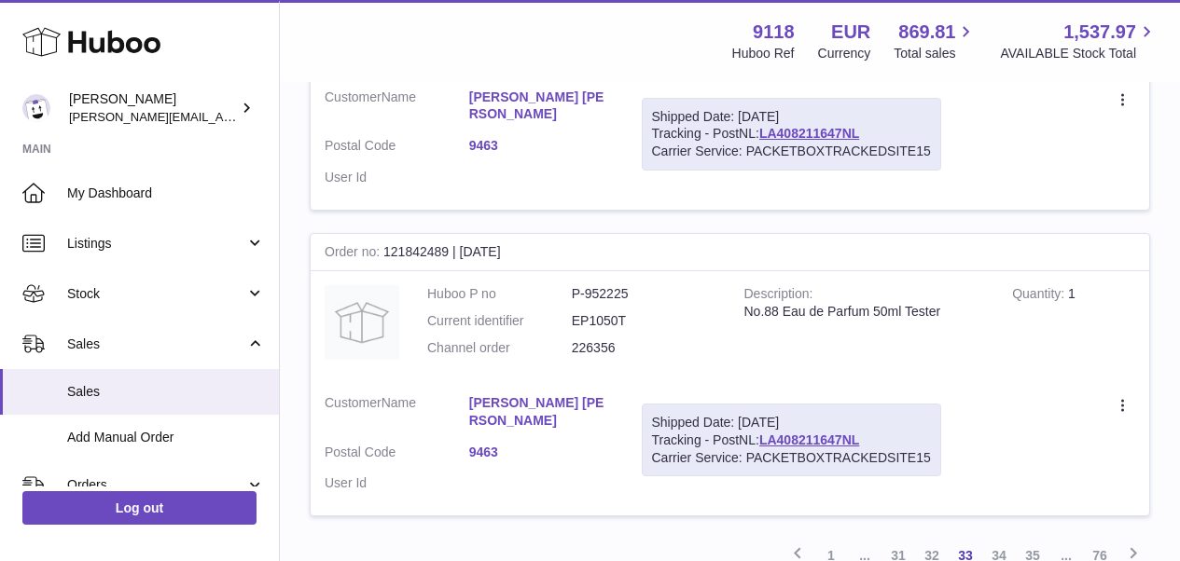
scroll to position [2985, 0]
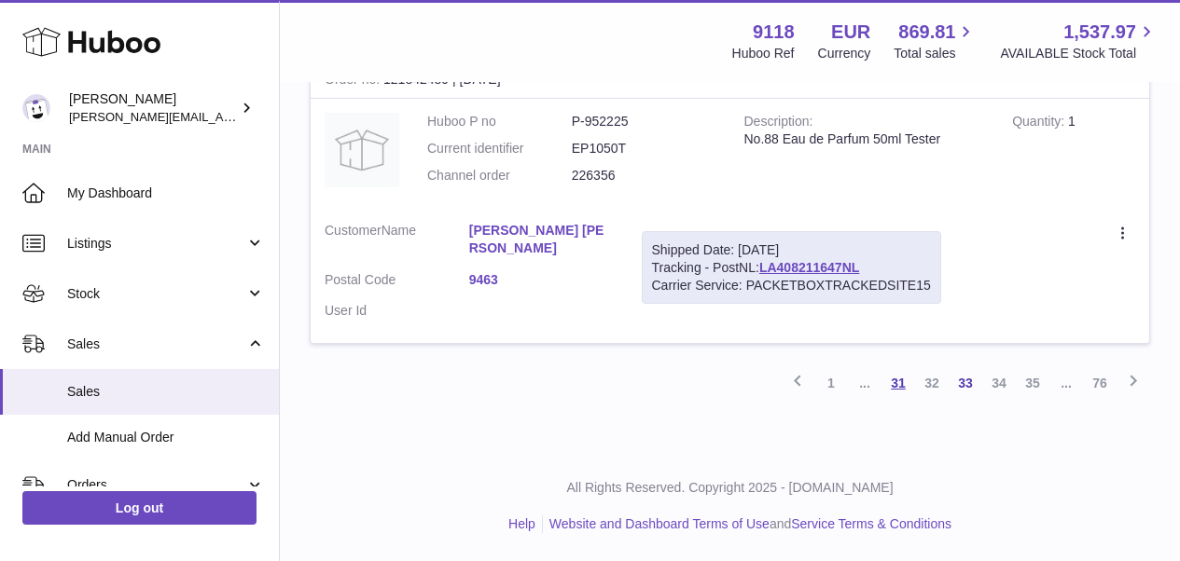
click at [894, 388] on link "31" at bounding box center [898, 384] width 34 height 34
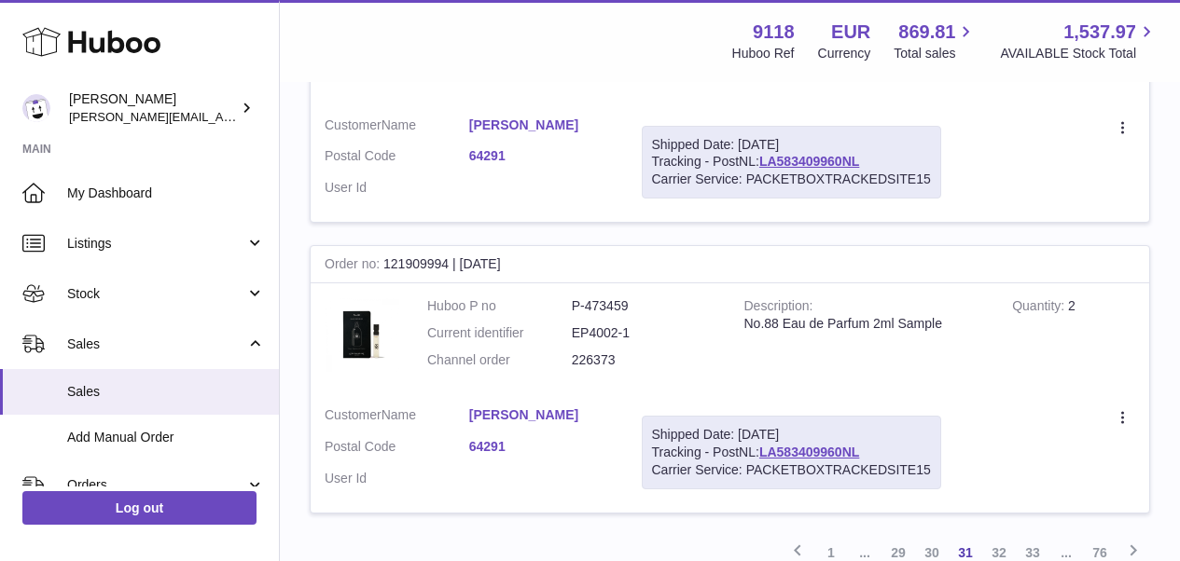
scroll to position [2926, 0]
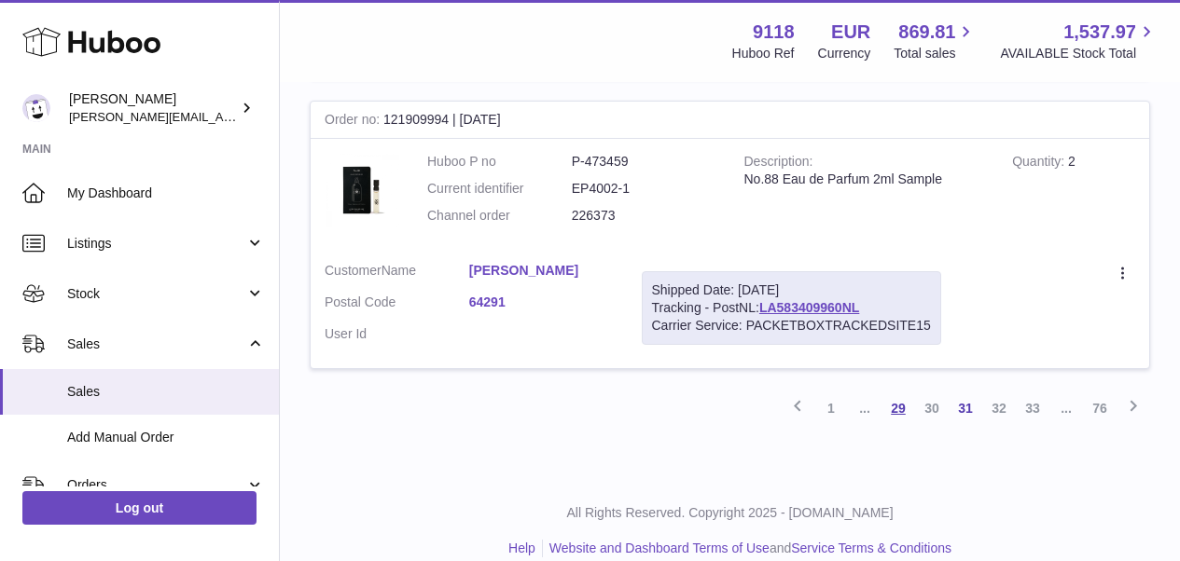
click at [895, 392] on link "29" at bounding box center [898, 409] width 34 height 34
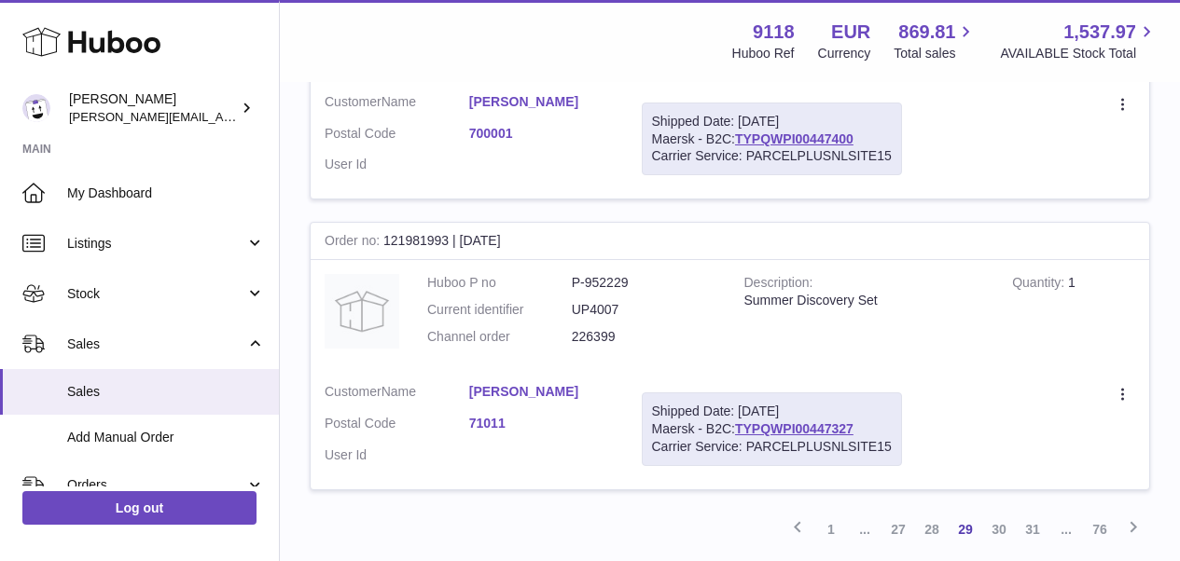
scroll to position [2911, 0]
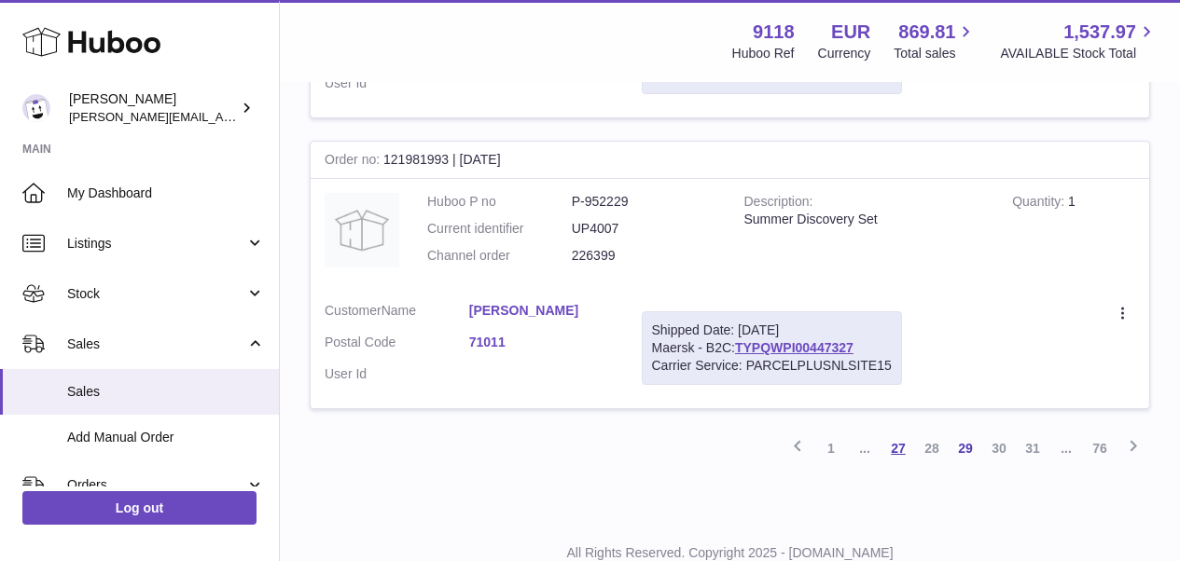
click at [901, 432] on link "27" at bounding box center [898, 449] width 34 height 34
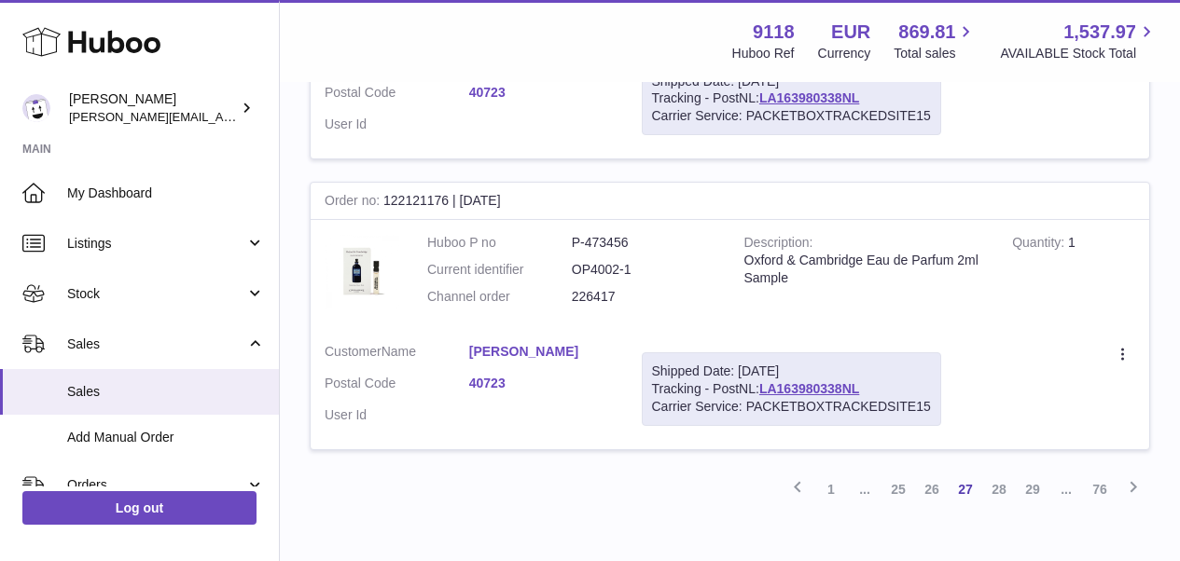
scroll to position [2890, 0]
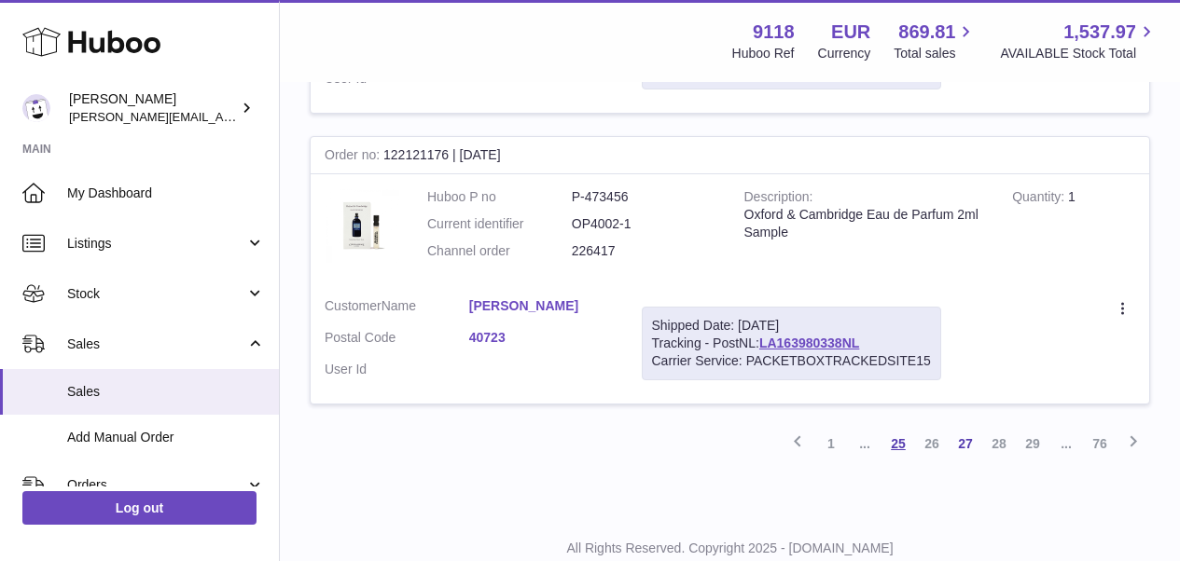
click at [901, 427] on link "25" at bounding box center [898, 444] width 34 height 34
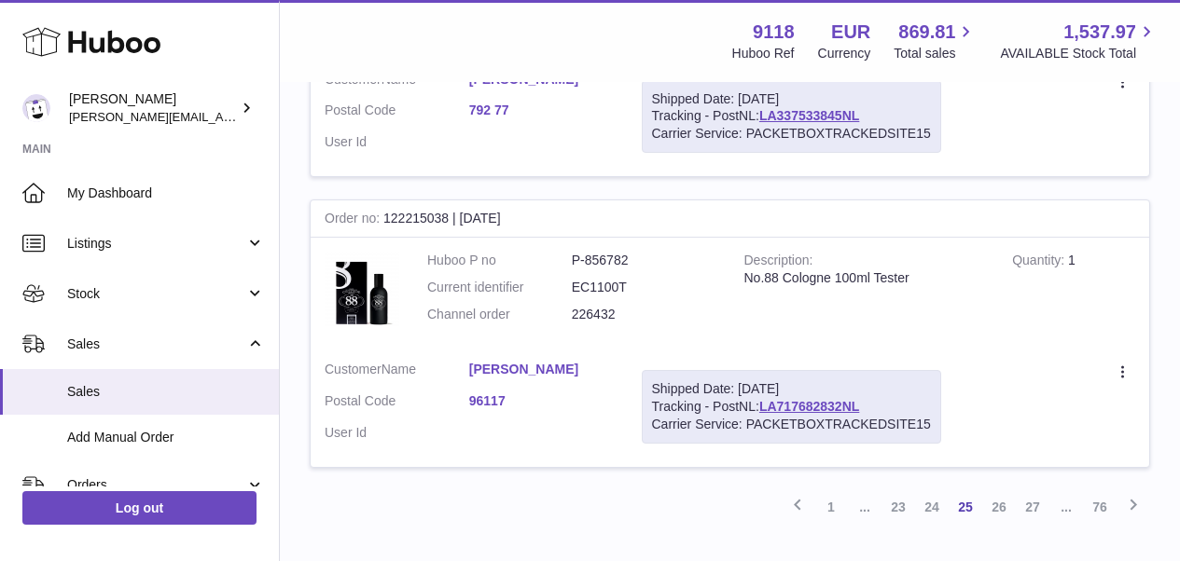
scroll to position [2896, 0]
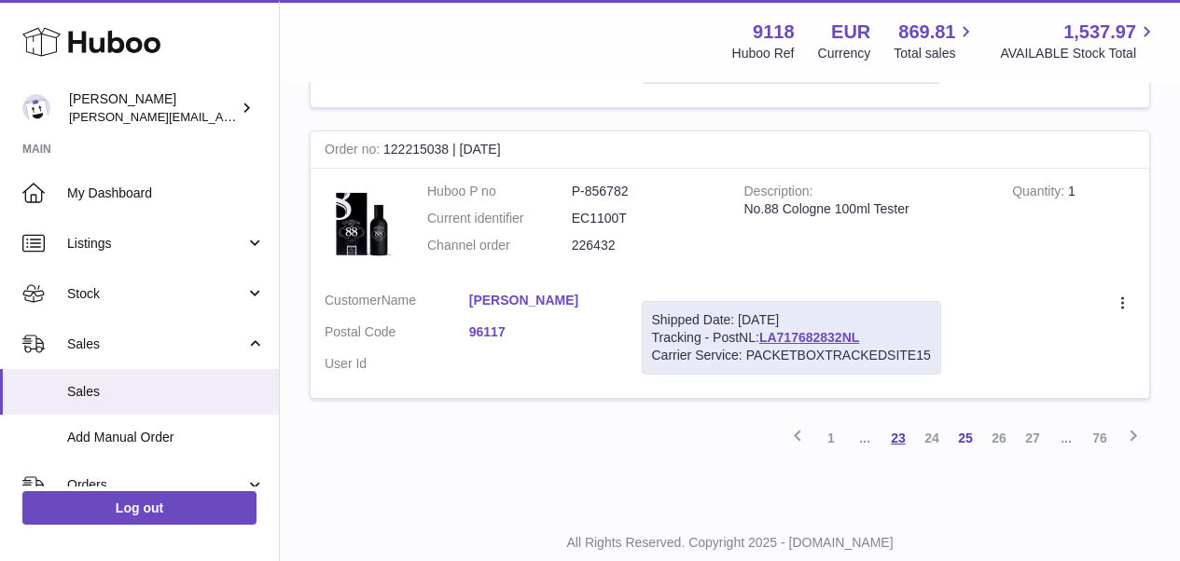
click at [903, 422] on link "23" at bounding box center [898, 439] width 34 height 34
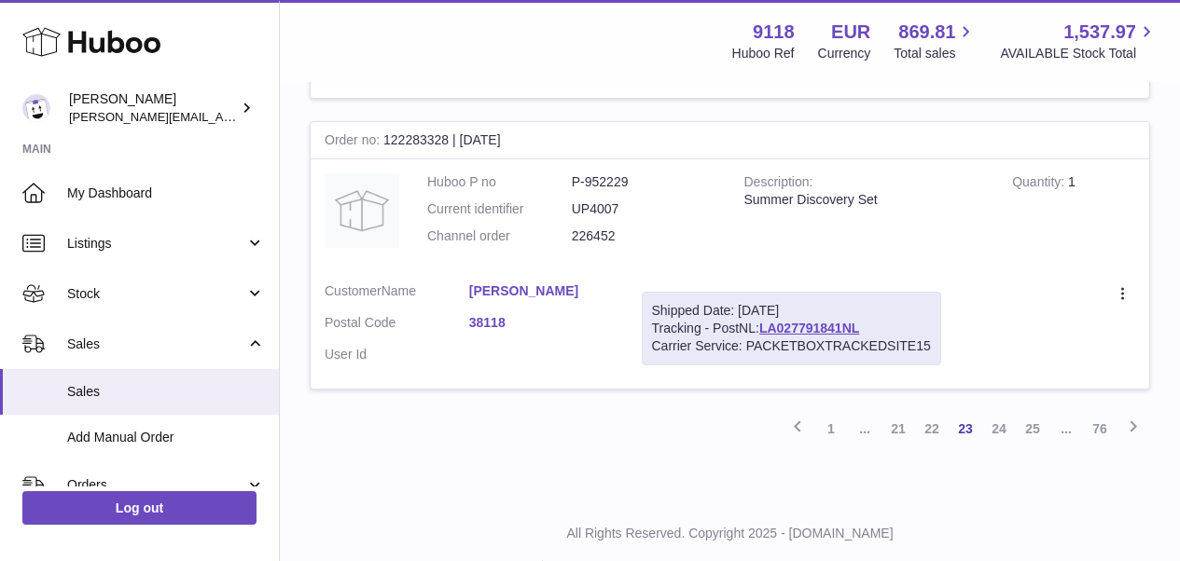
scroll to position [2911, 0]
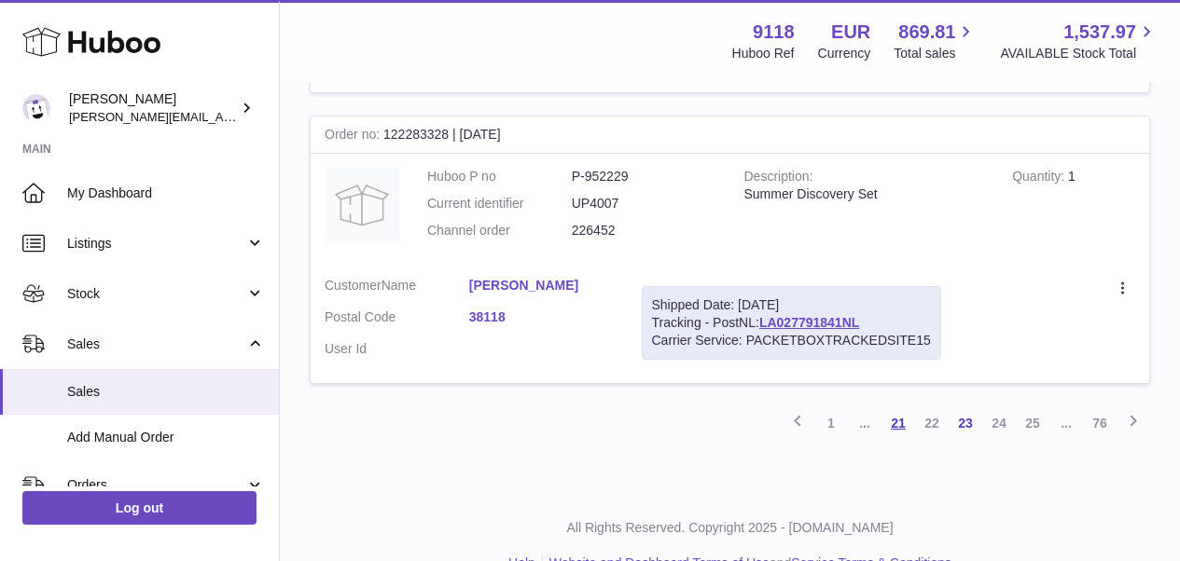
click at [902, 407] on link "21" at bounding box center [898, 424] width 34 height 34
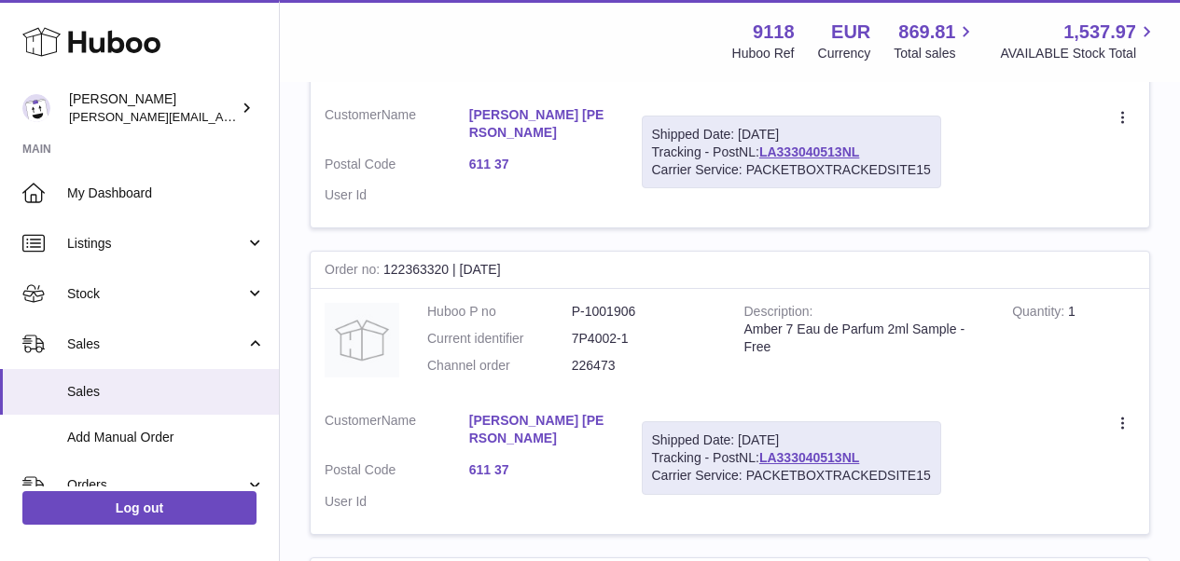
scroll to position [2956, 0]
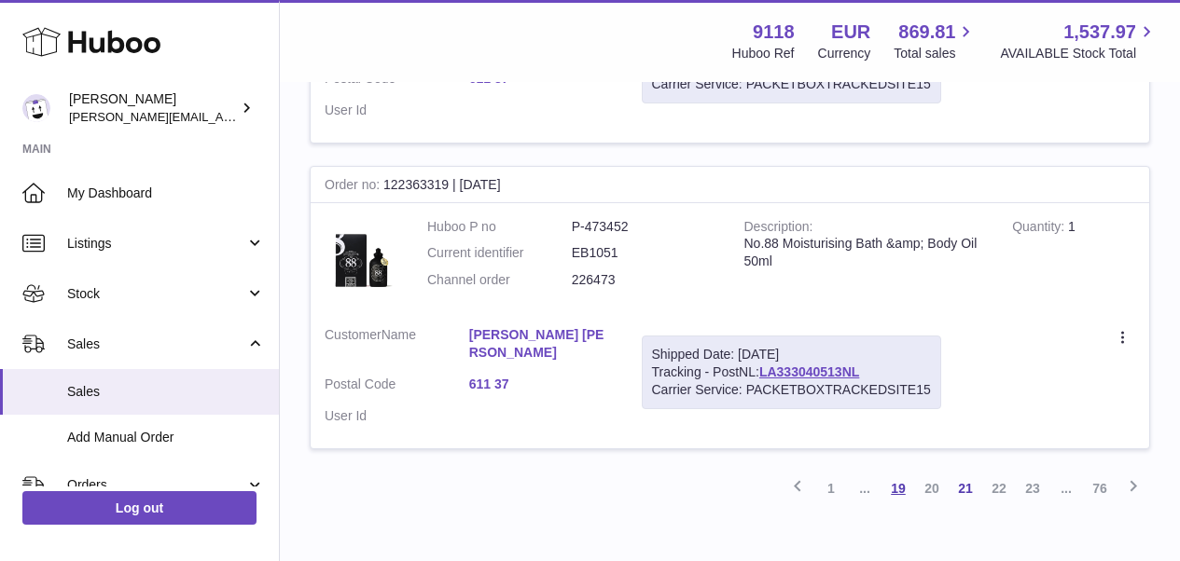
click at [890, 472] on link "19" at bounding box center [898, 489] width 34 height 34
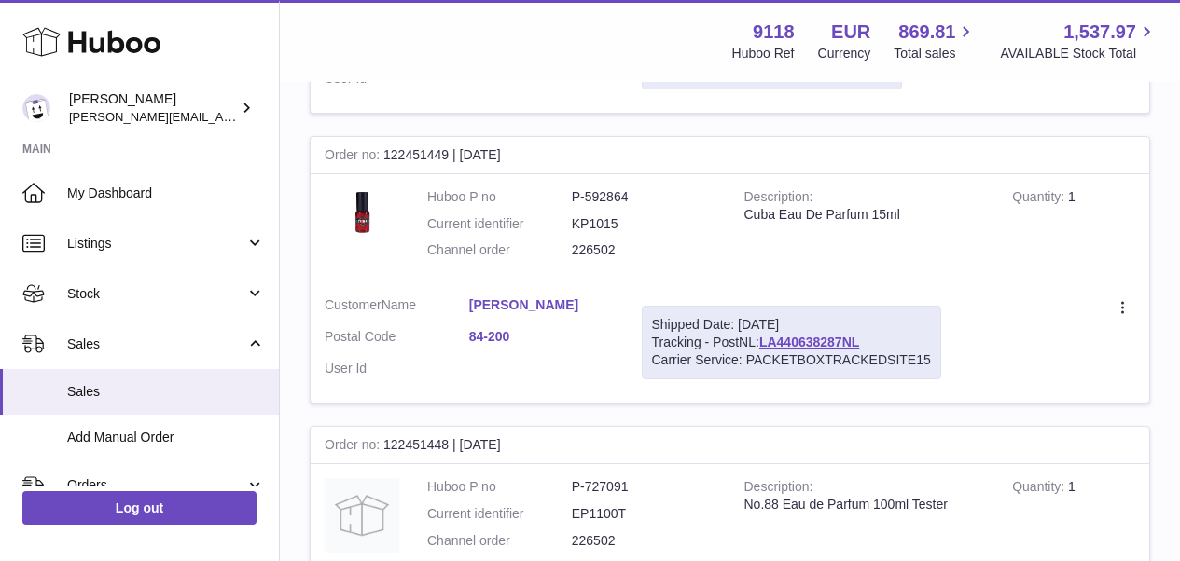
scroll to position [2896, 0]
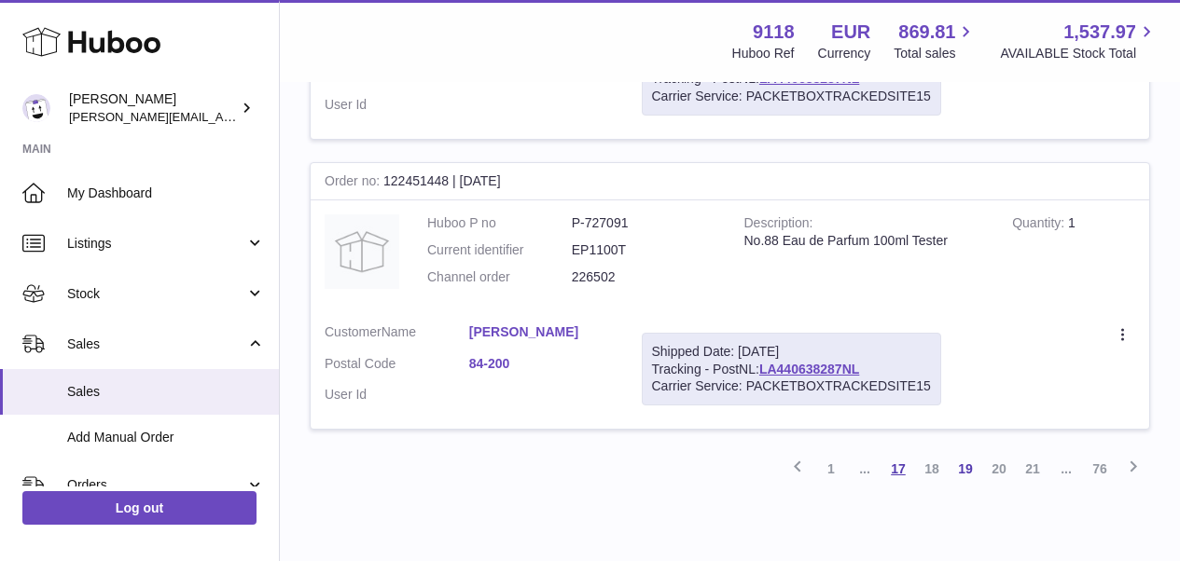
click at [901, 452] on link "17" at bounding box center [898, 469] width 34 height 34
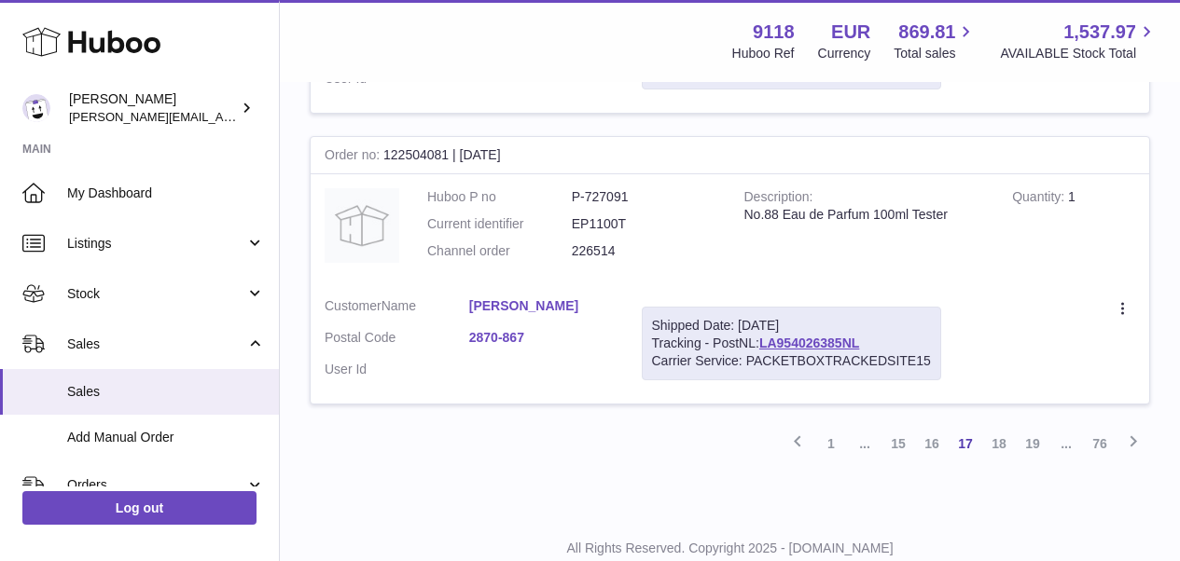
scroll to position [2896, 0]
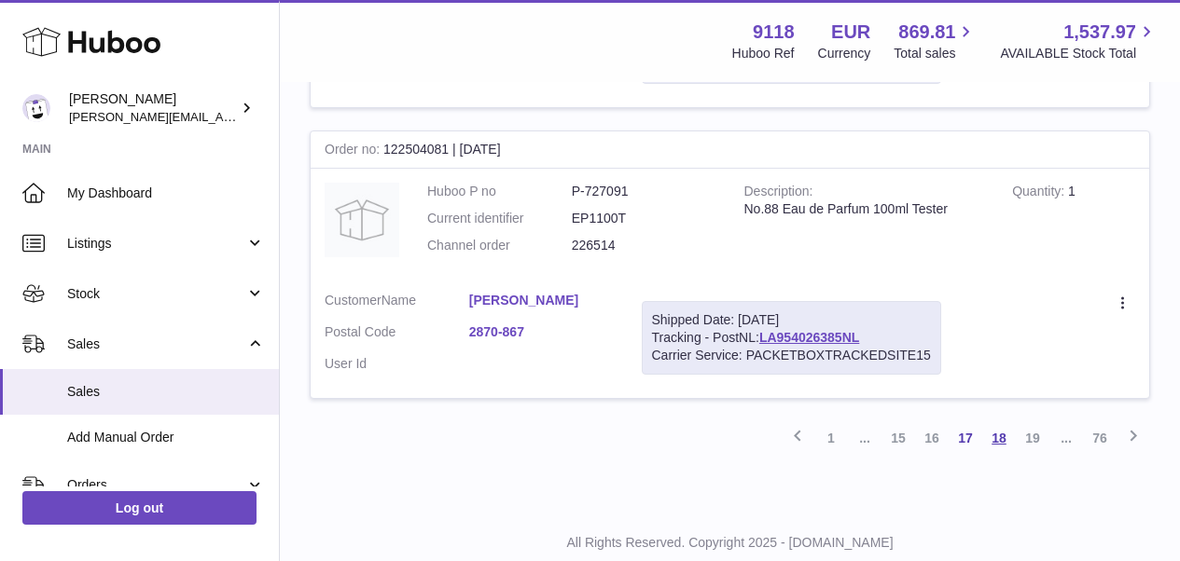
click at [1004, 422] on link "18" at bounding box center [999, 439] width 34 height 34
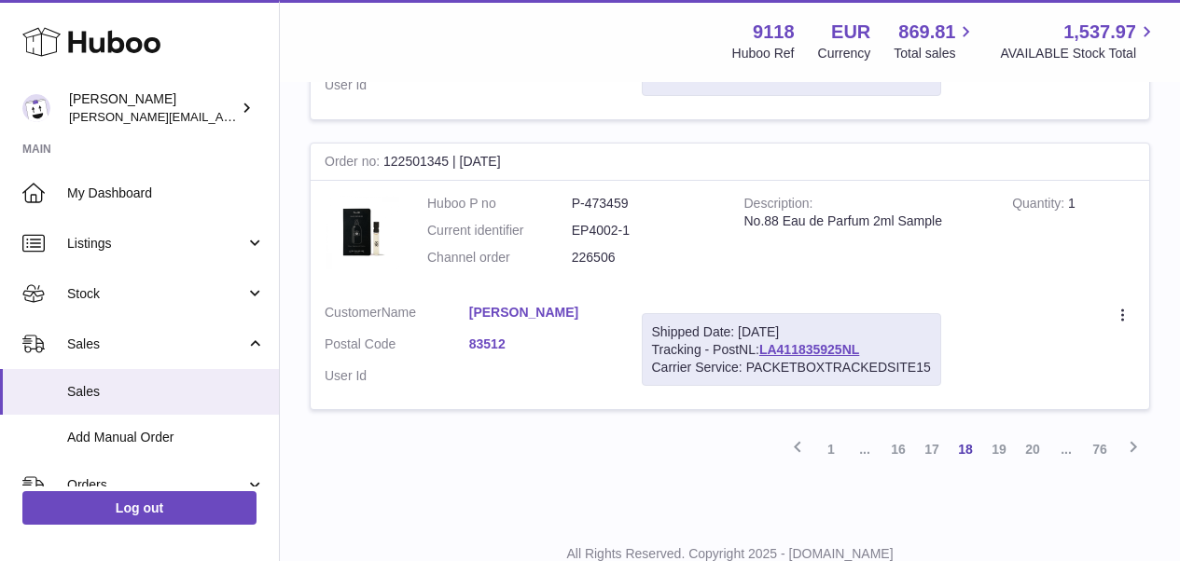
scroll to position [2911, 0]
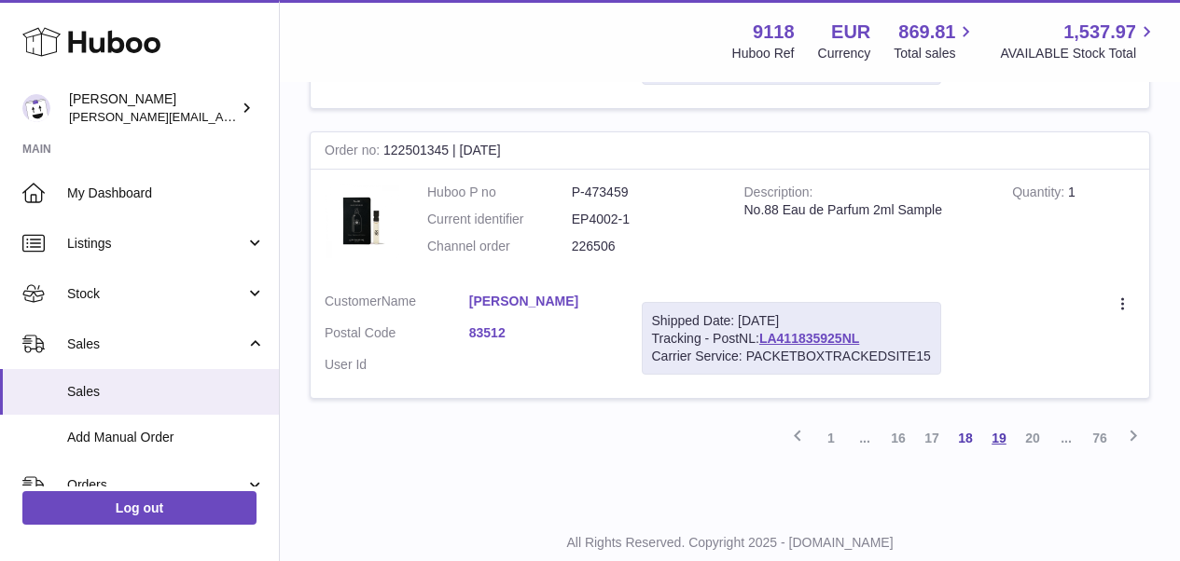
click at [1001, 422] on link "19" at bounding box center [999, 439] width 34 height 34
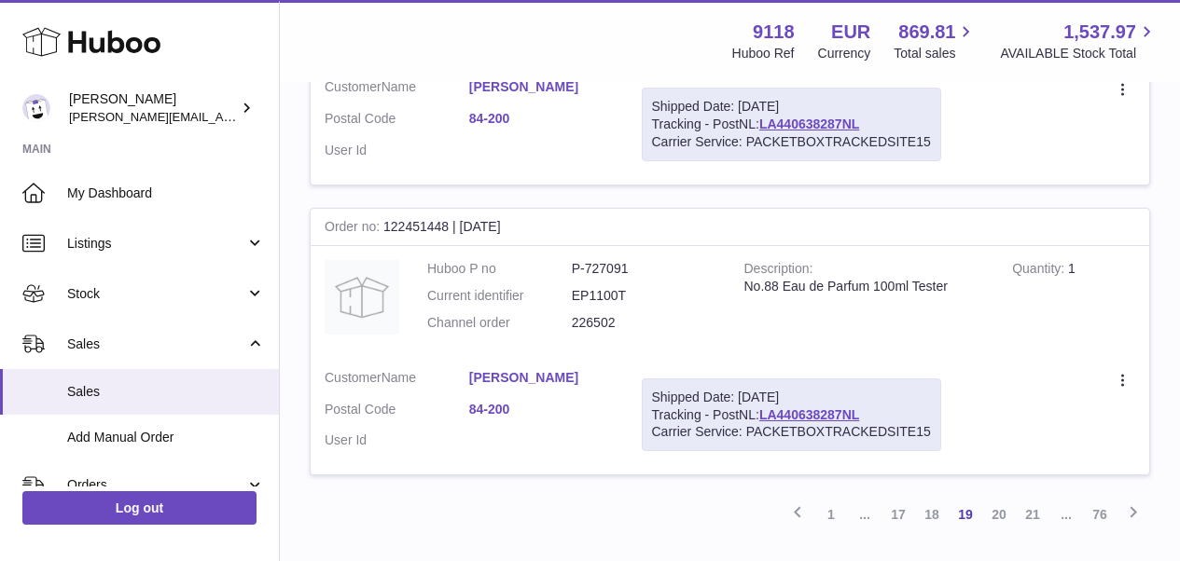
scroll to position [2896, 0]
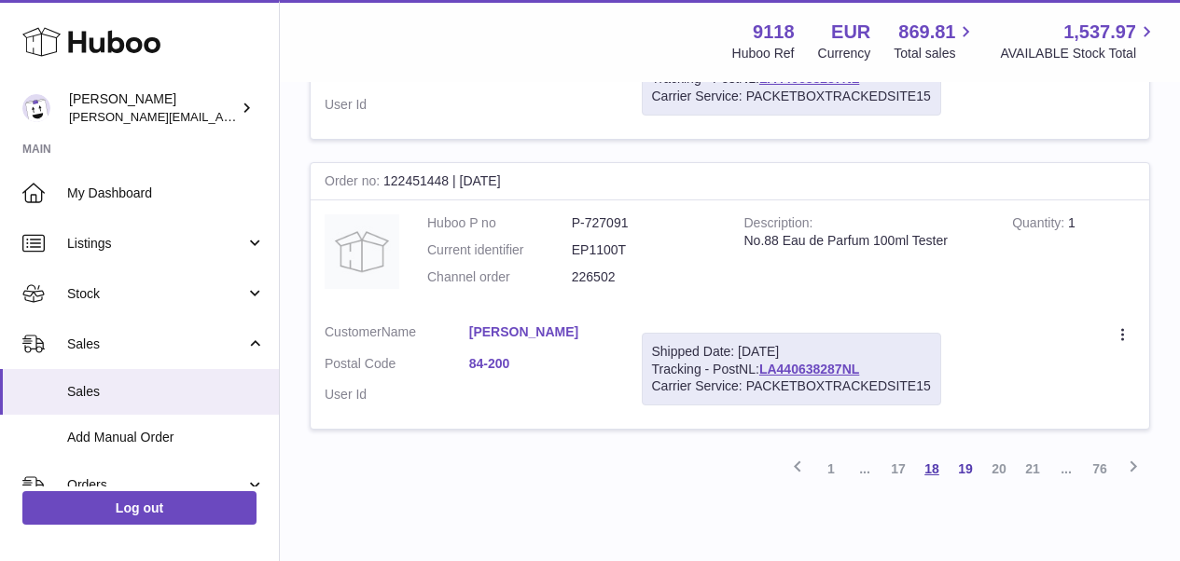
click at [933, 452] on link "18" at bounding box center [932, 469] width 34 height 34
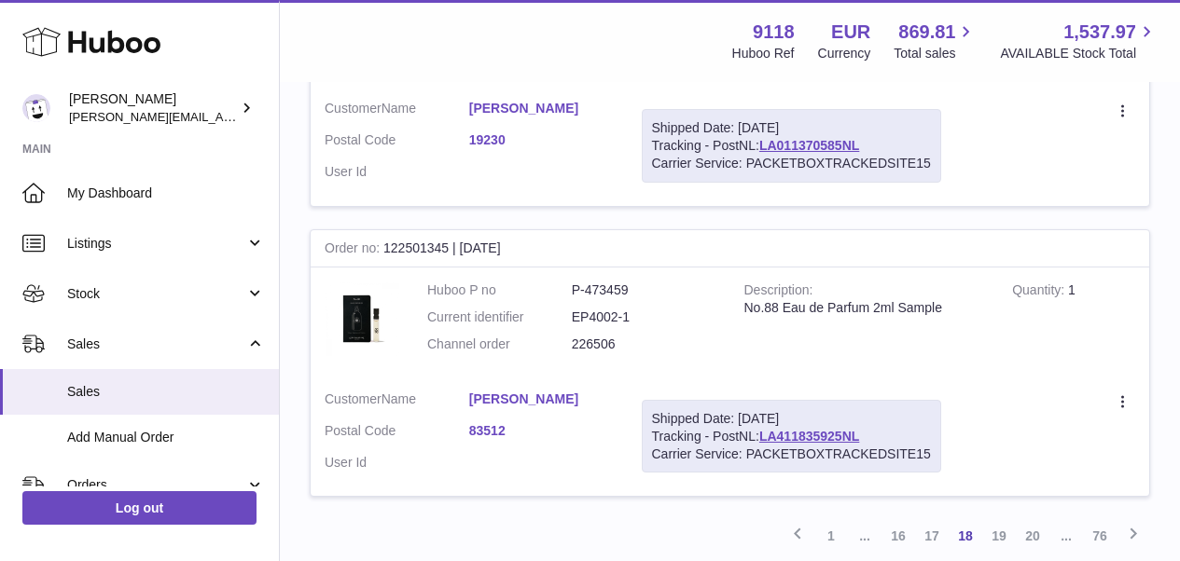
scroll to position [2911, 0]
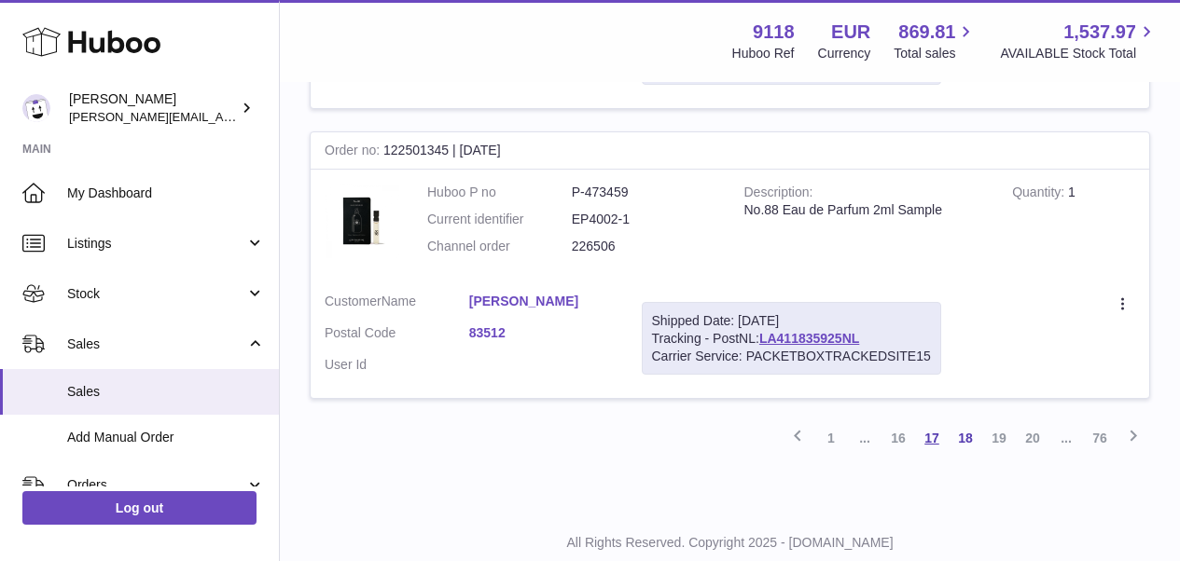
click at [935, 422] on link "17" at bounding box center [932, 439] width 34 height 34
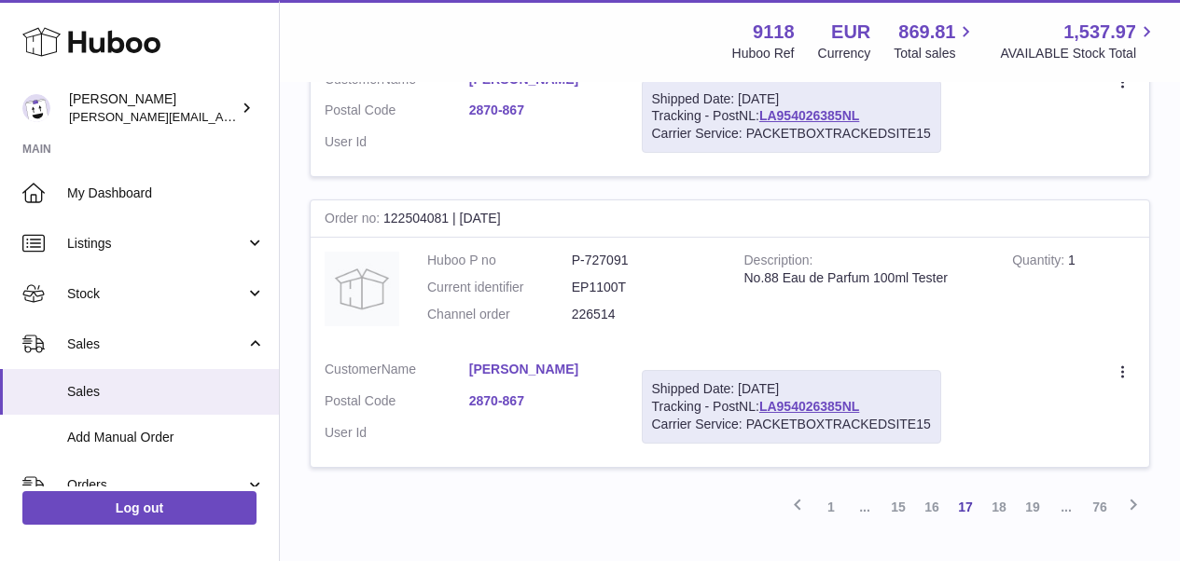
scroll to position [2896, 0]
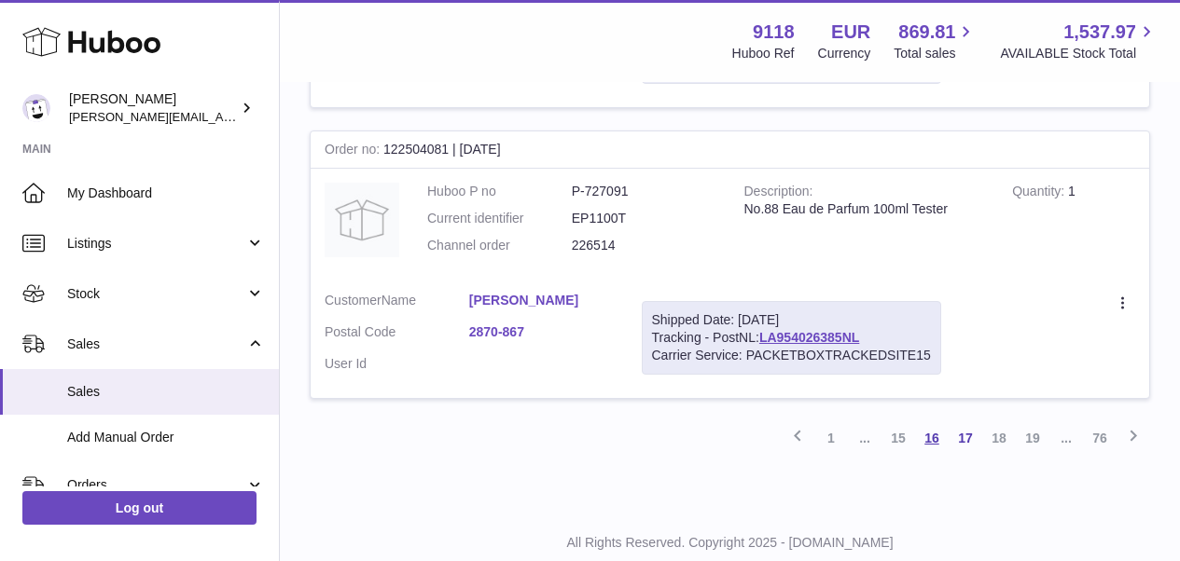
click at [935, 422] on link "16" at bounding box center [932, 439] width 34 height 34
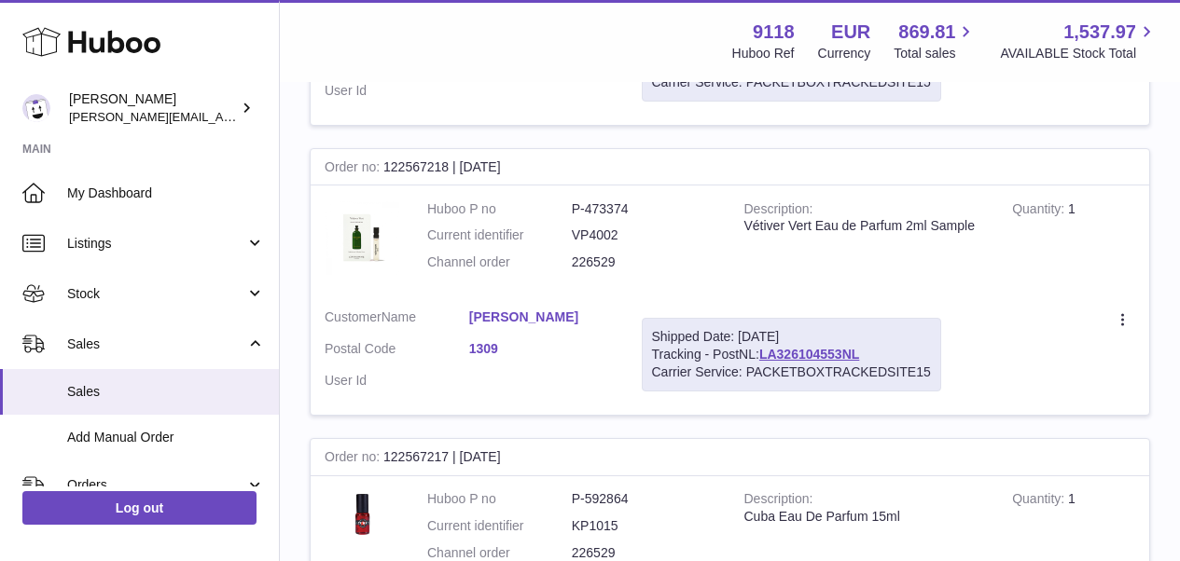
scroll to position [2333, 0]
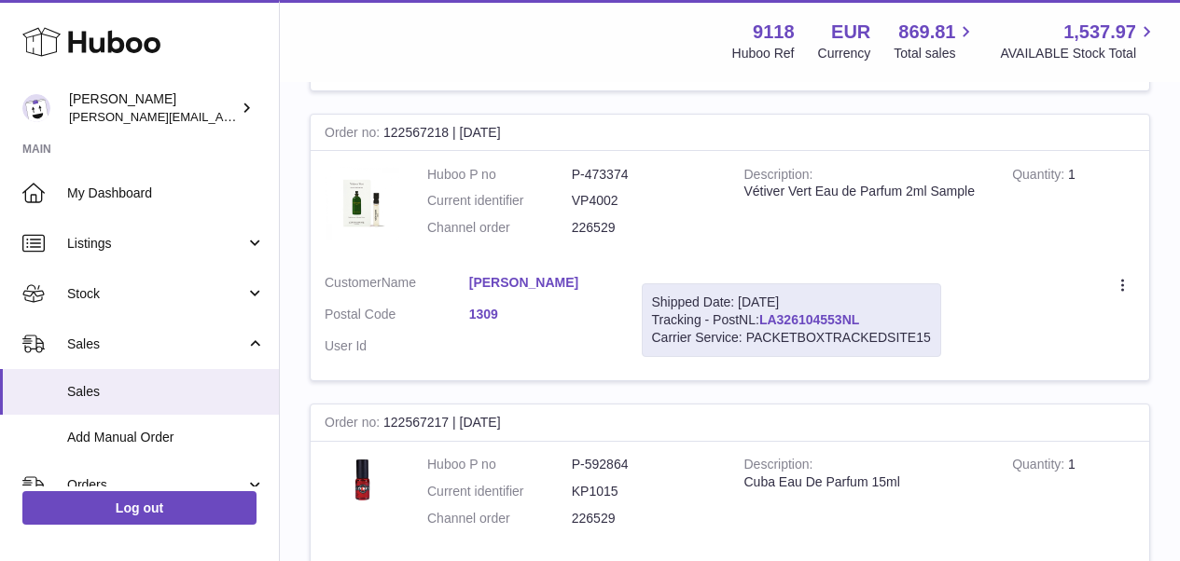
drag, startPoint x: 864, startPoint y: 278, endPoint x: 768, endPoint y: 282, distance: 96.1
click at [768, 284] on div "Shipped Date: 11th Aug 2025 Tracking - PostNL: LA326104553NL Carrier Service: P…" at bounding box center [791, 321] width 299 height 74
click at [876, 284] on div "Shipped Date: 11th Aug 2025 Tracking - PostNL: LA326104553NL Carrier Service: P…" at bounding box center [791, 321] width 299 height 74
drag, startPoint x: 866, startPoint y: 278, endPoint x: 763, endPoint y: 281, distance: 102.6
click at [763, 284] on div "Shipped Date: 11th Aug 2025 Tracking - PostNL: LA326104553NL Carrier Service: P…" at bounding box center [791, 321] width 299 height 74
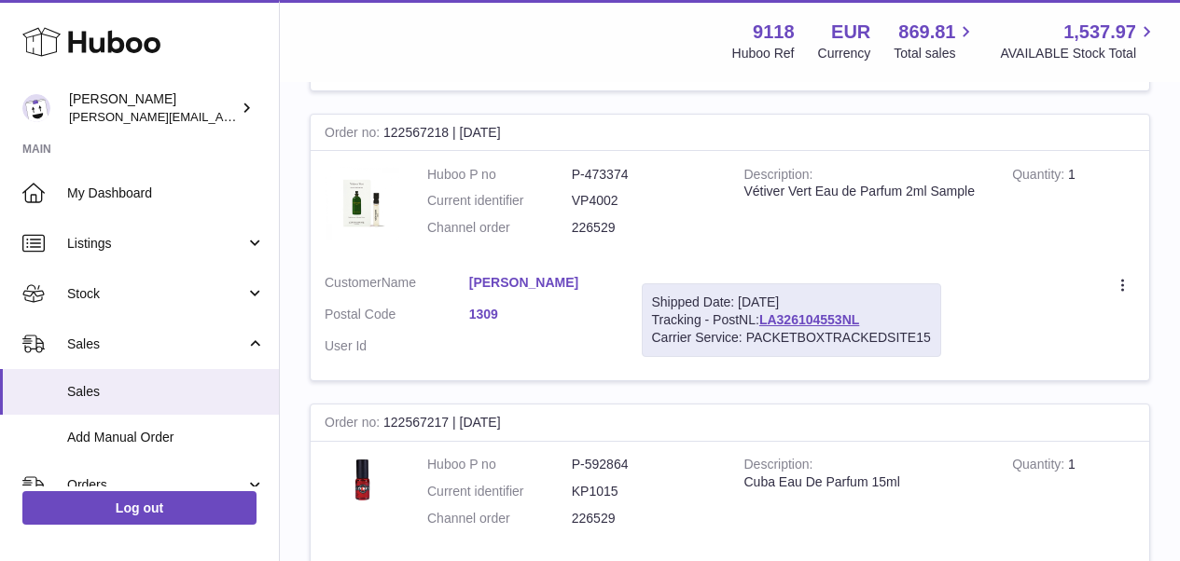
copy link "LA326104553NL"
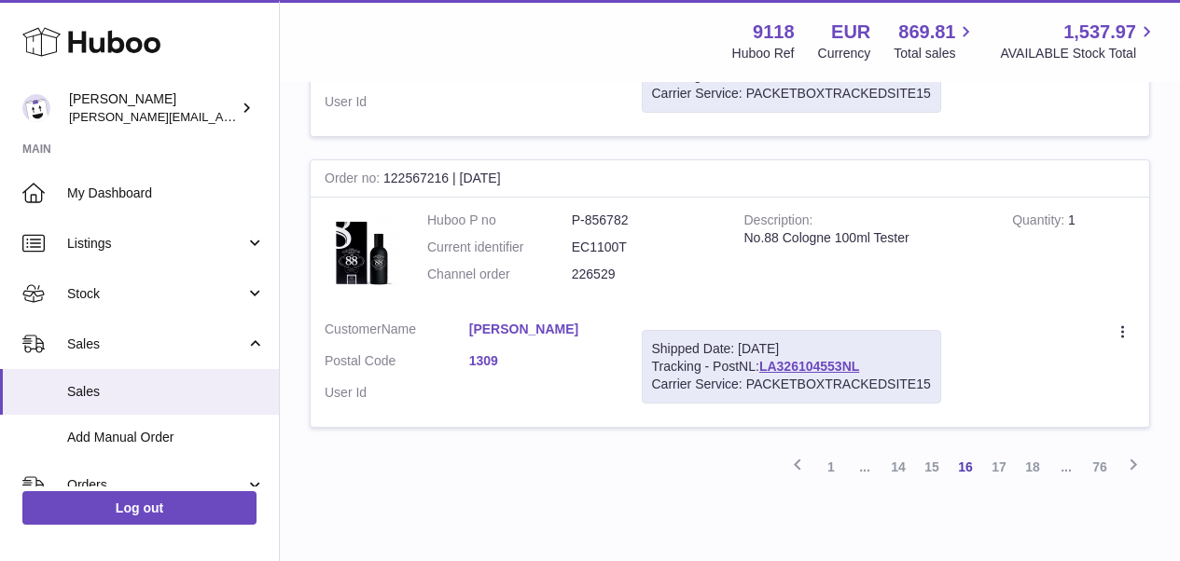
scroll to position [2873, 0]
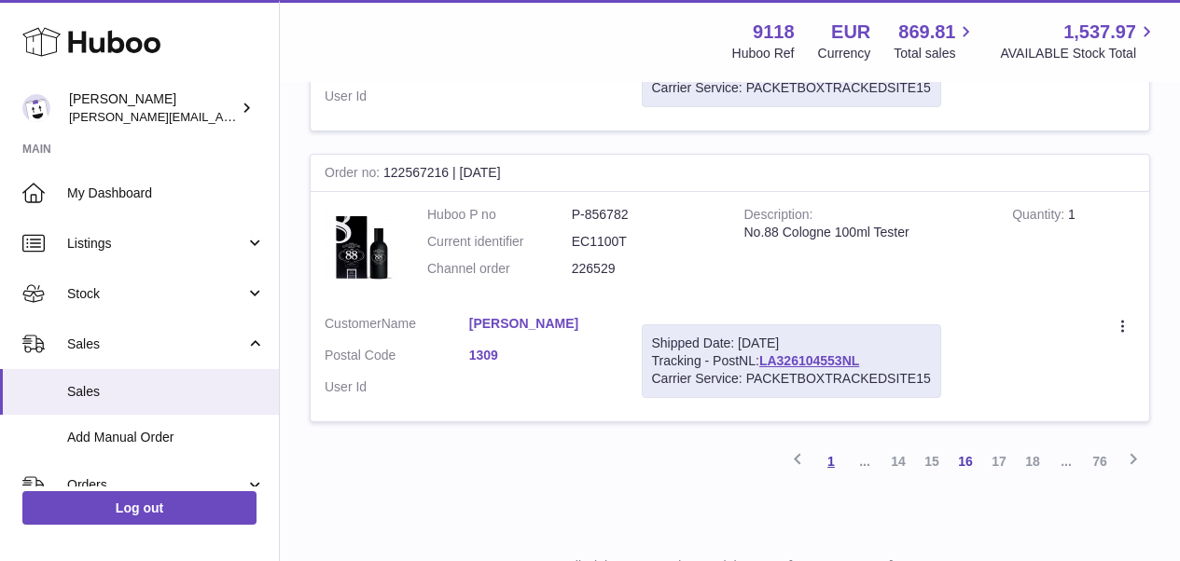
click at [832, 445] on link "1" at bounding box center [831, 462] width 34 height 34
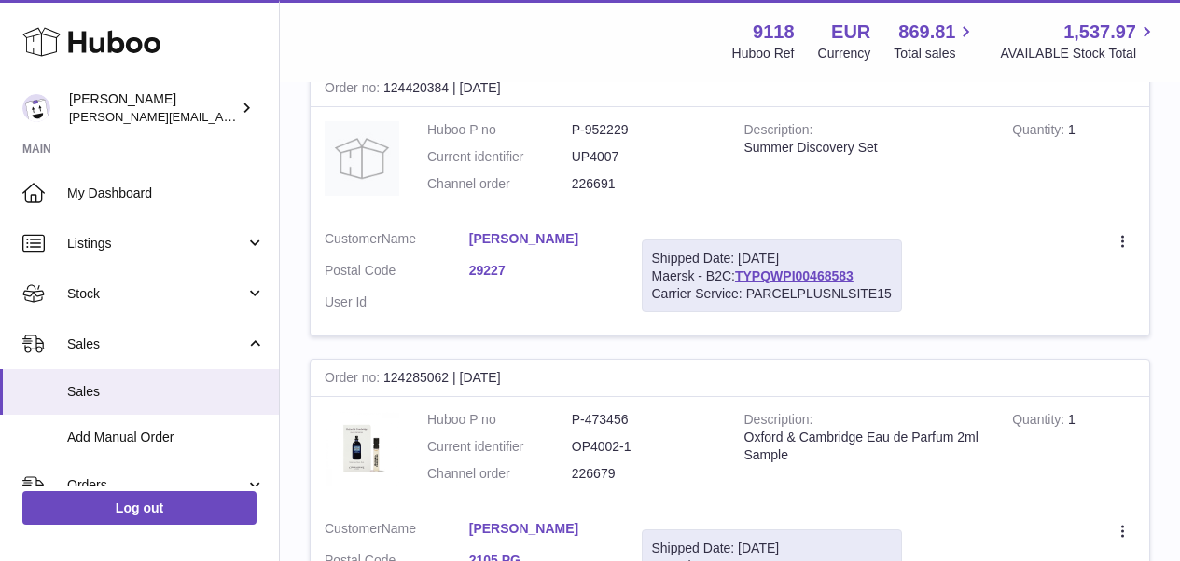
scroll to position [84, 0]
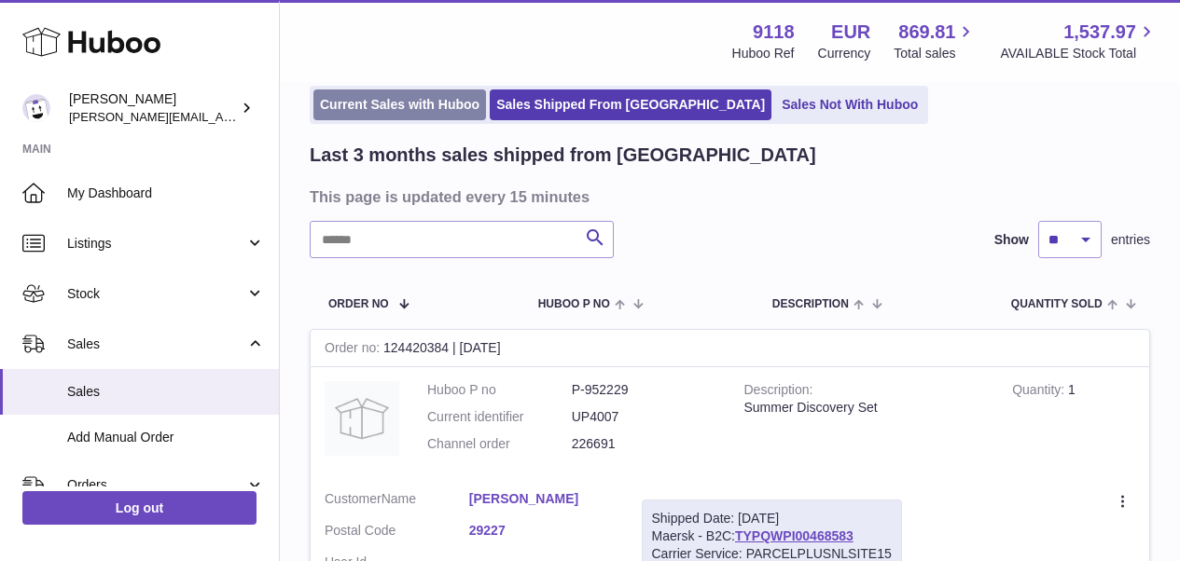
click at [465, 109] on link "Current Sales with Huboo" at bounding box center [399, 105] width 173 height 31
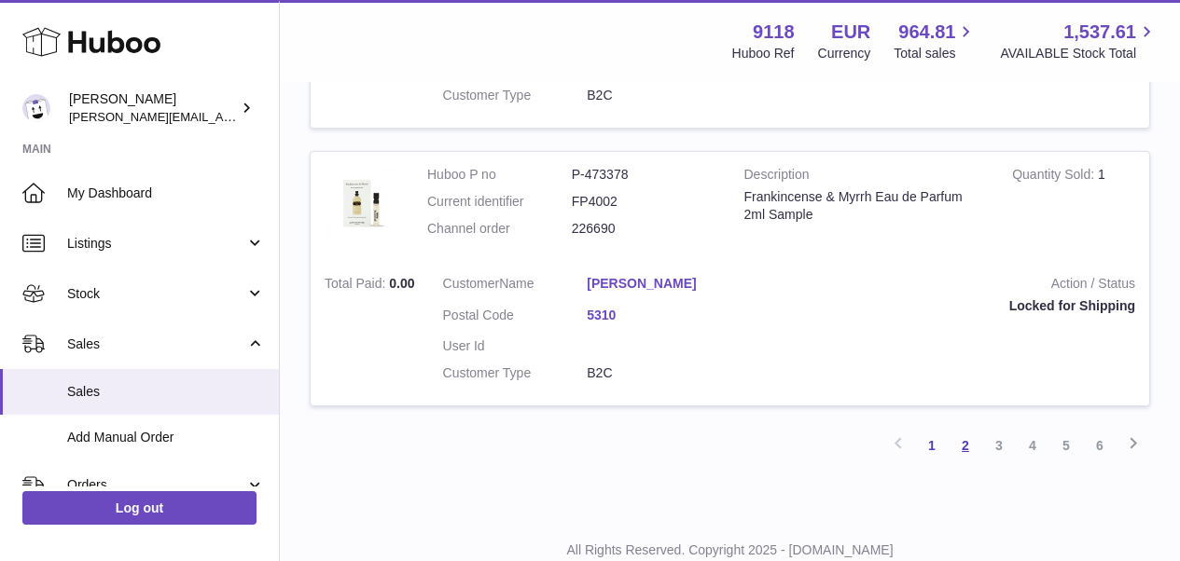
click at [971, 429] on link "2" at bounding box center [966, 446] width 34 height 34
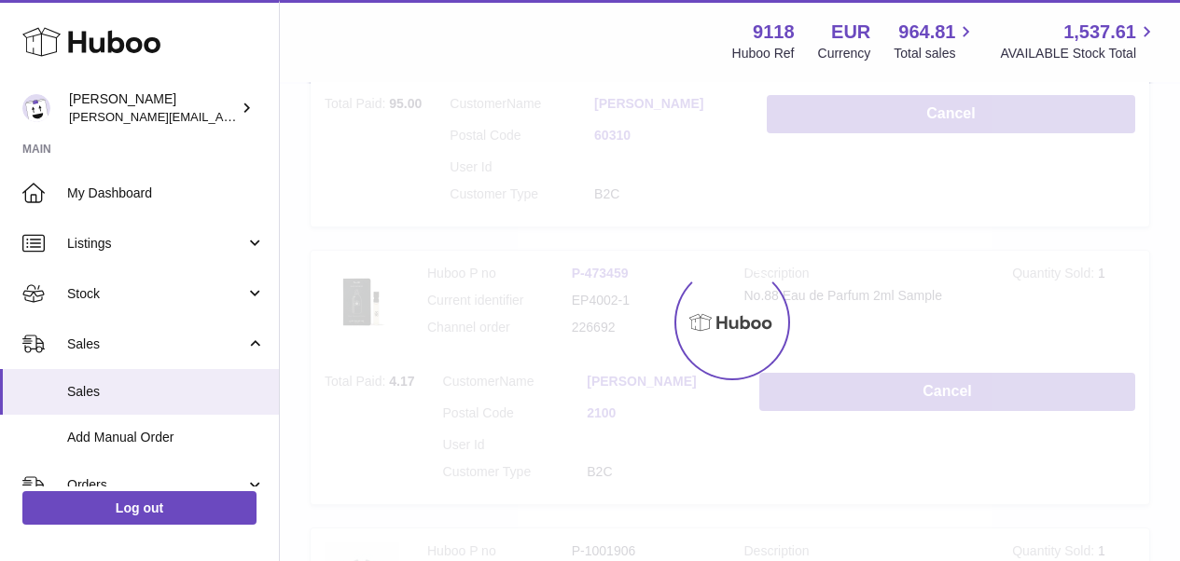
scroll to position [84, 0]
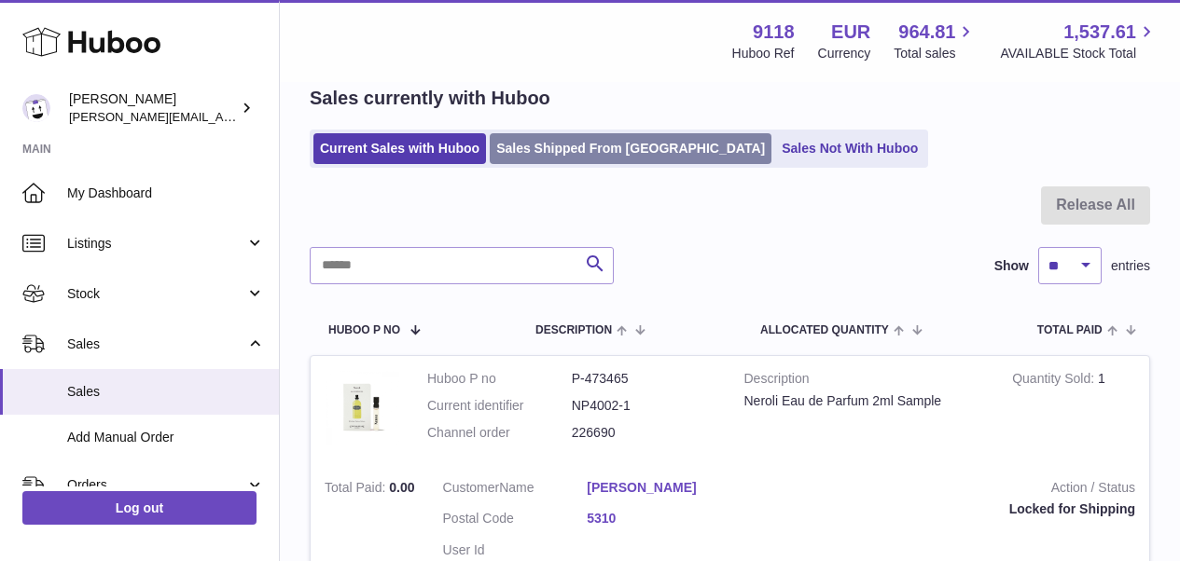
click at [620, 157] on link "Sales Shipped From [GEOGRAPHIC_DATA]" at bounding box center [631, 148] width 282 height 31
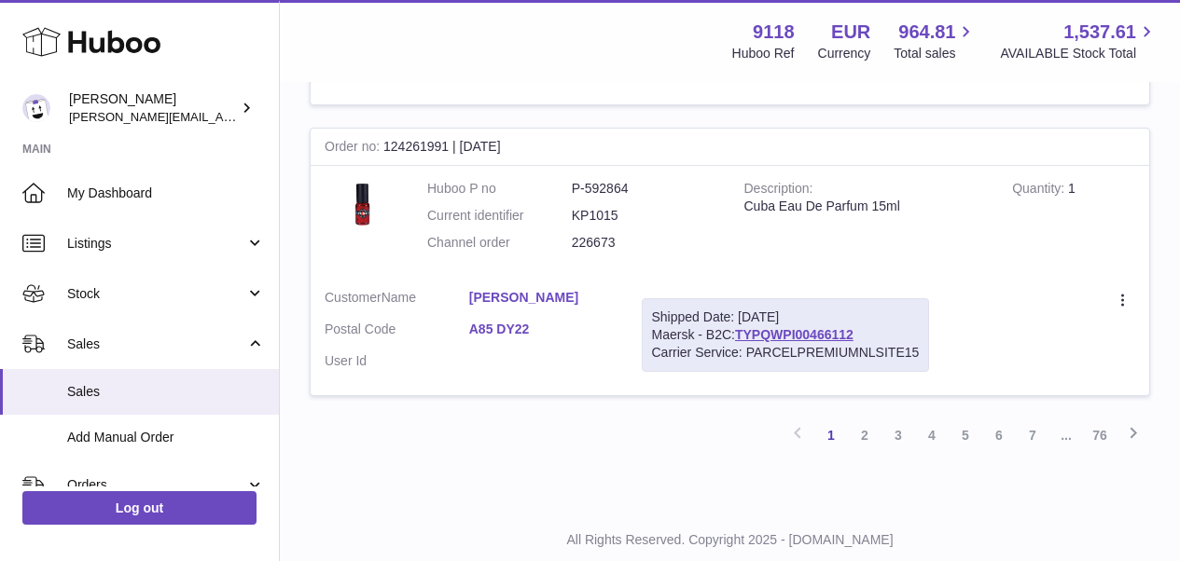
scroll to position [2976, 0]
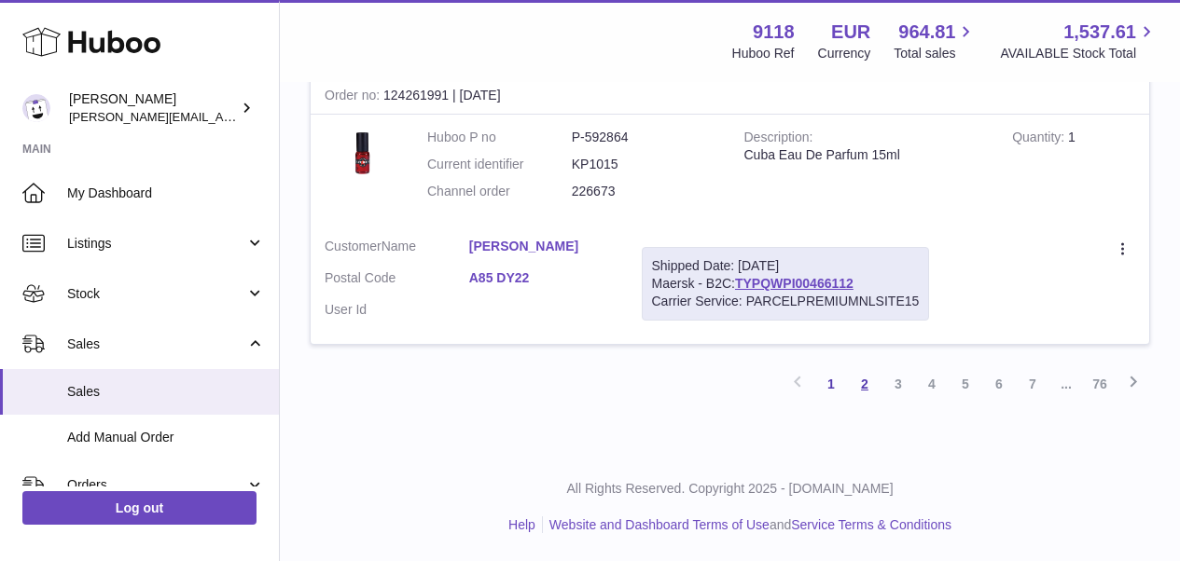
click at [864, 382] on link "2" at bounding box center [865, 384] width 34 height 34
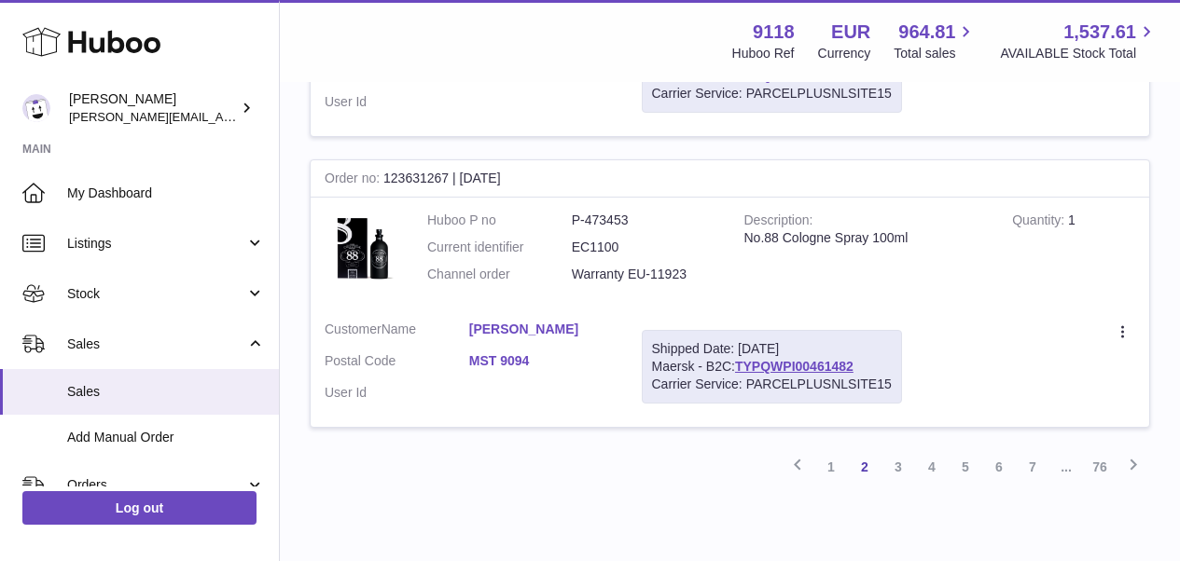
scroll to position [2896, 0]
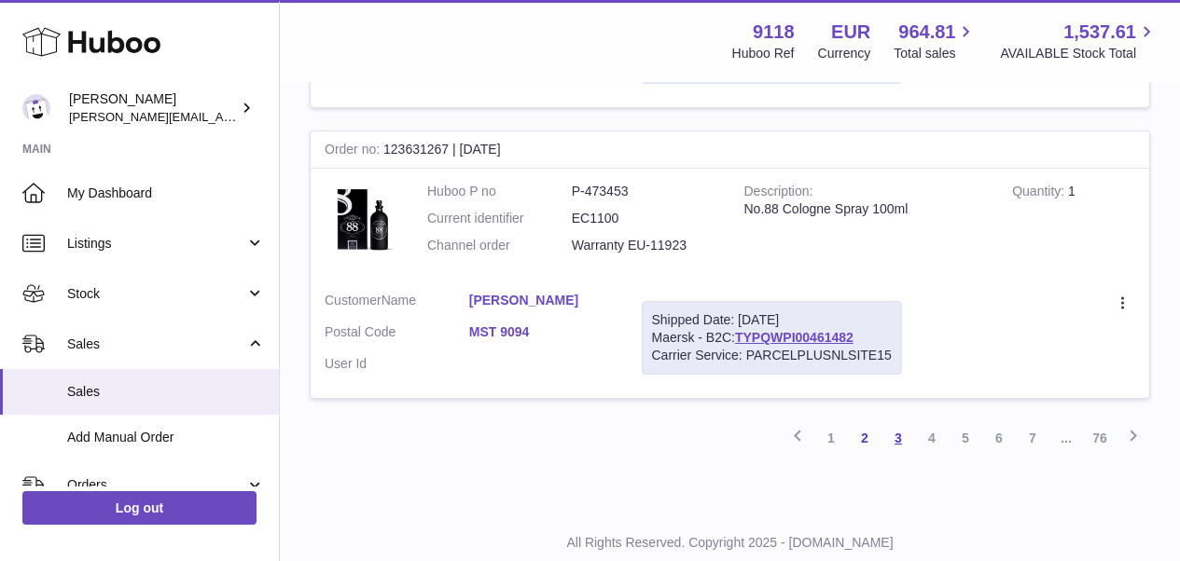
click at [901, 422] on link "3" at bounding box center [898, 439] width 34 height 34
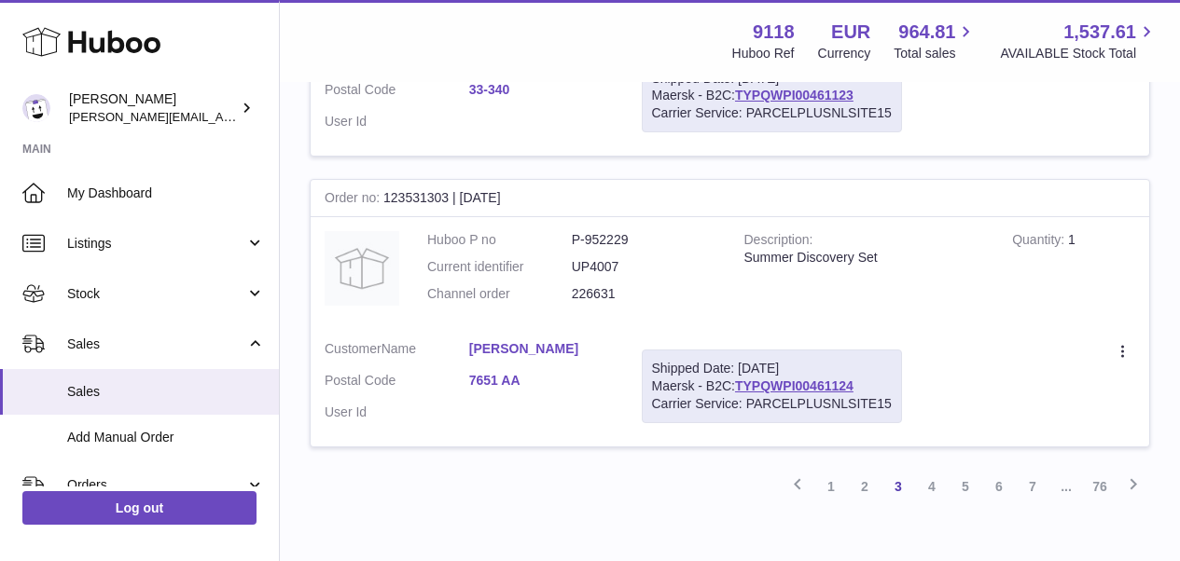
scroll to position [2865, 0]
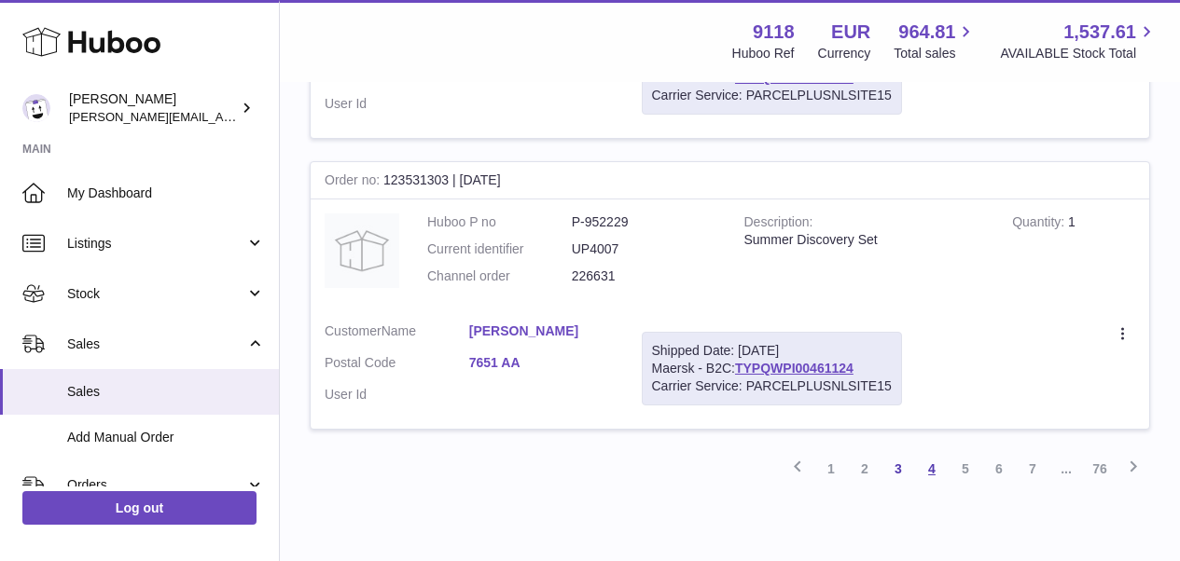
click at [933, 452] on link "4" at bounding box center [932, 469] width 34 height 34
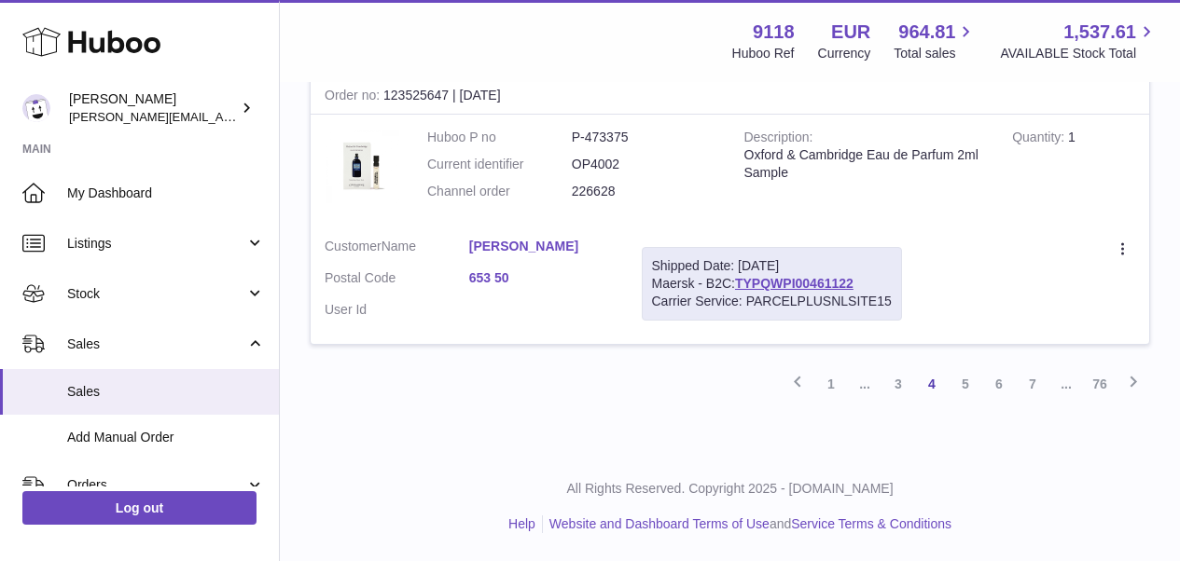
scroll to position [2995, 0]
click at [970, 397] on link "5" at bounding box center [966, 384] width 34 height 34
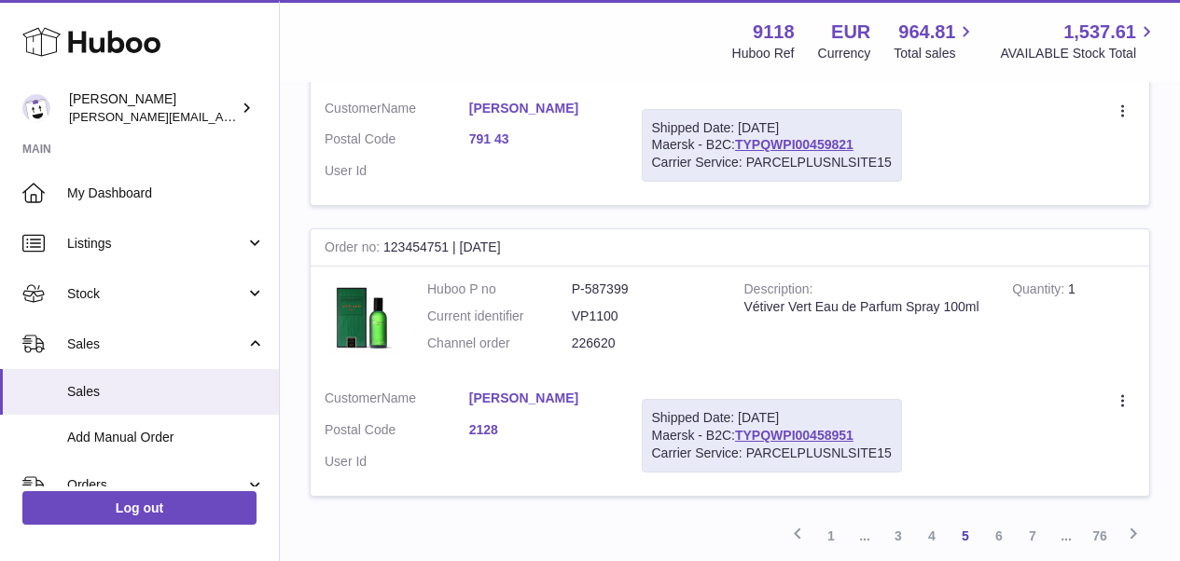
scroll to position [2896, 0]
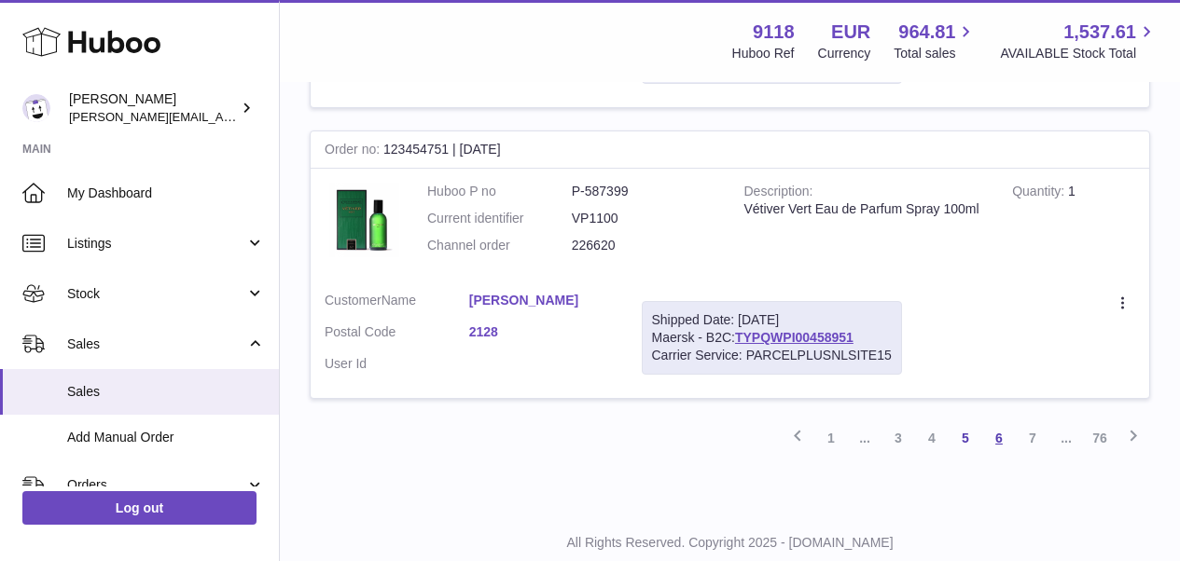
click at [996, 422] on link "6" at bounding box center [999, 439] width 34 height 34
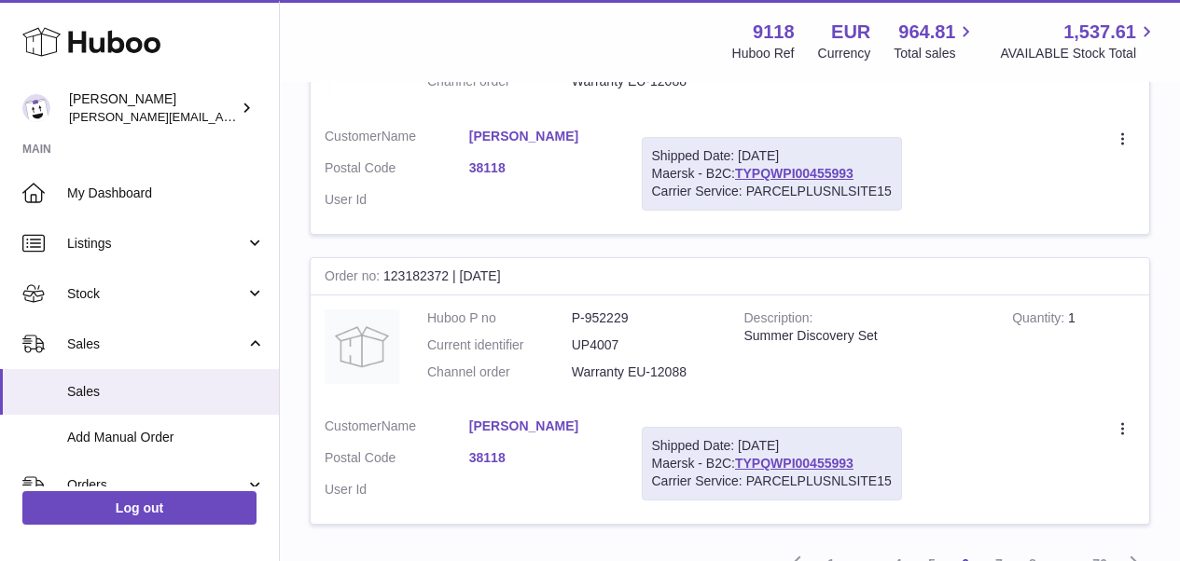
scroll to position [2856, 0]
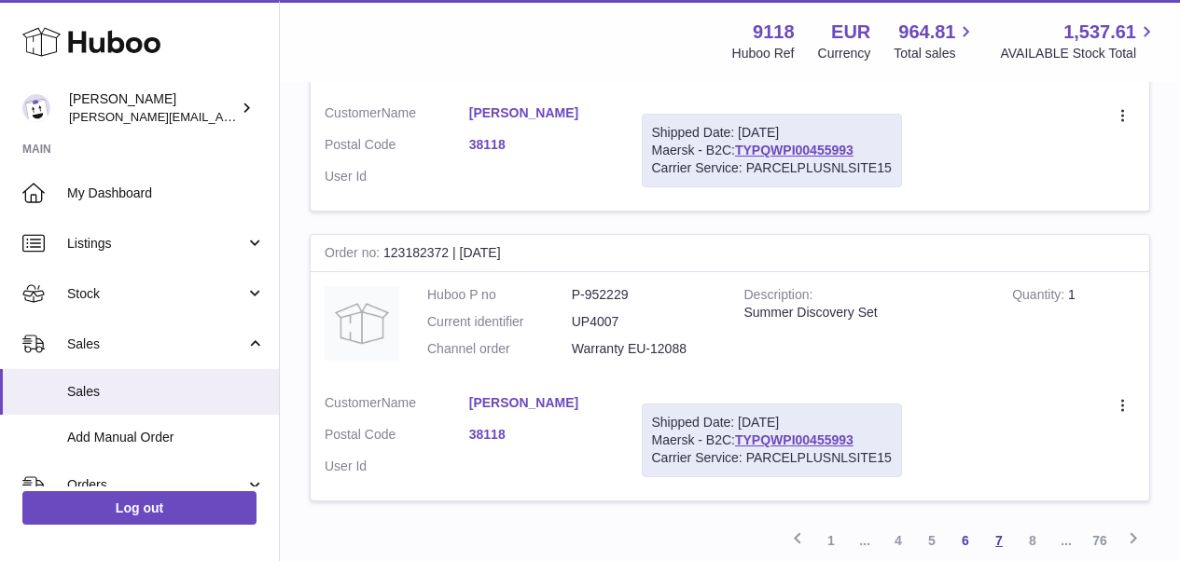
click at [1000, 524] on link "7" at bounding box center [999, 541] width 34 height 34
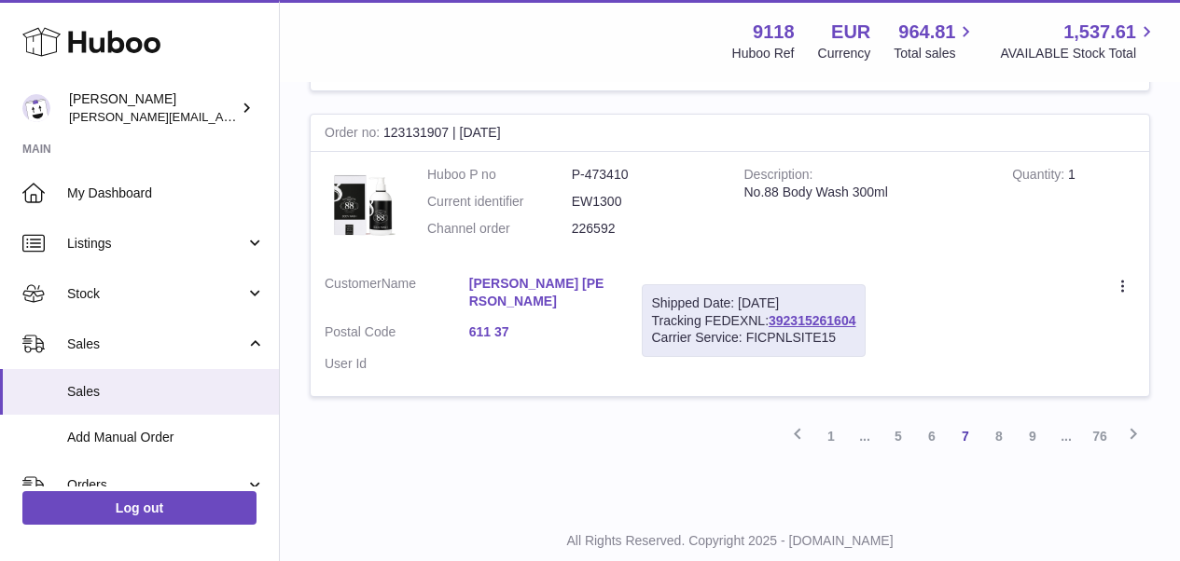
scroll to position [2985, 0]
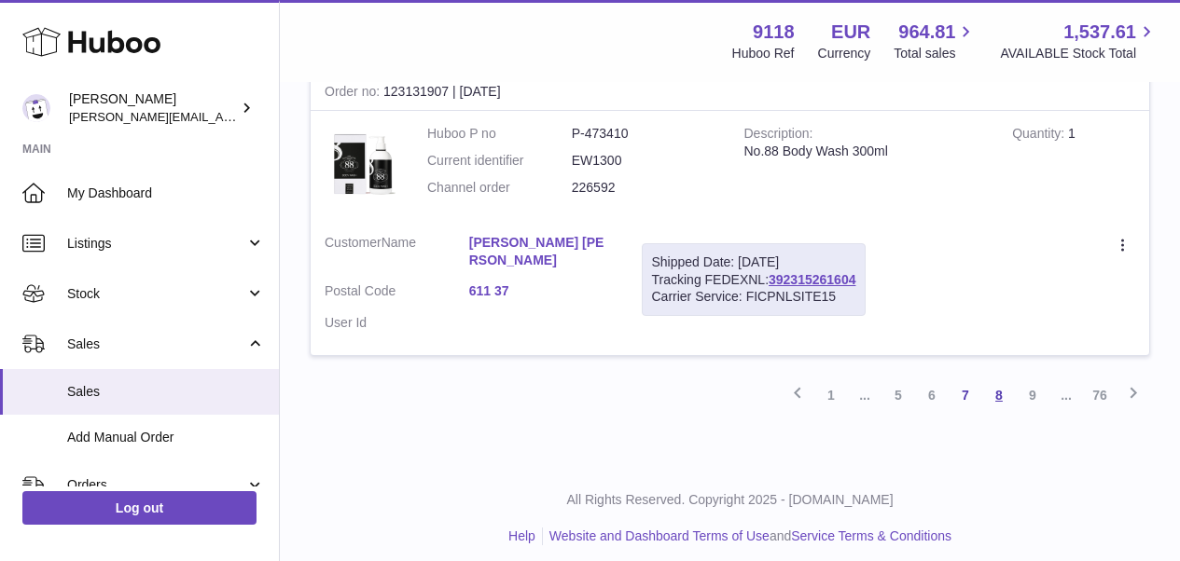
click at [995, 381] on link "8" at bounding box center [999, 396] width 34 height 34
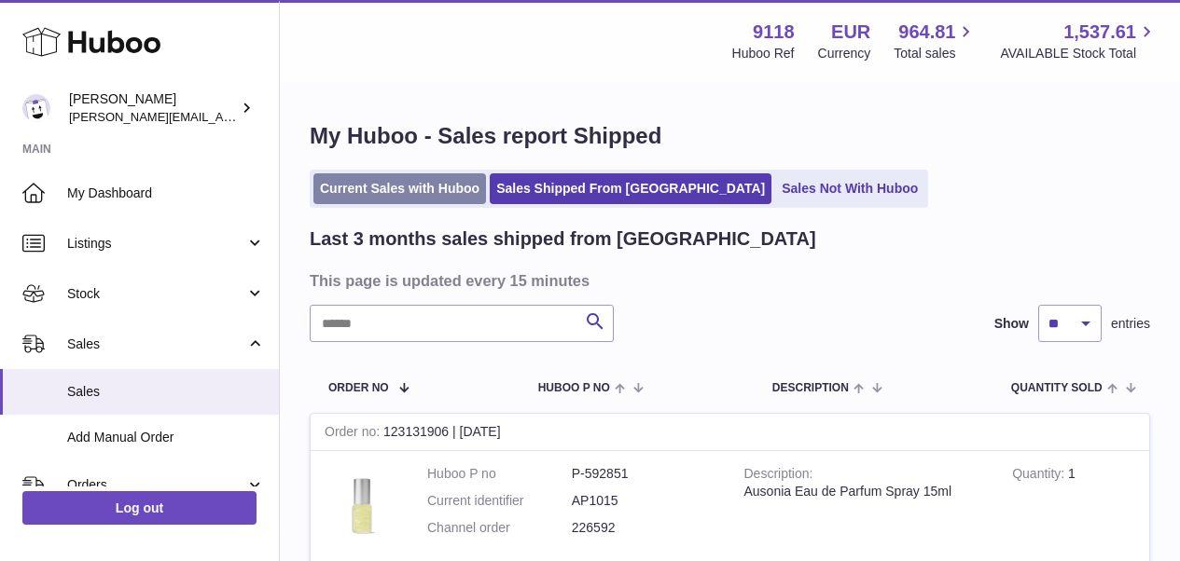
click at [456, 187] on link "Current Sales with Huboo" at bounding box center [399, 188] width 173 height 31
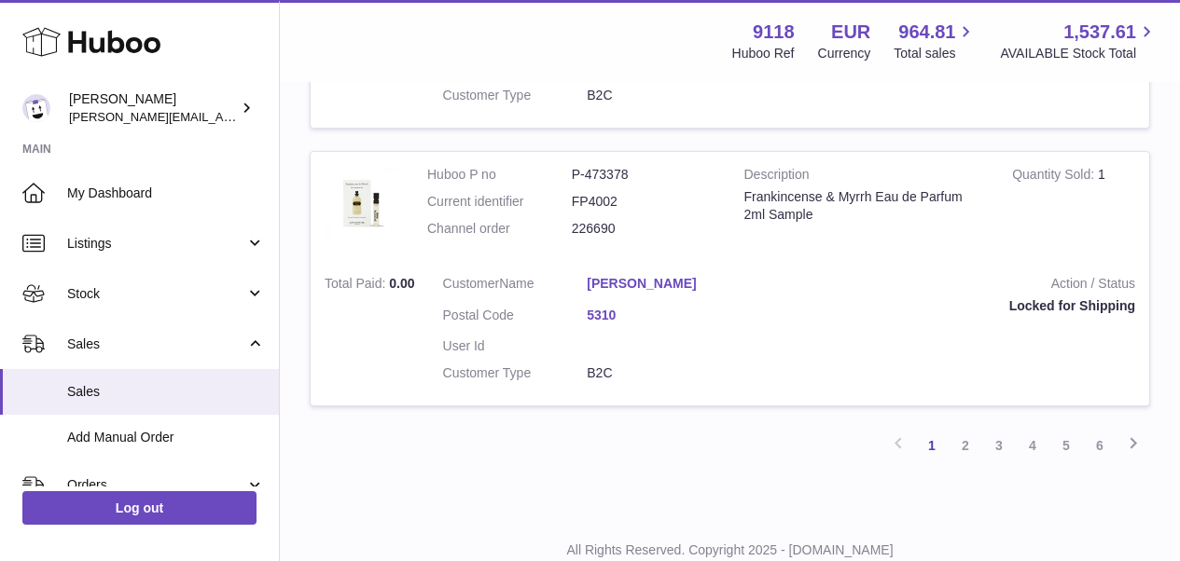
scroll to position [2747, 0]
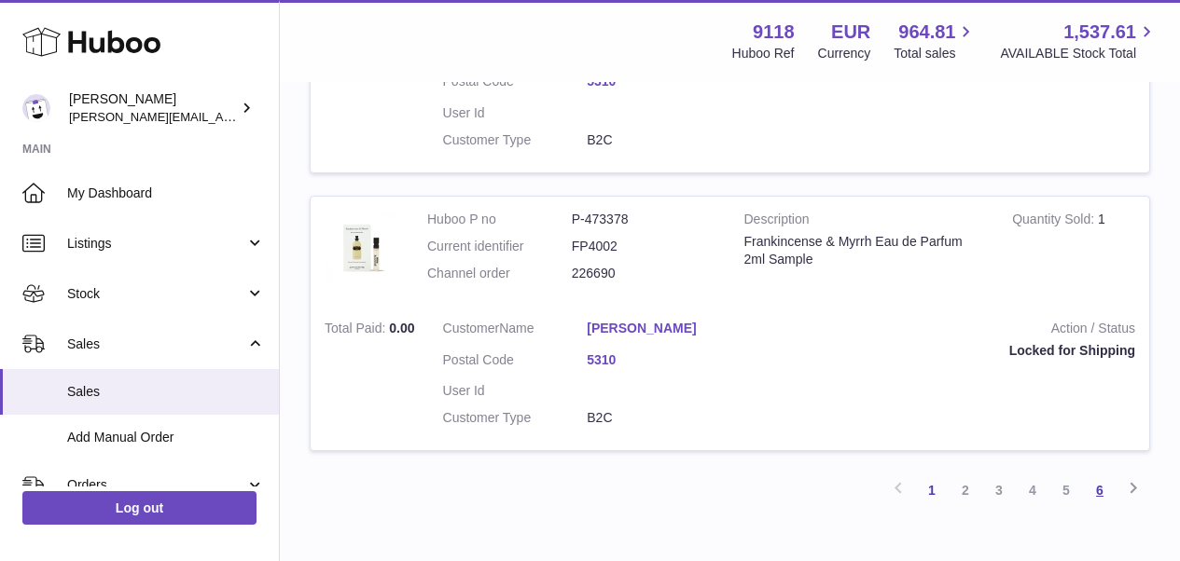
click at [1090, 474] on link "6" at bounding box center [1100, 491] width 34 height 34
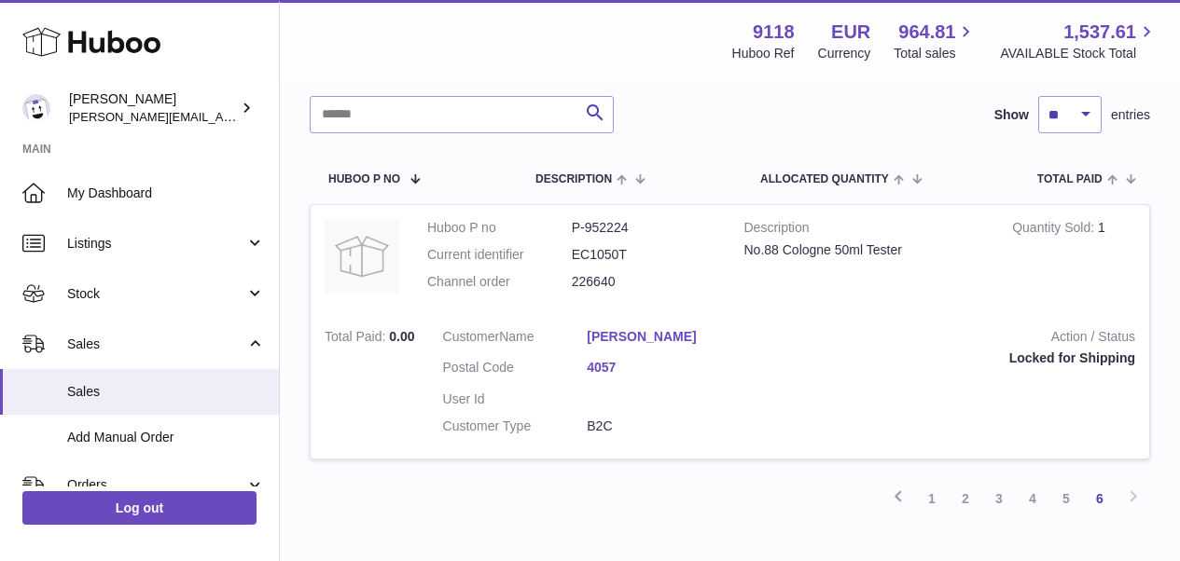
scroll to position [340, 0]
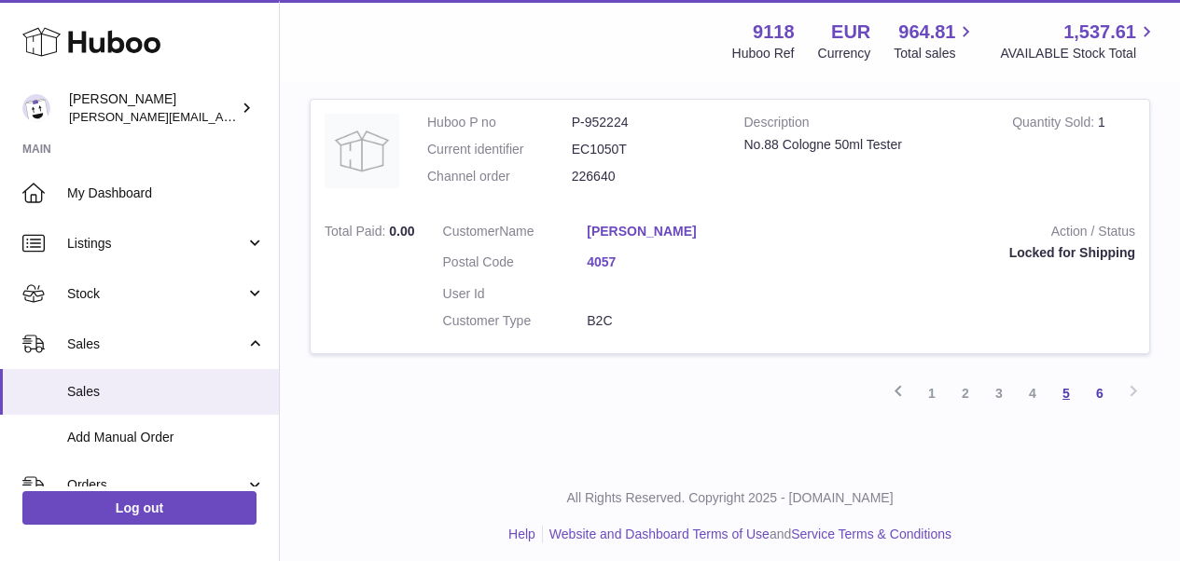
click at [1062, 381] on link "5" at bounding box center [1066, 394] width 34 height 34
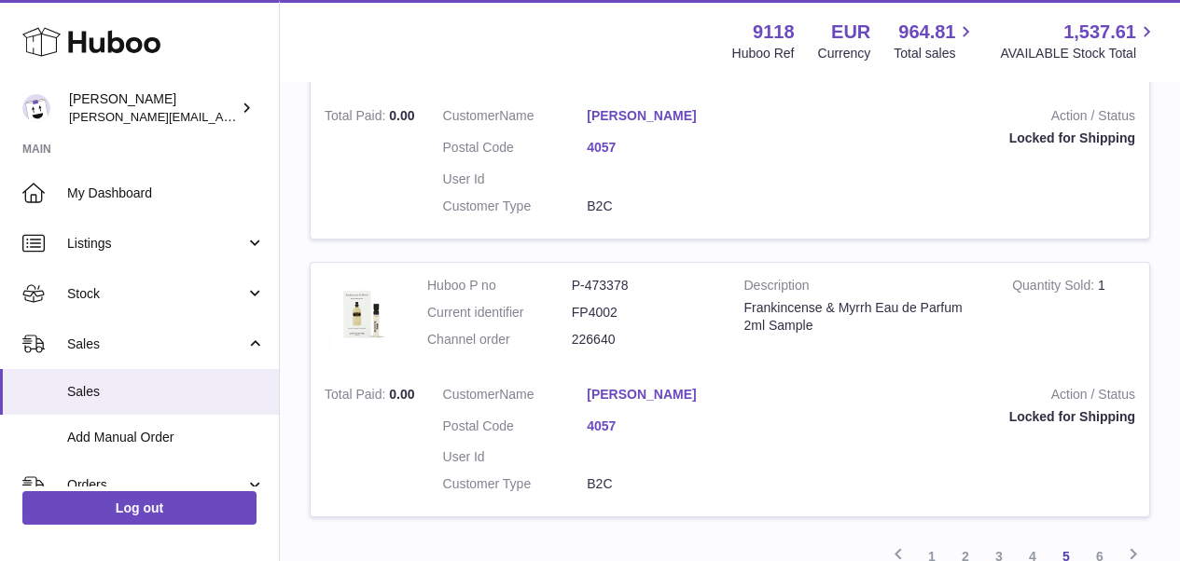
scroll to position [2713, 0]
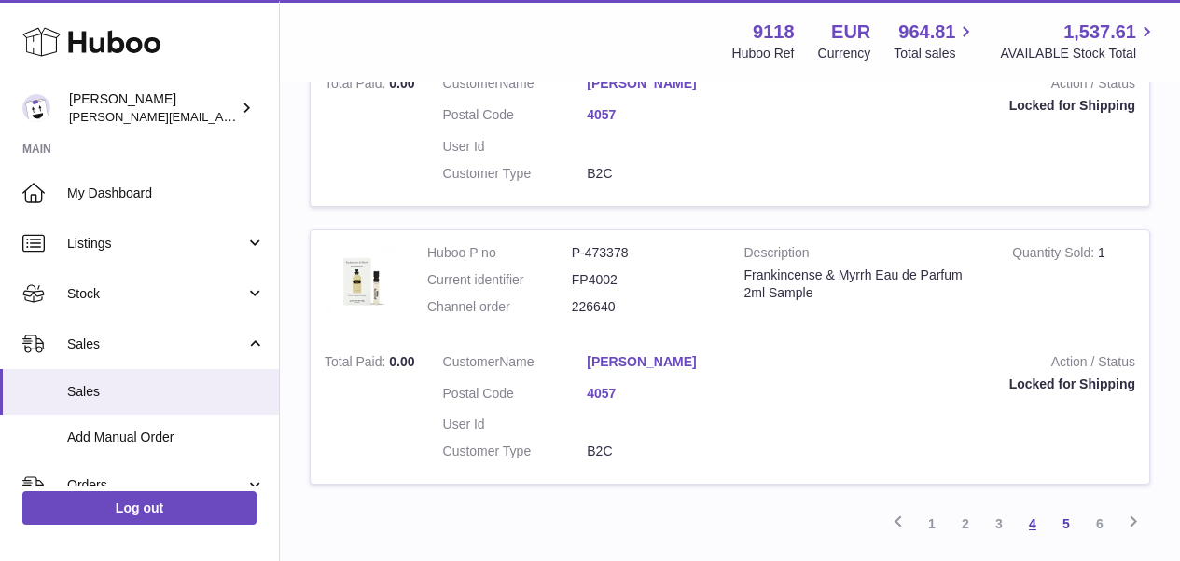
click at [1033, 507] on link "4" at bounding box center [1033, 524] width 34 height 34
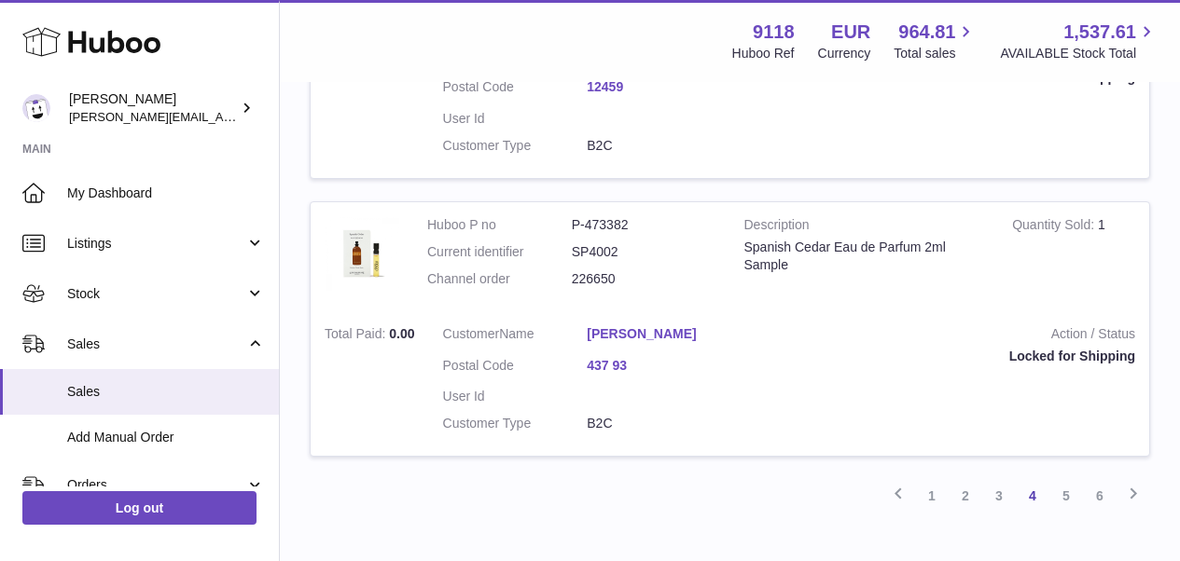
scroll to position [2791, 0]
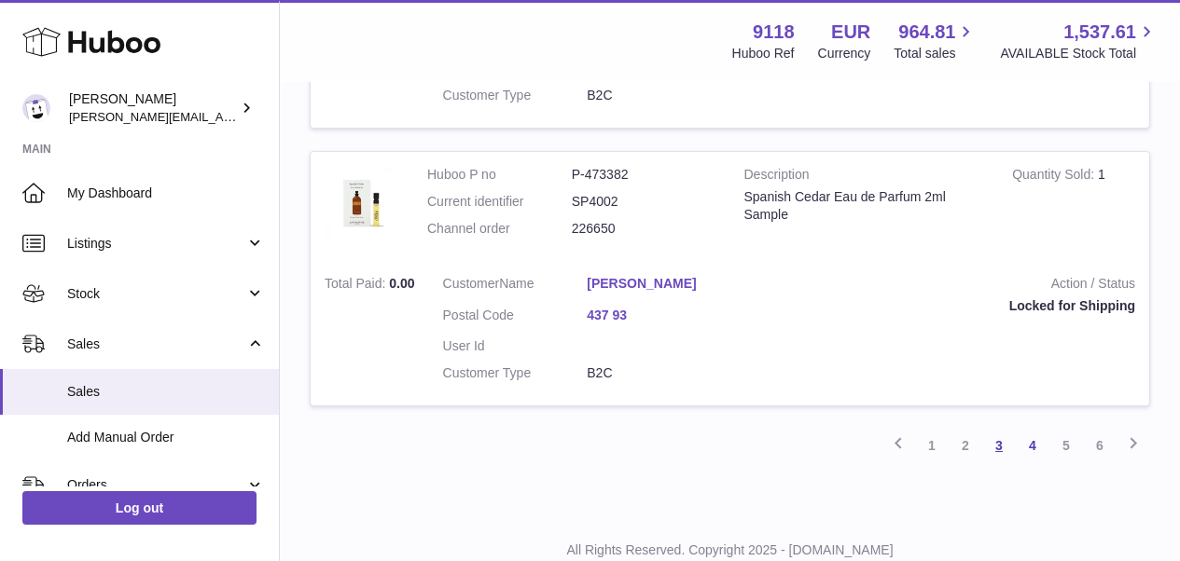
click at [998, 429] on link "3" at bounding box center [999, 446] width 34 height 34
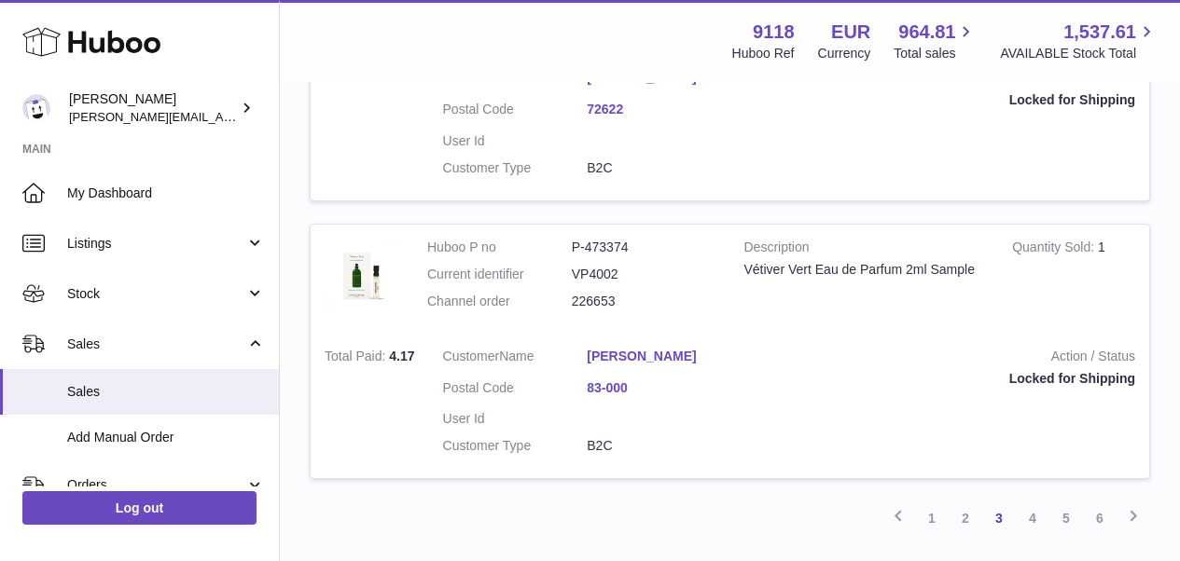
scroll to position [2736, 0]
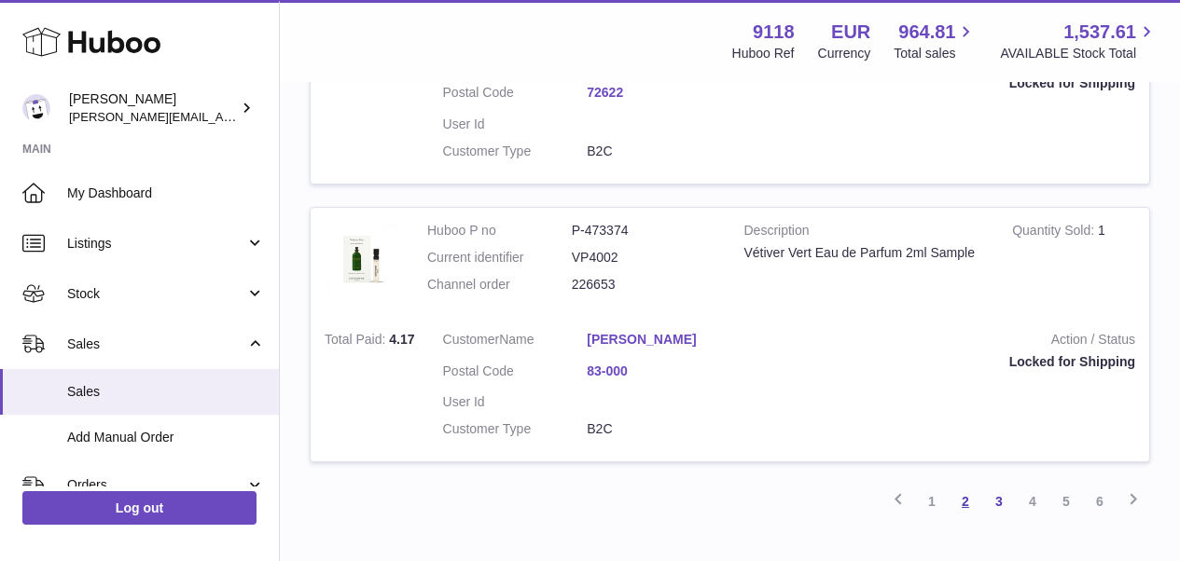
click at [962, 485] on link "2" at bounding box center [966, 502] width 34 height 34
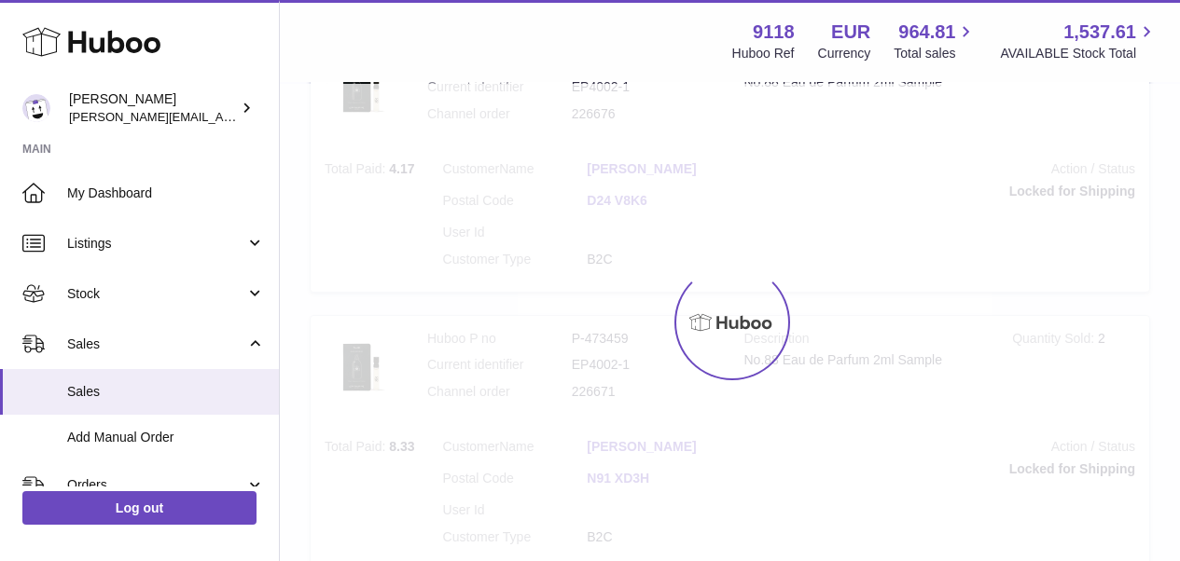
scroll to position [84, 0]
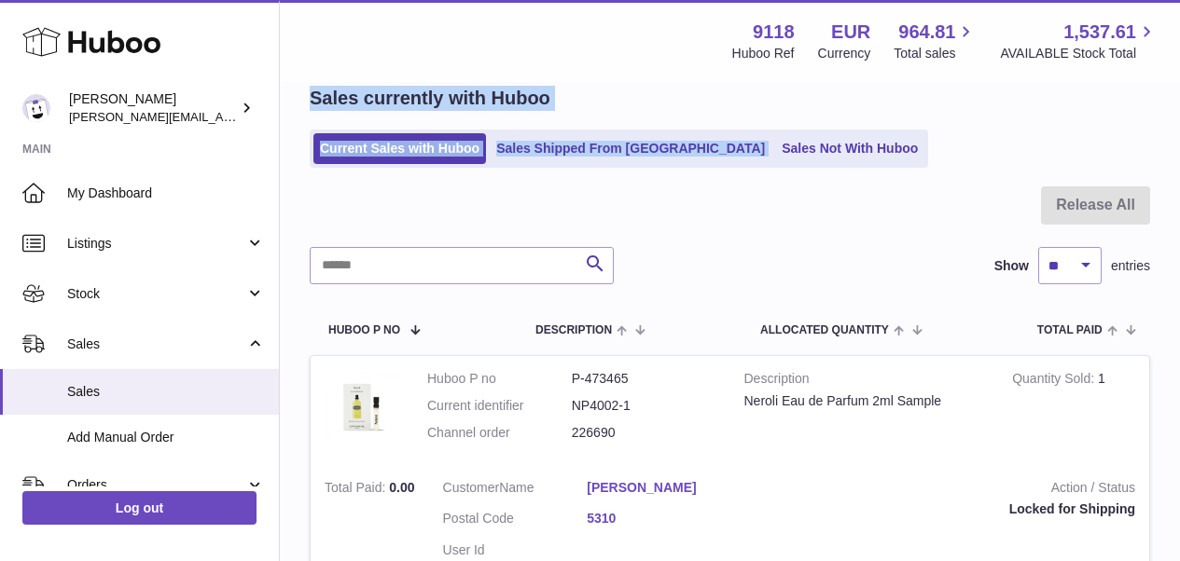
drag, startPoint x: 1178, startPoint y: 82, endPoint x: 1181, endPoint y: 130, distance: 47.6
click at [1179, 130] on html ".st0{fill:#141414;}" at bounding box center [590, 196] width 1180 height 561
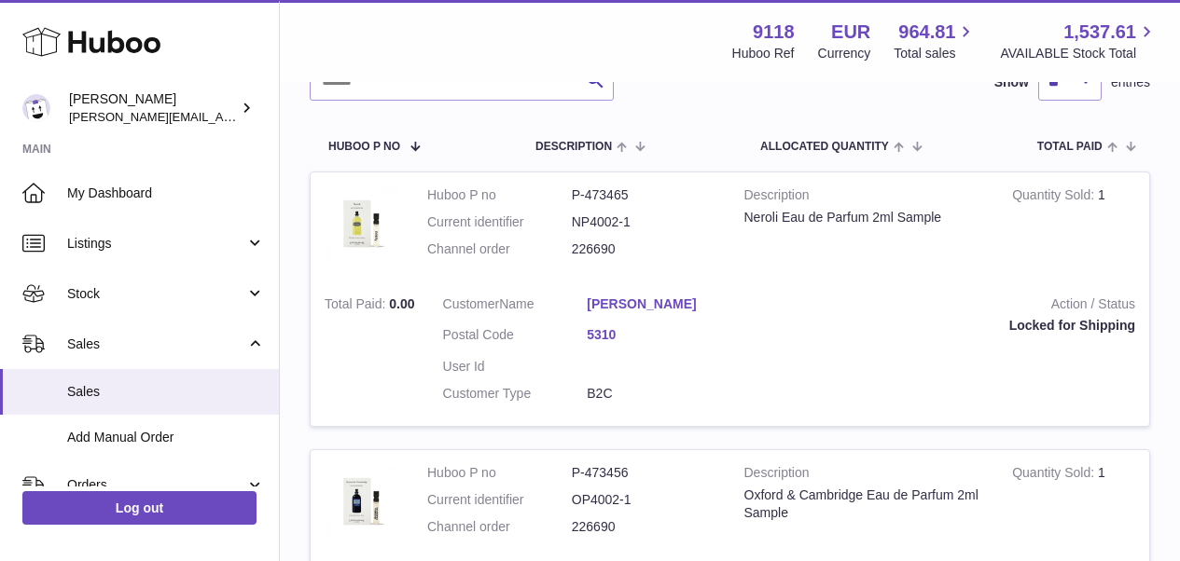
scroll to position [0, 0]
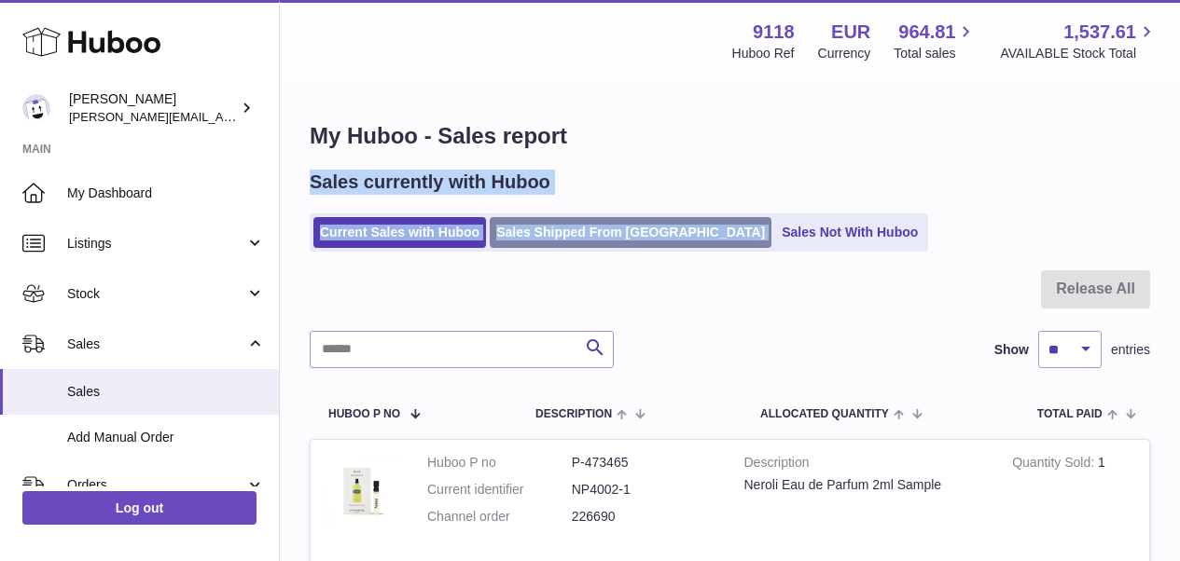
click at [630, 230] on link "Sales Shipped From [GEOGRAPHIC_DATA]" at bounding box center [631, 232] width 282 height 31
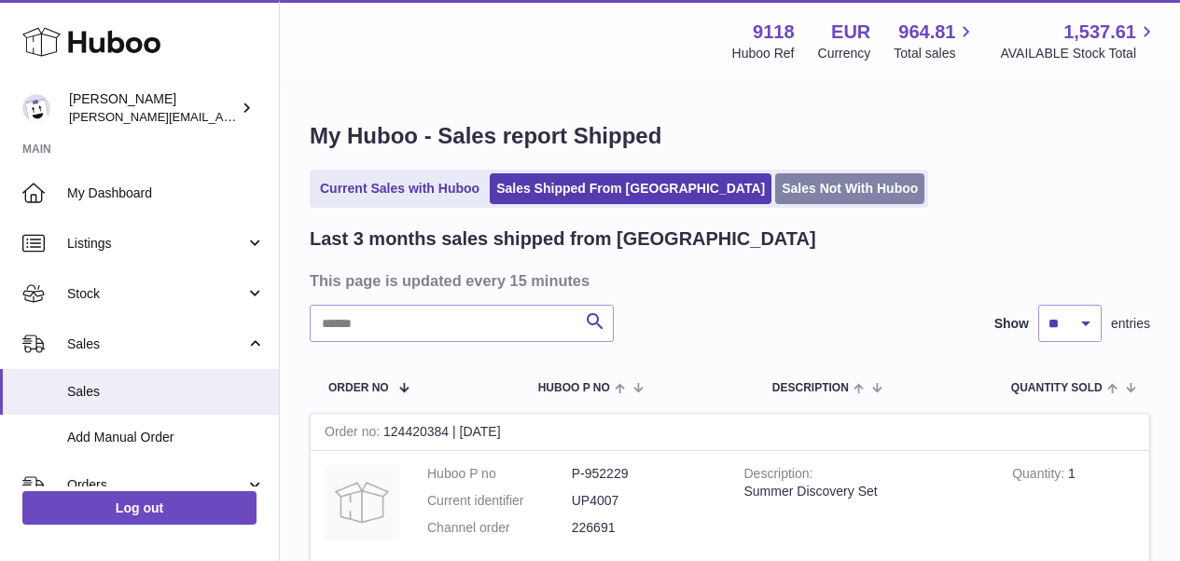
click at [775, 195] on link "Sales Not With Huboo" at bounding box center [849, 188] width 149 height 31
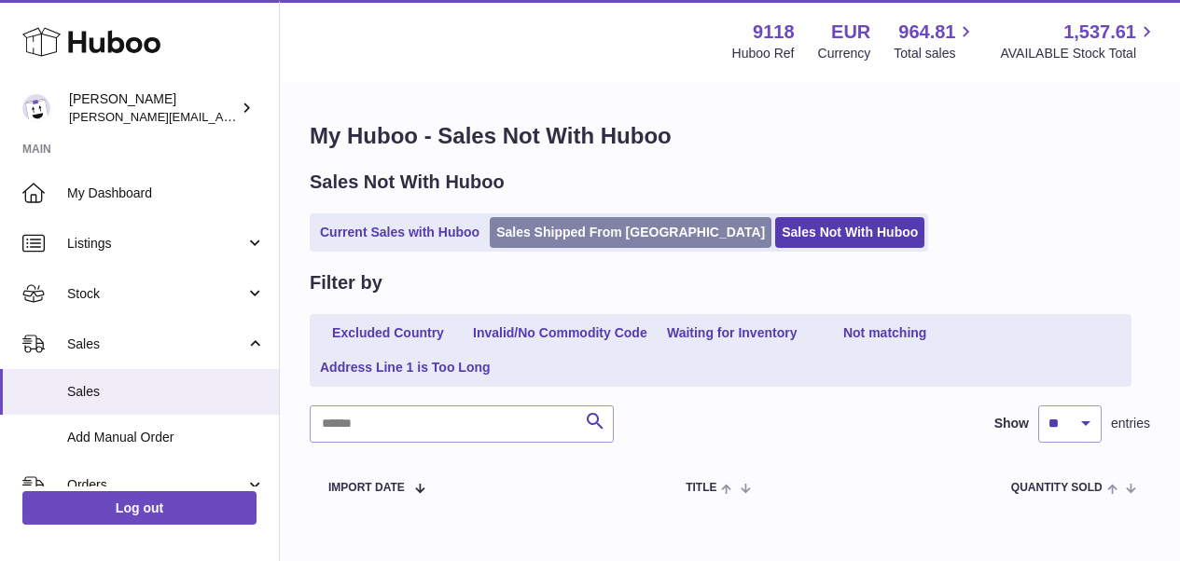
click at [622, 231] on link "Sales Shipped From [GEOGRAPHIC_DATA]" at bounding box center [631, 232] width 282 height 31
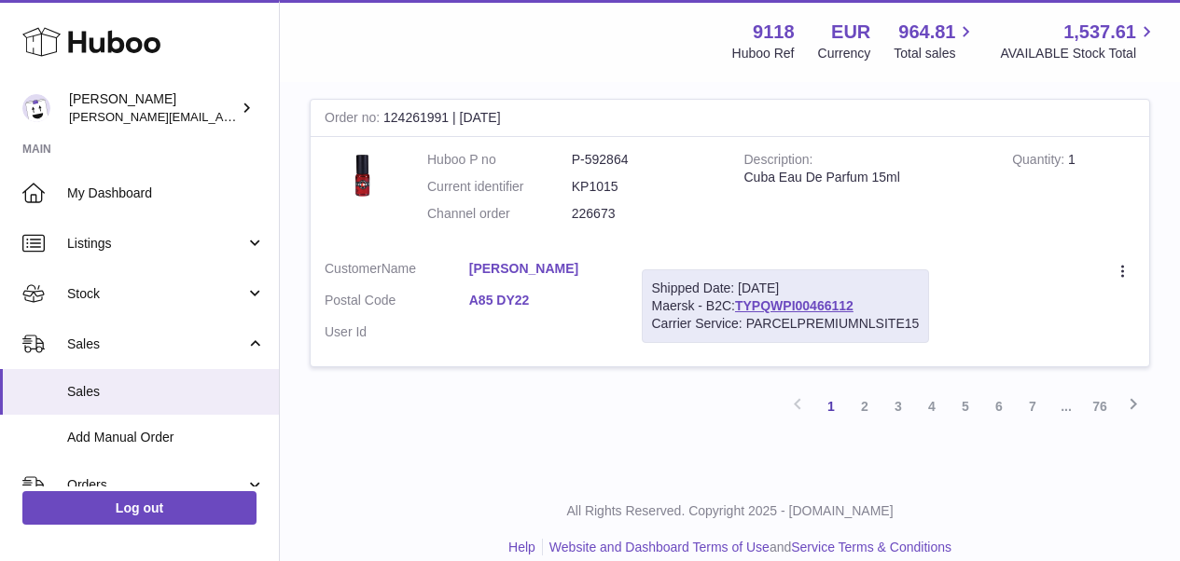
scroll to position [2953, 0]
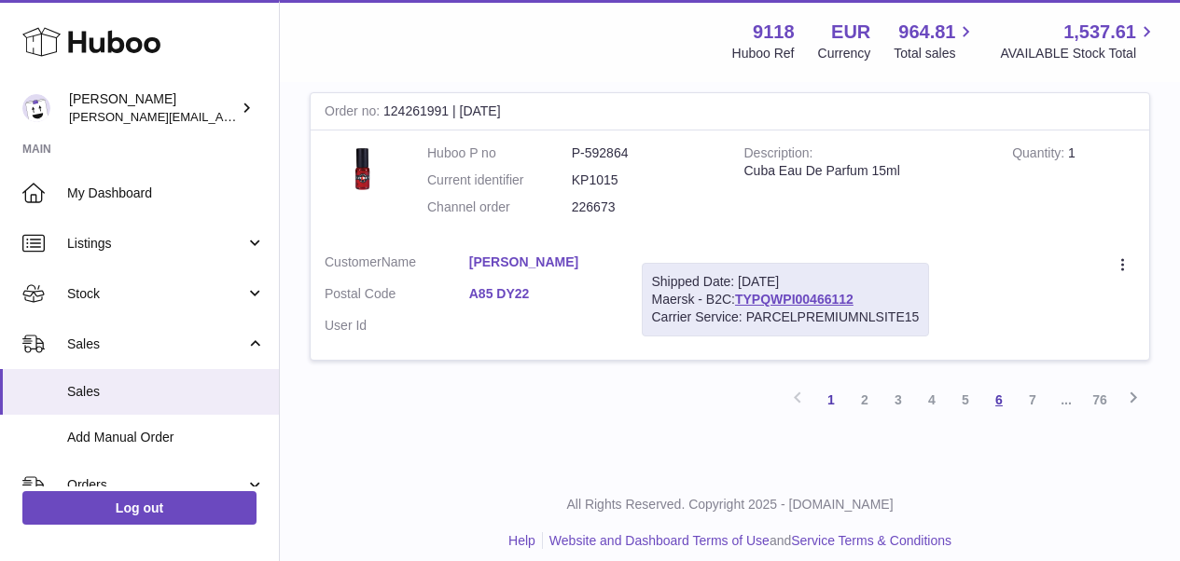
click at [1005, 410] on link "6" at bounding box center [999, 400] width 34 height 34
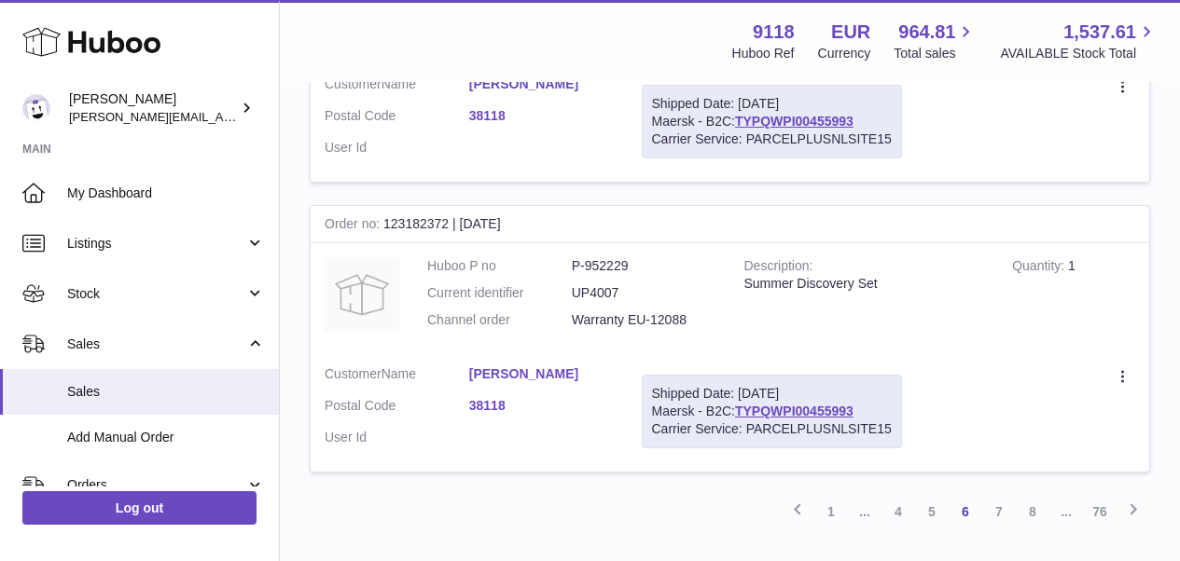
scroll to position [2896, 0]
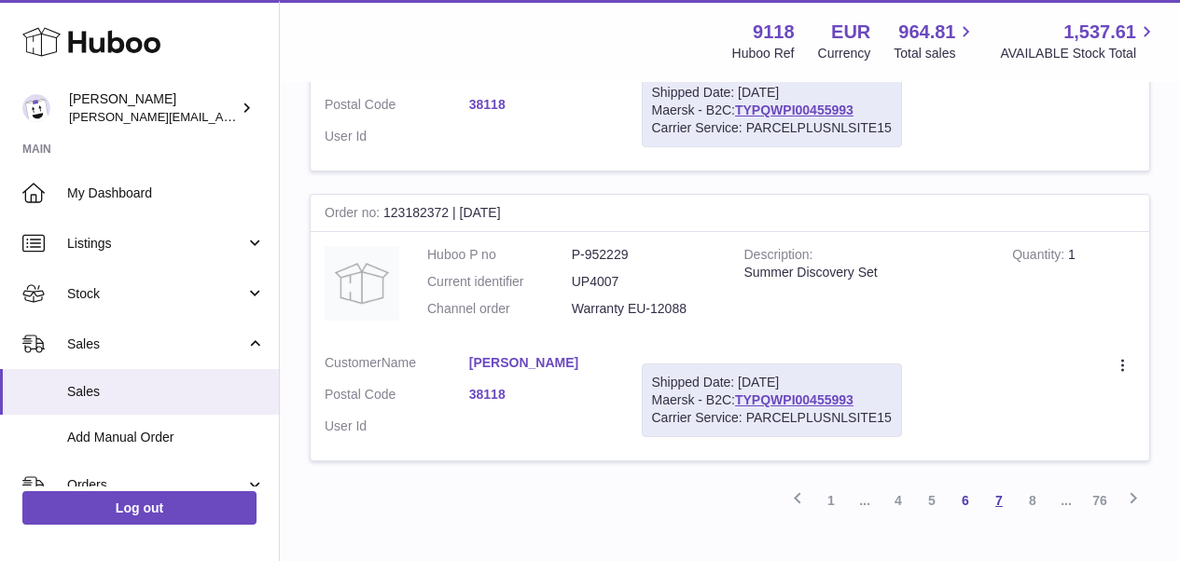
click at [999, 484] on link "7" at bounding box center [999, 501] width 34 height 34
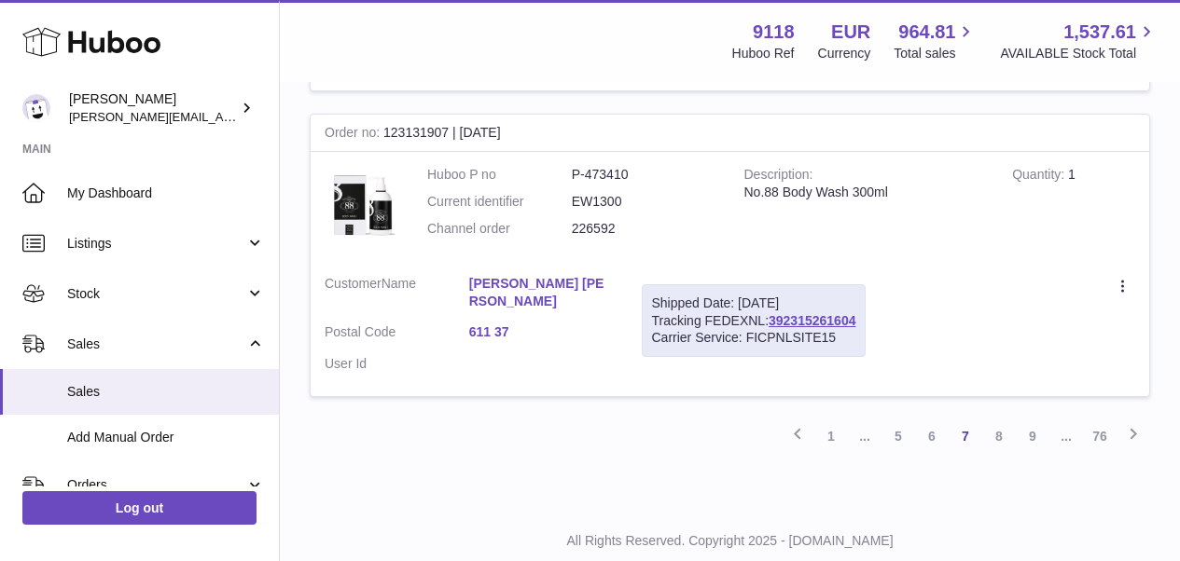
scroll to position [2985, 0]
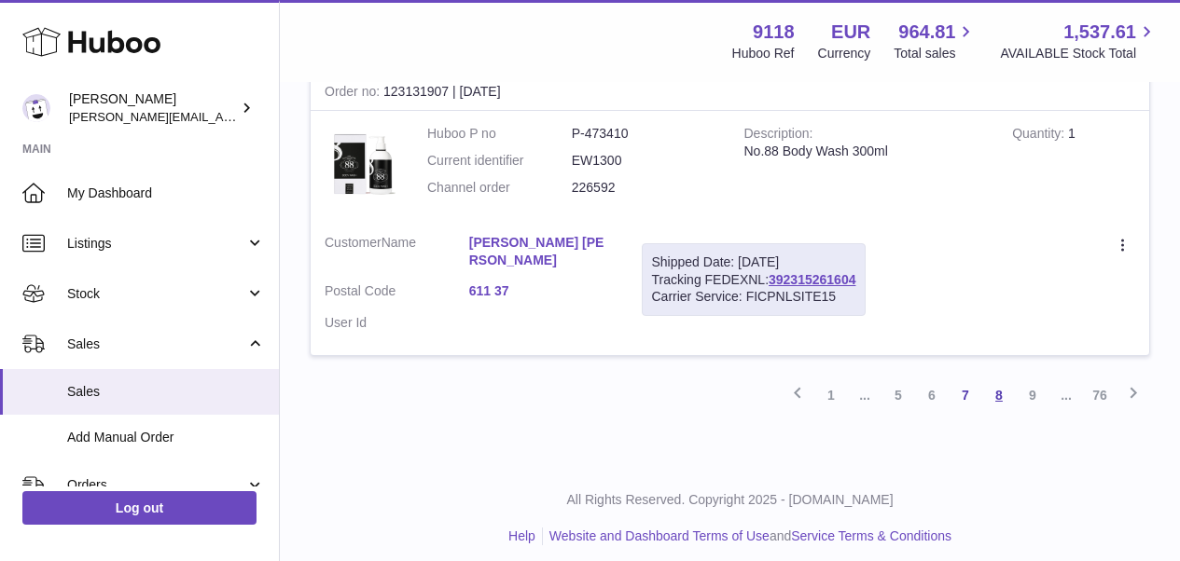
click at [998, 384] on link "8" at bounding box center [999, 396] width 34 height 34
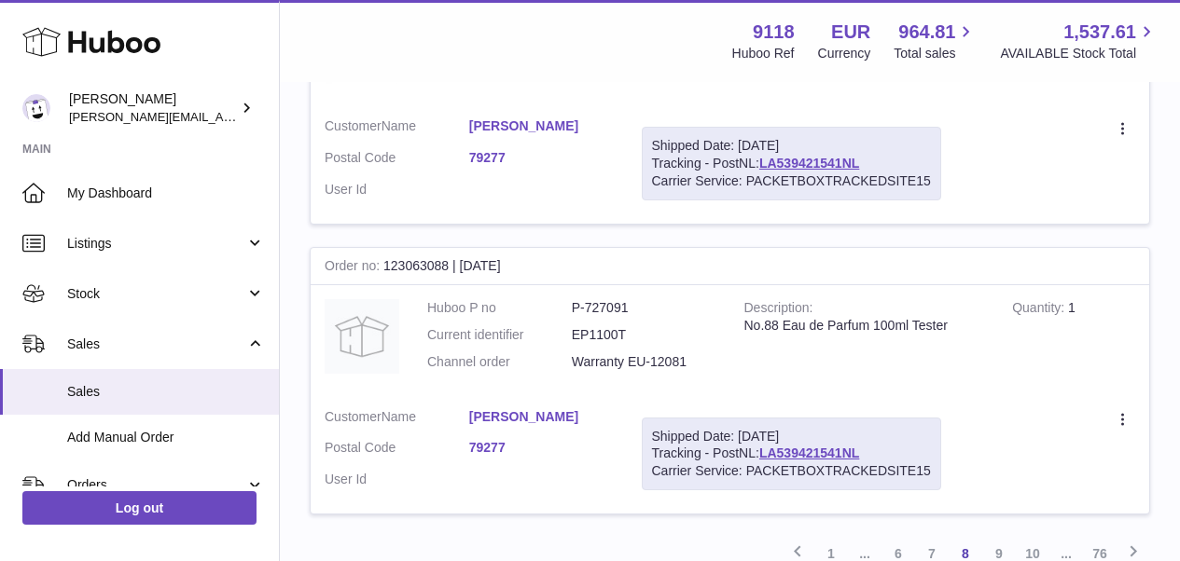
scroll to position [2926, 0]
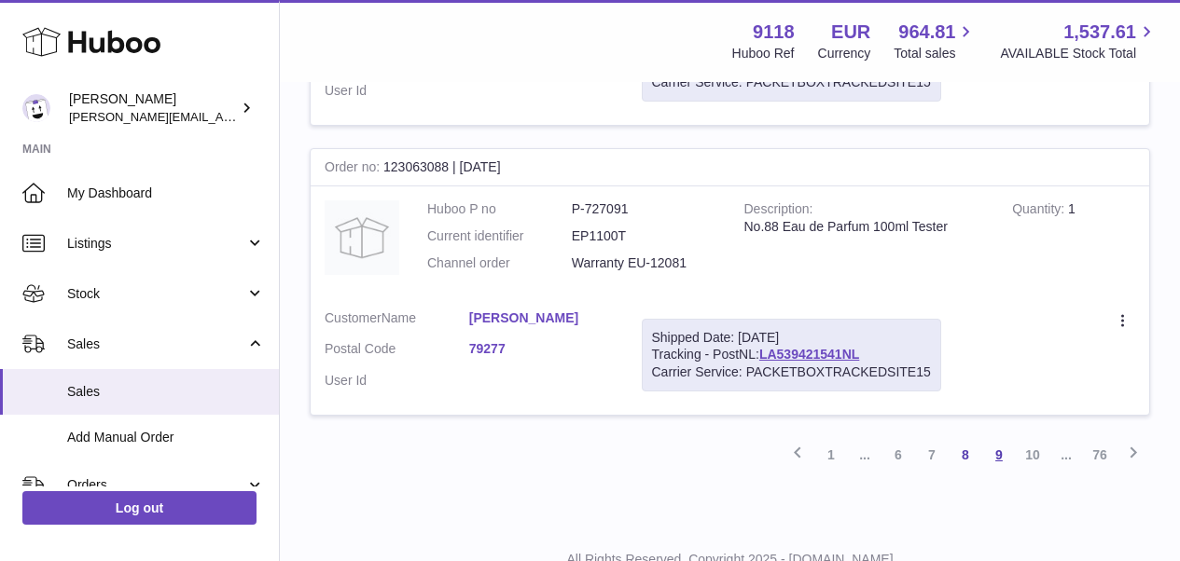
click at [994, 438] on link "9" at bounding box center [999, 455] width 34 height 34
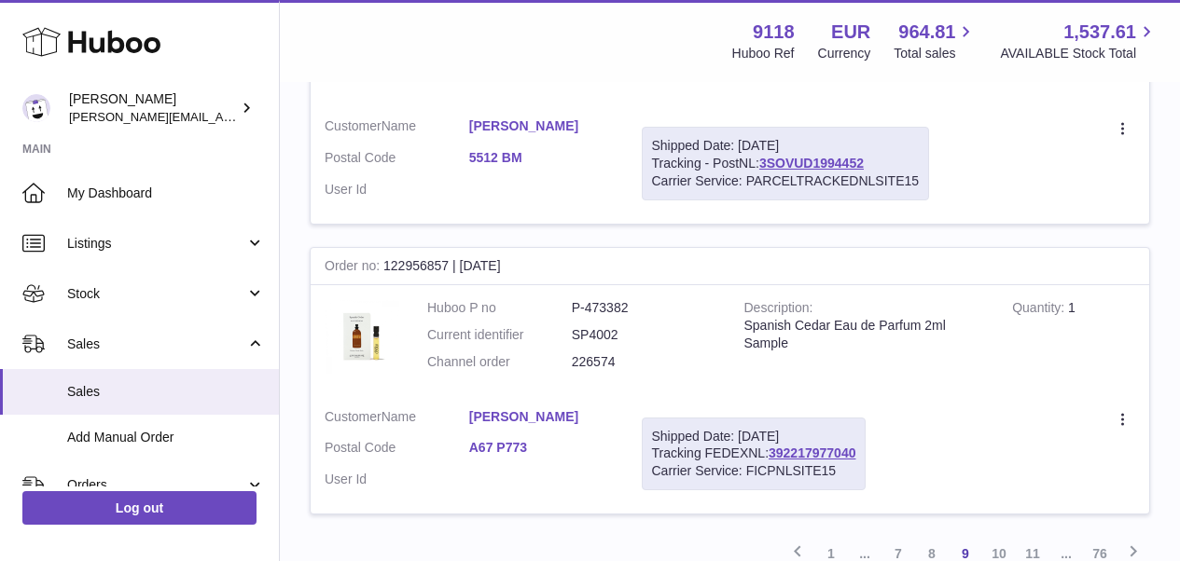
scroll to position [2896, 0]
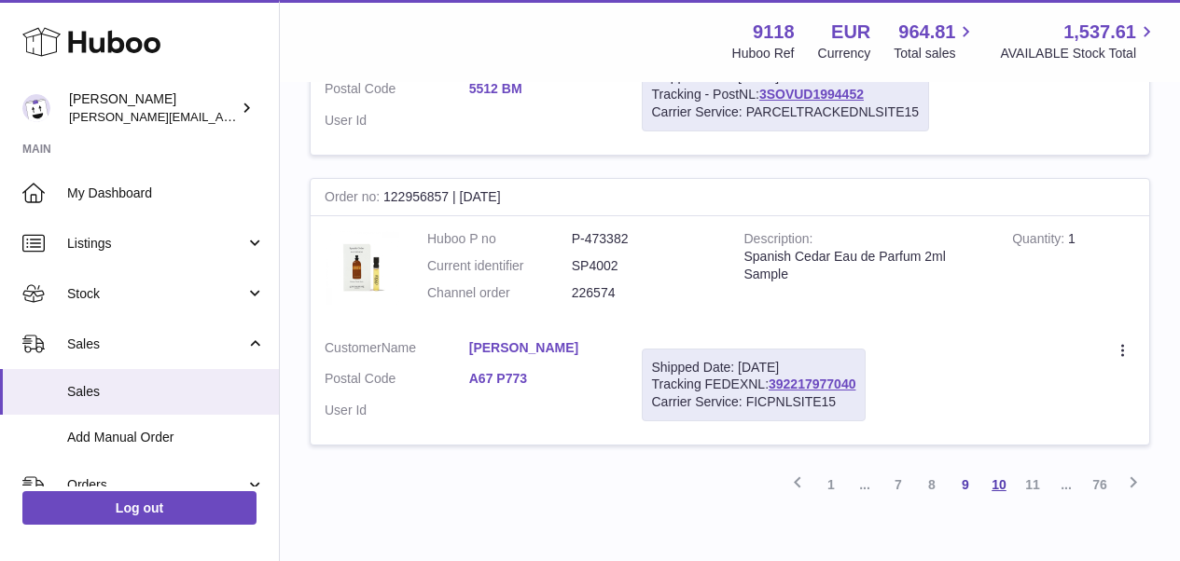
click at [1002, 468] on link "10" at bounding box center [999, 485] width 34 height 34
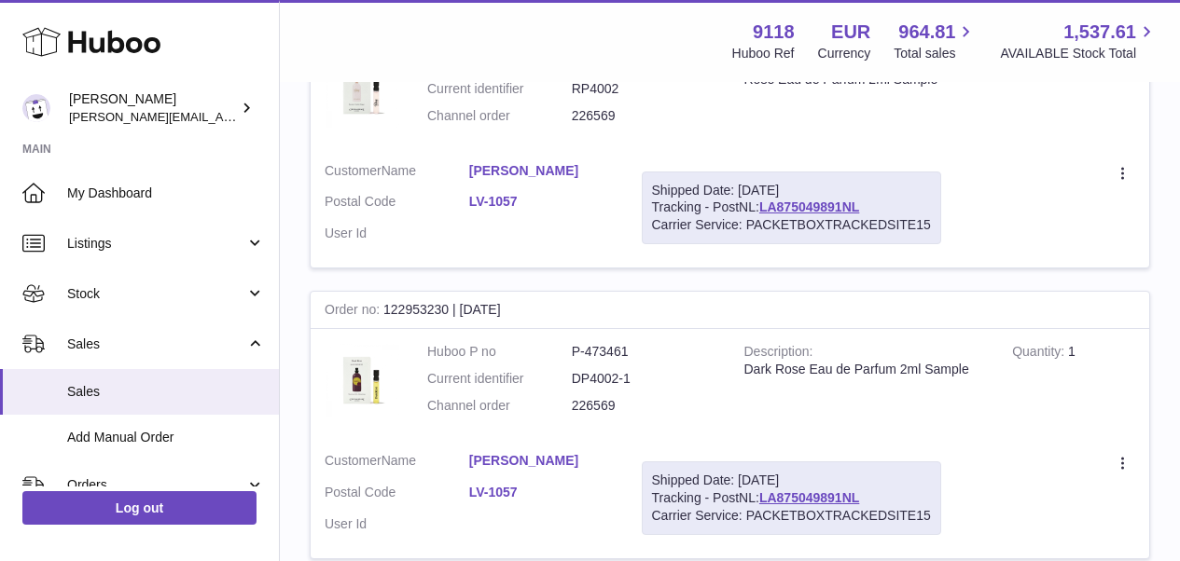
scroll to position [2897, 0]
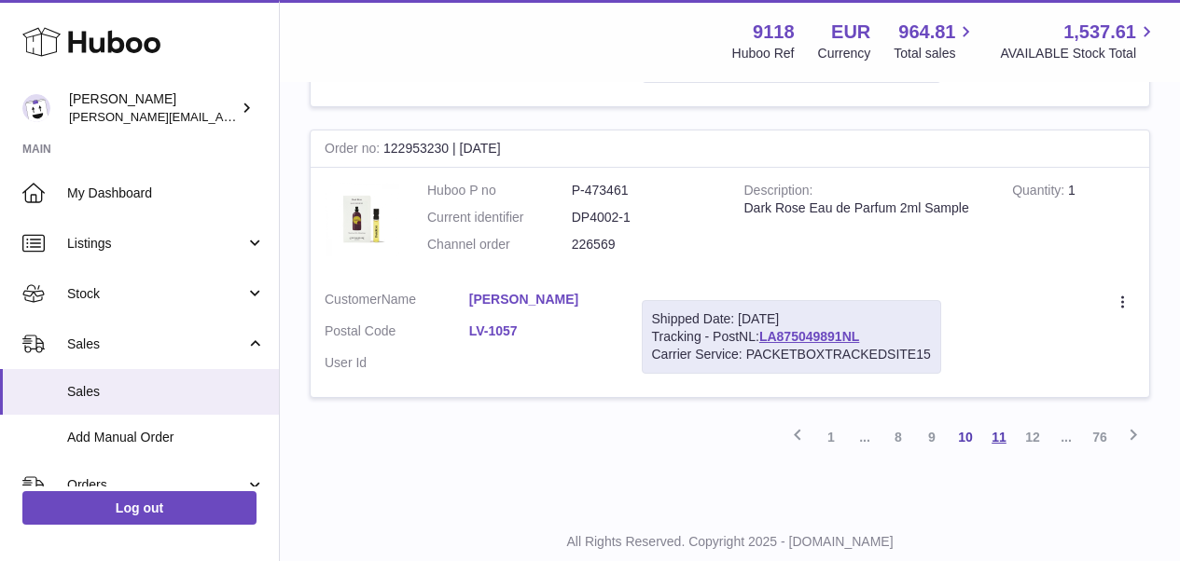
click at [1004, 421] on link "11" at bounding box center [999, 438] width 34 height 34
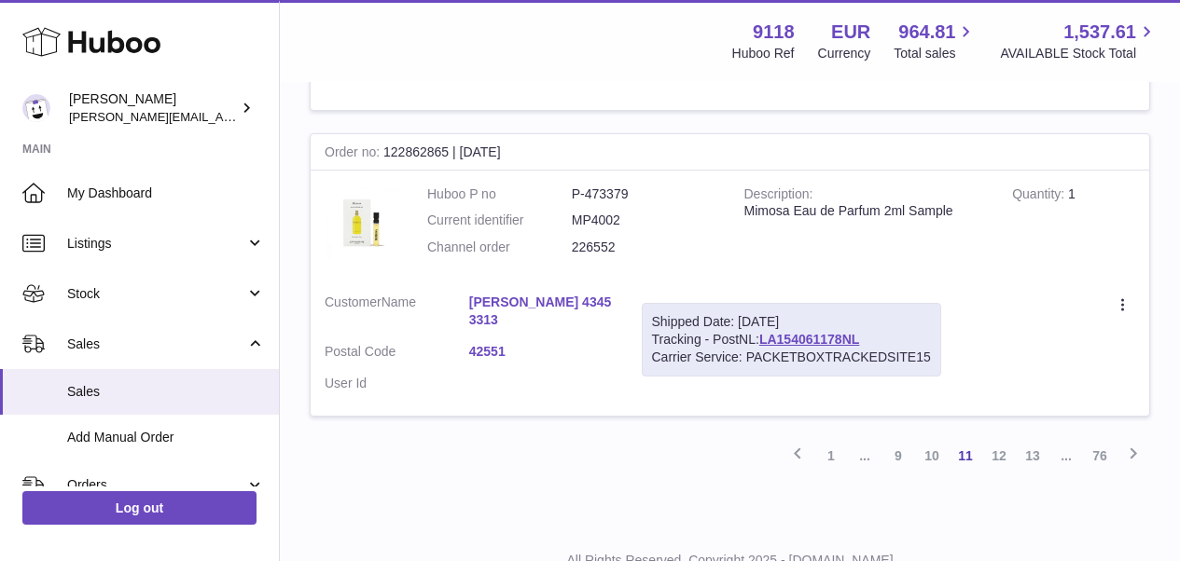
scroll to position [3000, 0]
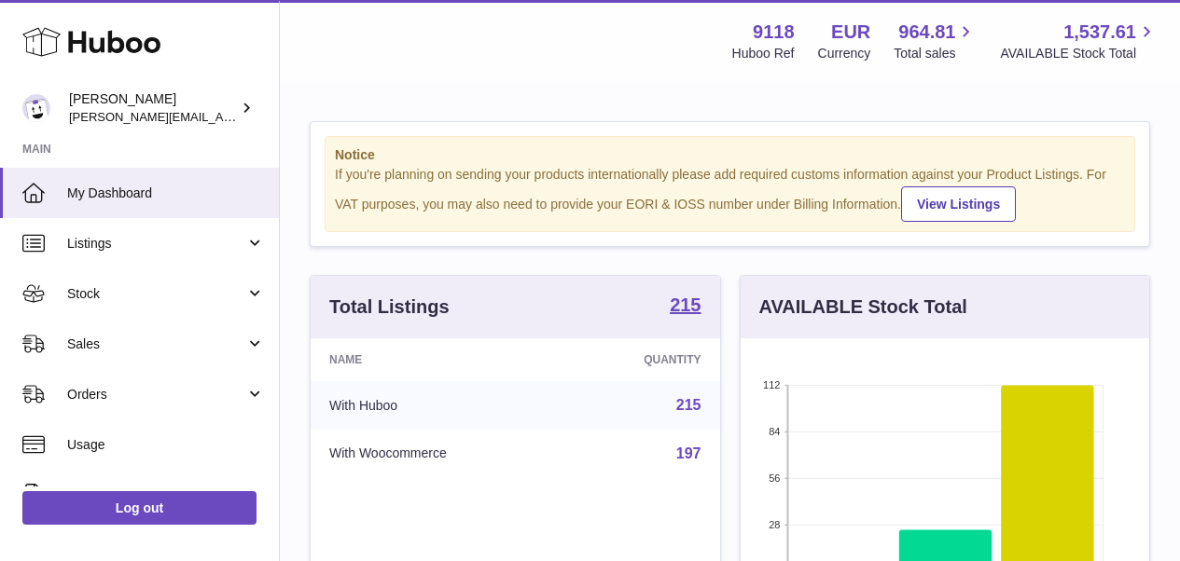
scroll to position [291, 409]
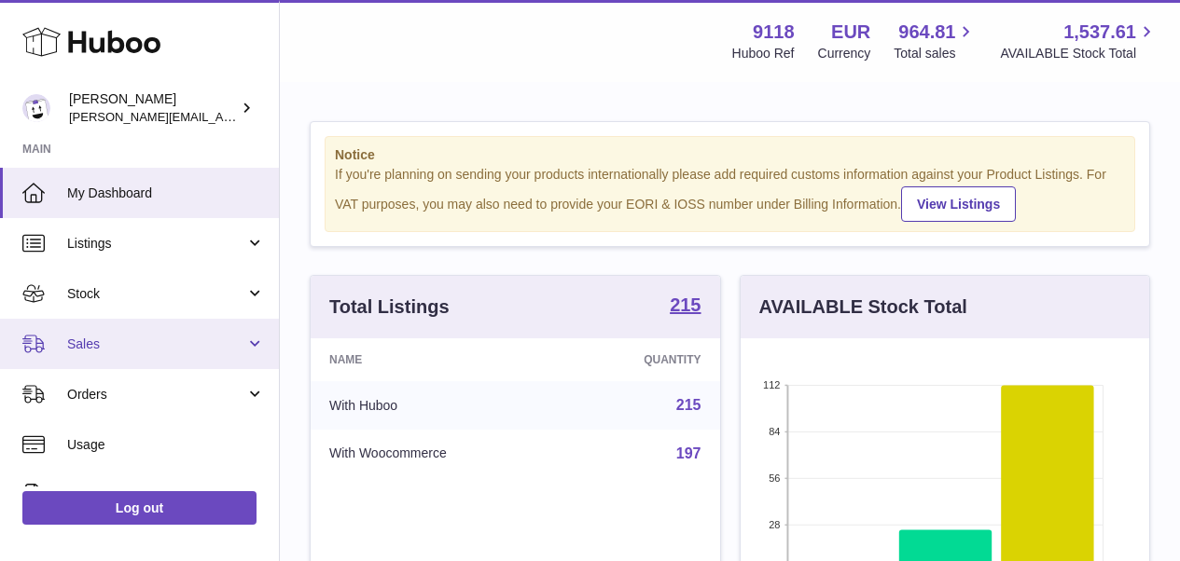
click at [110, 339] on span "Sales" at bounding box center [156, 345] width 178 height 18
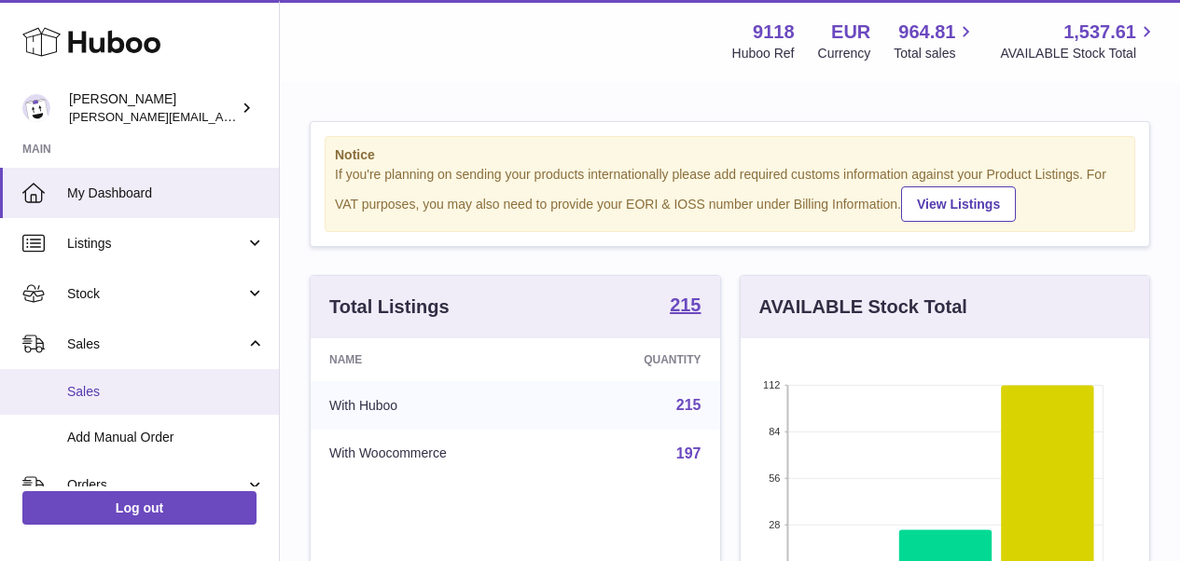
click at [93, 401] on link "Sales" at bounding box center [139, 392] width 279 height 46
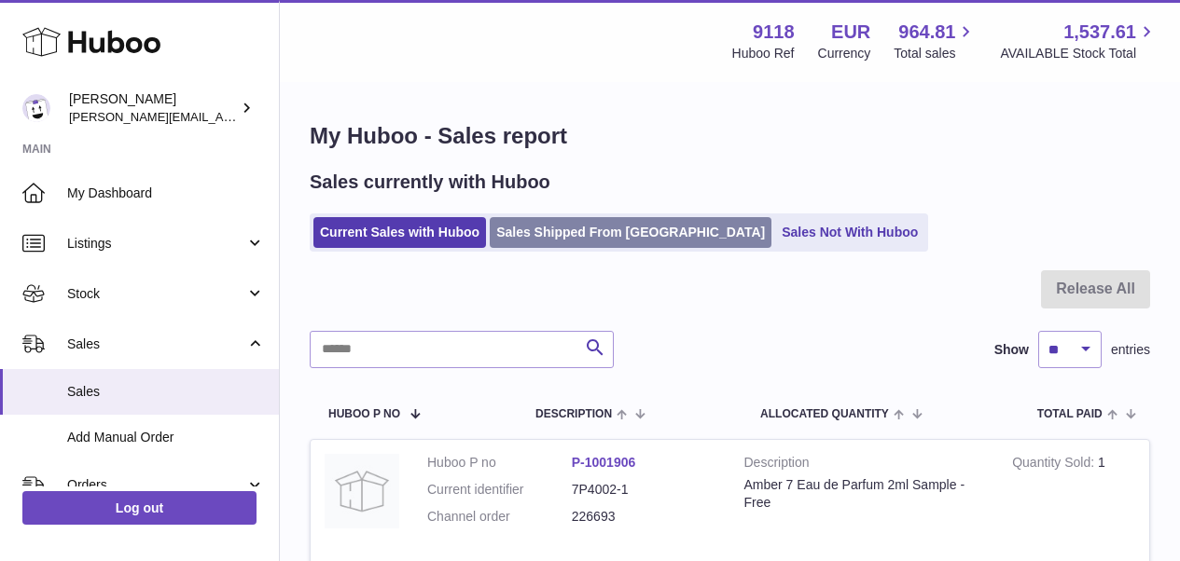
click at [580, 235] on link "Sales Shipped From [GEOGRAPHIC_DATA]" at bounding box center [631, 232] width 282 height 31
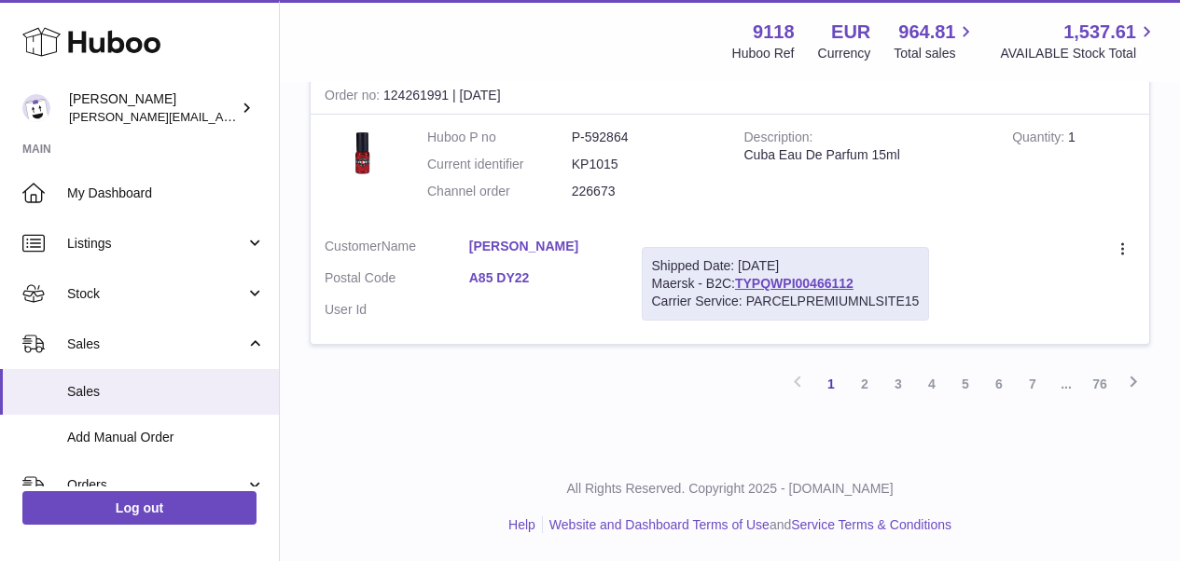
scroll to position [2976, 0]
click at [1037, 380] on link "7" at bounding box center [1033, 384] width 34 height 34
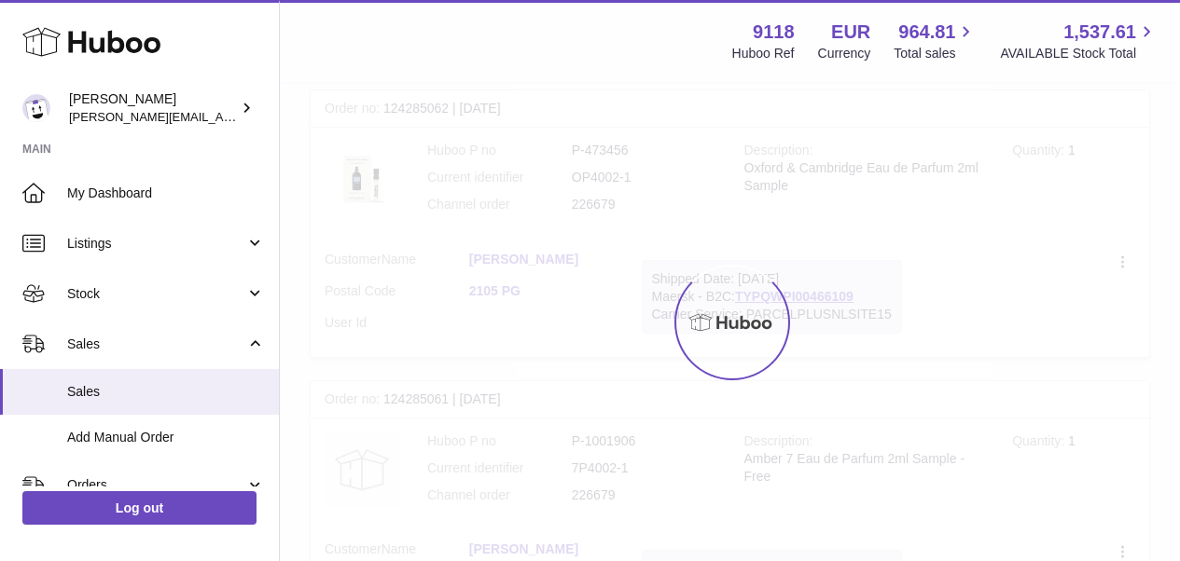
scroll to position [84, 0]
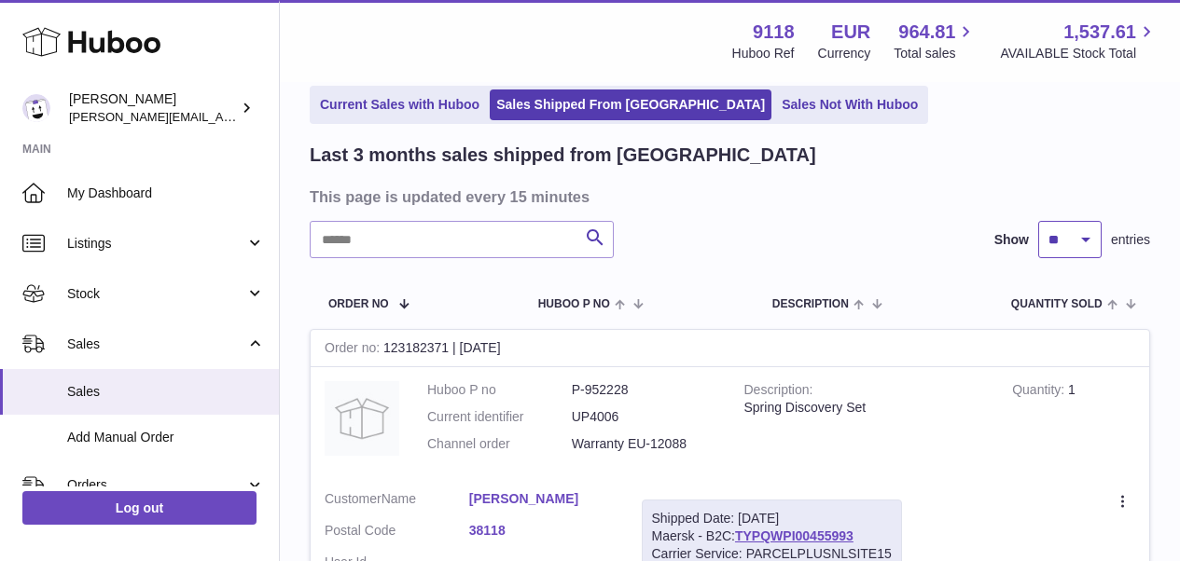
select select "**"
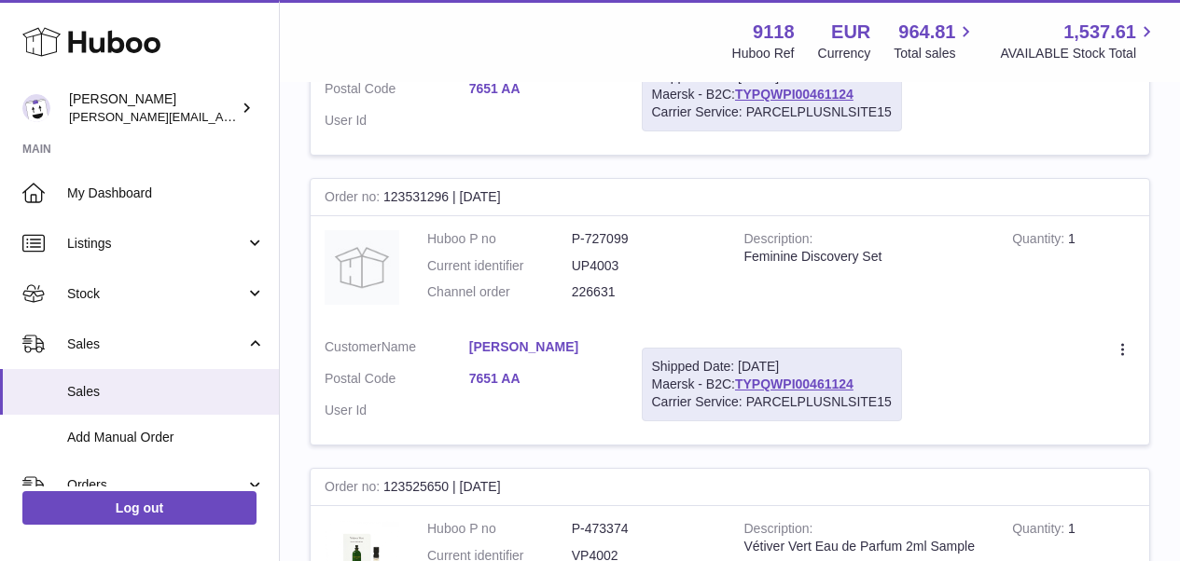
scroll to position [14511, 0]
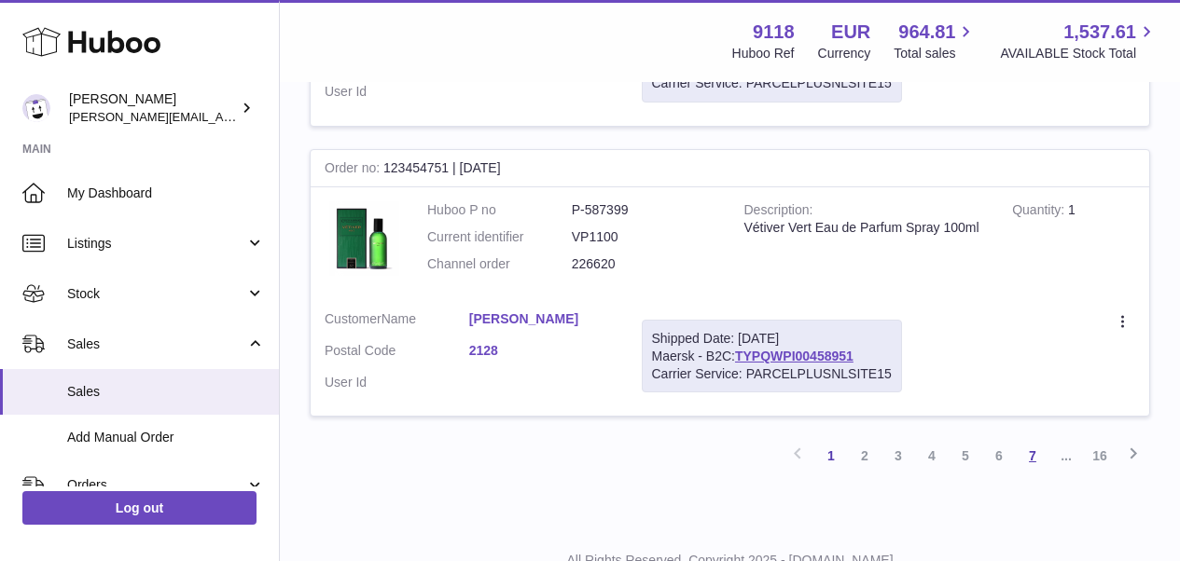
click at [1033, 439] on link "7" at bounding box center [1033, 456] width 34 height 34
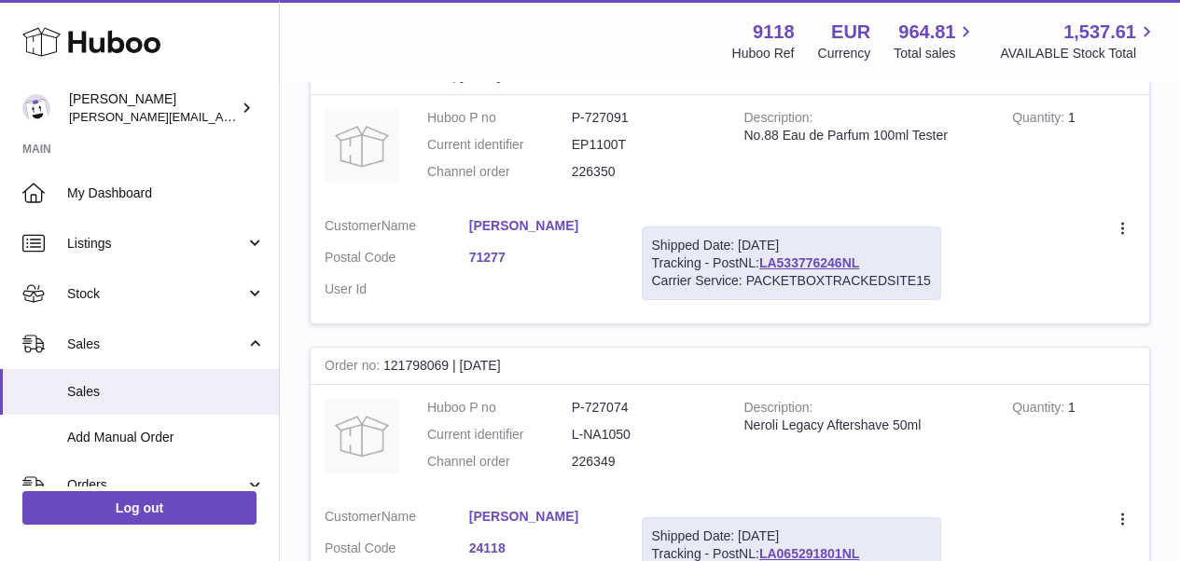
scroll to position [14446, 0]
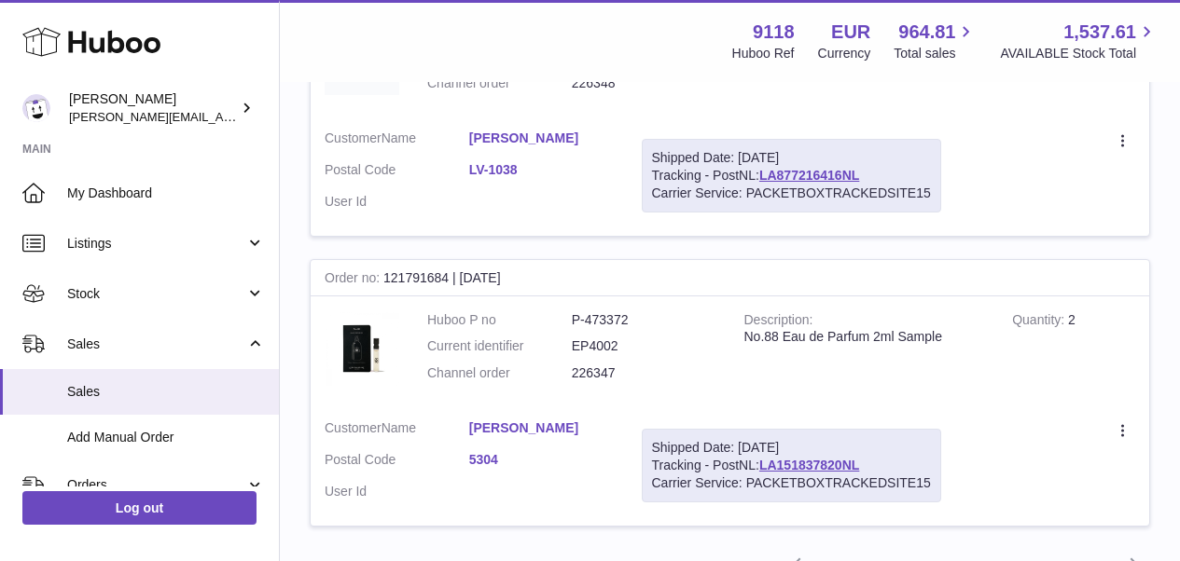
click at [1024, 549] on link "9" at bounding box center [1033, 566] width 34 height 34
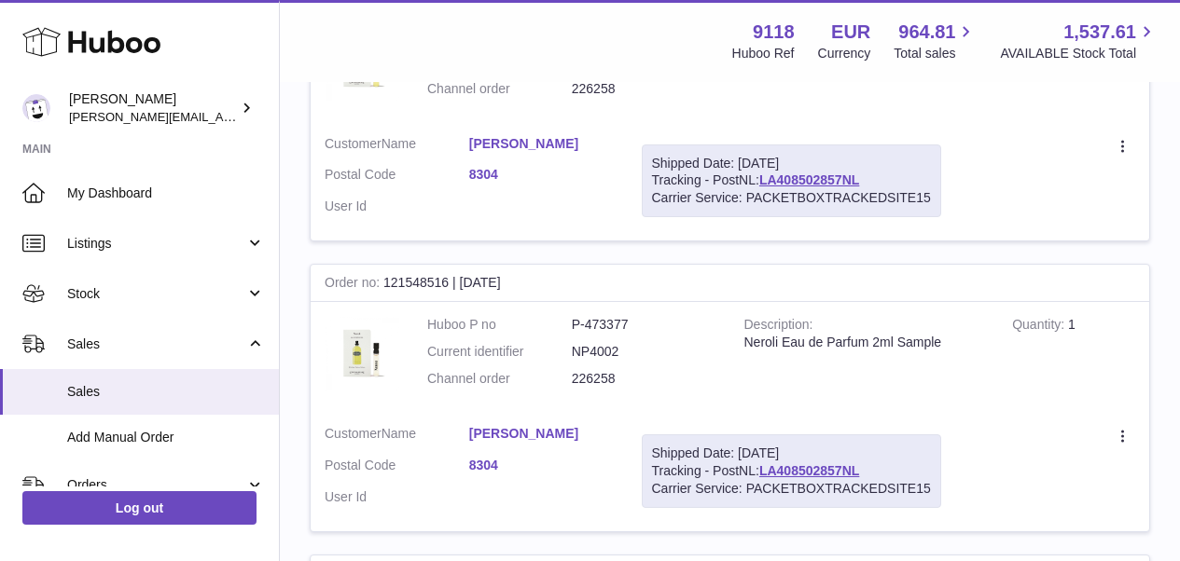
scroll to position [14342, 0]
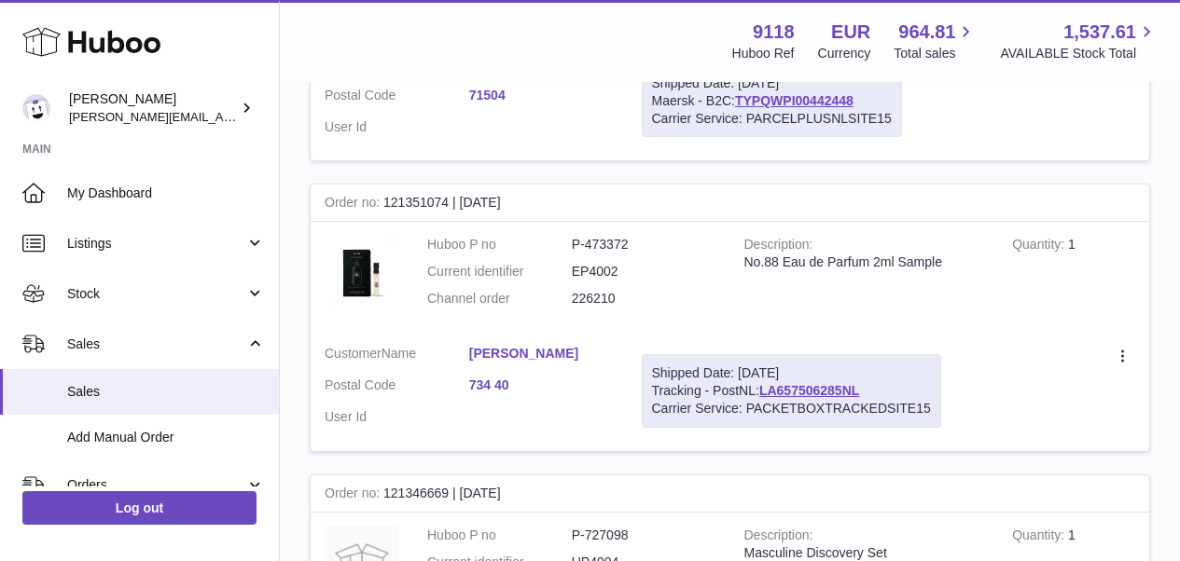
scroll to position [14312, 0]
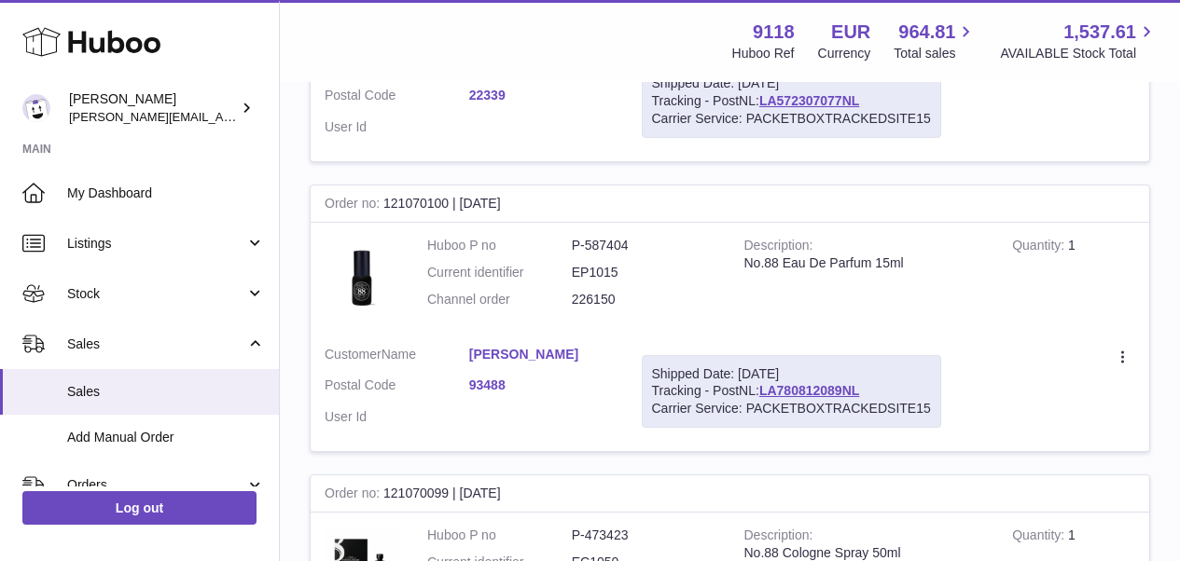
scroll to position [14318, 0]
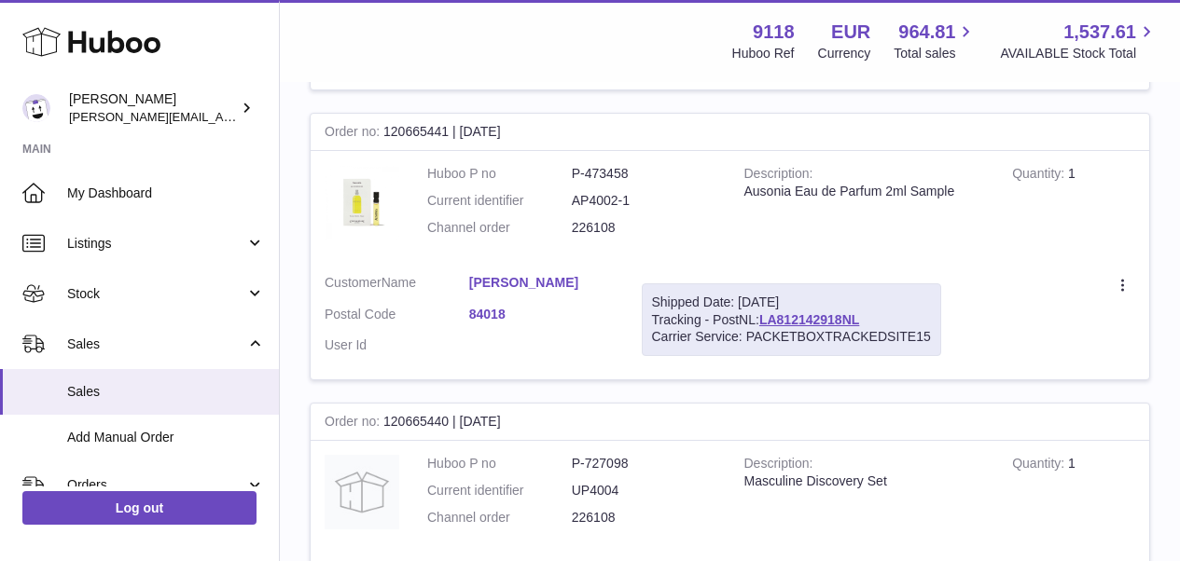
scroll to position [14470, 0]
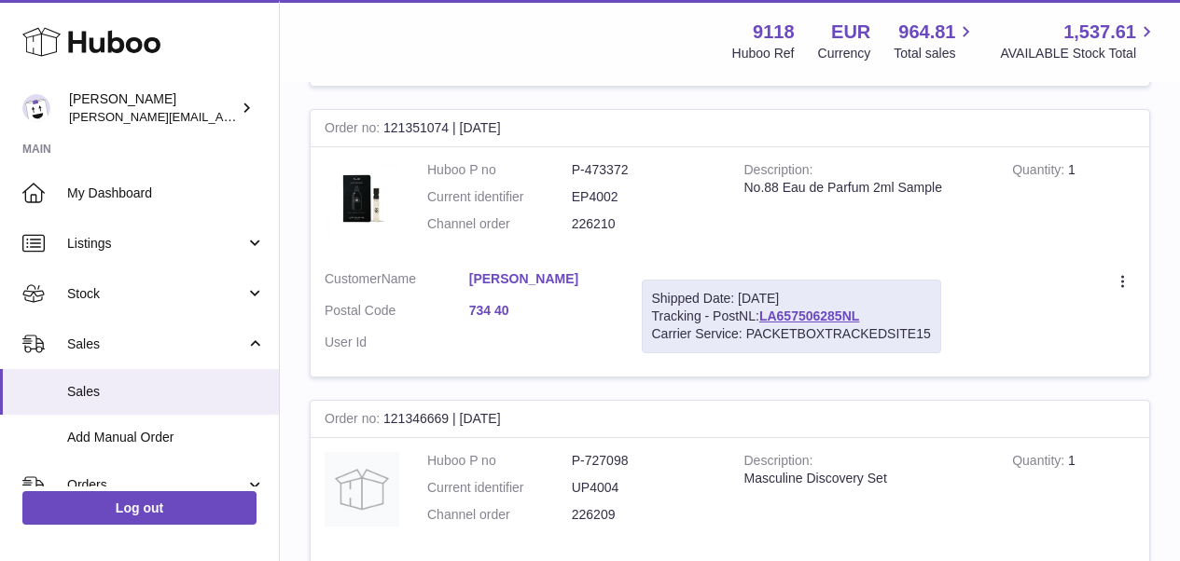
scroll to position [14361, 0]
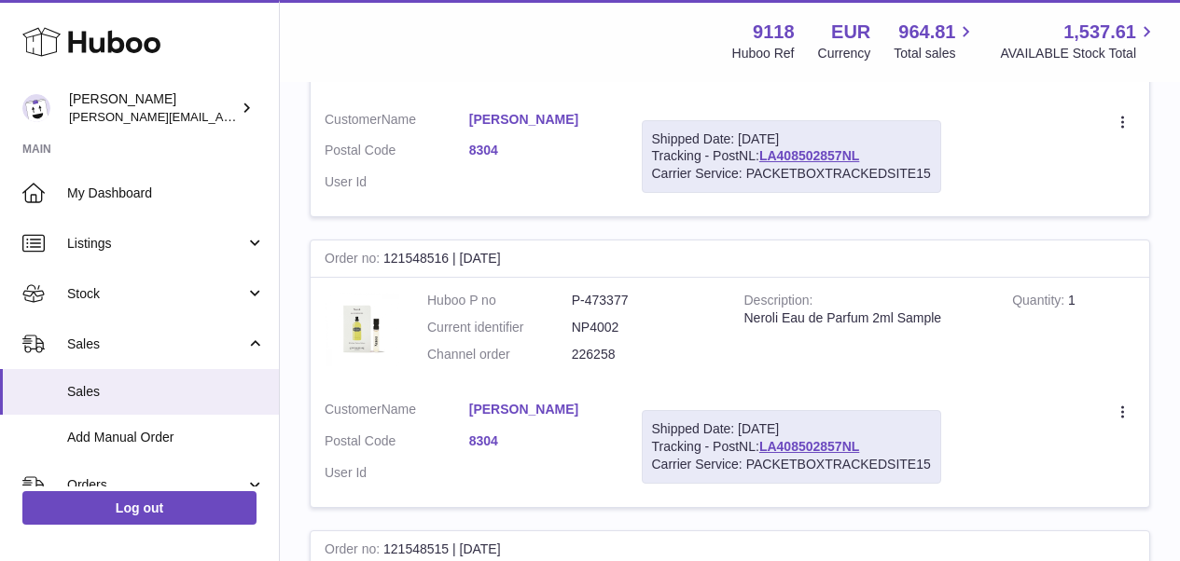
scroll to position [14342, 0]
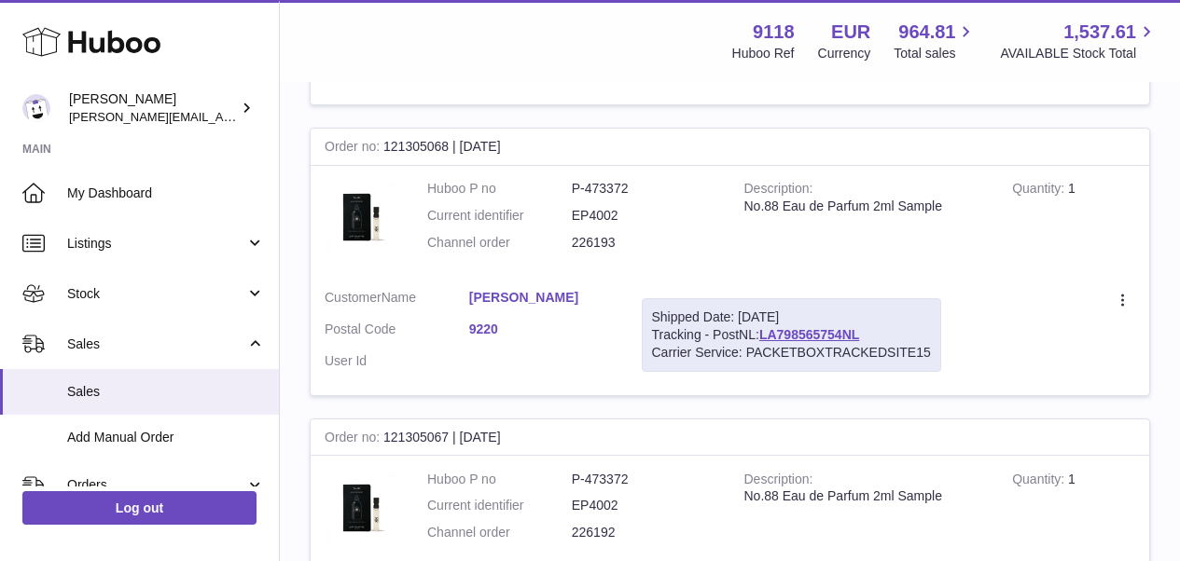
scroll to position [3022, 0]
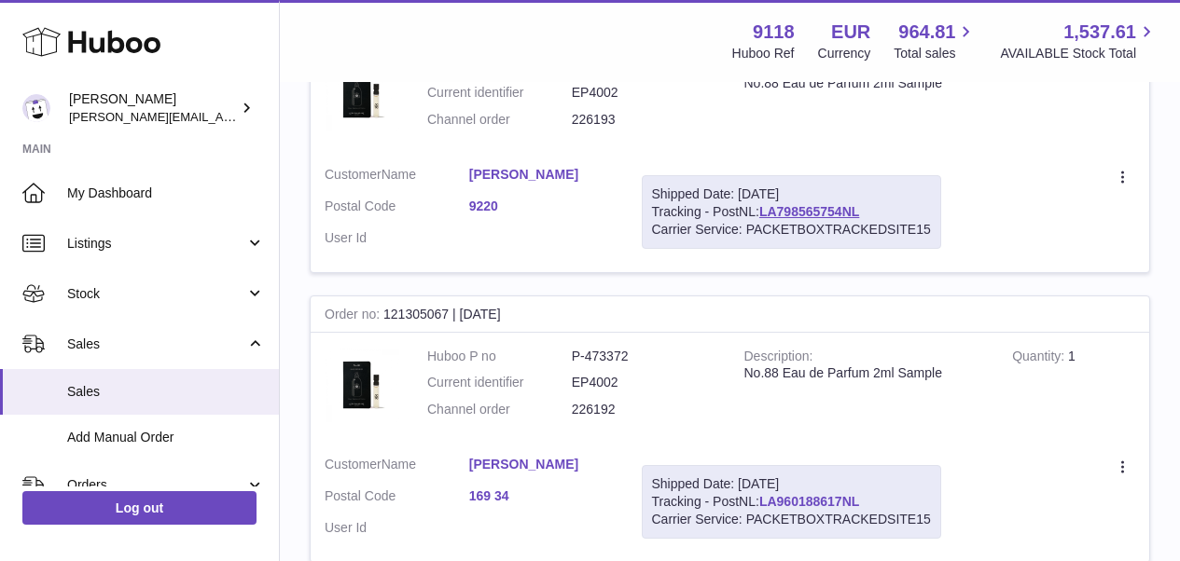
drag, startPoint x: 869, startPoint y: 450, endPoint x: 764, endPoint y: 446, distance: 105.5
click at [764, 465] on div "Shipped Date: 22nd Jul 2025 Tracking - PostNL: LA960188617NL Carrier Service: P…" at bounding box center [791, 502] width 299 height 74
copy link "LA960188617NL"
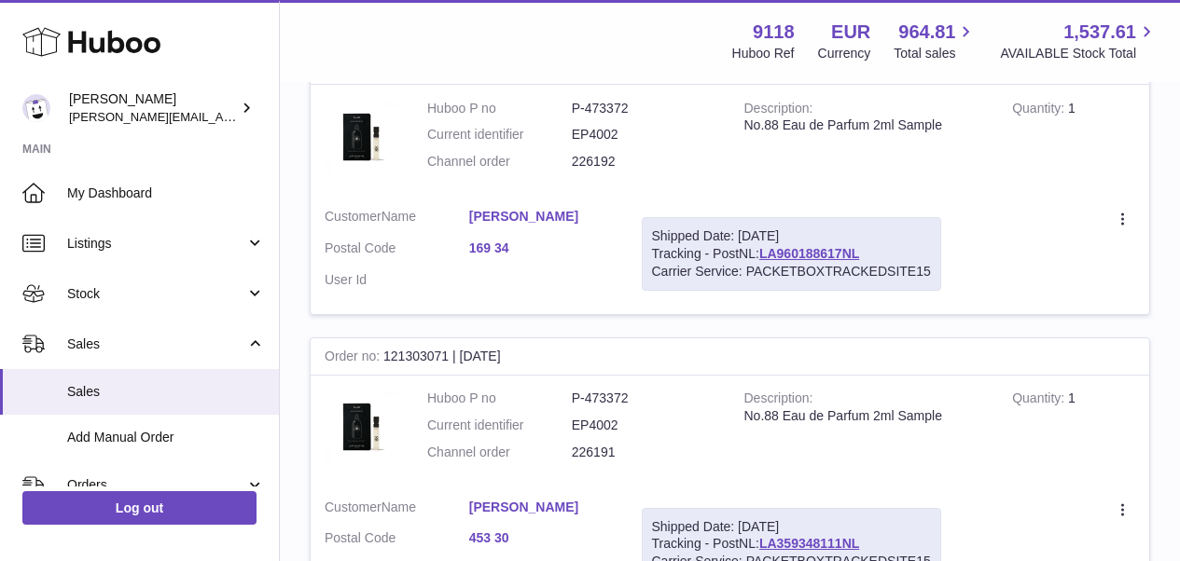
scroll to position [1610, 0]
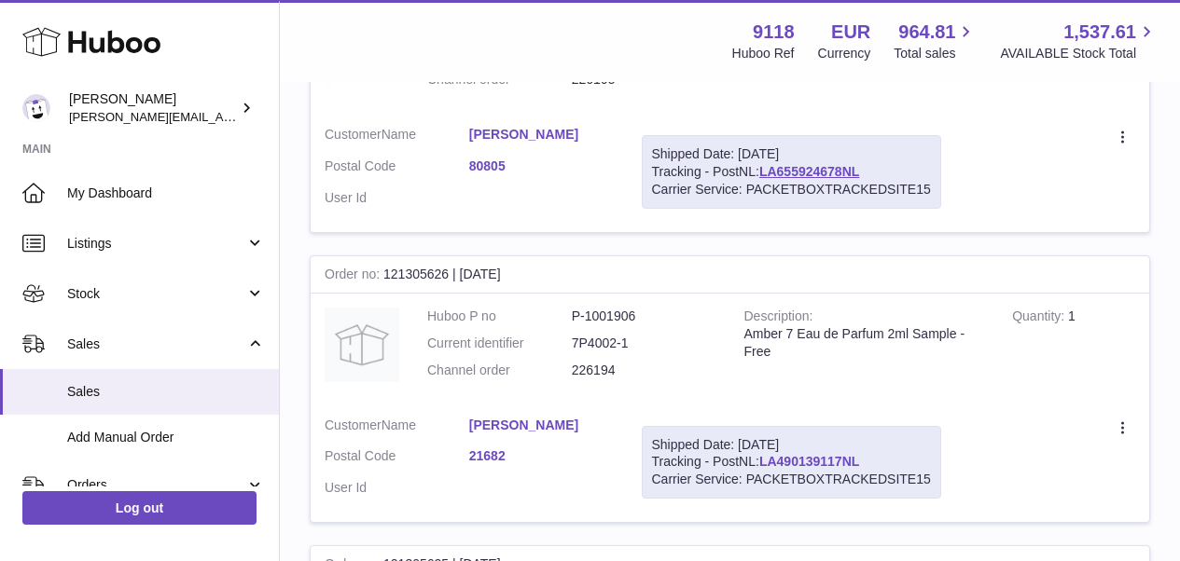
click at [799, 454] on link "LA490139117NL" at bounding box center [809, 461] width 100 height 15
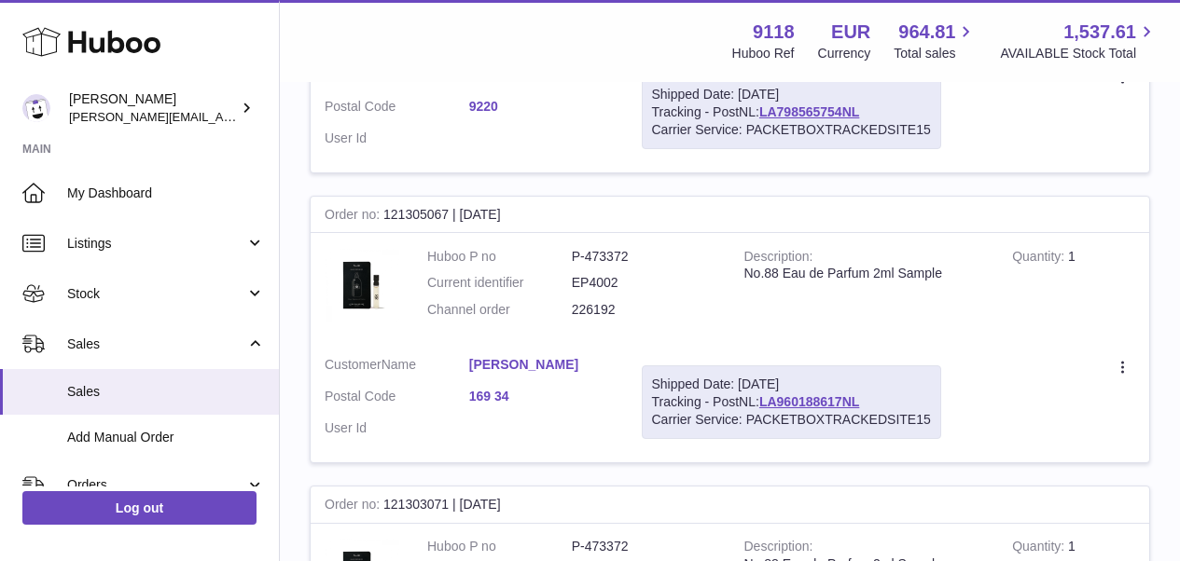
scroll to position [3146, 0]
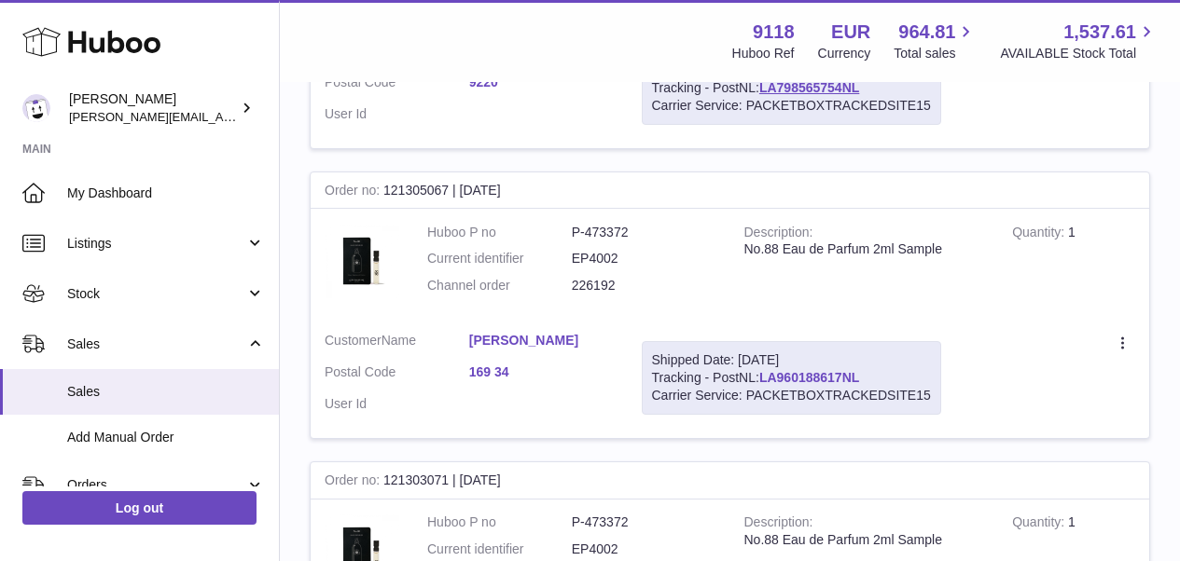
click at [834, 370] on link "LA960188617NL" at bounding box center [809, 377] width 100 height 15
click at [494, 364] on link "169 34" at bounding box center [541, 373] width 145 height 18
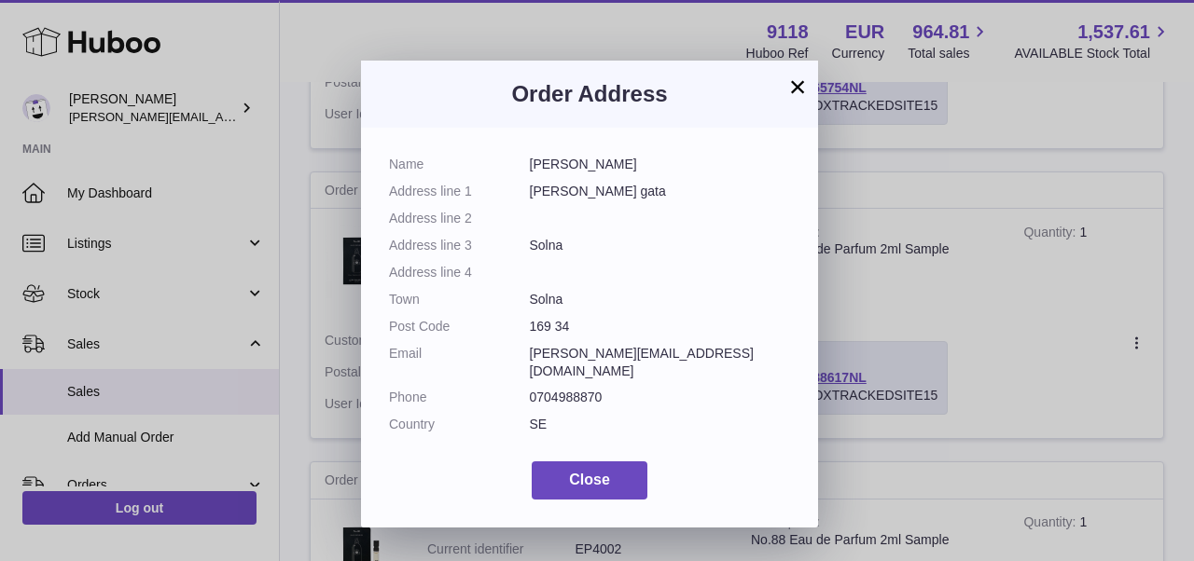
click at [801, 80] on button "×" at bounding box center [797, 87] width 22 height 22
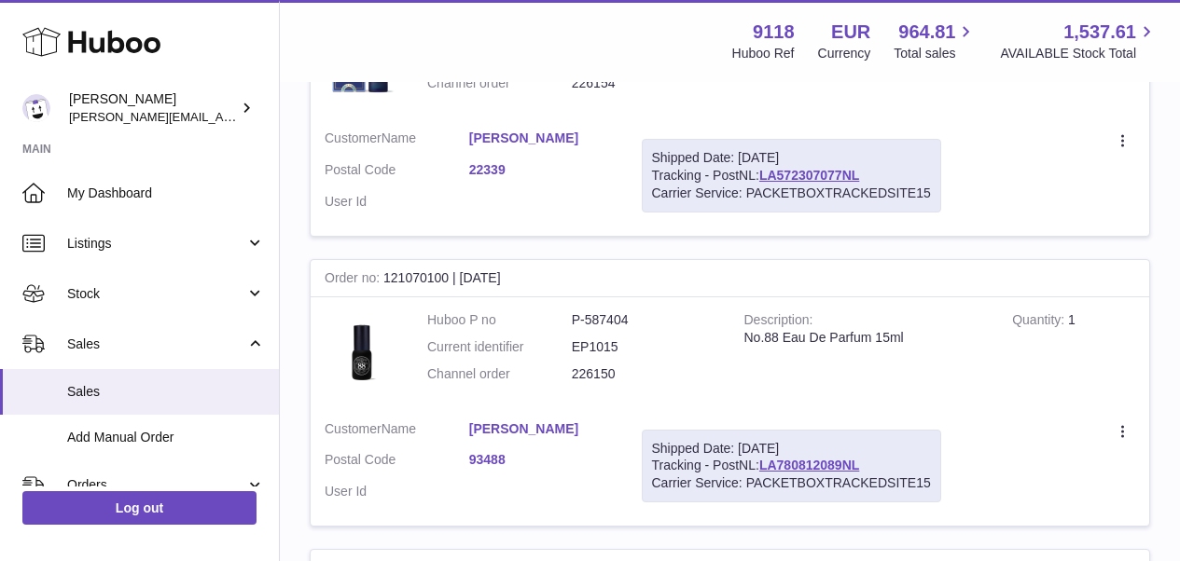
scroll to position [14343, 0]
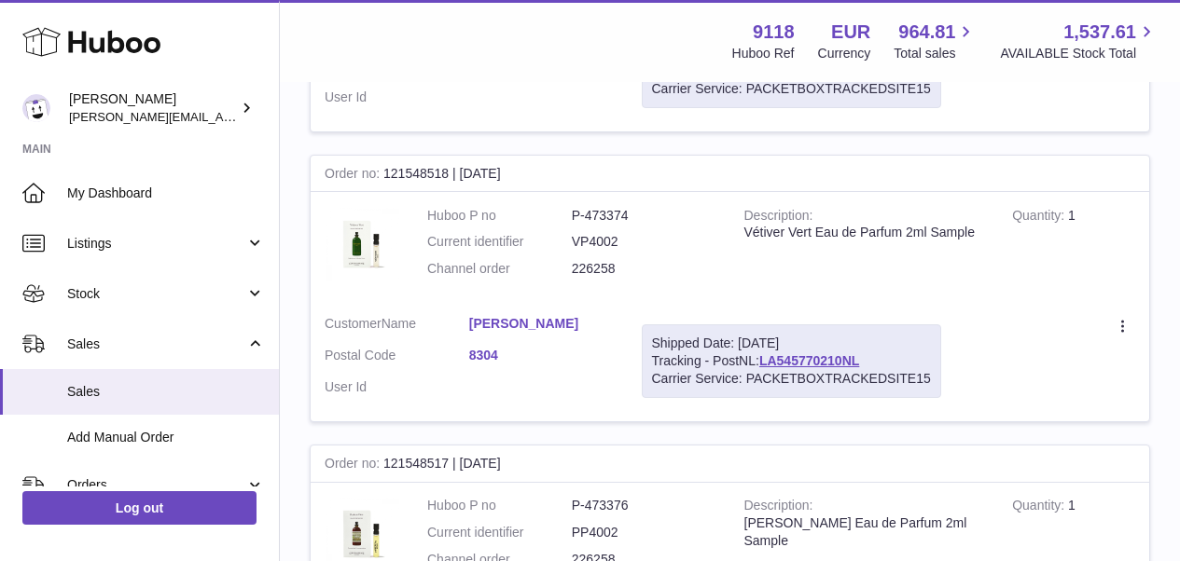
scroll to position [14342, 0]
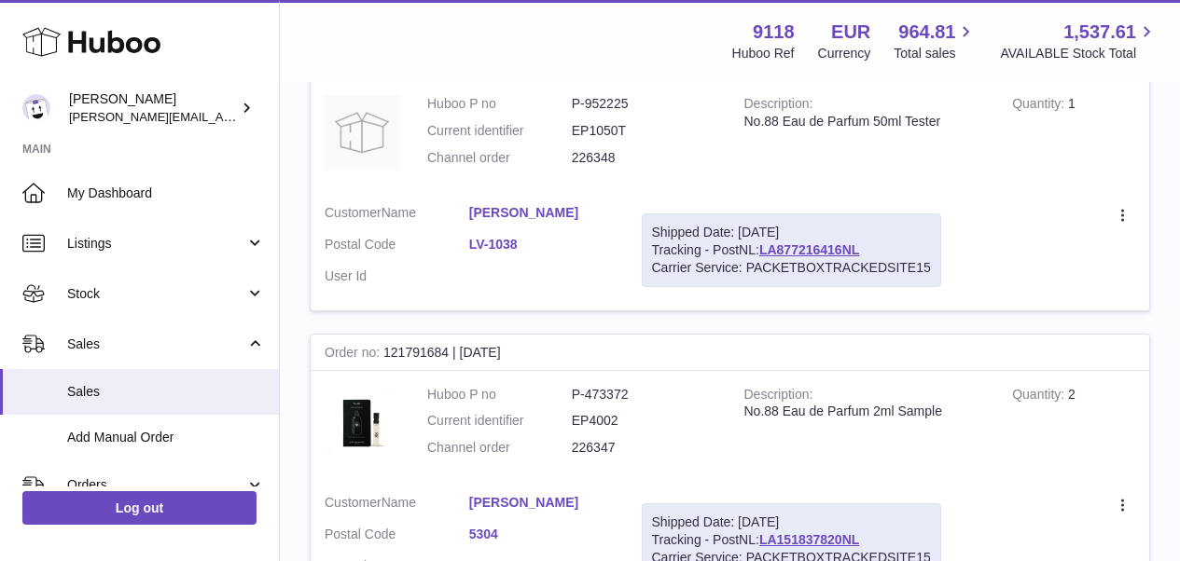
scroll to position [14396, 0]
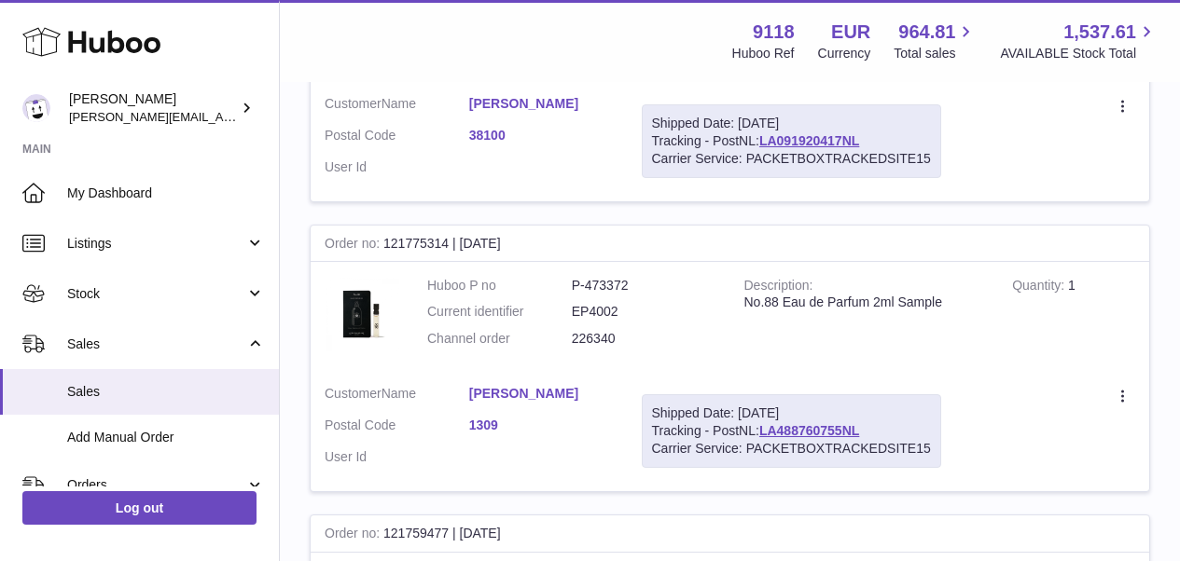
scroll to position [3142, 0]
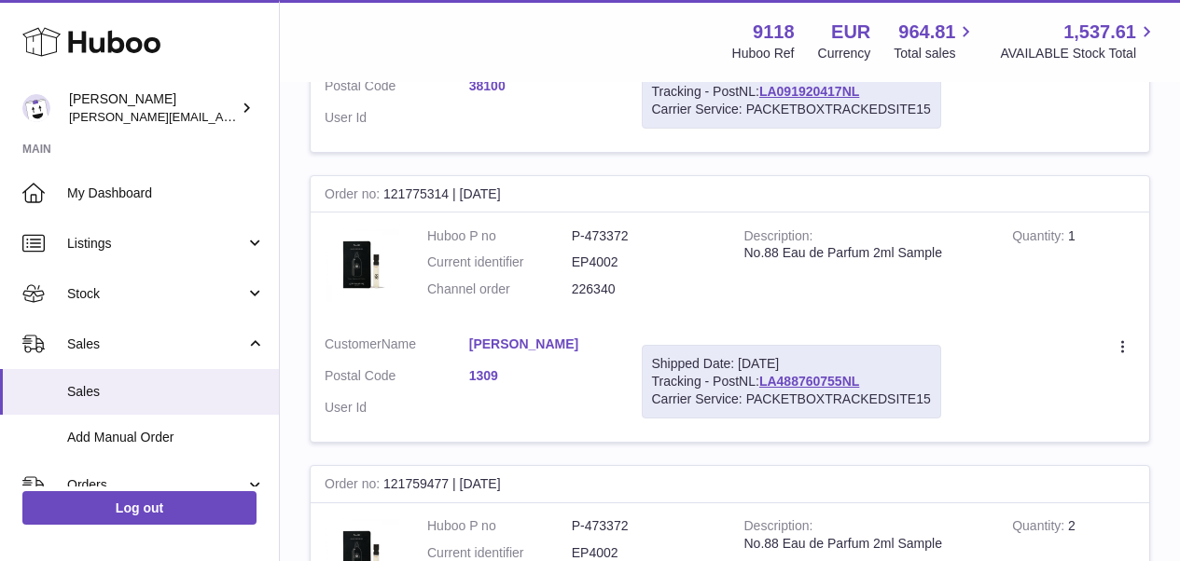
click at [498, 336] on link "Maksim Dimitrov" at bounding box center [541, 345] width 145 height 18
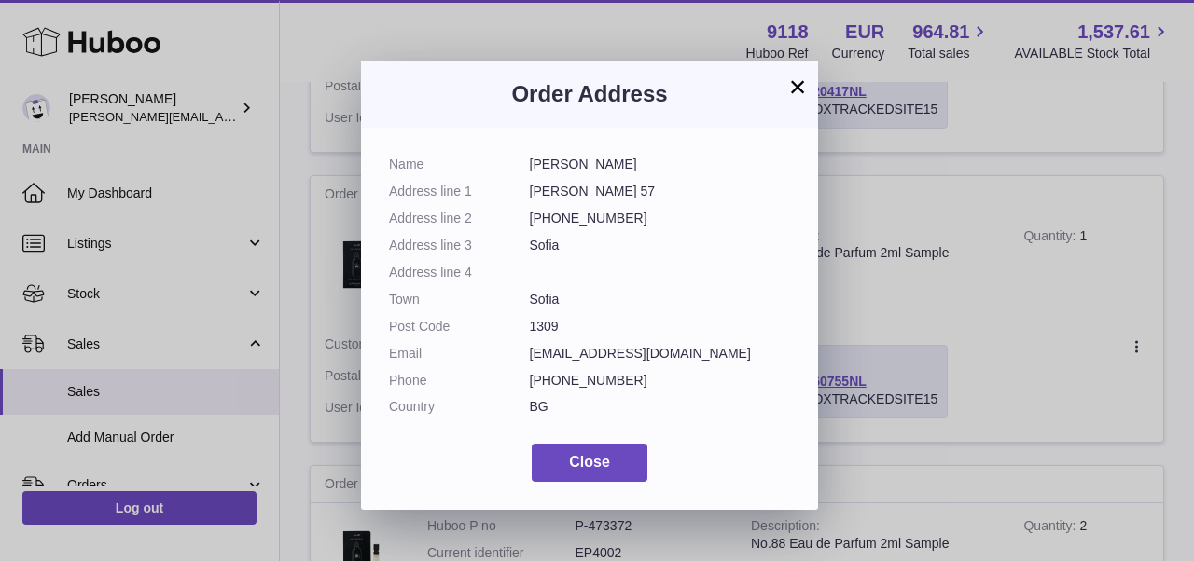
click at [801, 93] on button "×" at bounding box center [797, 87] width 22 height 22
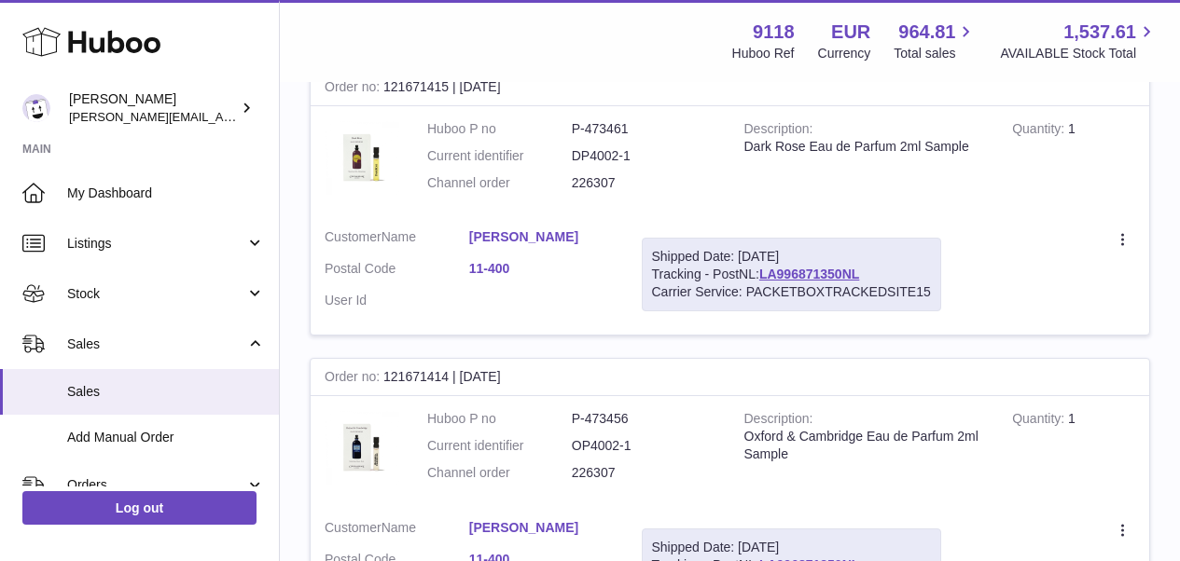
scroll to position [14327, 0]
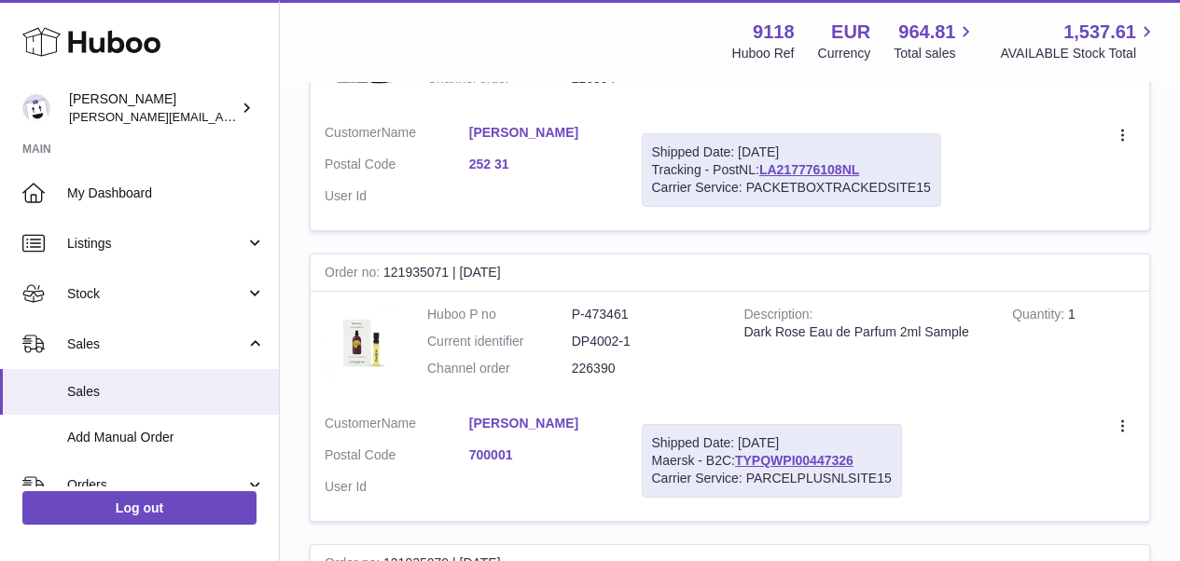
scroll to position [14342, 0]
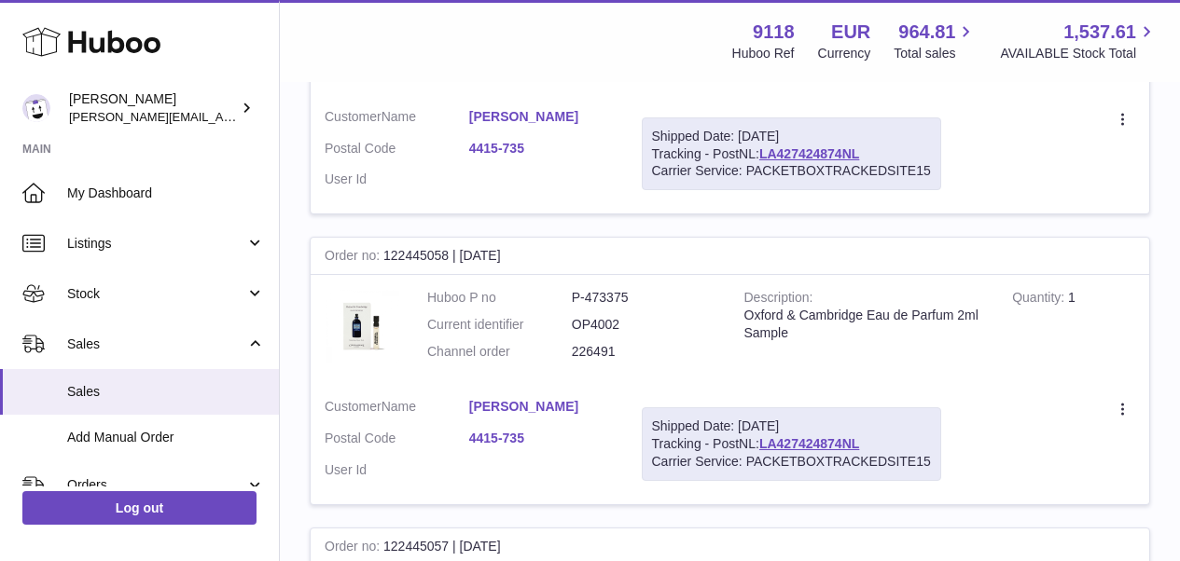
scroll to position [14353, 0]
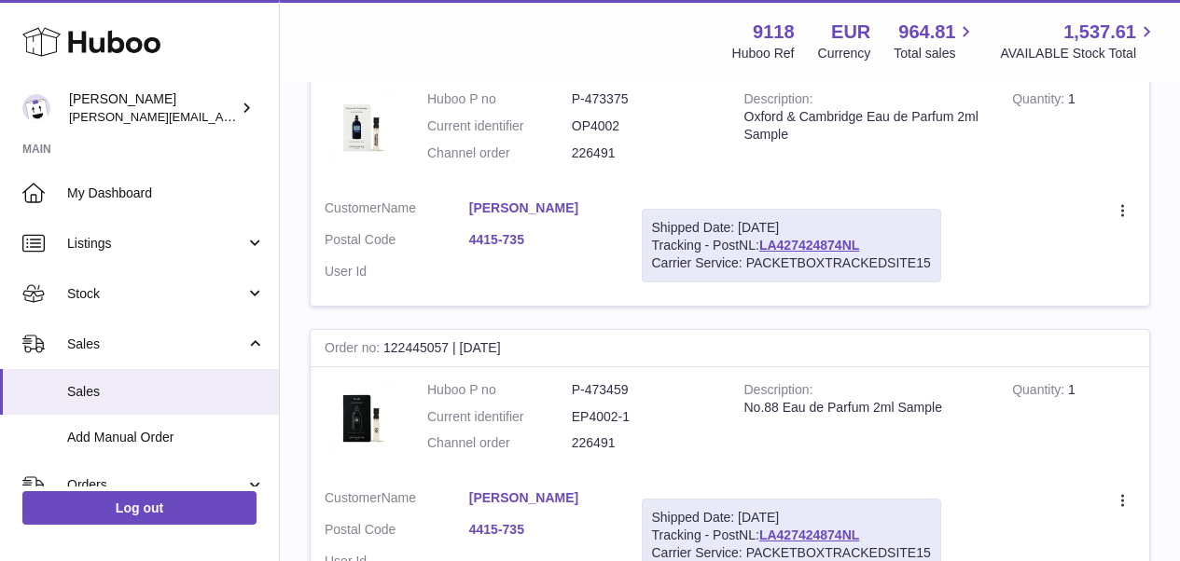
scroll to position [14353, 0]
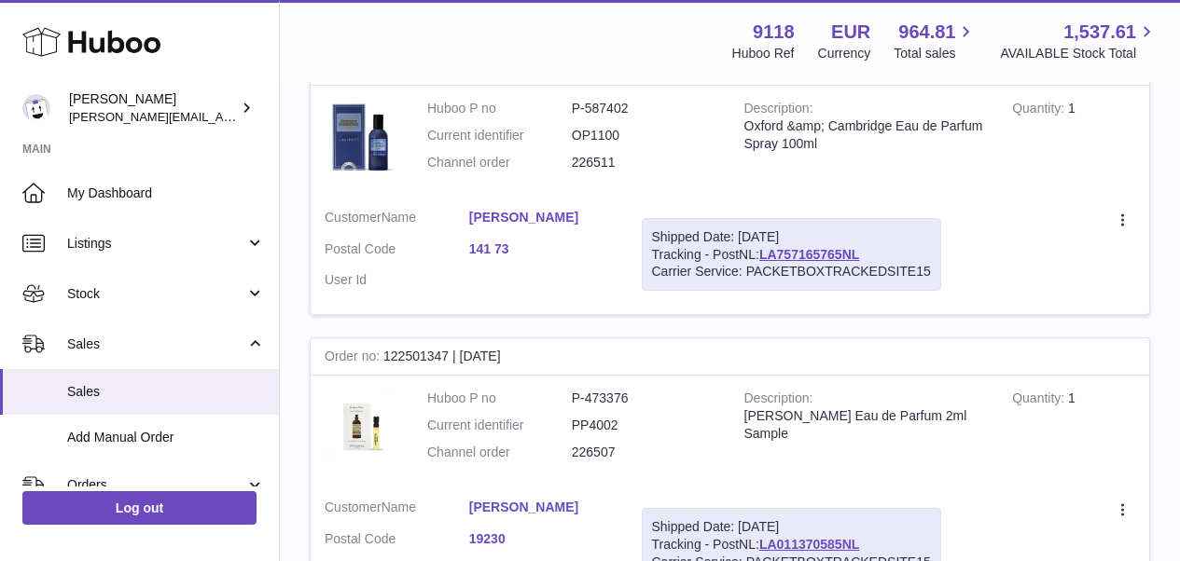
scroll to position [84, 0]
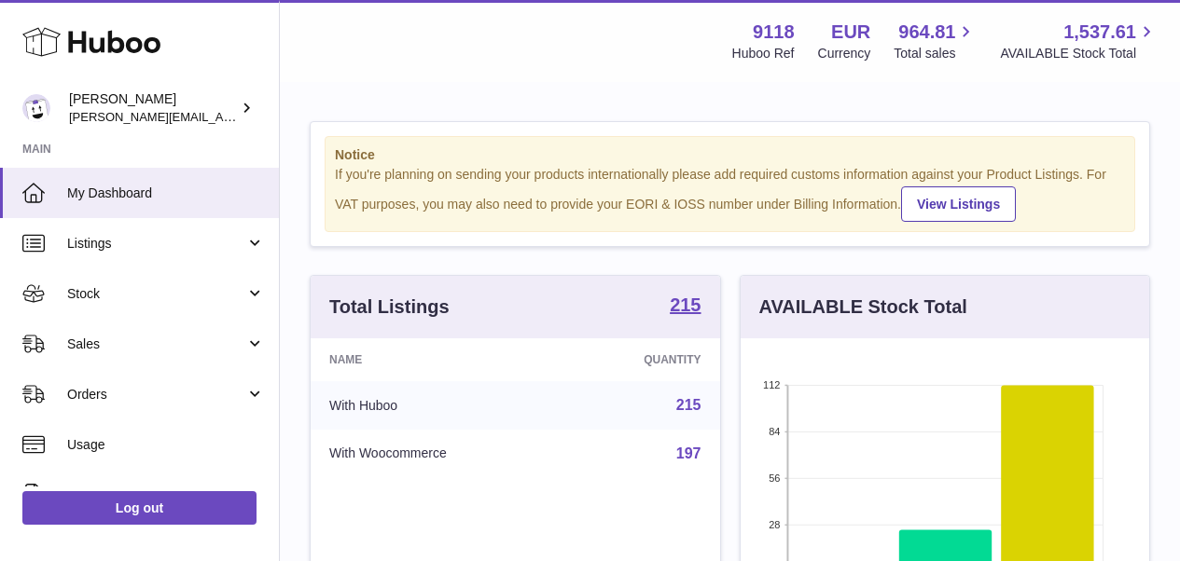
scroll to position [291, 409]
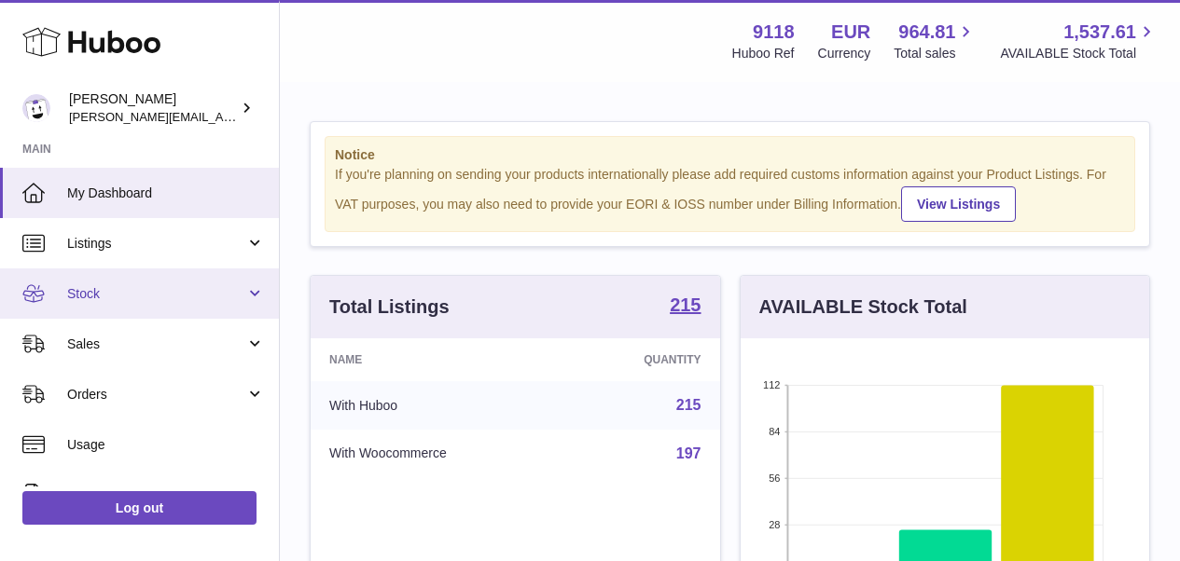
click at [86, 298] on span "Stock" at bounding box center [156, 294] width 178 height 18
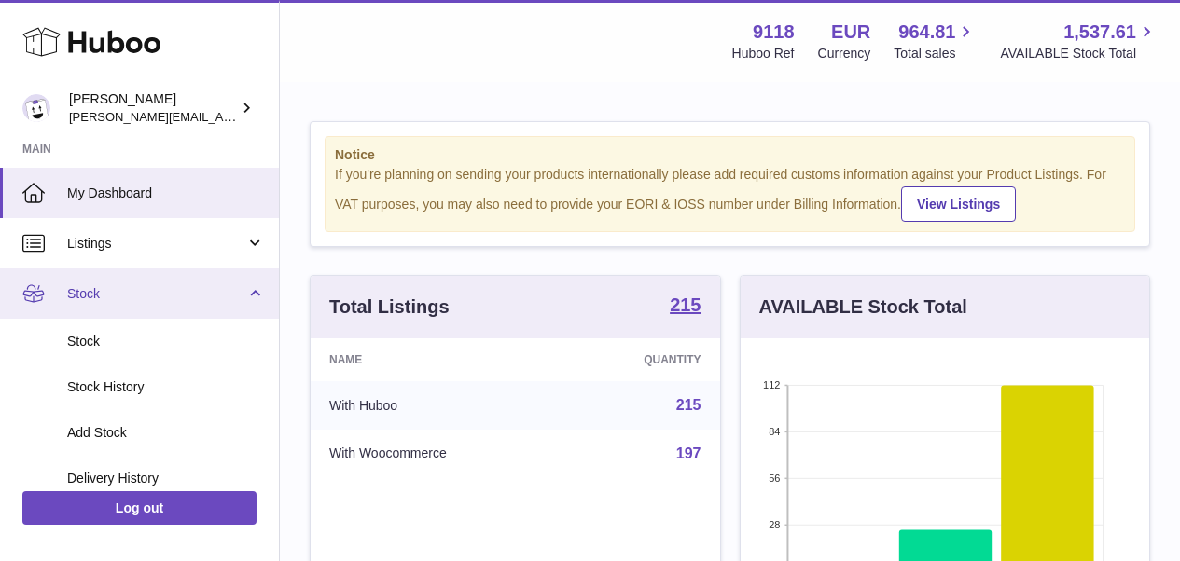
click at [252, 290] on link "Stock" at bounding box center [139, 294] width 279 height 50
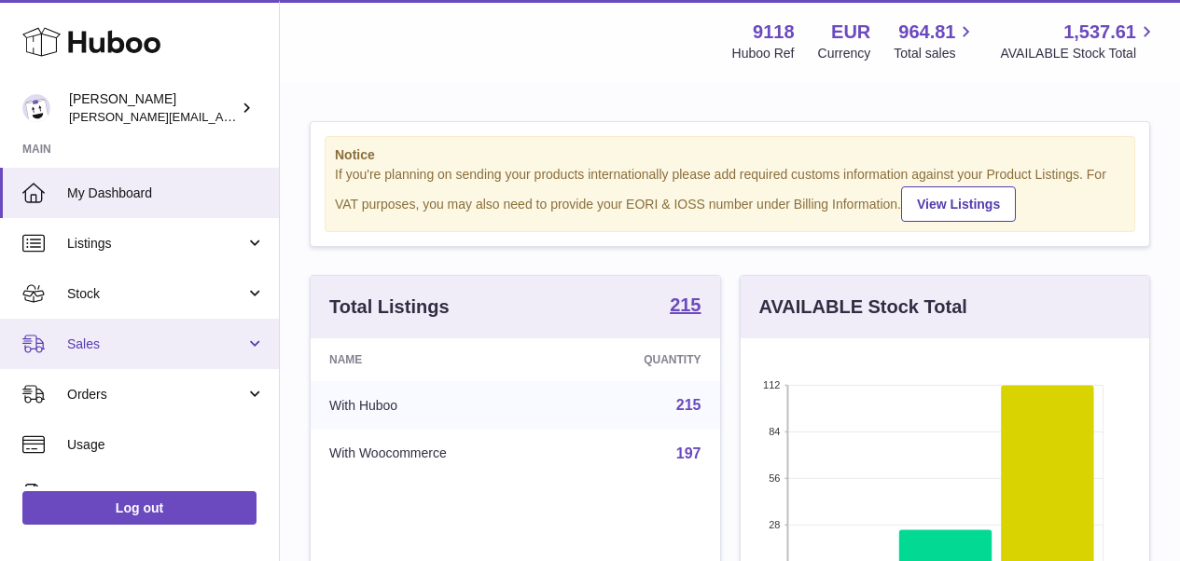
click at [108, 336] on span "Sales" at bounding box center [156, 345] width 178 height 18
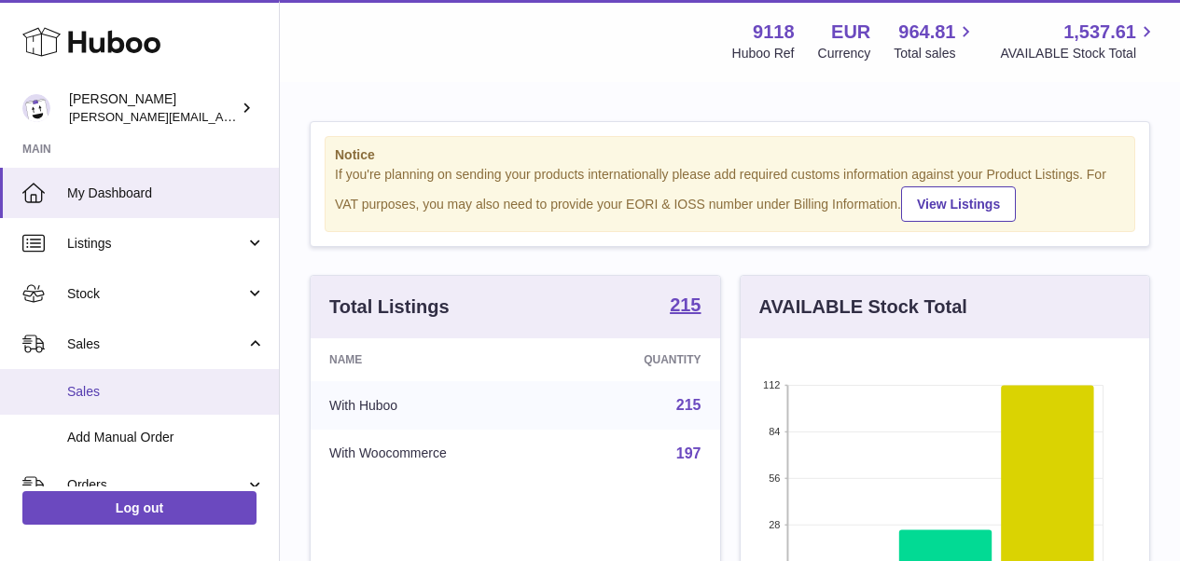
click at [90, 391] on span "Sales" at bounding box center [166, 392] width 198 height 18
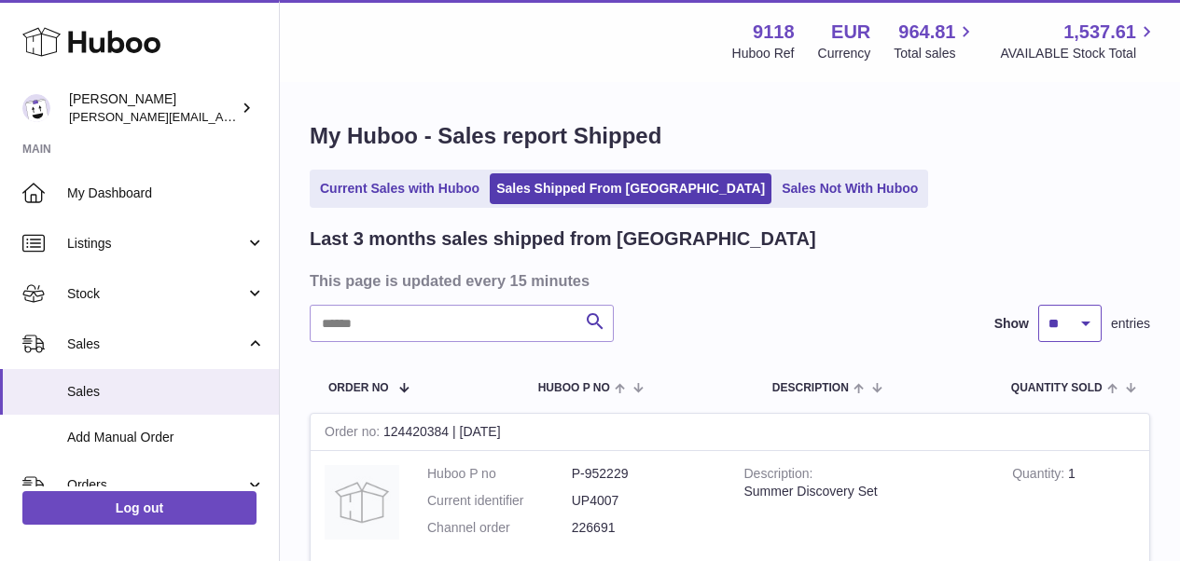
select select "**"
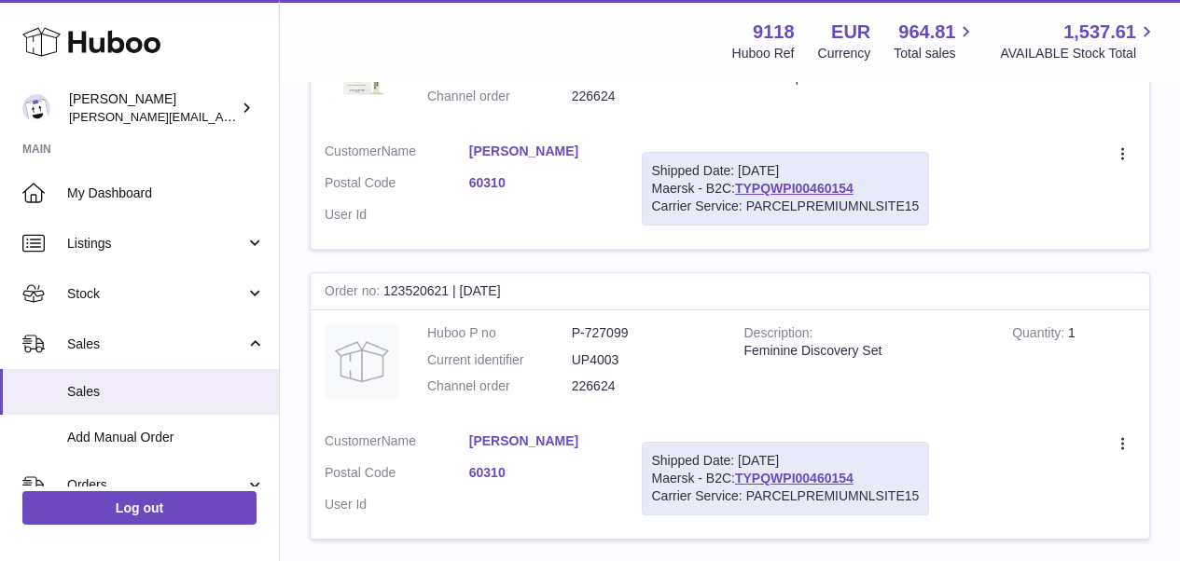
scroll to position [14502, 0]
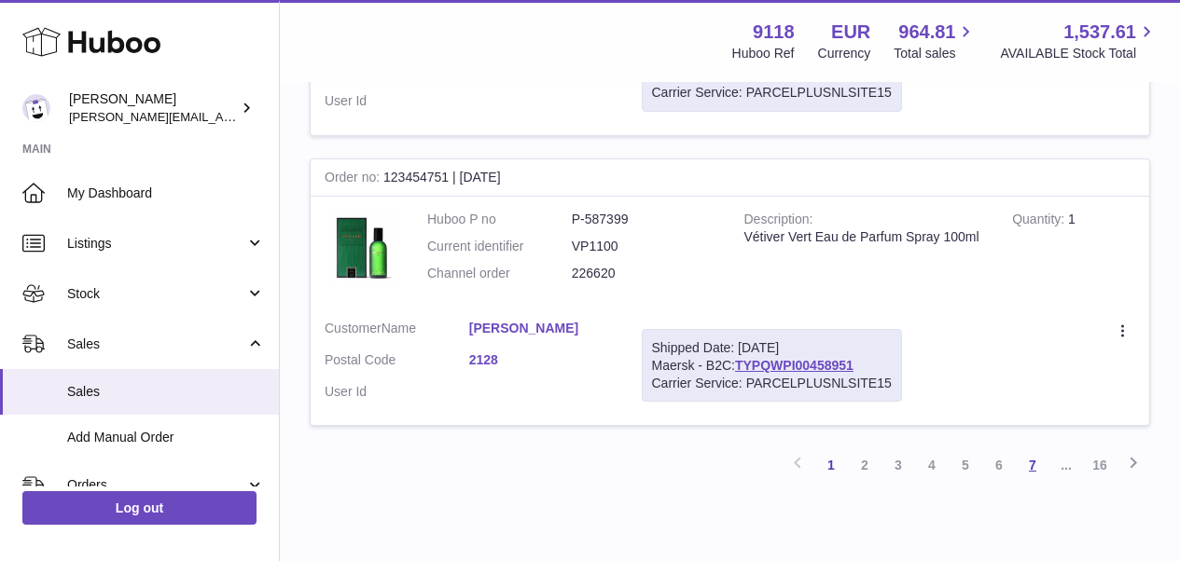
click at [1034, 449] on link "7" at bounding box center [1033, 466] width 34 height 34
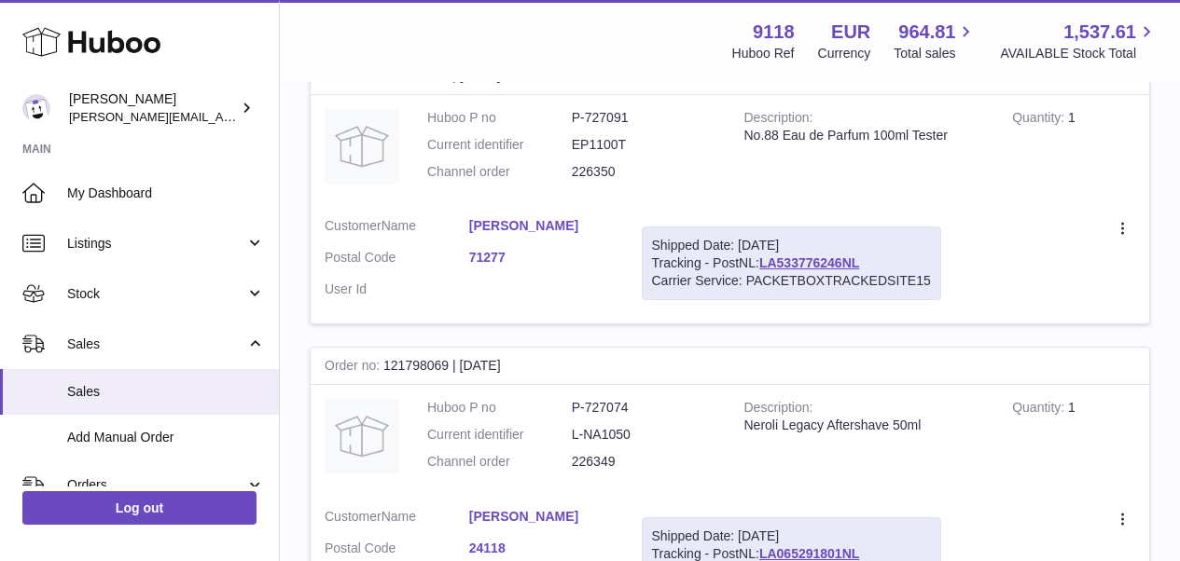
scroll to position [14446, 0]
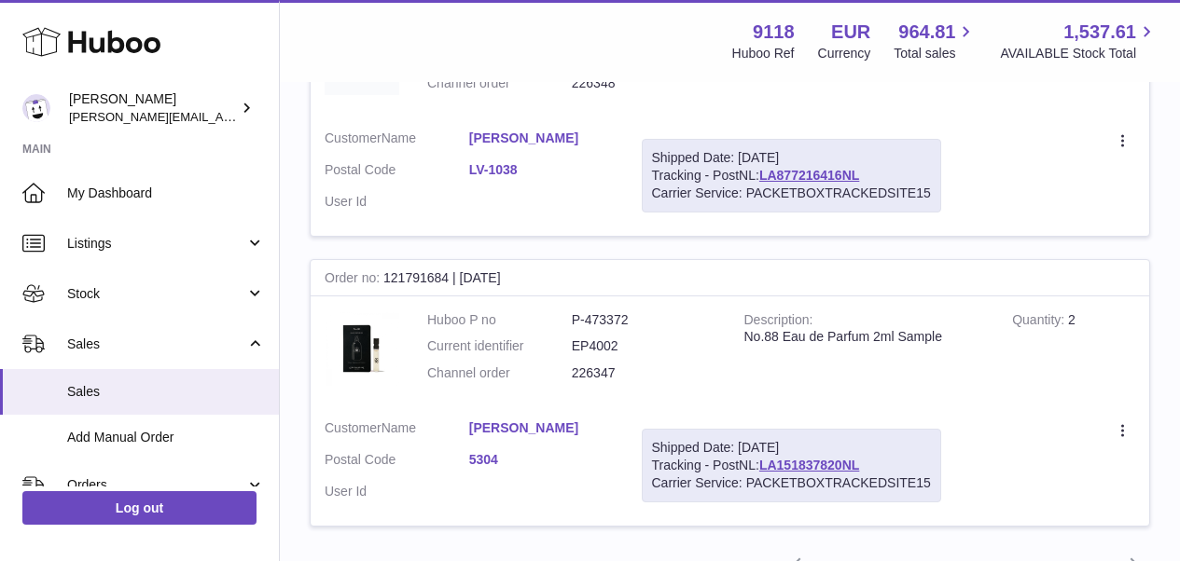
click at [1032, 549] on link "9" at bounding box center [1033, 566] width 34 height 34
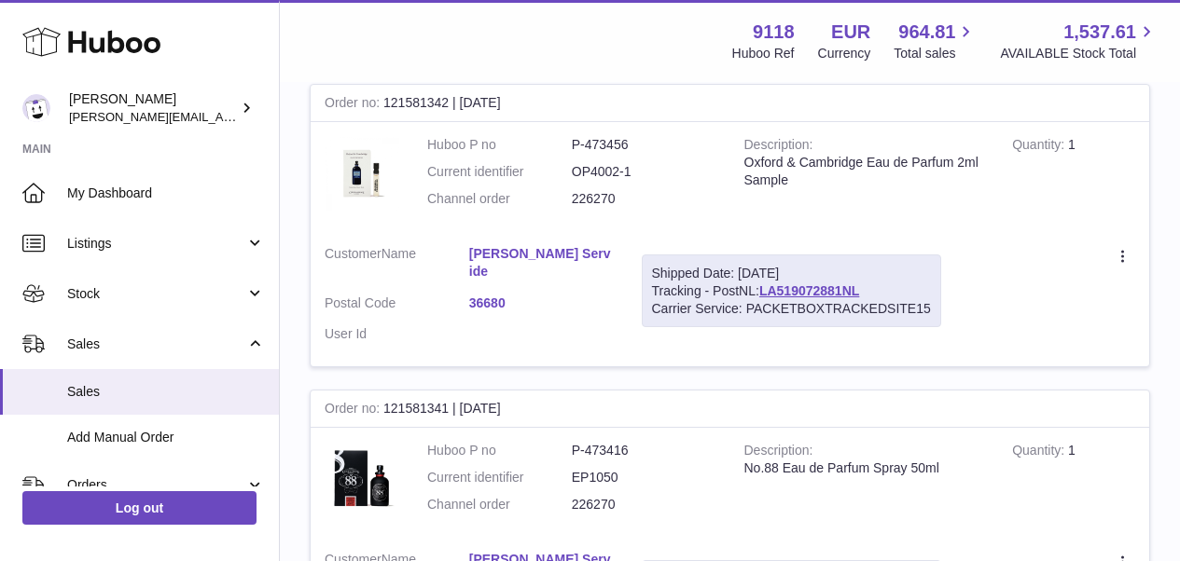
scroll to position [14342, 0]
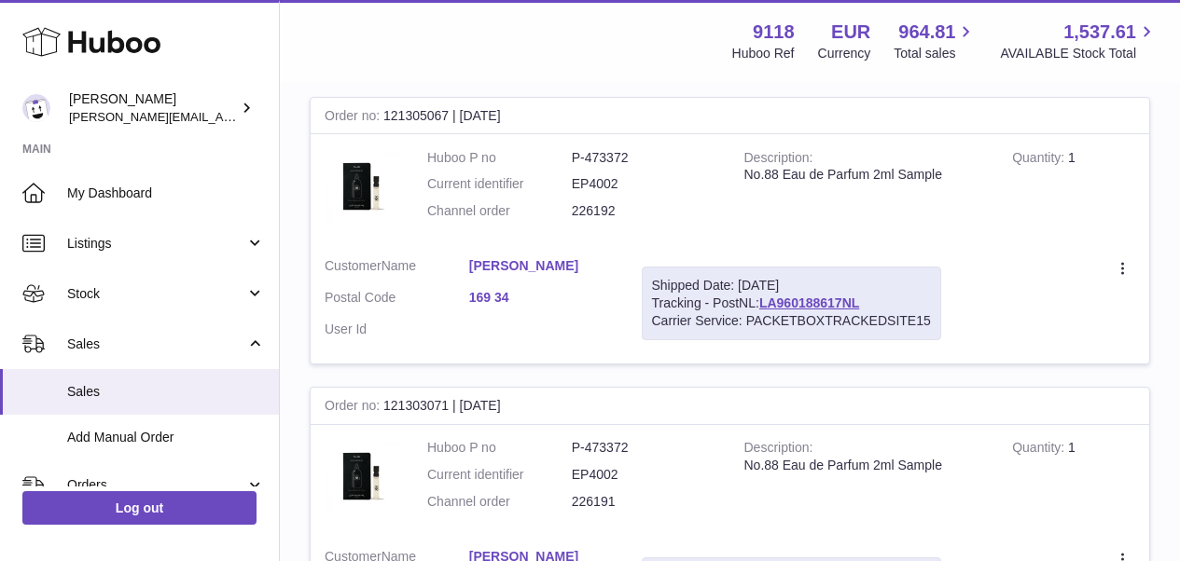
scroll to position [3246, 0]
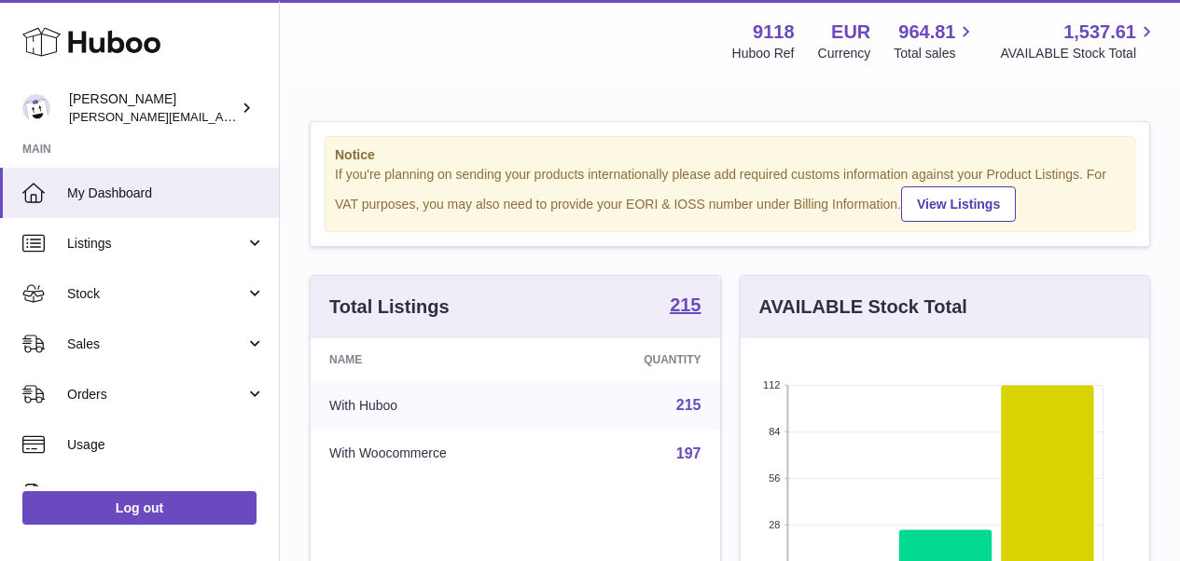
scroll to position [291, 409]
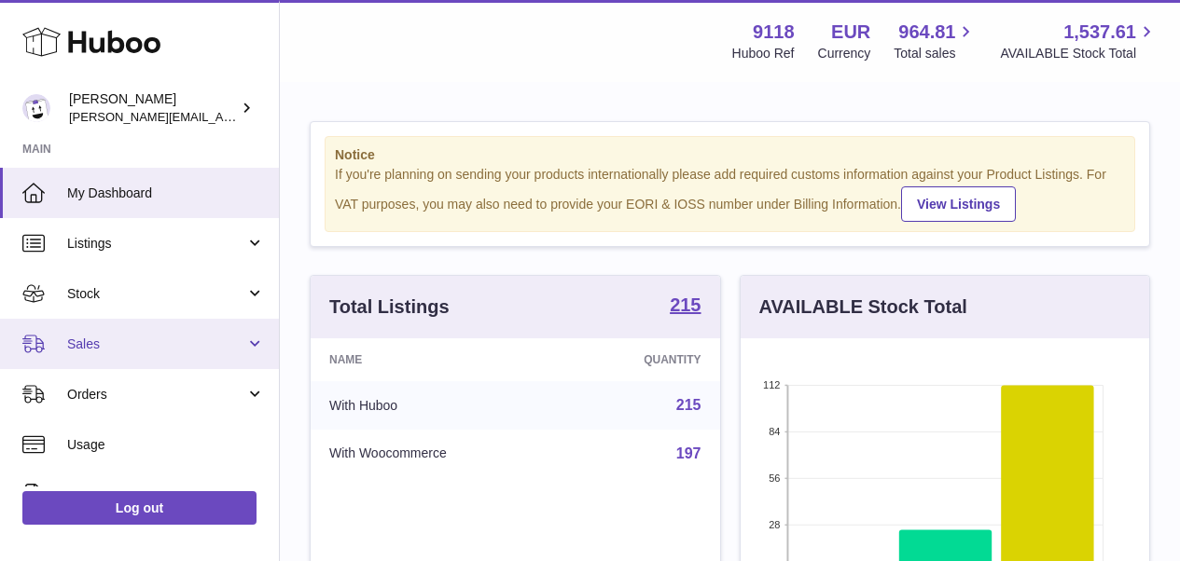
click at [99, 341] on span "Sales" at bounding box center [156, 345] width 178 height 18
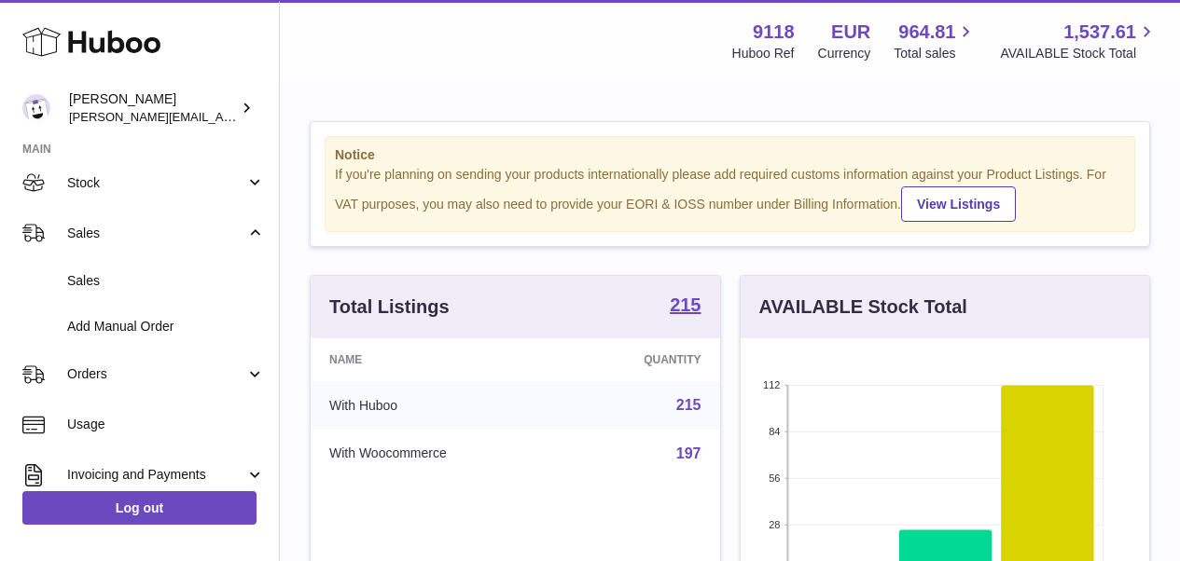
scroll to position [125, 0]
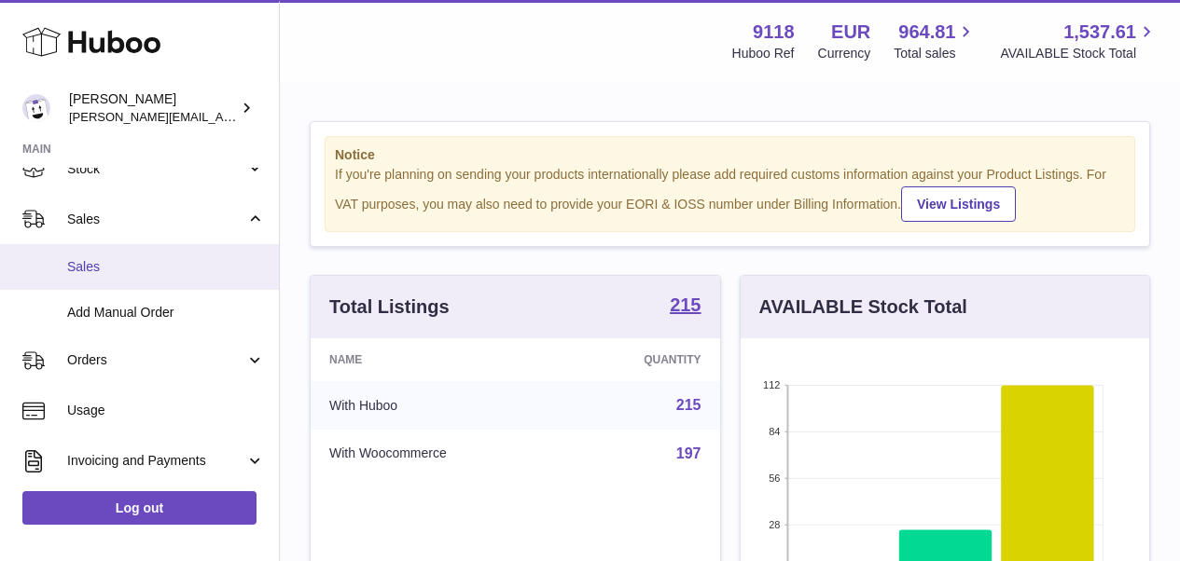
click at [132, 277] on link "Sales" at bounding box center [139, 267] width 279 height 46
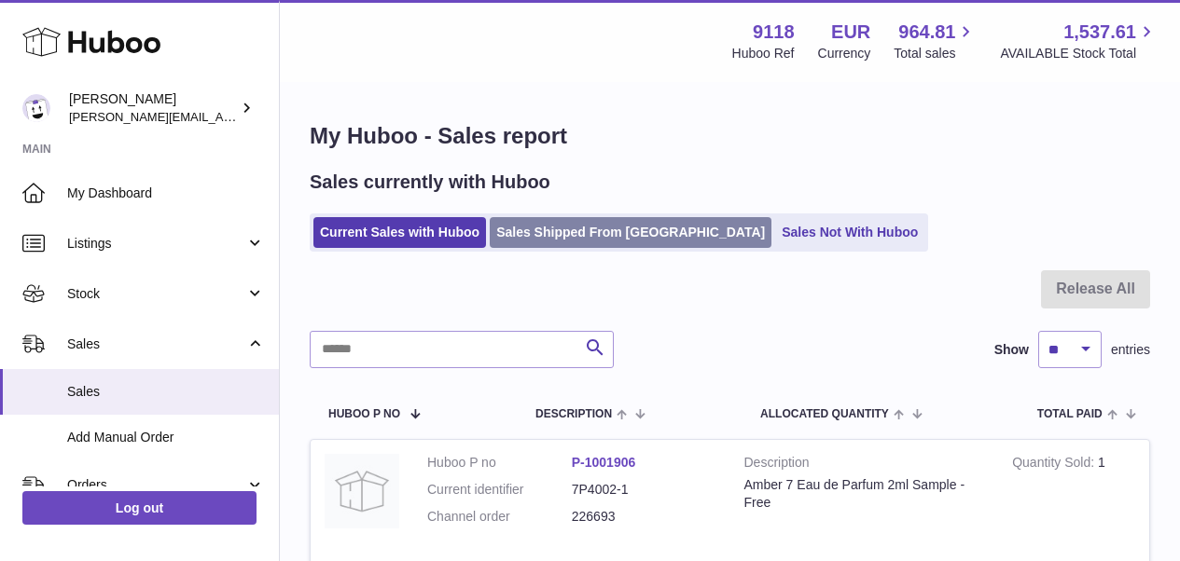
click at [542, 229] on link "Sales Shipped From Huboo" at bounding box center [631, 232] width 282 height 31
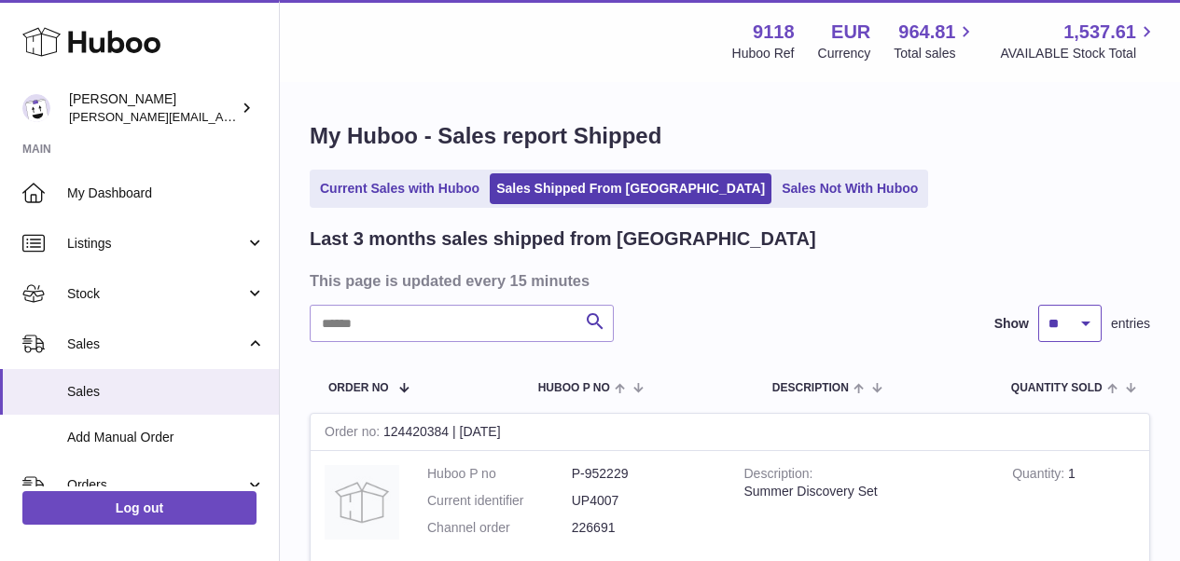
select select "**"
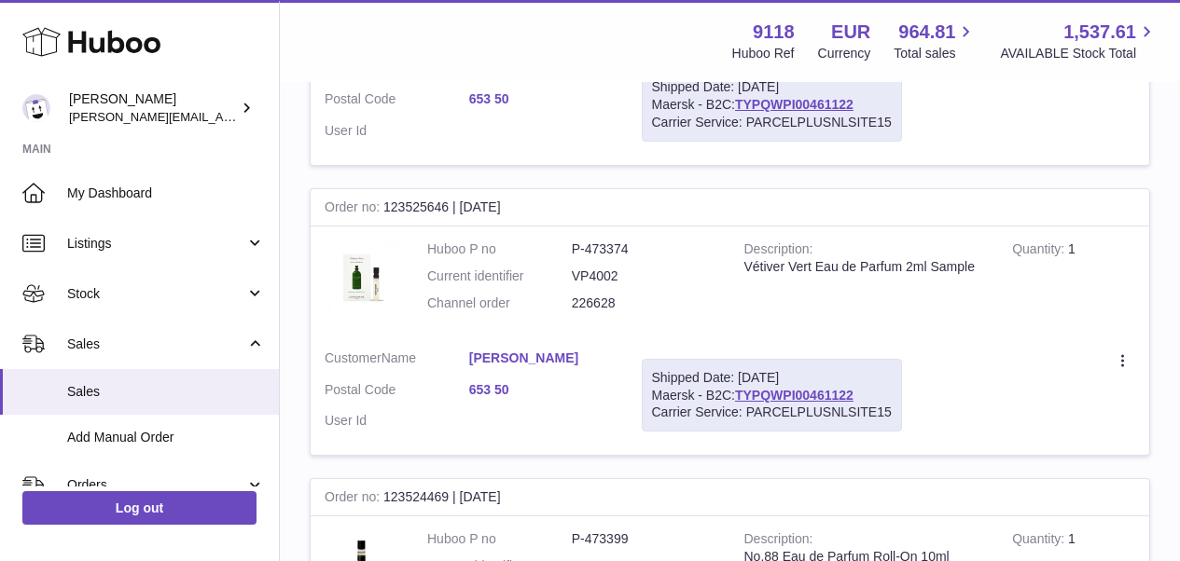
scroll to position [14511, 0]
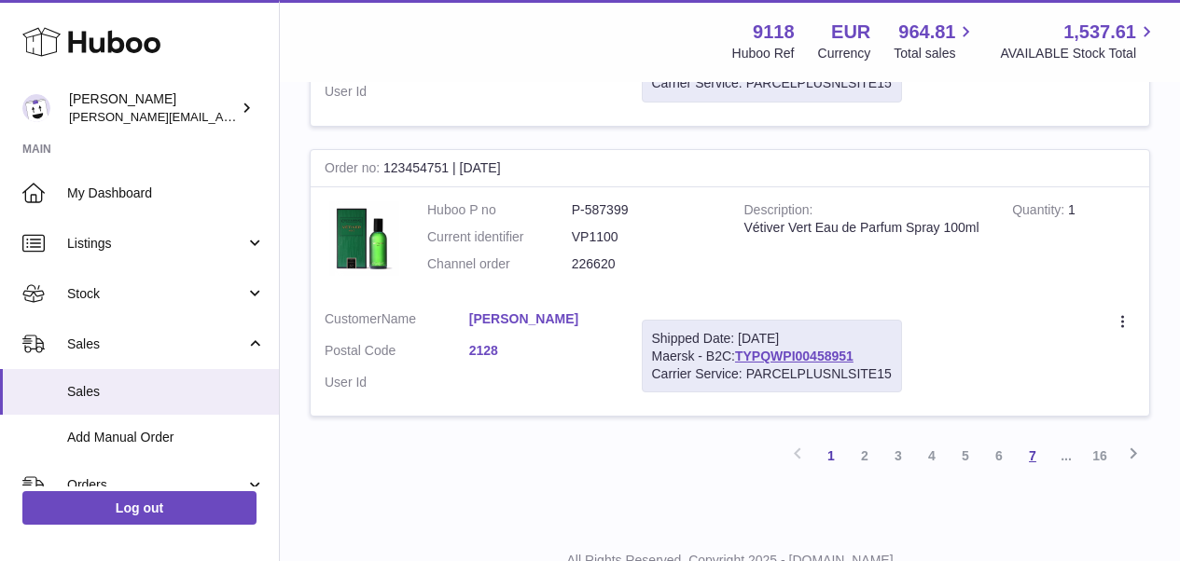
click at [1026, 439] on link "7" at bounding box center [1033, 456] width 34 height 34
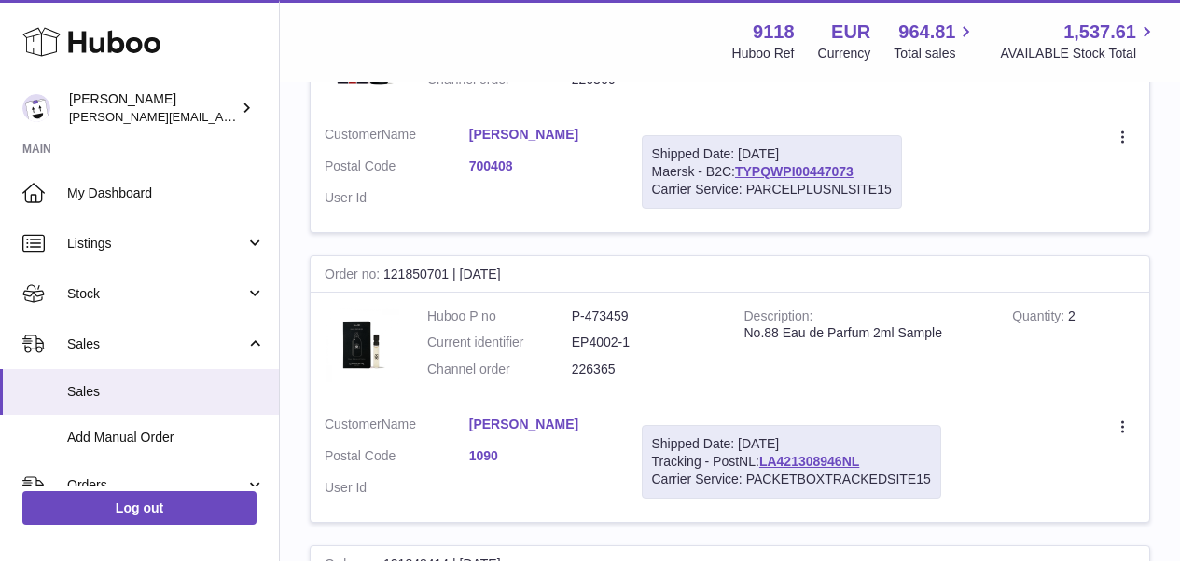
scroll to position [14446, 0]
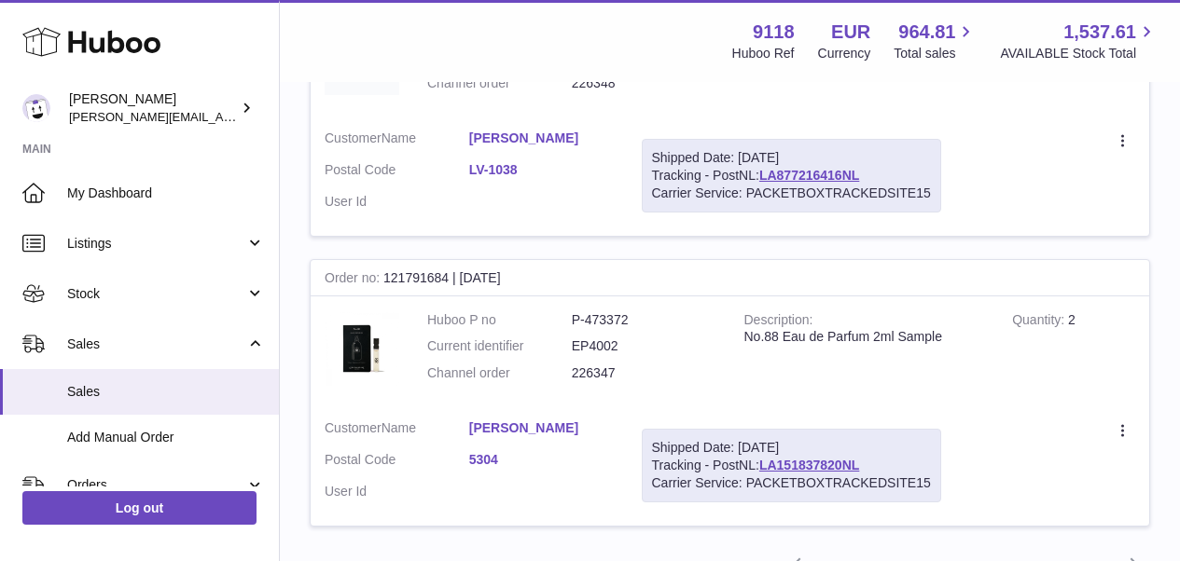
click at [1037, 549] on link "9" at bounding box center [1033, 566] width 34 height 34
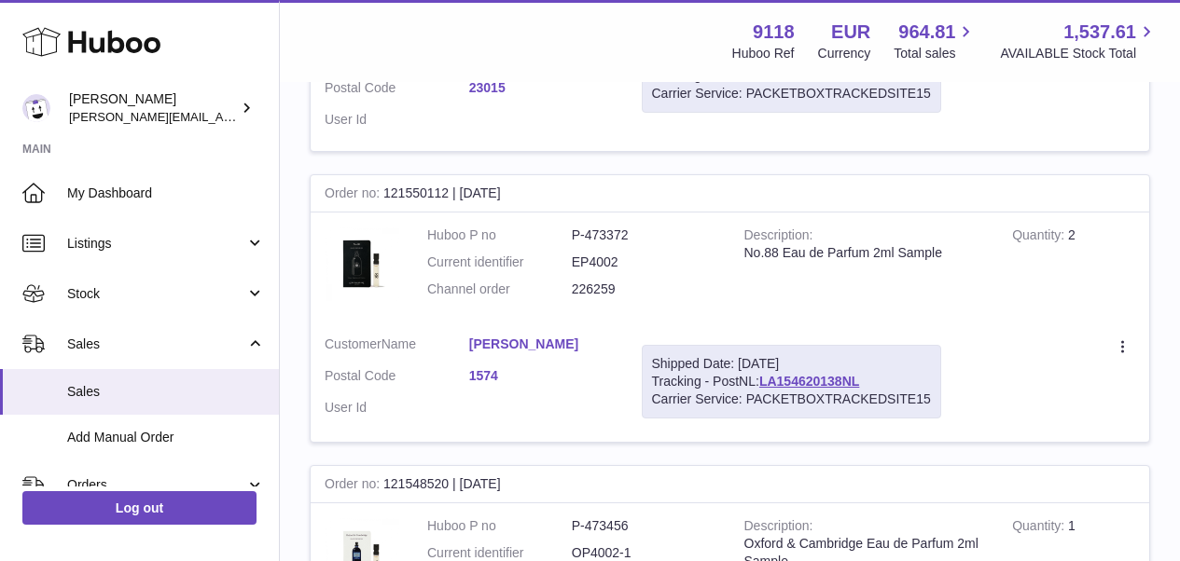
scroll to position [14342, 0]
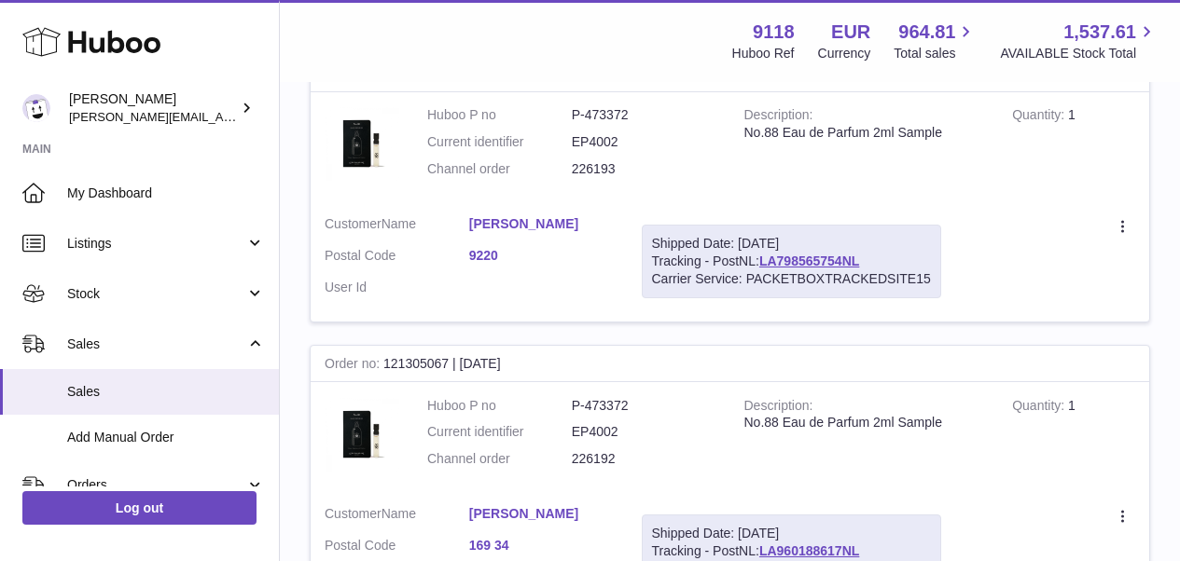
scroll to position [3171, 0]
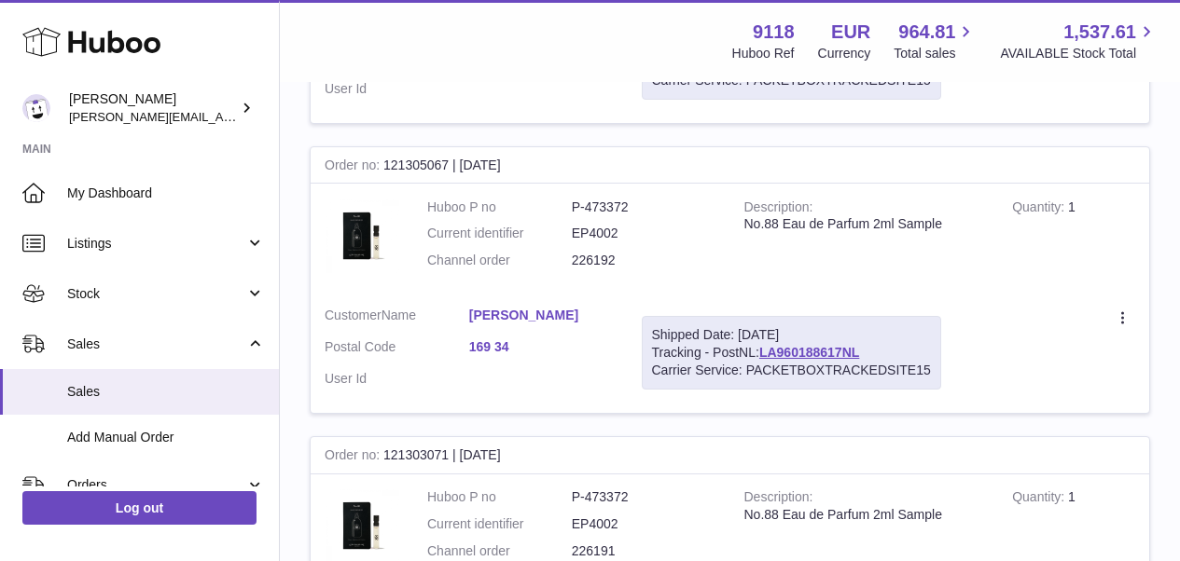
click at [527, 307] on link "Milton Hedman" at bounding box center [541, 316] width 145 height 18
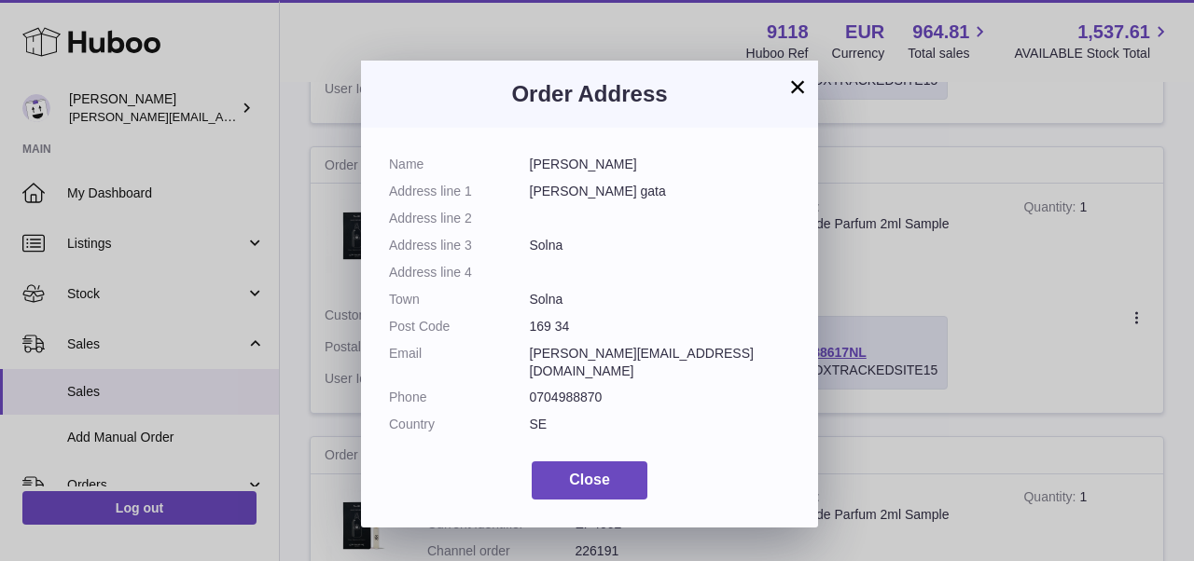
click at [796, 86] on button "×" at bounding box center [797, 87] width 22 height 22
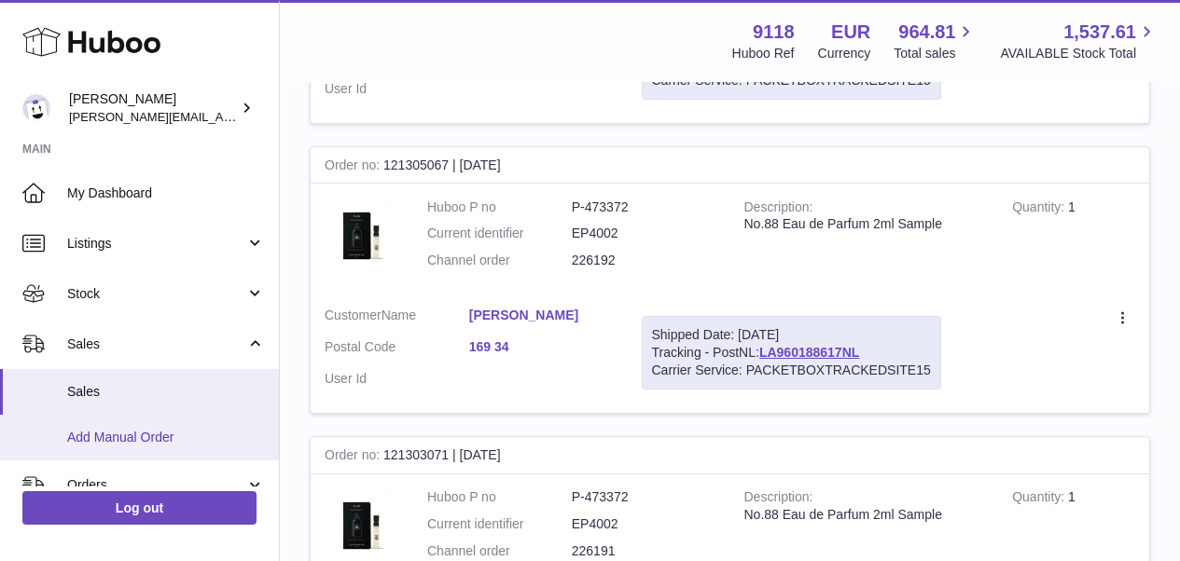
click at [110, 439] on span "Add Manual Order" at bounding box center [166, 438] width 198 height 18
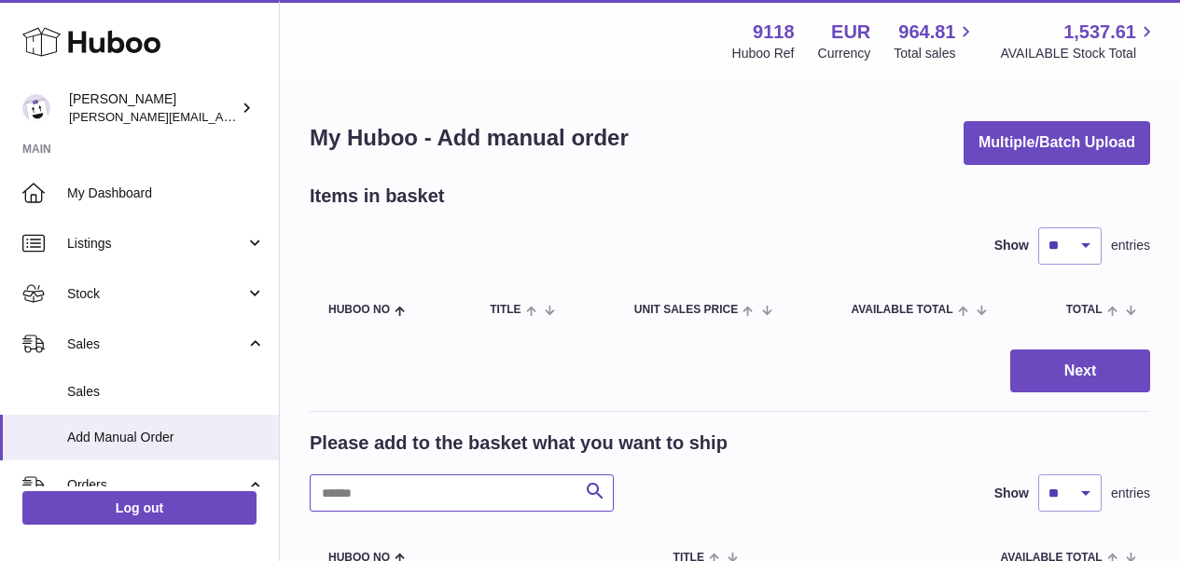
click at [373, 486] on input "text" at bounding box center [462, 493] width 304 height 37
type input "******"
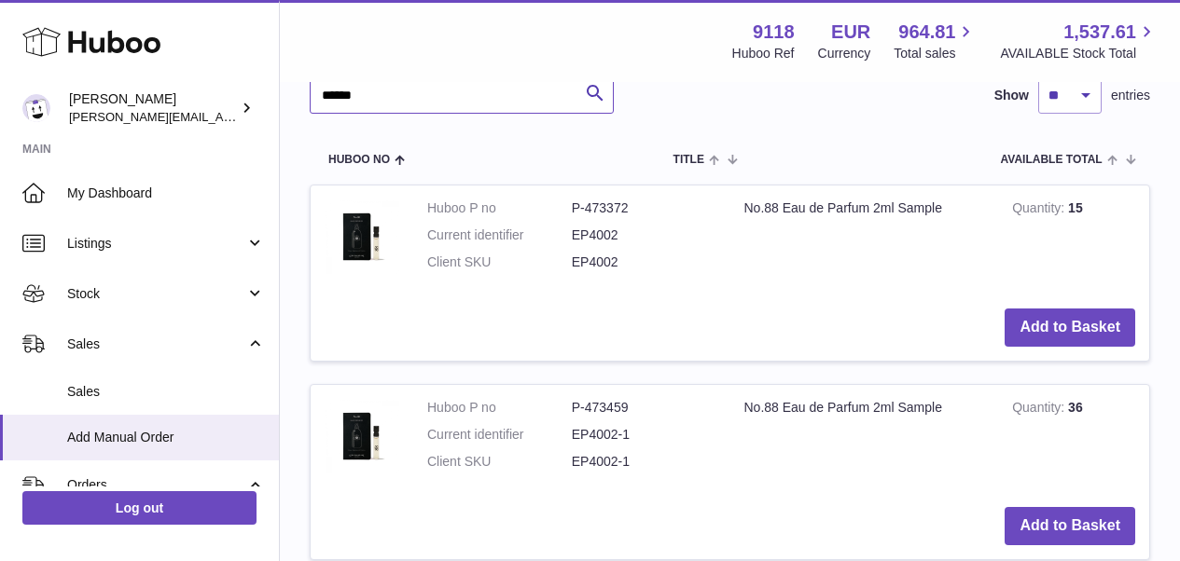
scroll to position [466, 0]
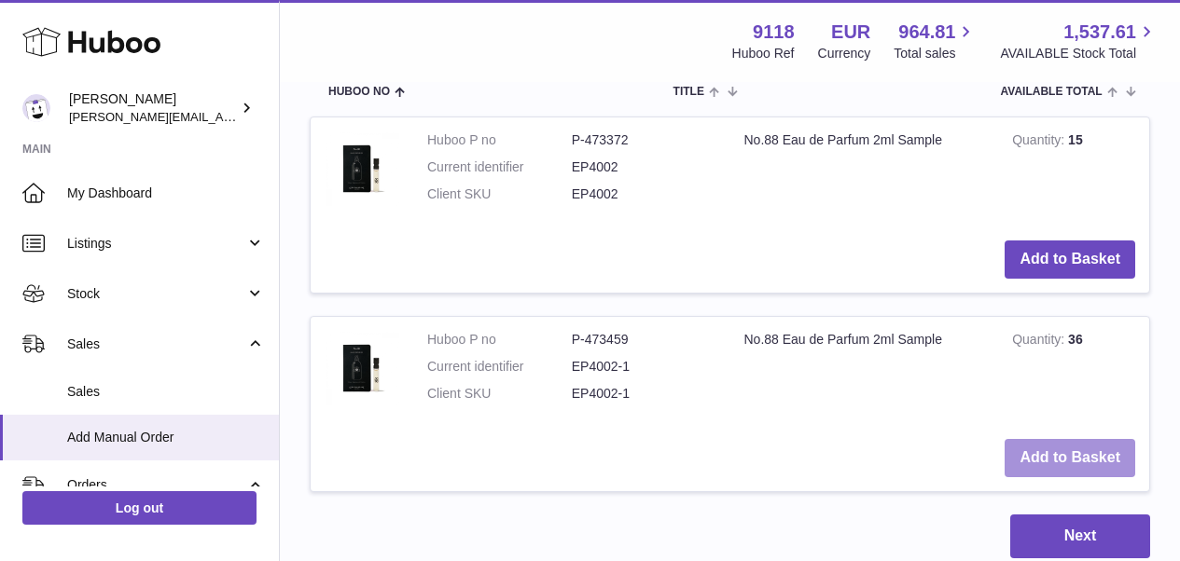
click at [1061, 454] on button "Add to Basket" at bounding box center [1069, 458] width 131 height 38
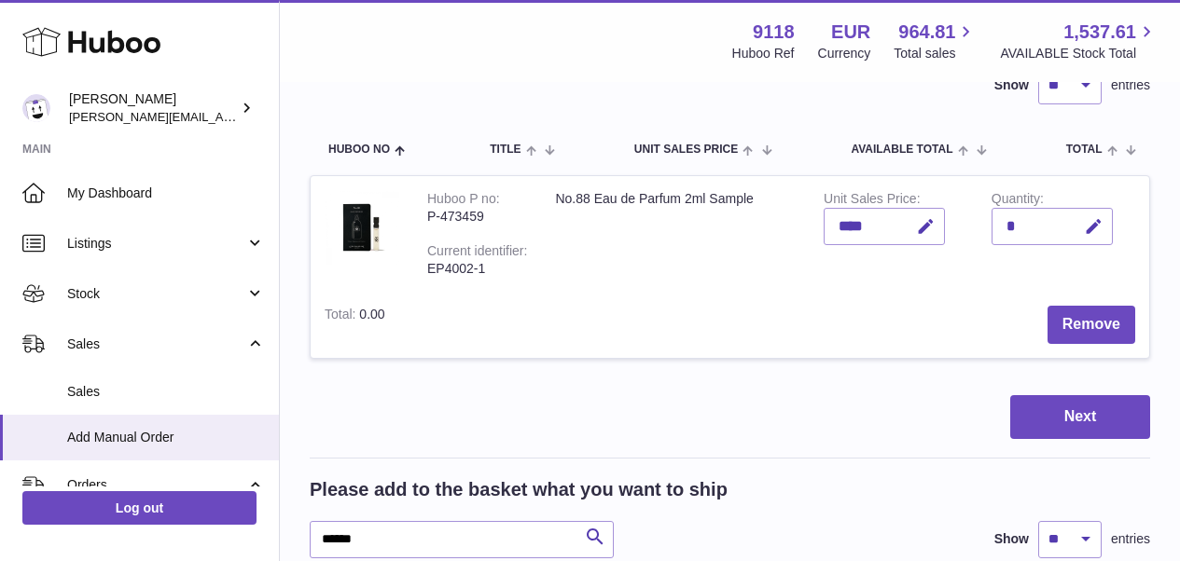
scroll to position [140, 0]
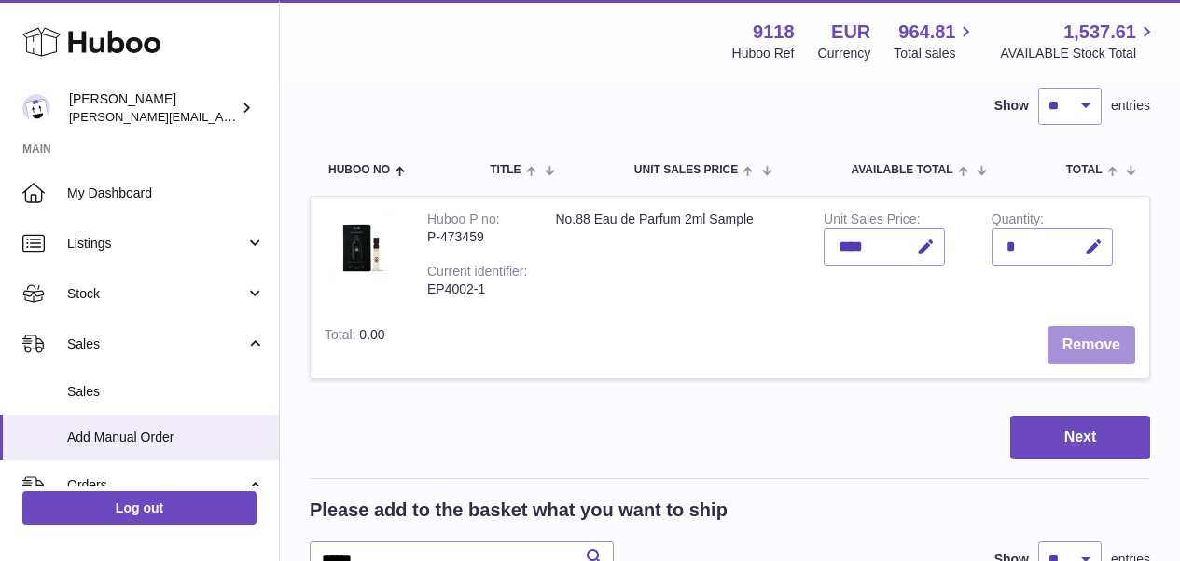
click at [1082, 334] on button "Remove" at bounding box center [1091, 345] width 88 height 38
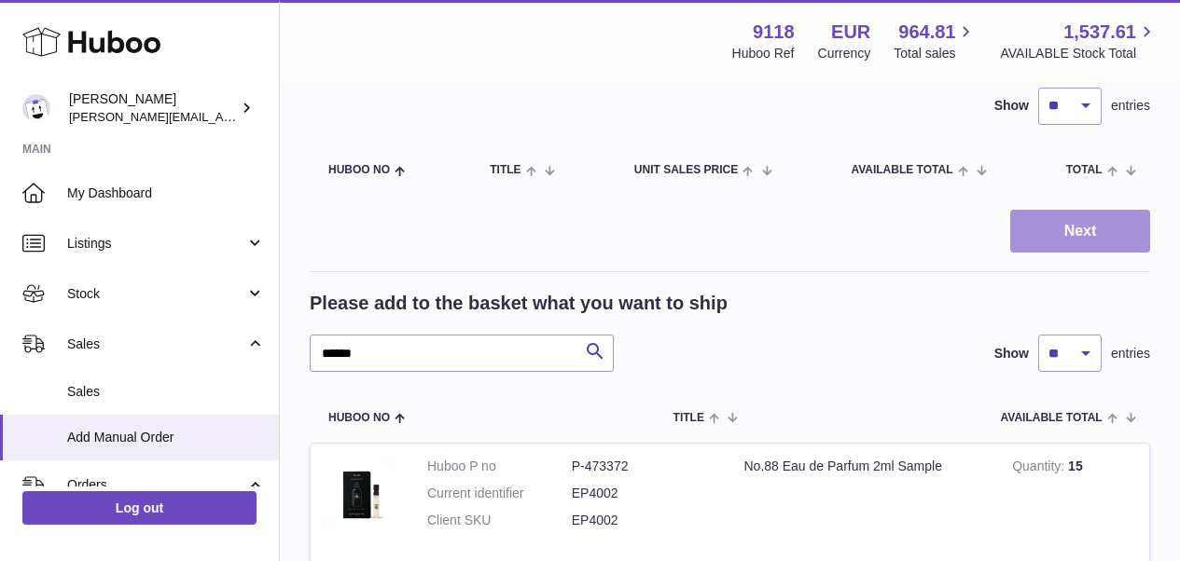
click at [1068, 233] on button "Next" at bounding box center [1080, 232] width 140 height 44
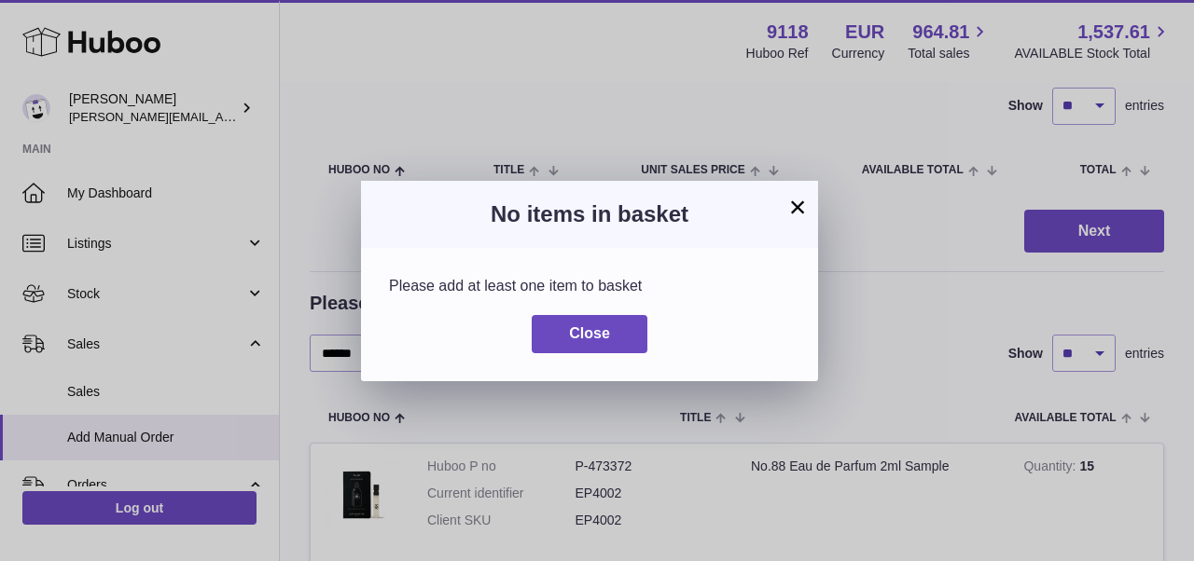
click at [785, 204] on h3 "No items in basket" at bounding box center [589, 215] width 401 height 30
click at [801, 206] on button "×" at bounding box center [797, 207] width 22 height 22
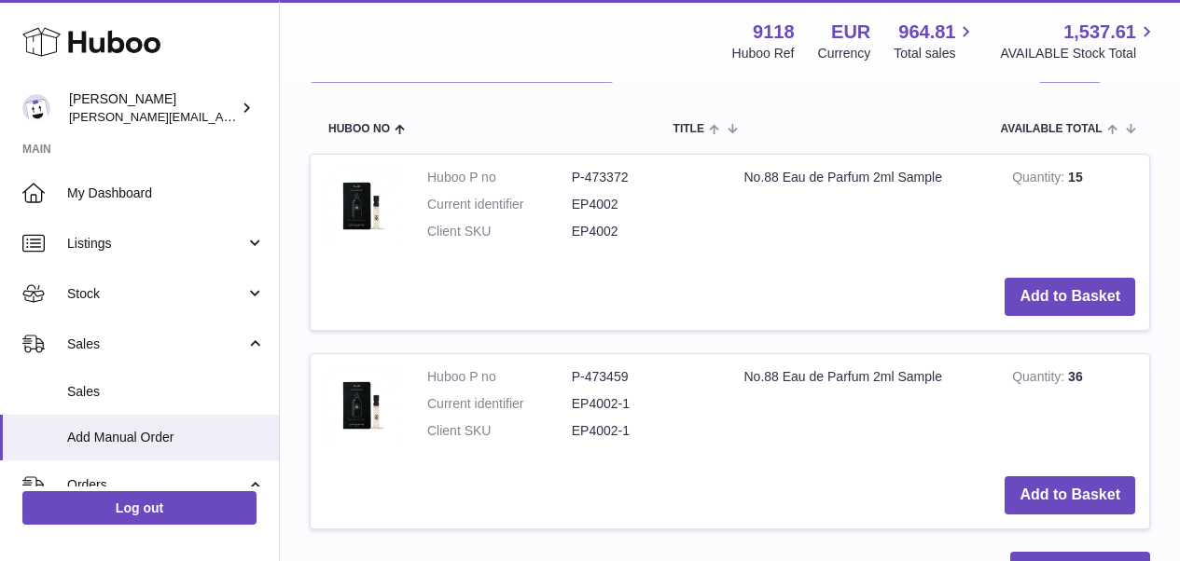
scroll to position [449, 0]
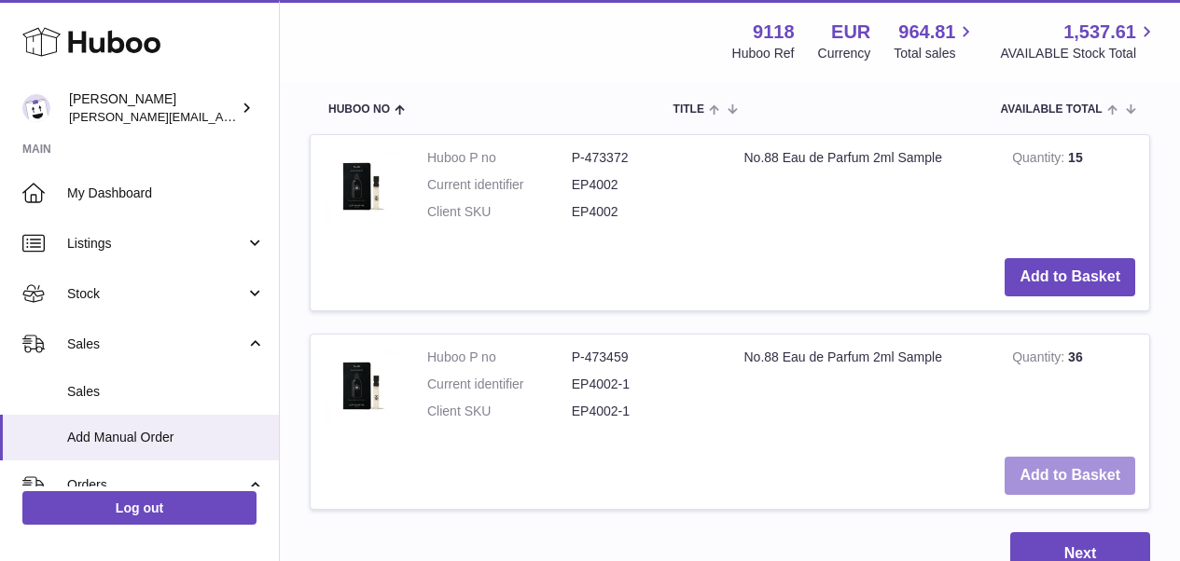
click at [1050, 465] on button "Add to Basket" at bounding box center [1069, 476] width 131 height 38
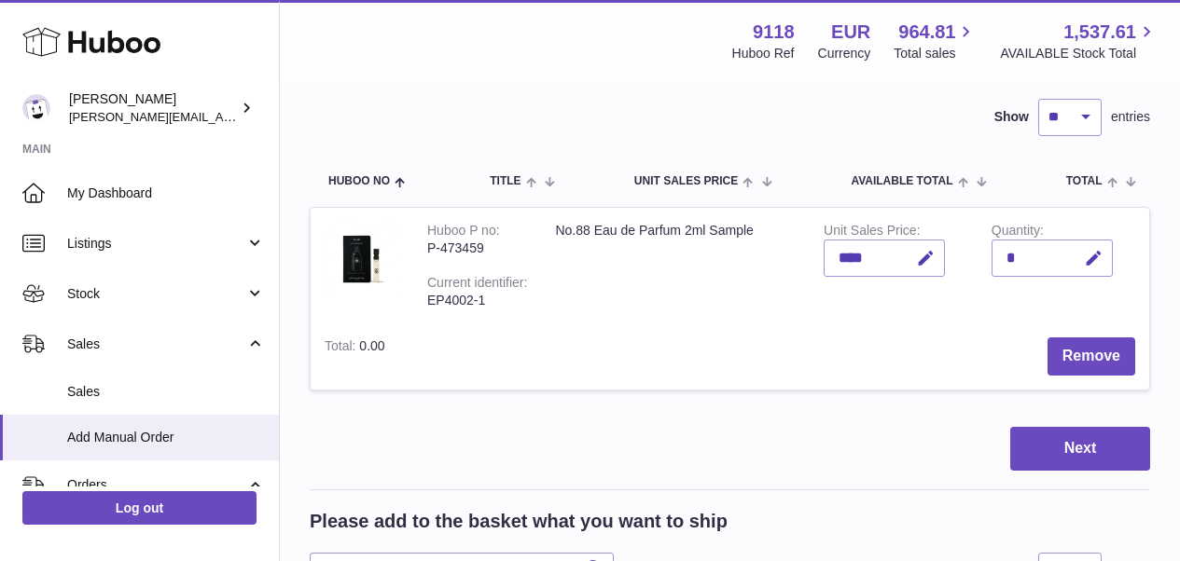
scroll to position [124, 0]
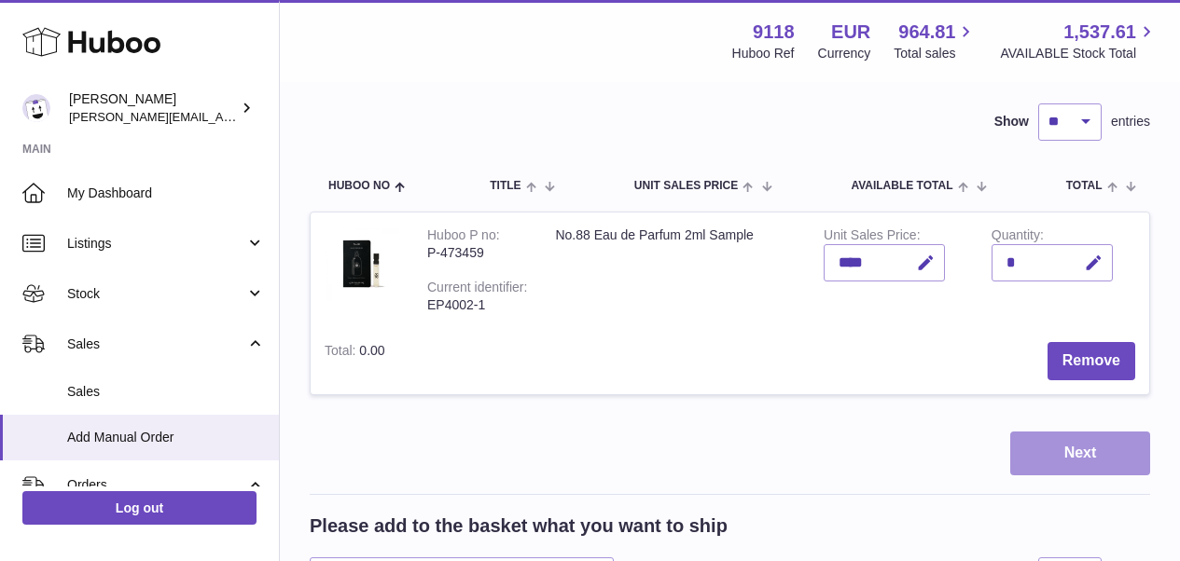
click at [1078, 443] on button "Next" at bounding box center [1080, 454] width 140 height 44
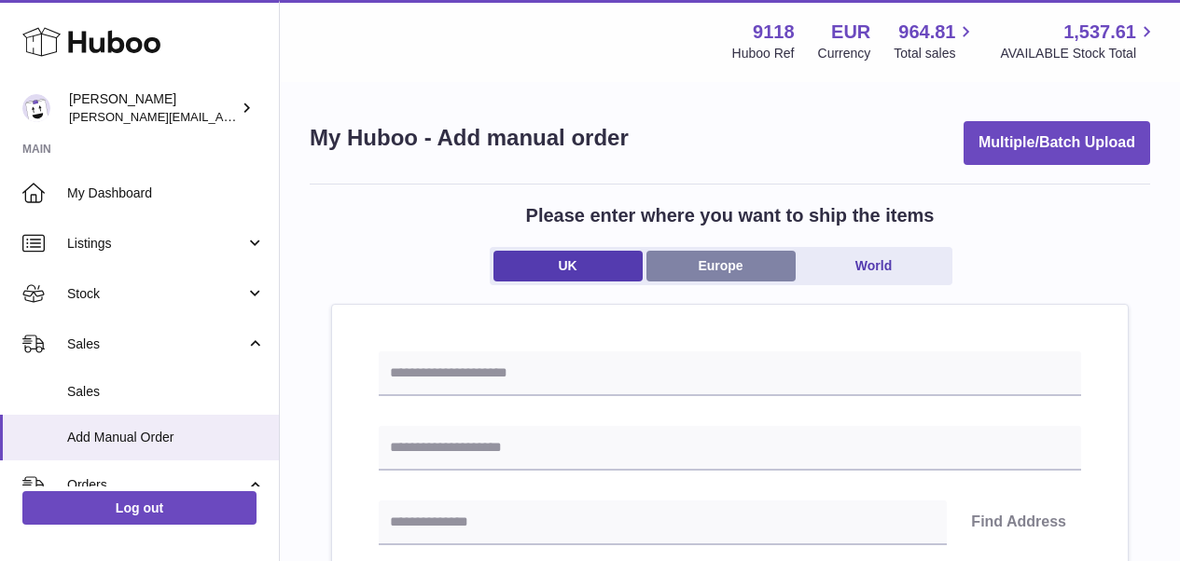
click at [744, 263] on link "Europe" at bounding box center [720, 266] width 149 height 31
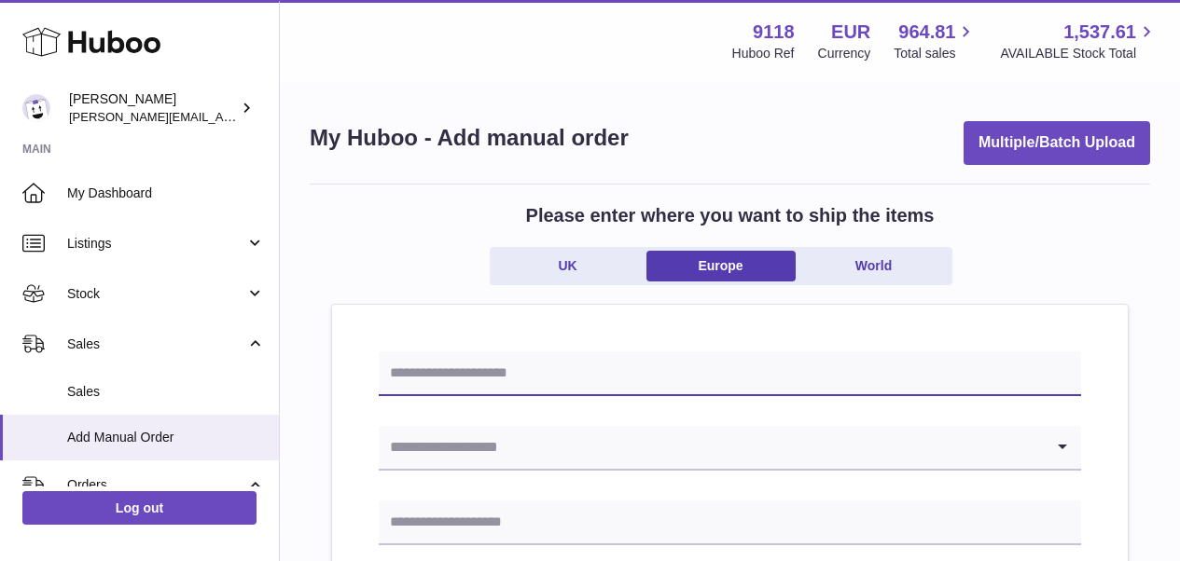
click at [644, 372] on input "text" at bounding box center [730, 374] width 702 height 45
type input "********"
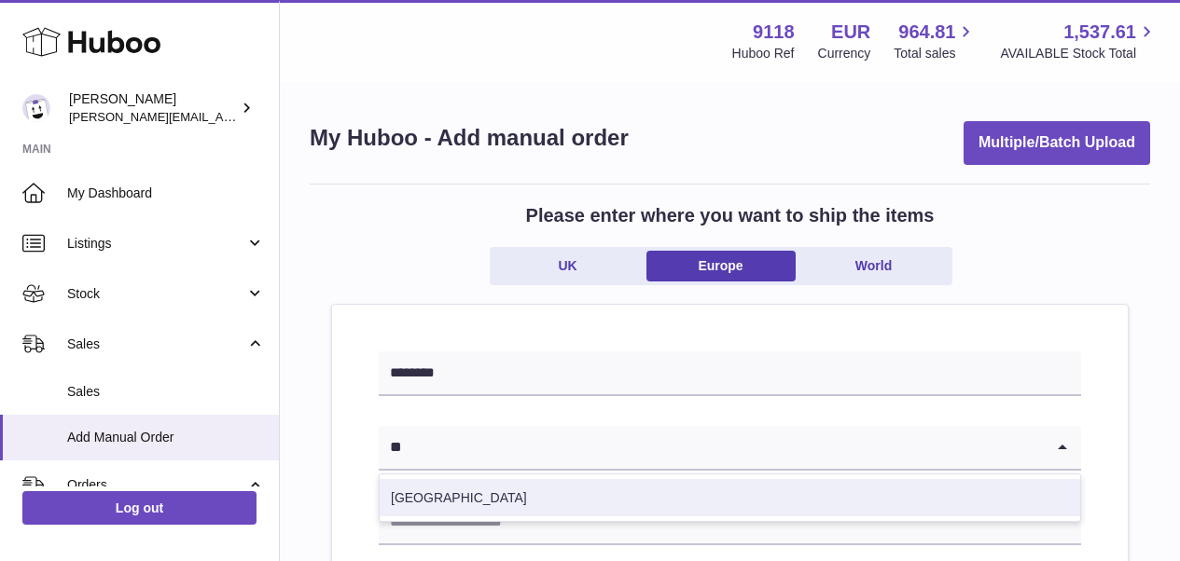
click at [576, 491] on li "[GEOGRAPHIC_DATA]" at bounding box center [730, 497] width 700 height 37
type input "**"
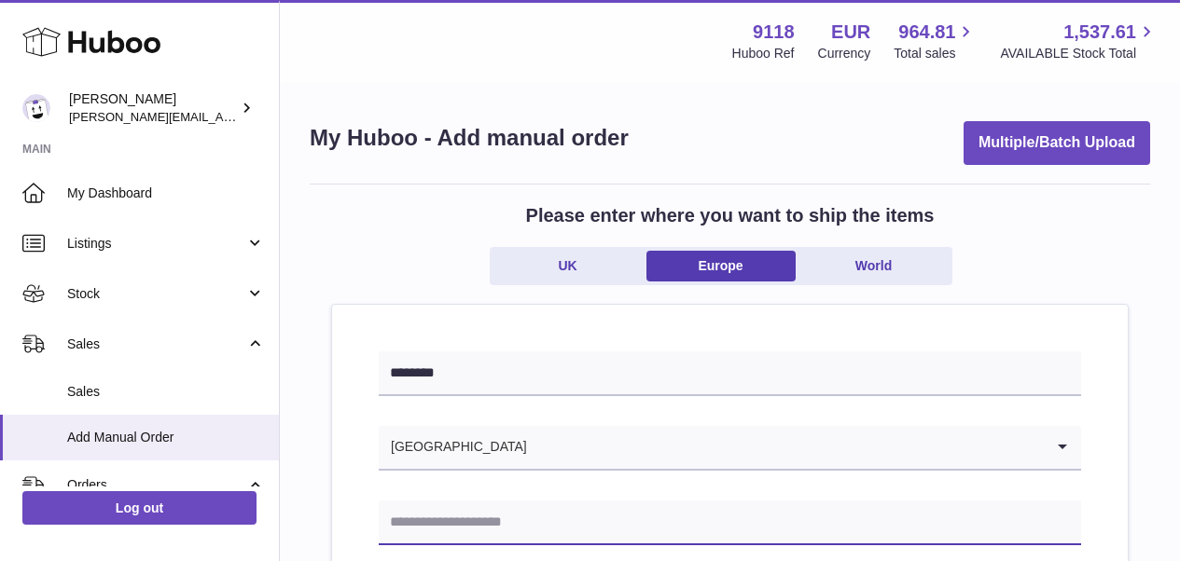
click at [557, 519] on input "text" at bounding box center [730, 523] width 702 height 45
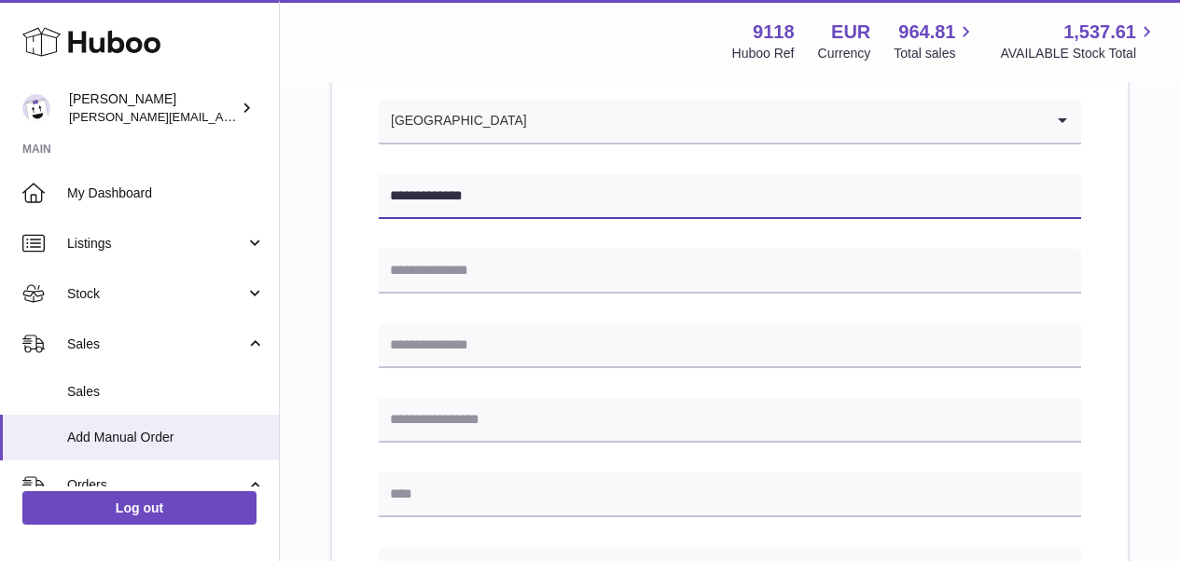
scroll to position [377, 0]
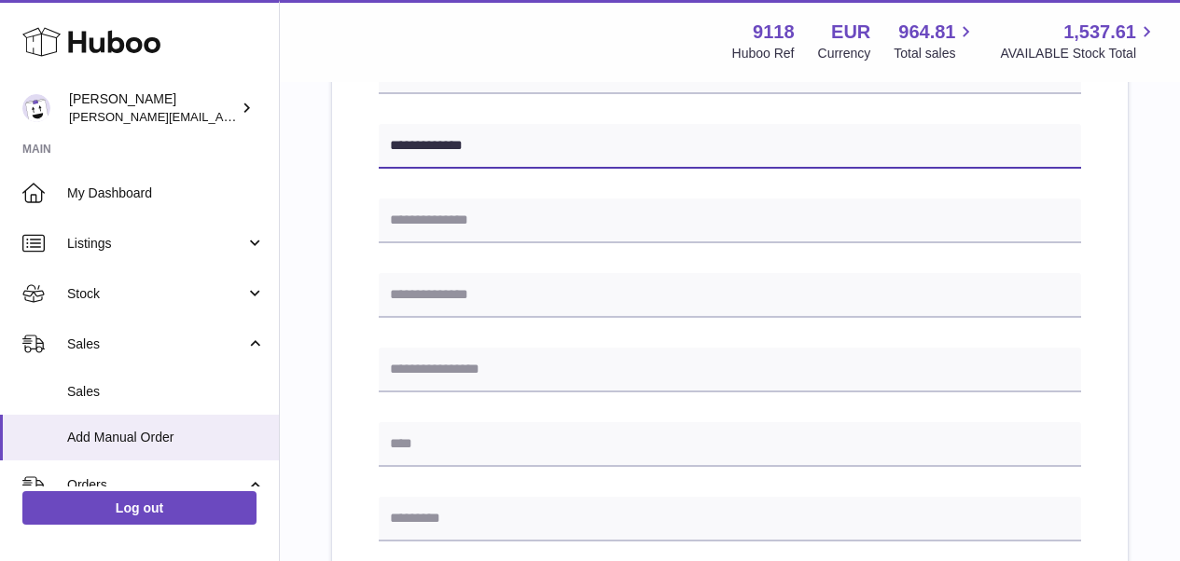
type input "**********"
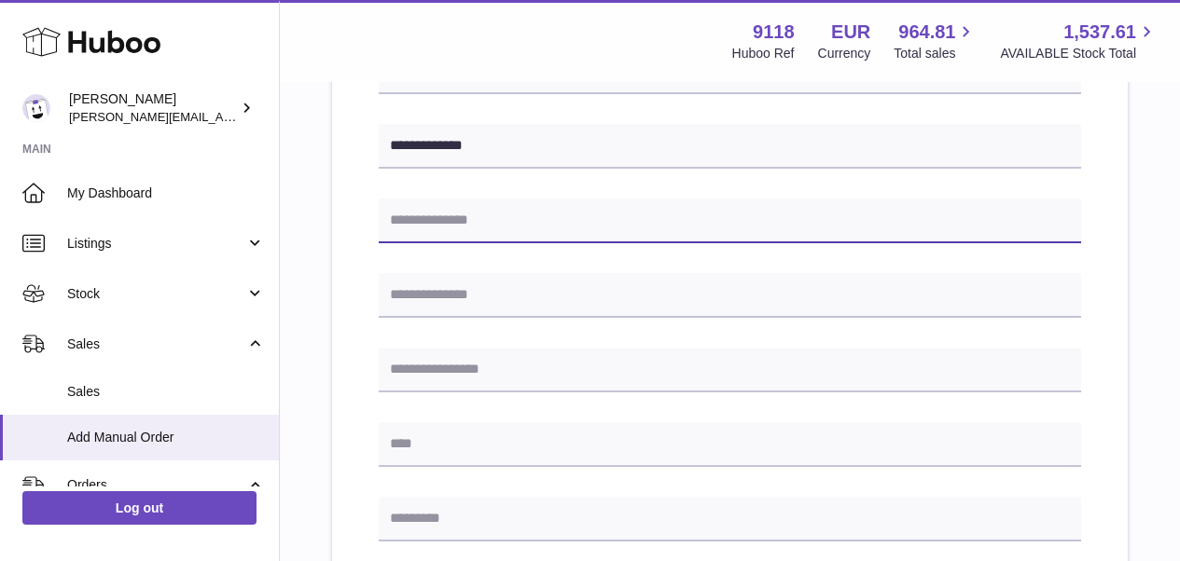
click at [977, 240] on input "text" at bounding box center [730, 221] width 702 height 45
type input "**********"
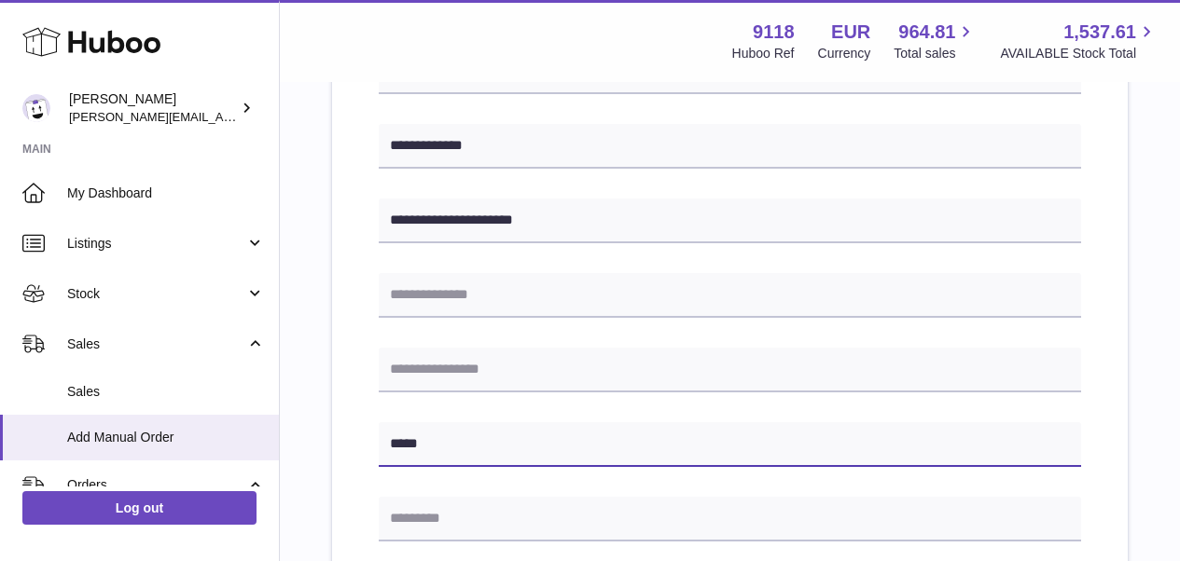
type input "*****"
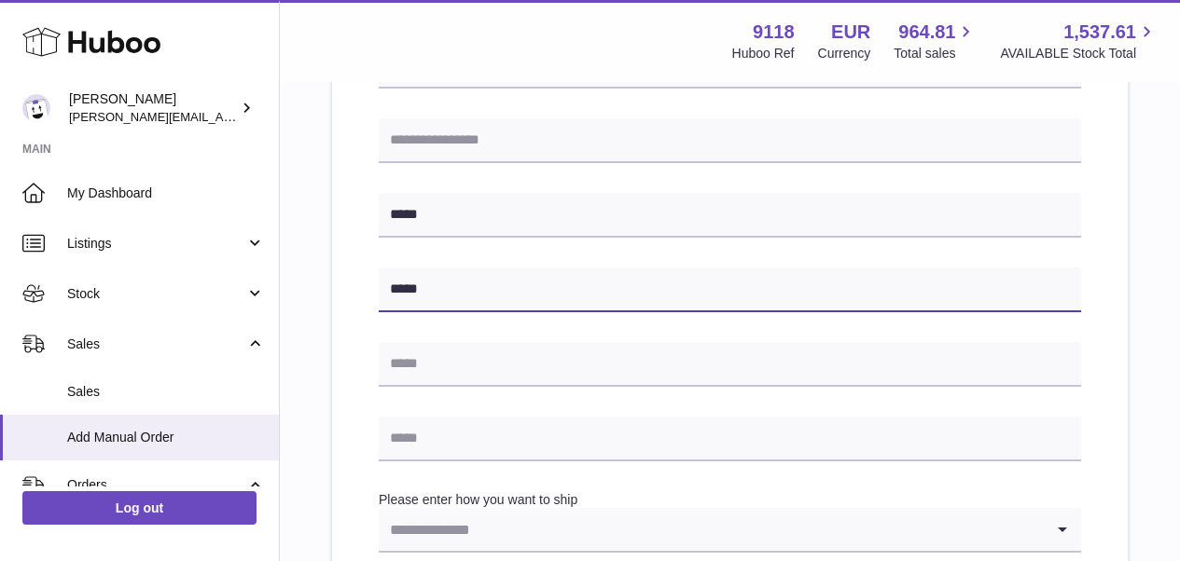
scroll to position [623, 0]
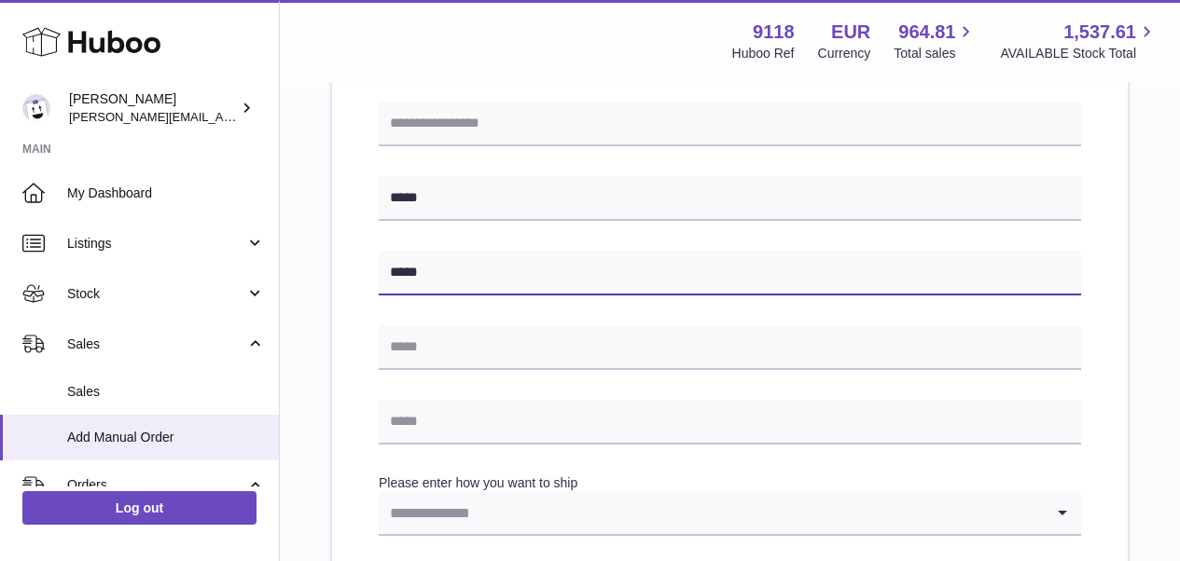
type input "*****"
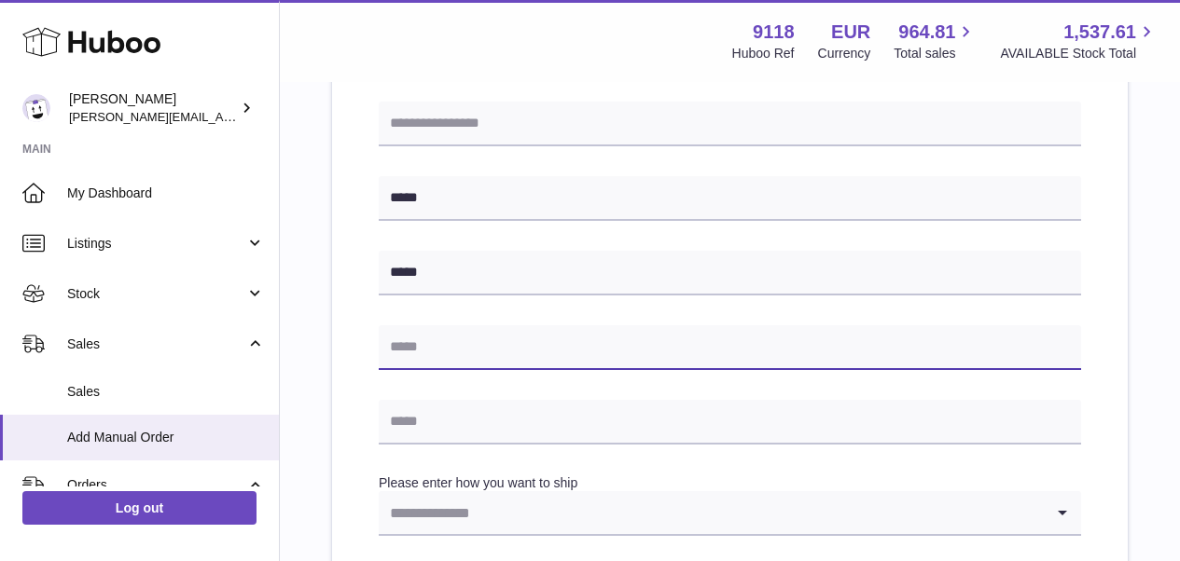
click at [609, 357] on input "text" at bounding box center [730, 348] width 702 height 45
type input "**********"
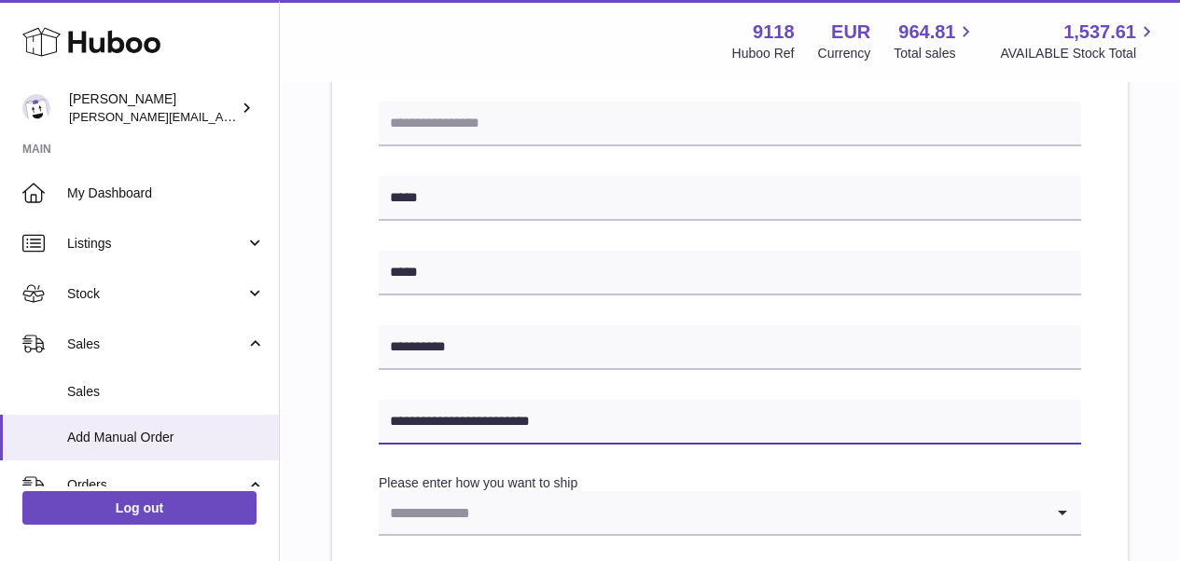
type input "**********"
click at [751, 530] on input "Search for option" at bounding box center [711, 513] width 665 height 43
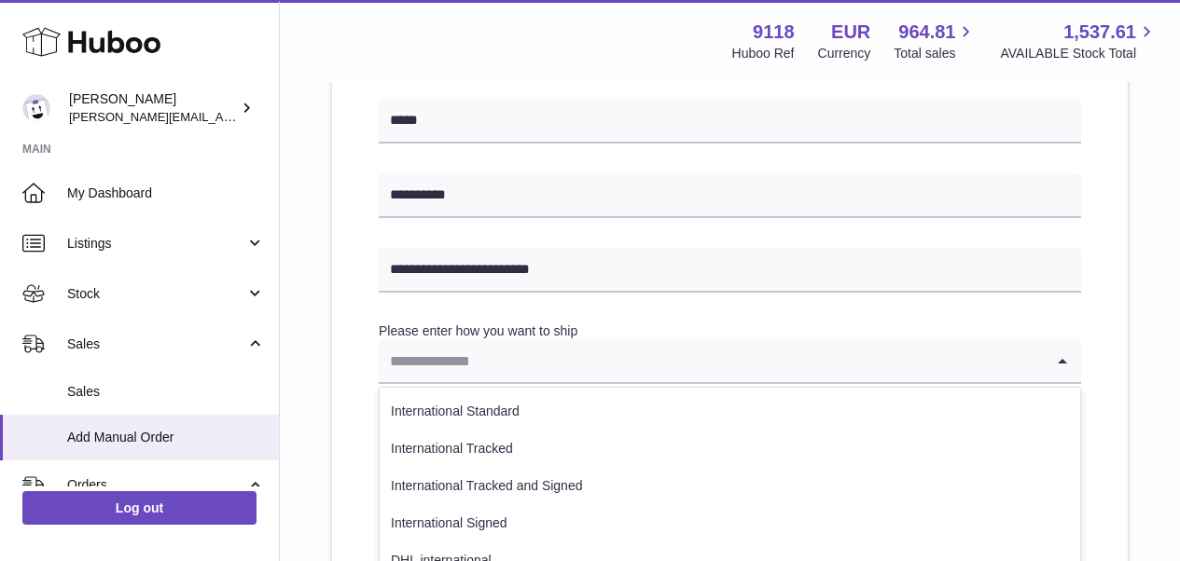
scroll to position [847, 0]
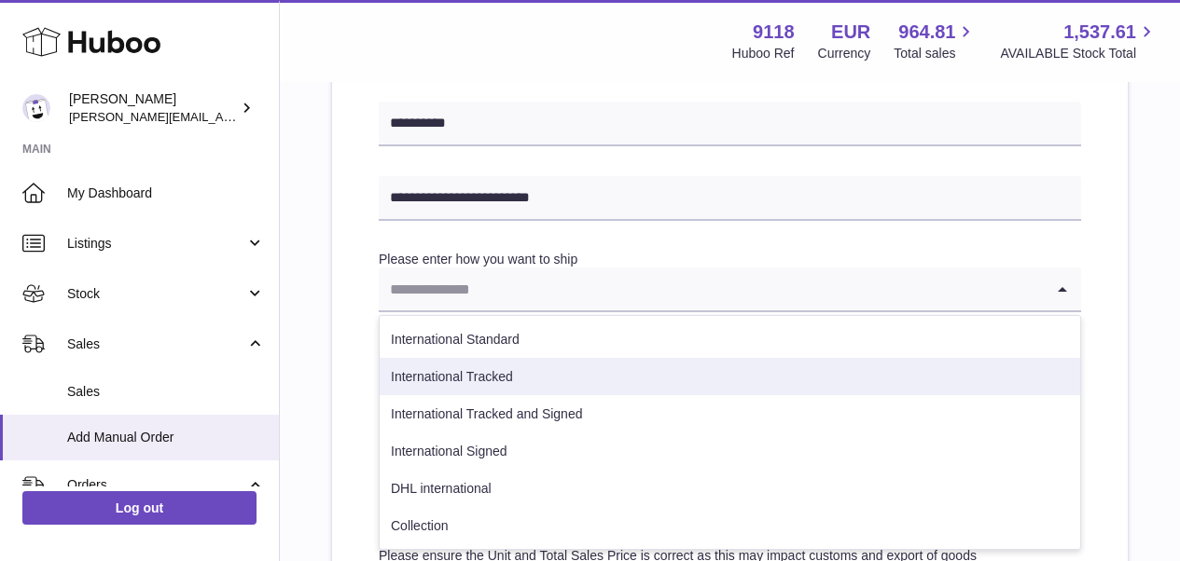
click at [557, 377] on li "International Tracked" at bounding box center [730, 376] width 700 height 37
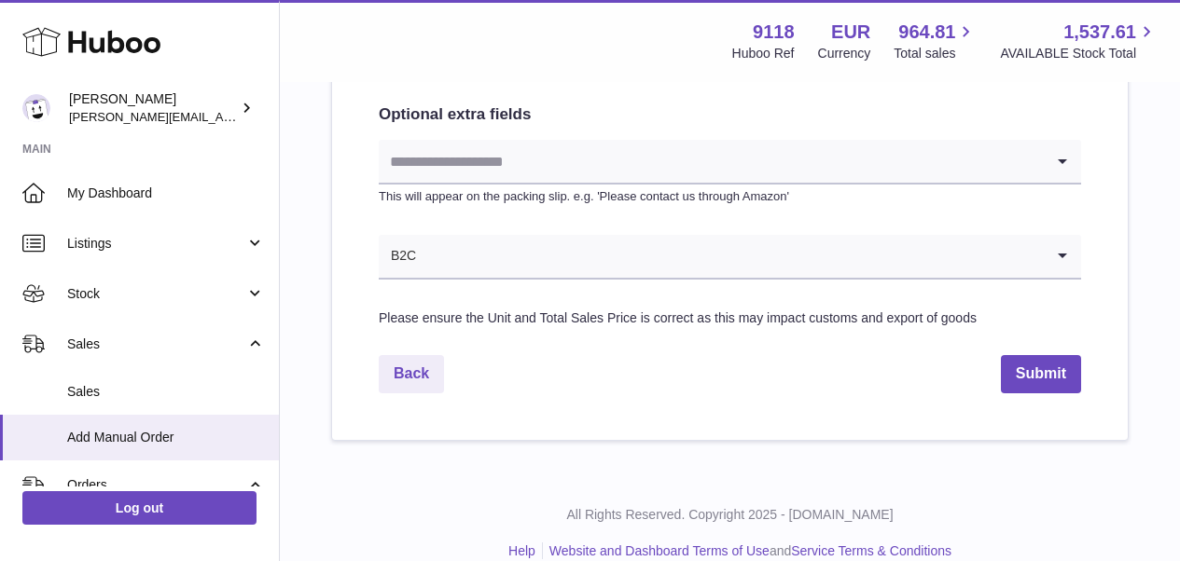
scroll to position [1104, 0]
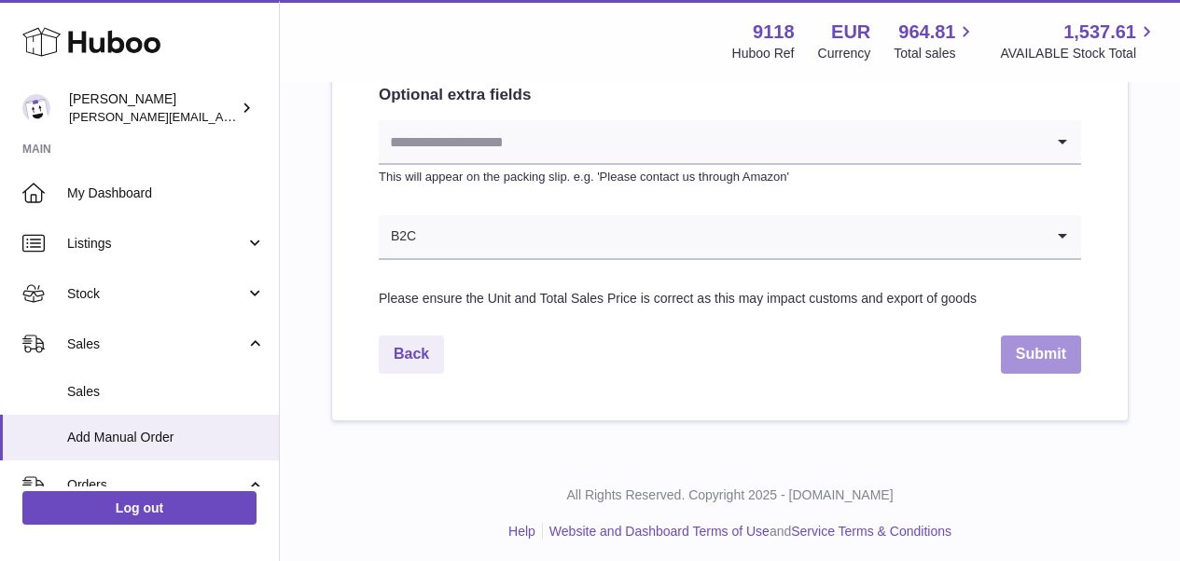
click at [1057, 353] on button "Submit" at bounding box center [1041, 355] width 80 height 38
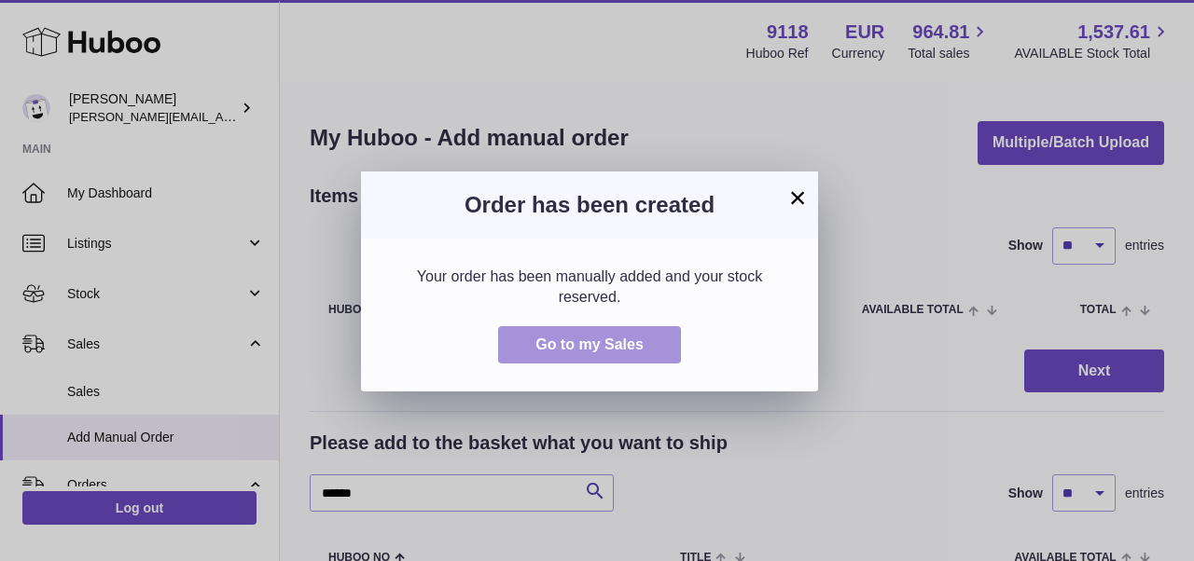
click at [595, 357] on button "Go to my Sales" at bounding box center [589, 345] width 183 height 38
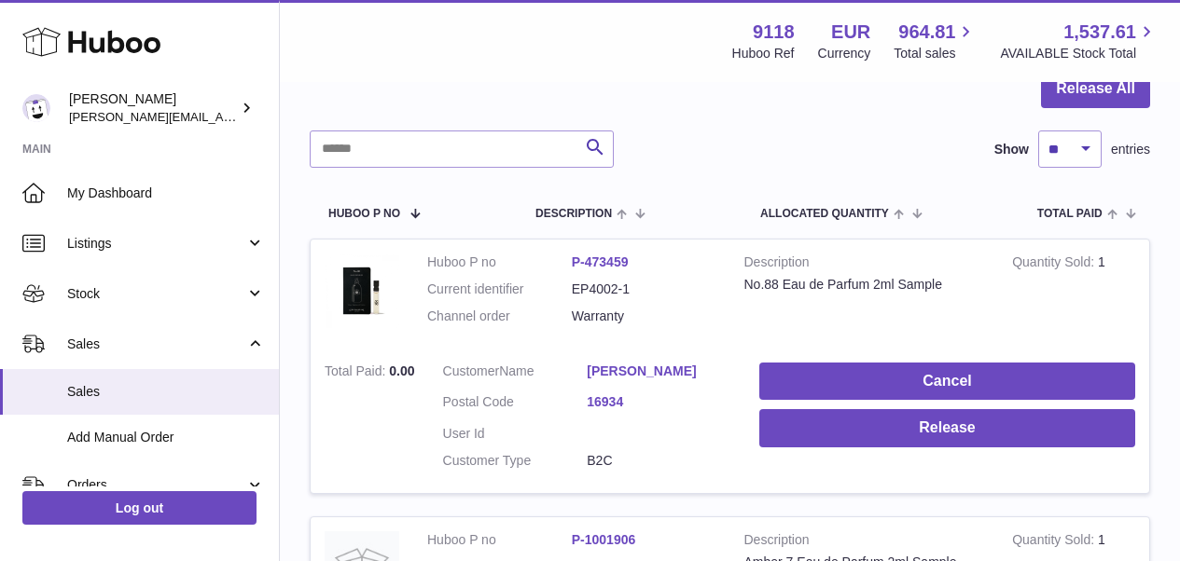
scroll to position [229, 0]
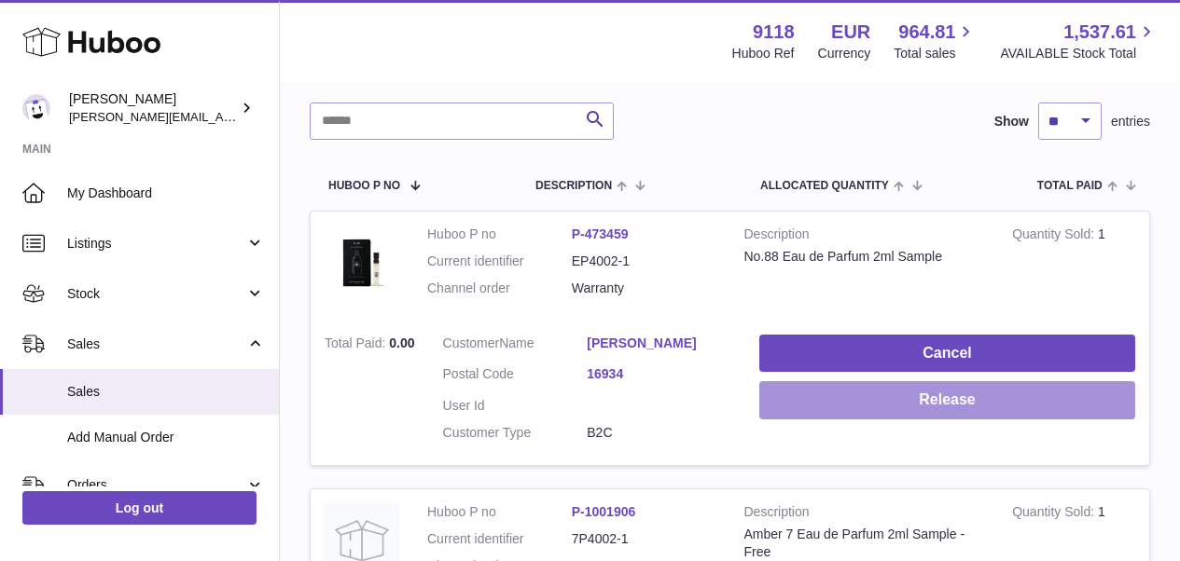
click at [1030, 399] on button "Release" at bounding box center [947, 400] width 376 height 38
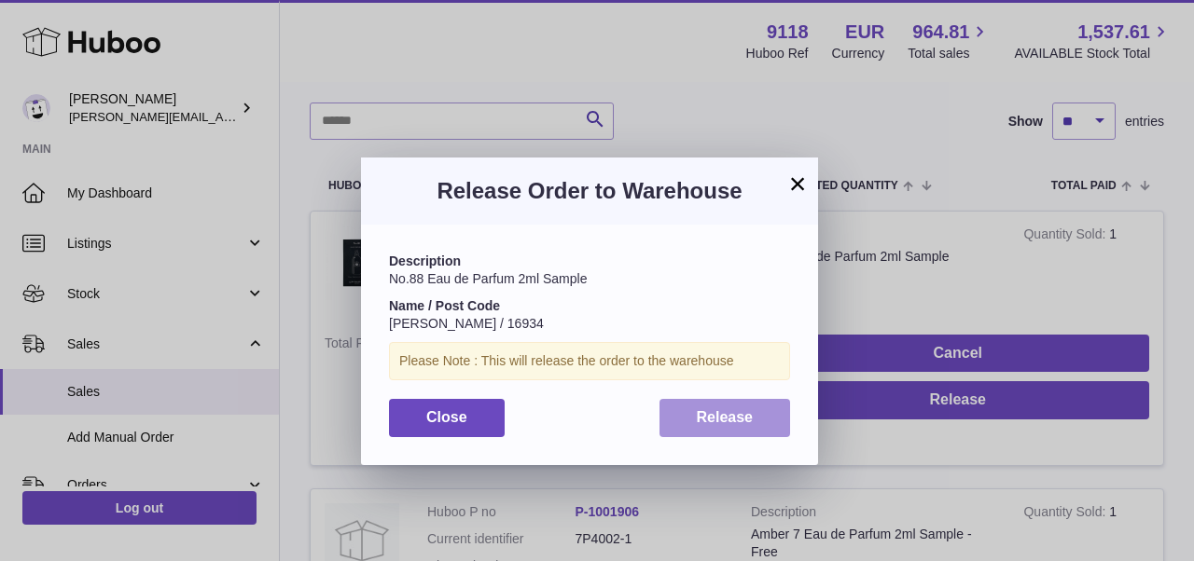
click at [766, 410] on button "Release" at bounding box center [725, 418] width 132 height 38
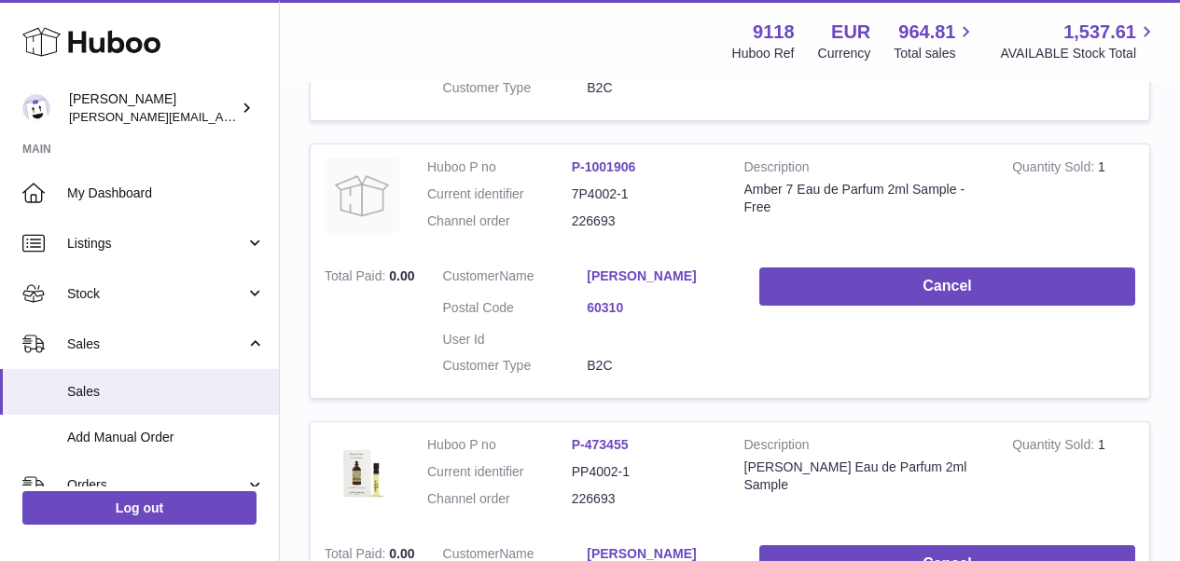
scroll to position [0, 0]
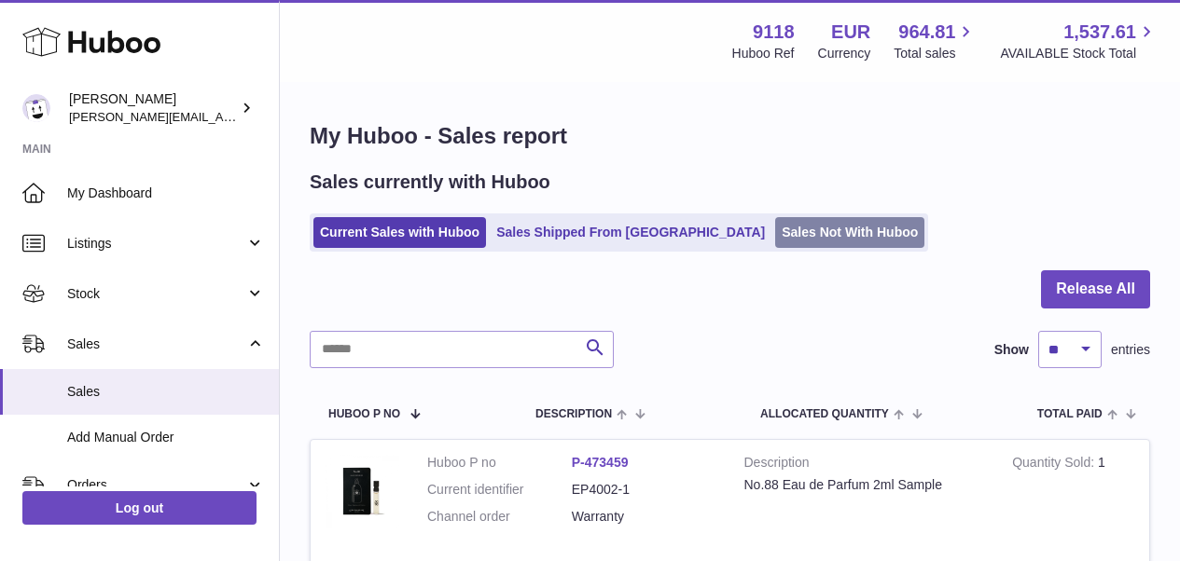
click at [784, 221] on link "Sales Not With Huboo" at bounding box center [849, 232] width 149 height 31
